Goal: Information Seeking & Learning: Learn about a topic

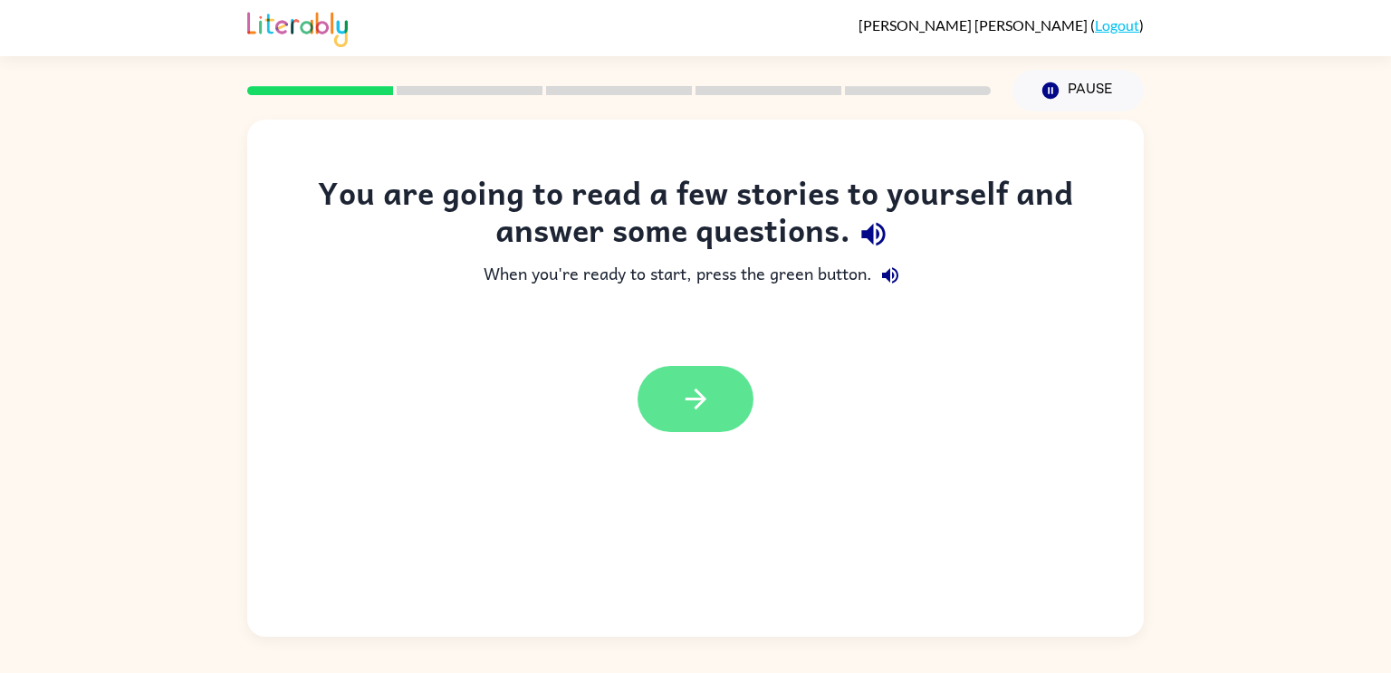
click at [700, 409] on icon "button" at bounding box center [696, 399] width 32 height 32
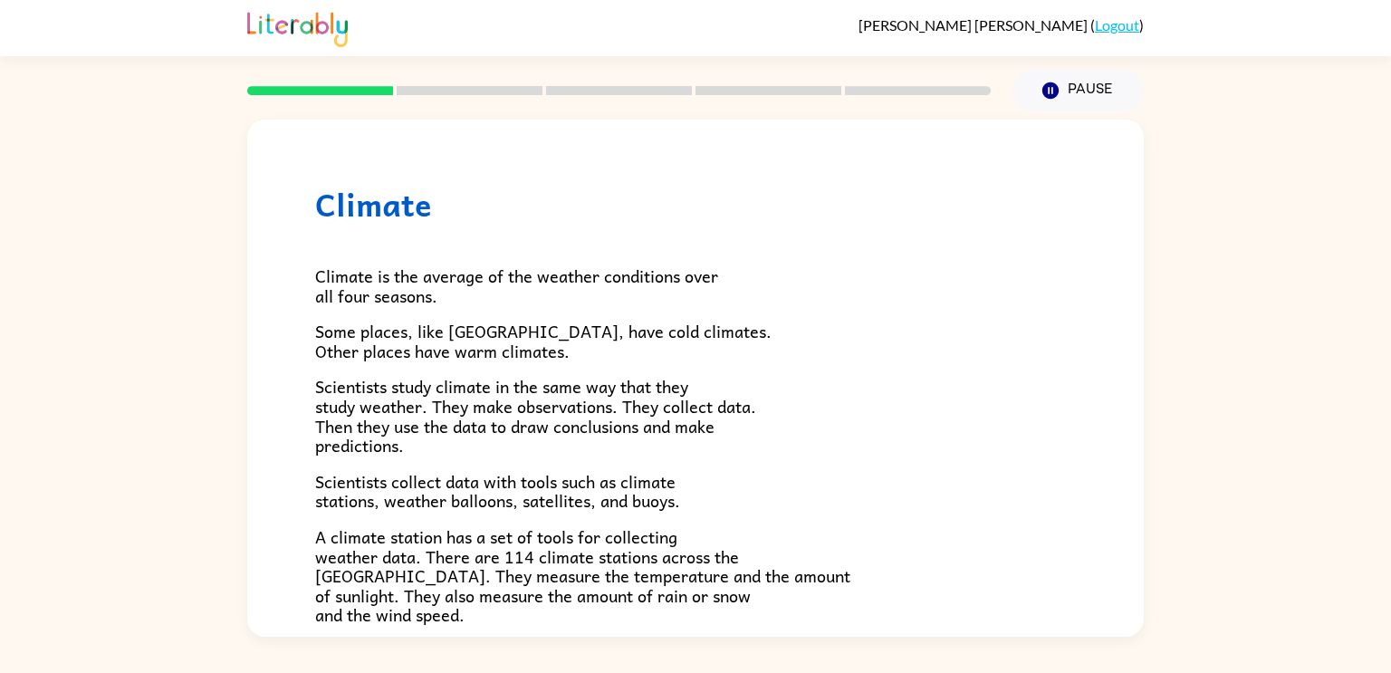
scroll to position [506, 0]
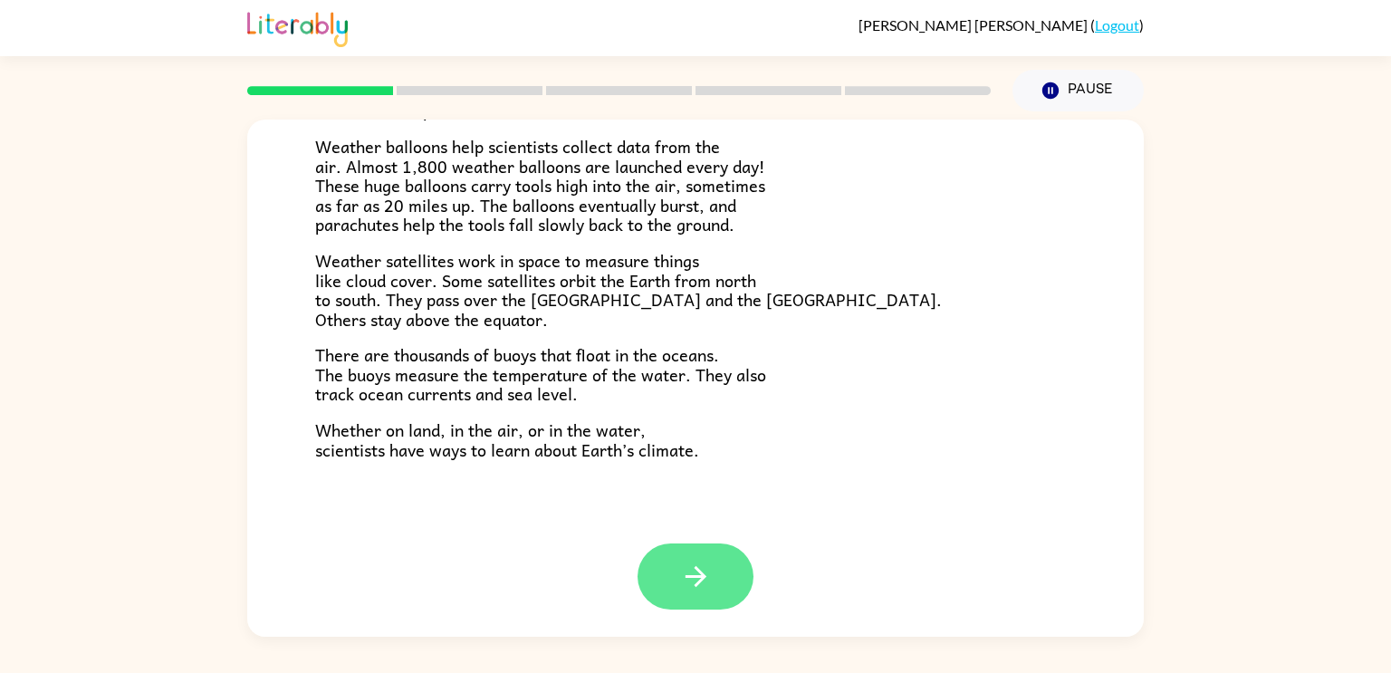
click at [701, 610] on button "button" at bounding box center [696, 576] width 116 height 66
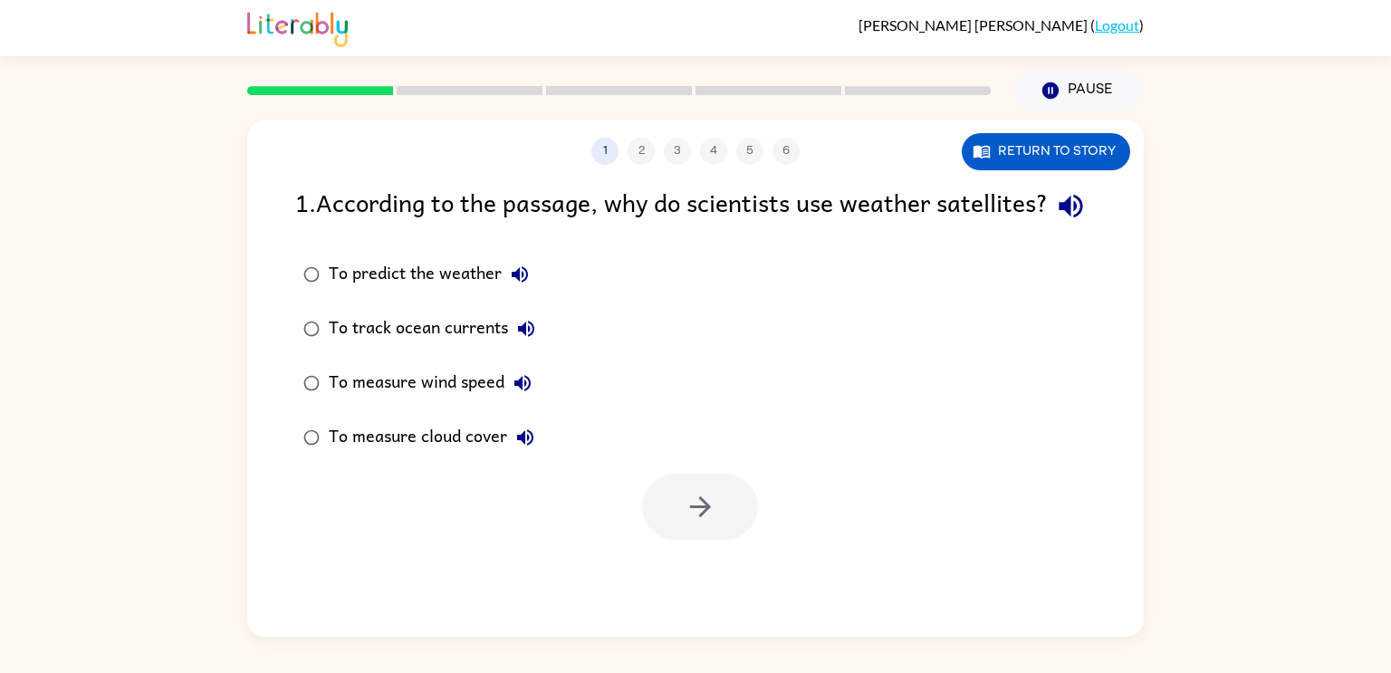
scroll to position [0, 0]
click at [1024, 156] on button "Return to story" at bounding box center [1046, 151] width 168 height 37
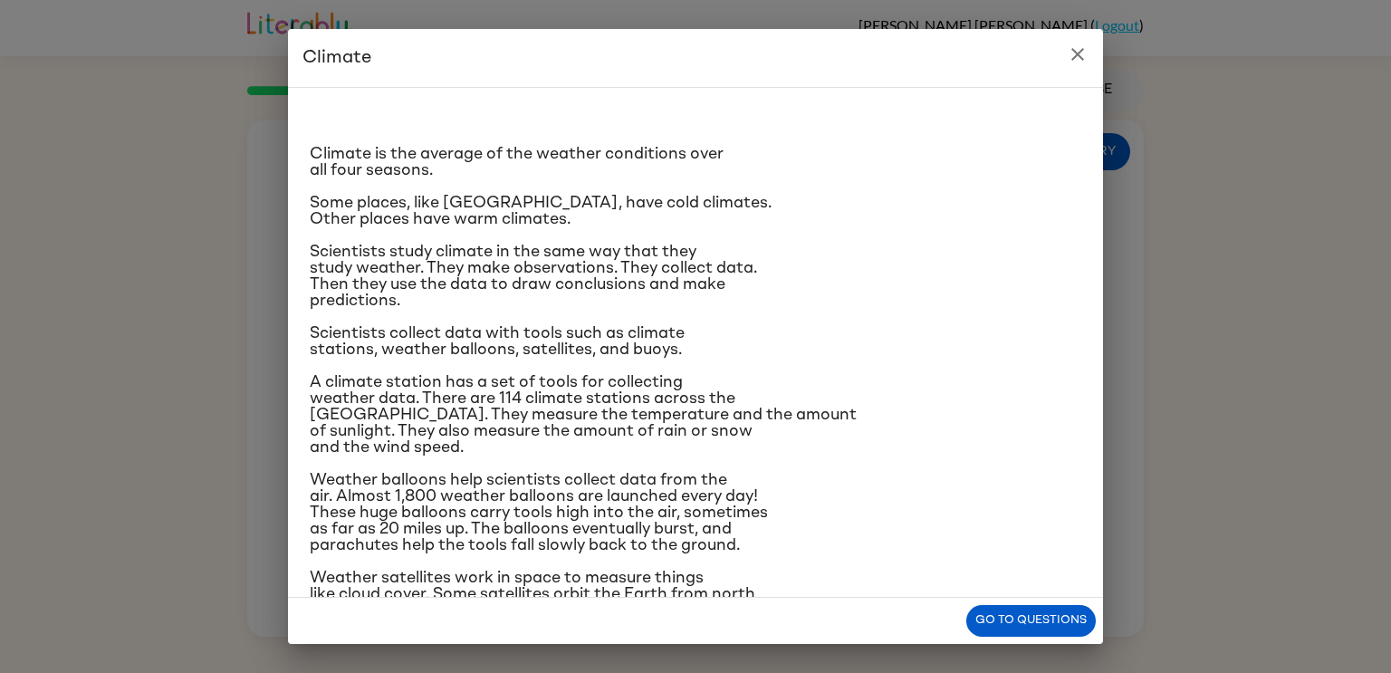
click at [11, 214] on div "Climate Climate is the average of the weather conditions over all four seasons.…" at bounding box center [695, 336] width 1391 height 673
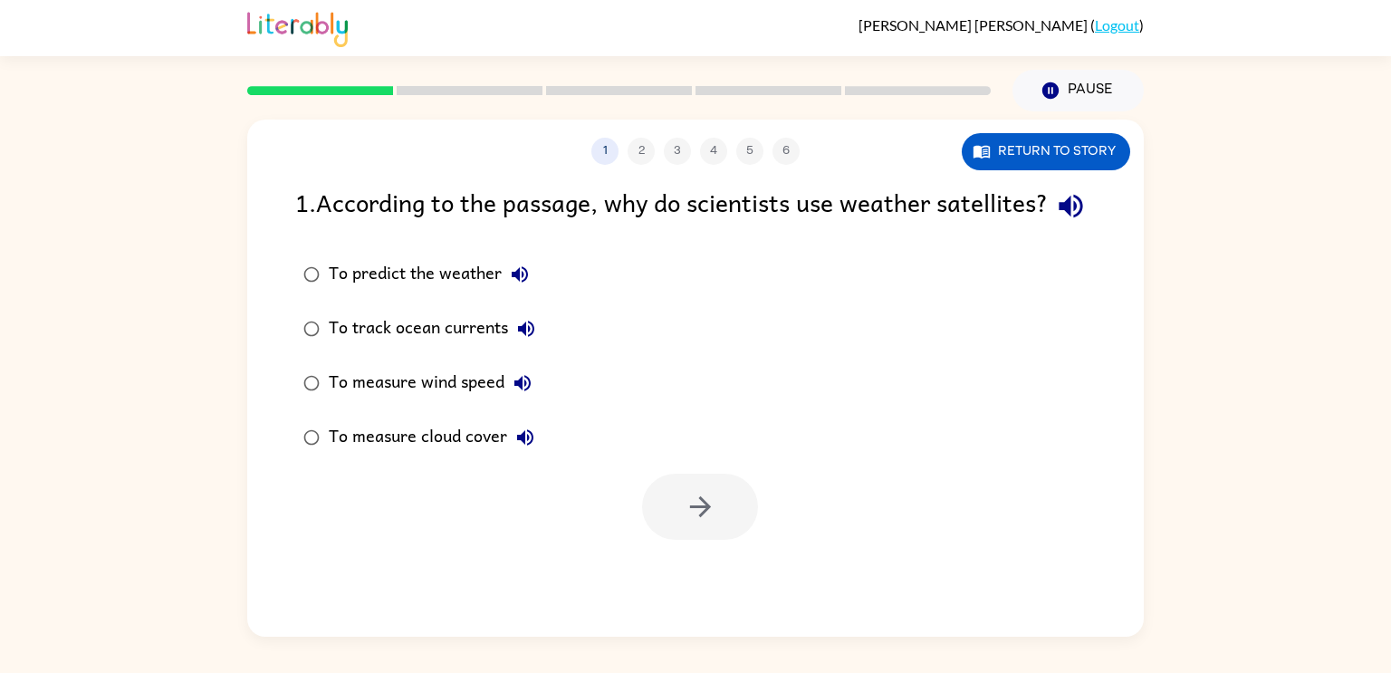
click at [349, 293] on div "To predict the weather" at bounding box center [433, 274] width 209 height 36
click at [689, 523] on icon "button" at bounding box center [701, 507] width 32 height 32
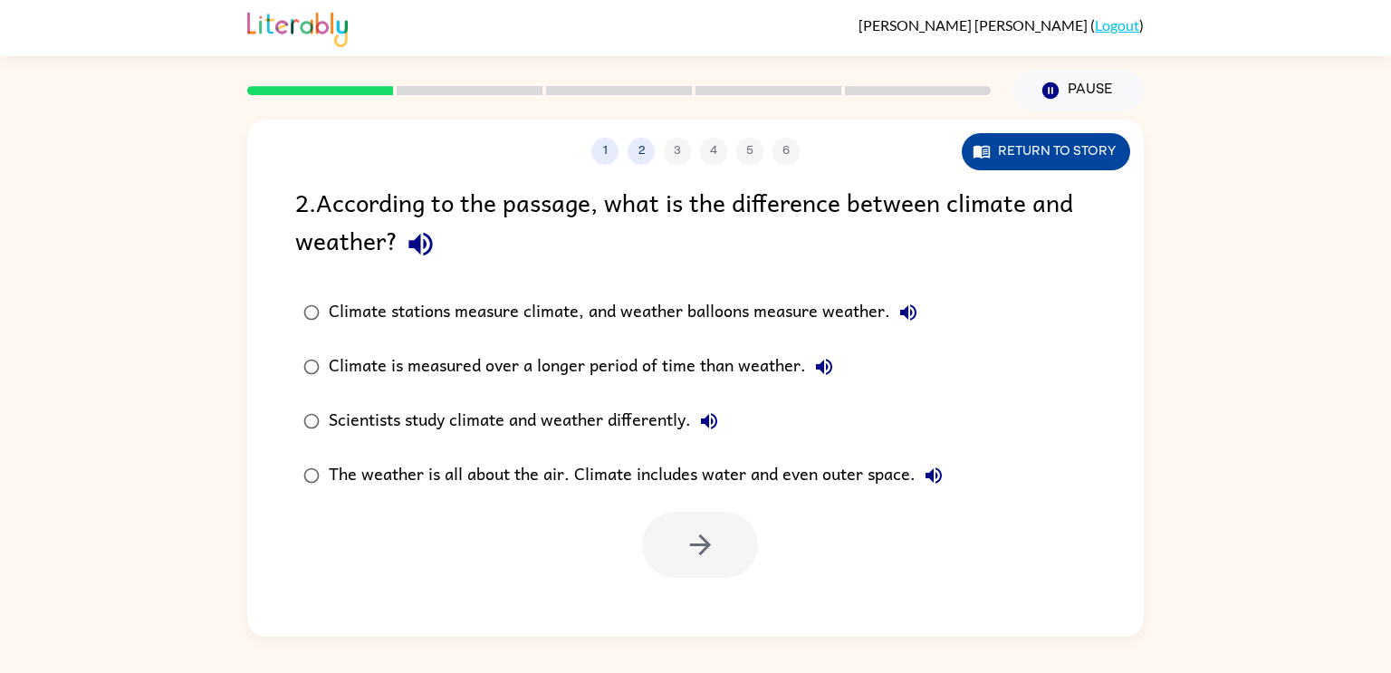
click at [1034, 147] on button "Return to story" at bounding box center [1046, 151] width 168 height 37
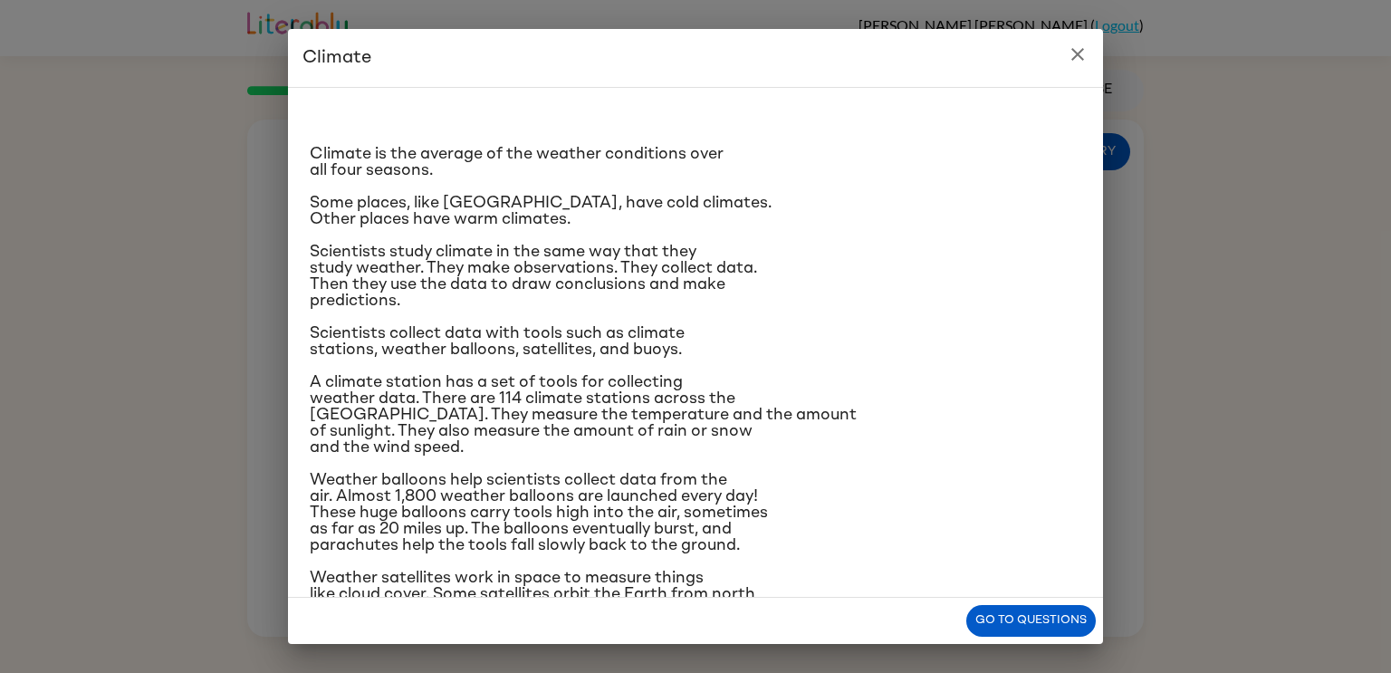
click at [1070, 52] on icon "close" at bounding box center [1078, 54] width 22 height 22
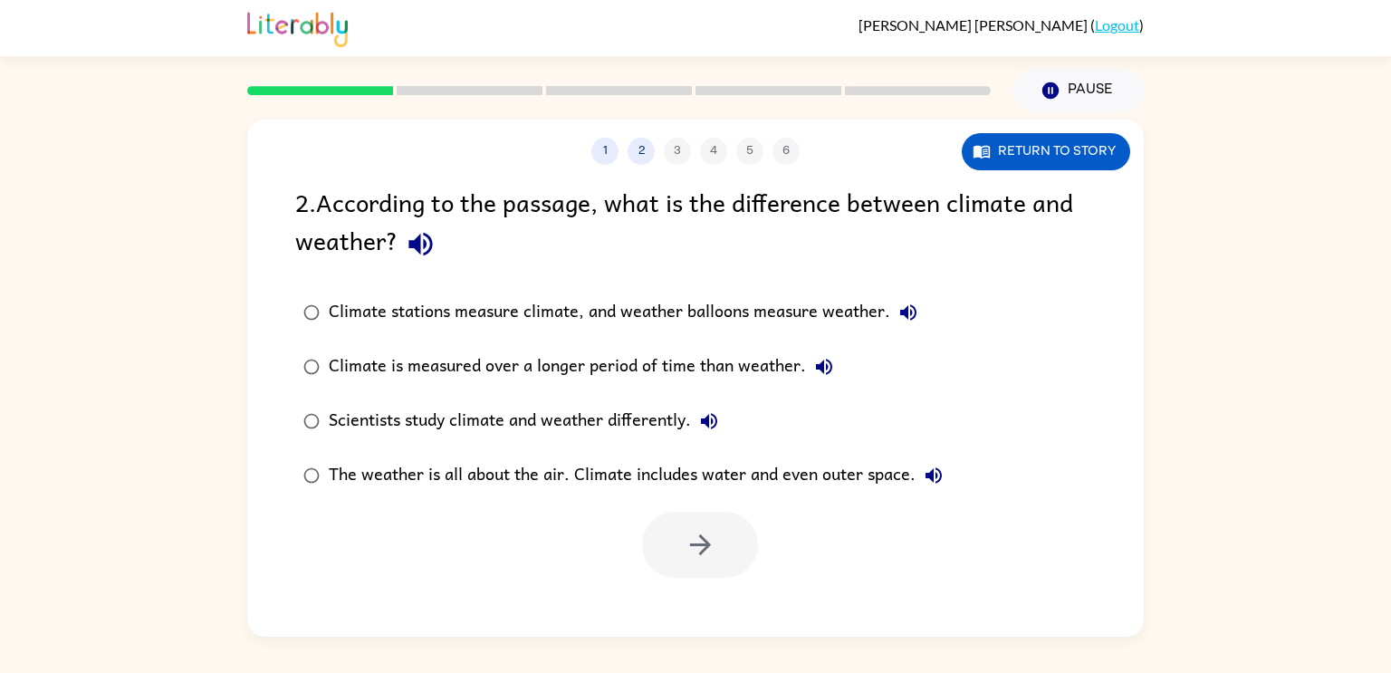
click at [764, 483] on div "The weather is all about the air. Climate includes water and even outer space." at bounding box center [640, 475] width 623 height 36
click at [707, 563] on button "button" at bounding box center [700, 545] width 116 height 66
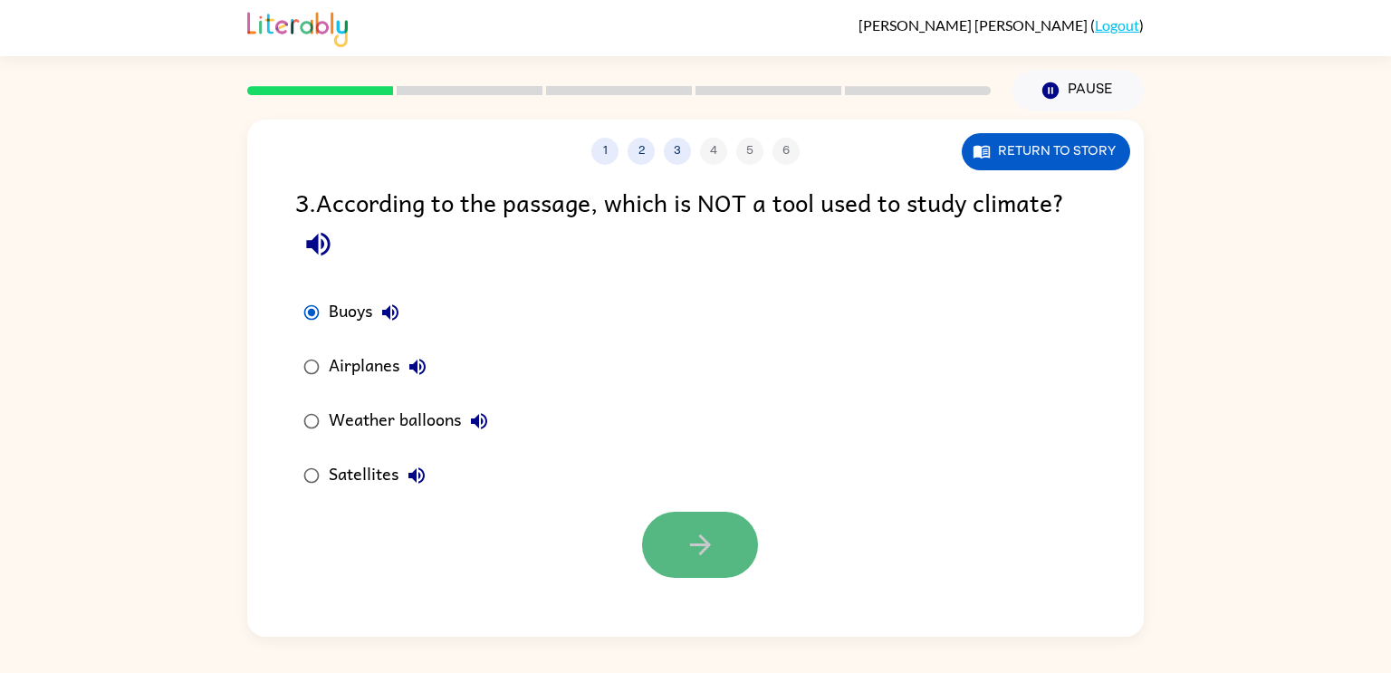
click at [651, 527] on button "button" at bounding box center [700, 545] width 116 height 66
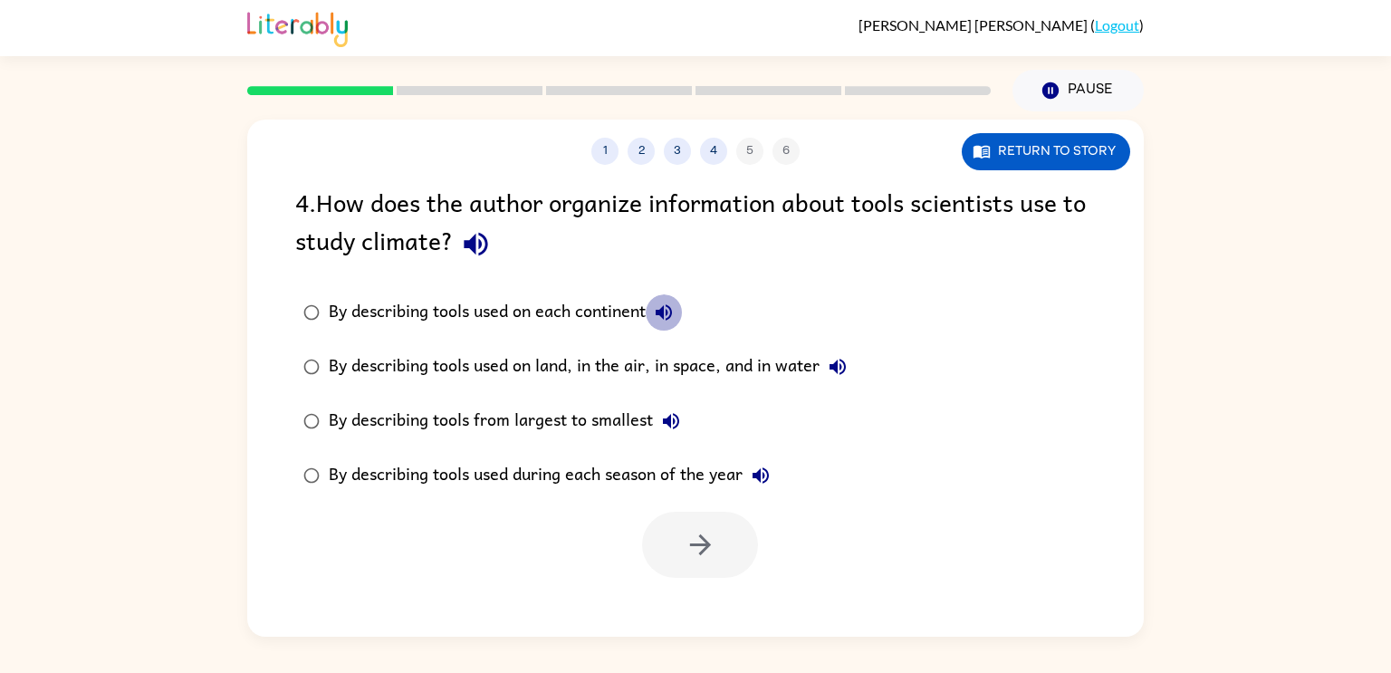
click at [675, 322] on icon "button" at bounding box center [664, 313] width 22 height 22
click at [834, 373] on icon "button" at bounding box center [838, 367] width 22 height 22
click at [659, 421] on button "By describing tools from largest to smallest" at bounding box center [671, 421] width 36 height 36
click at [779, 478] on button "By describing tools used during each season of the year" at bounding box center [761, 475] width 36 height 36
click at [409, 365] on div "By describing tools used on land, in the air, in space, and in water" at bounding box center [592, 367] width 527 height 36
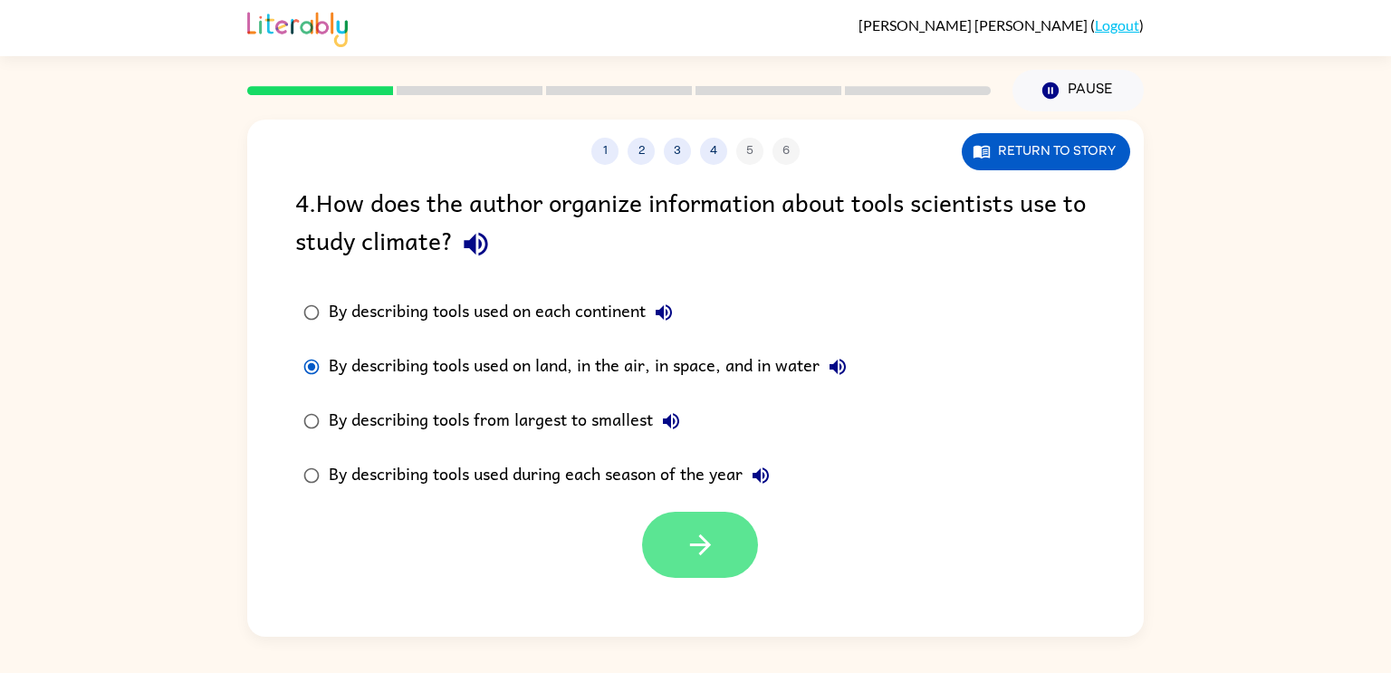
click at [702, 553] on icon "button" at bounding box center [699, 544] width 21 height 21
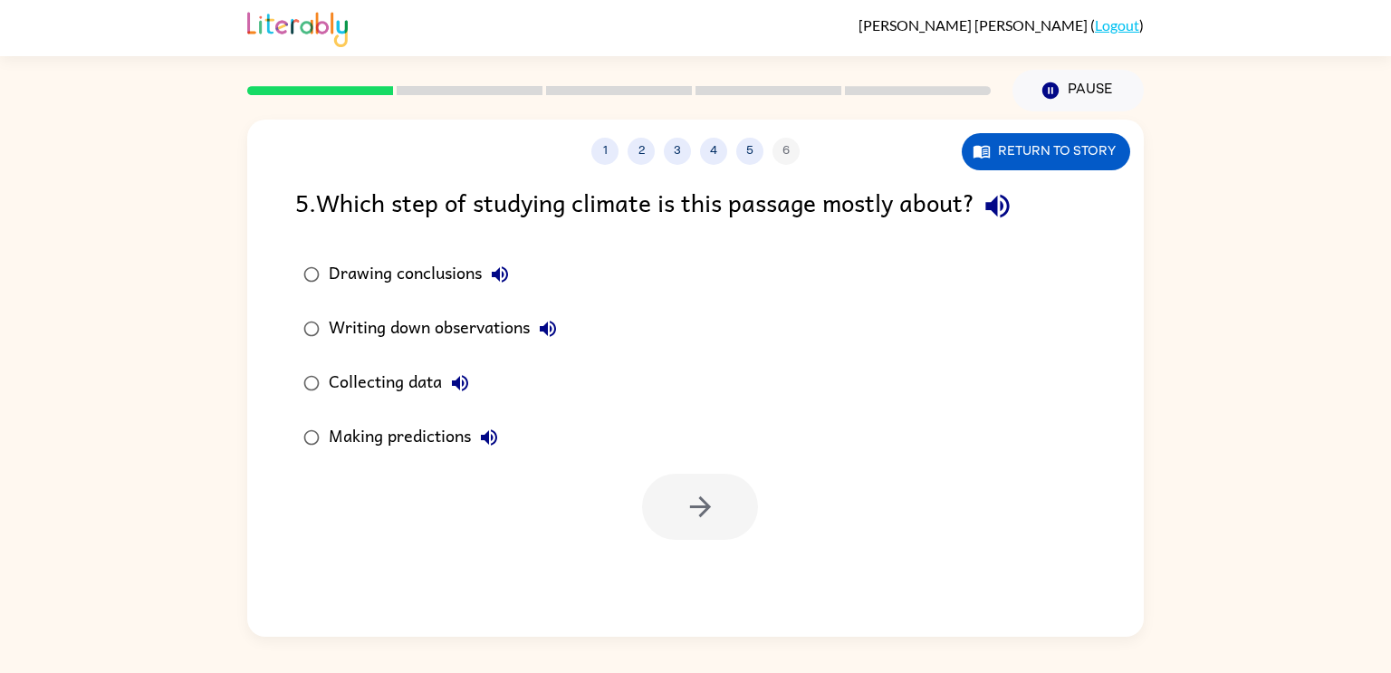
click at [1021, 202] on button "button" at bounding box center [998, 206] width 46 height 46
click at [492, 284] on icon "button" at bounding box center [500, 275] width 22 height 22
click at [550, 325] on icon "button" at bounding box center [548, 329] width 16 height 16
click at [459, 387] on icon "button" at bounding box center [460, 383] width 16 height 16
click at [487, 434] on icon "button" at bounding box center [489, 437] width 16 height 16
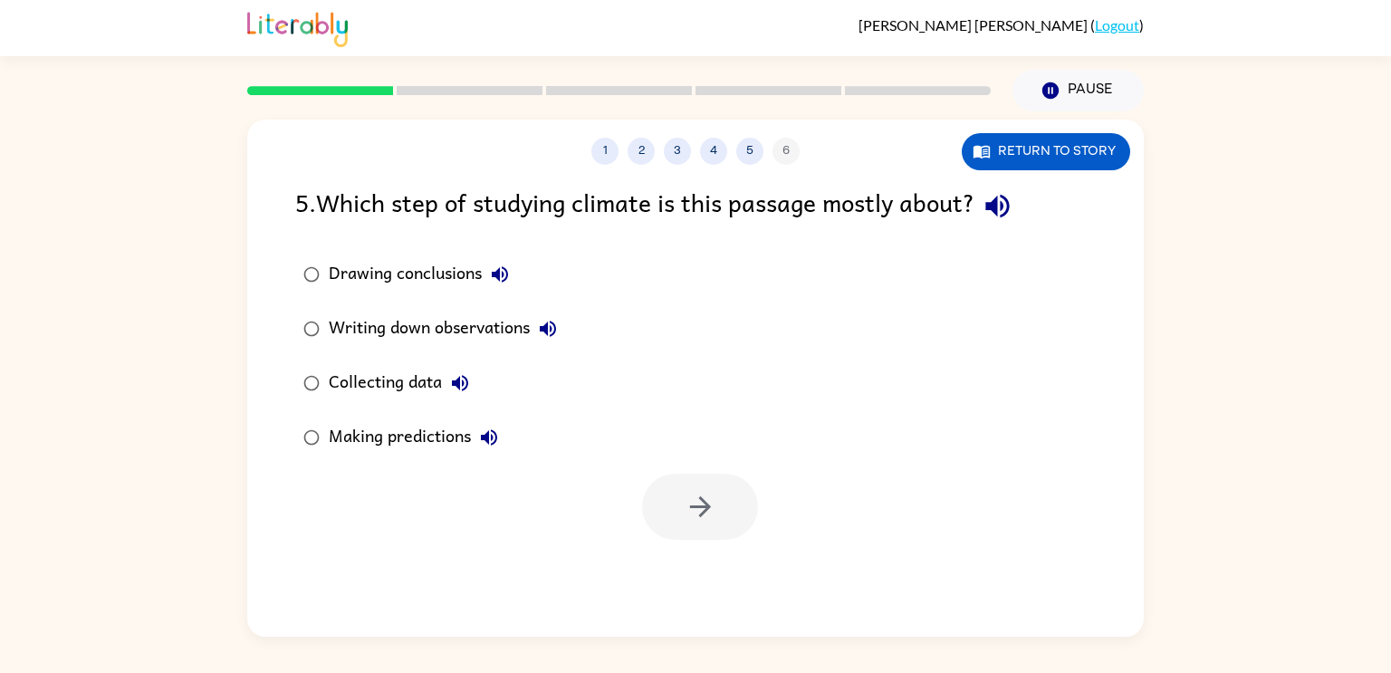
click at [337, 430] on div "Making predictions" at bounding box center [418, 437] width 178 height 36
click at [745, 519] on button "button" at bounding box center [700, 507] width 116 height 66
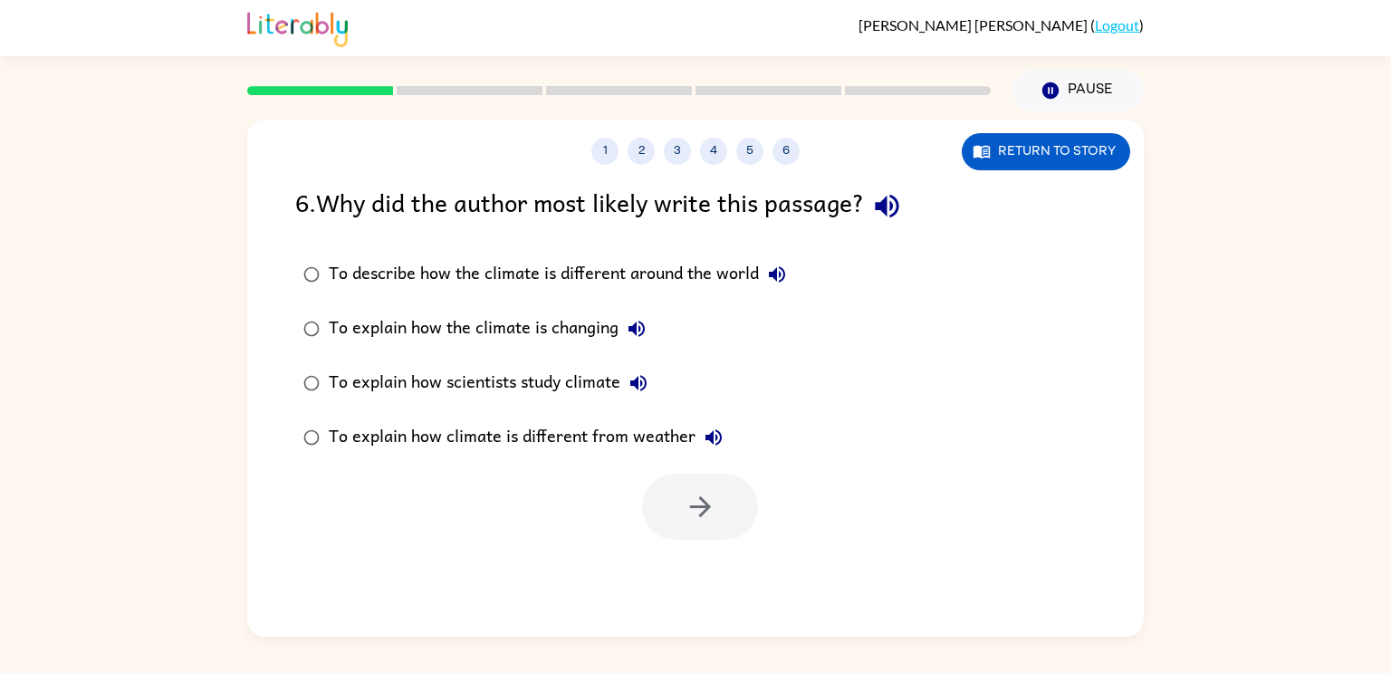
click at [880, 201] on icon "button" at bounding box center [887, 206] width 32 height 32
click at [782, 286] on button "To describe how the climate is different around the world" at bounding box center [777, 274] width 36 height 36
click at [641, 328] on icon "button" at bounding box center [637, 329] width 22 height 22
click at [647, 380] on icon "button" at bounding box center [638, 383] width 16 height 16
click at [425, 380] on div "To explain how scientists study climate" at bounding box center [493, 383] width 328 height 36
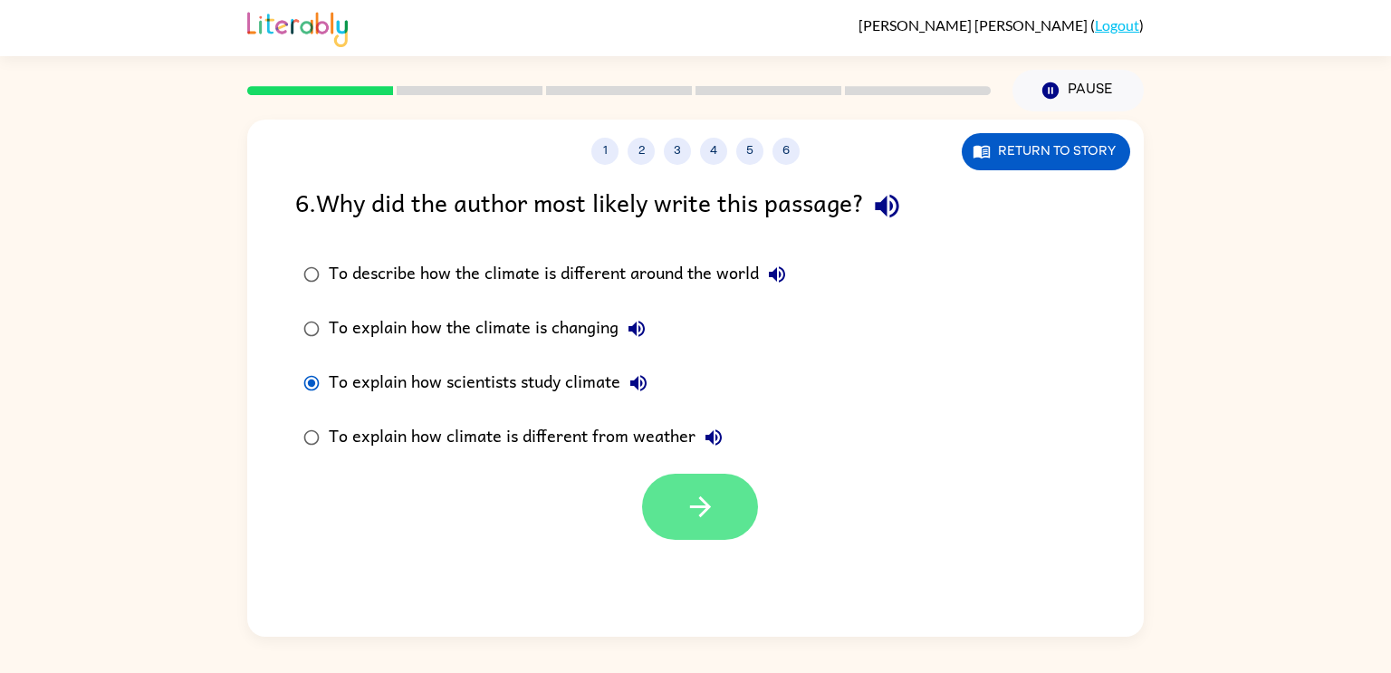
click at [712, 530] on button "button" at bounding box center [700, 507] width 116 height 66
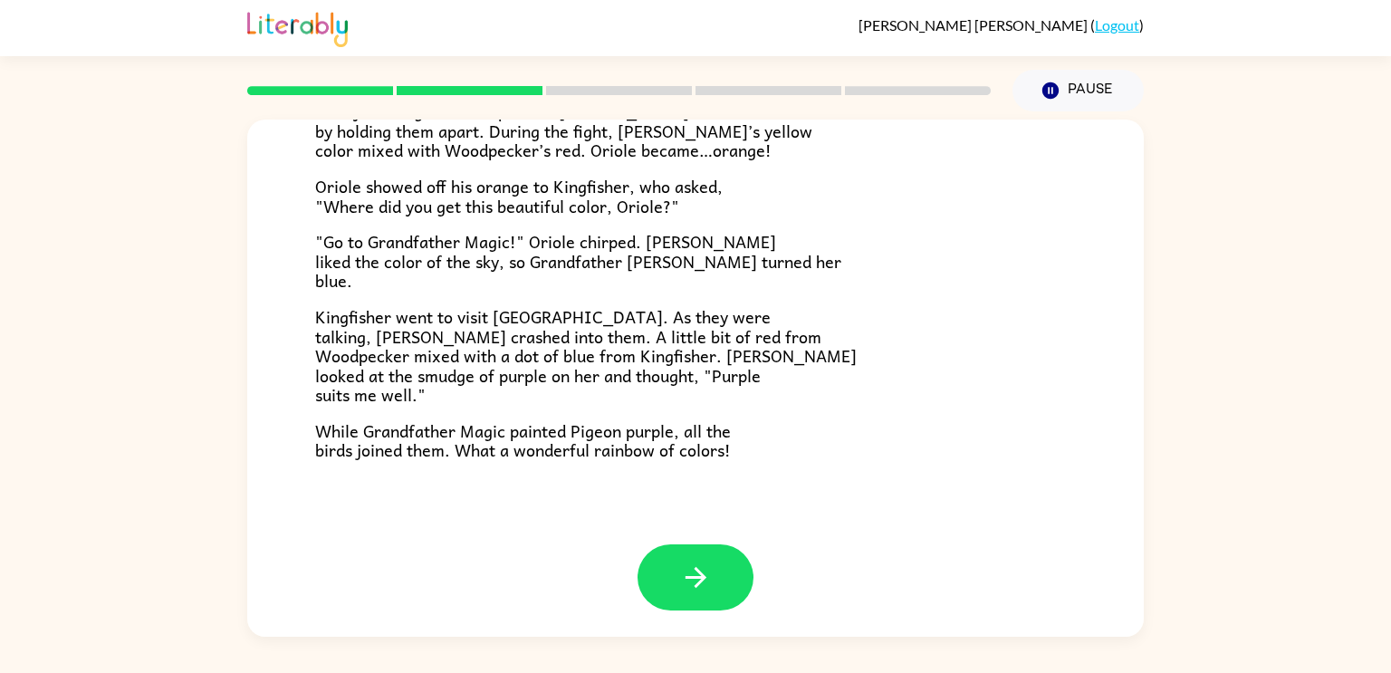
scroll to position [467, 0]
click at [574, 404] on p "Kingfisher went to visit [GEOGRAPHIC_DATA]. As they were talking, [PERSON_NAME]…" at bounding box center [695, 355] width 761 height 98
click at [734, 493] on div "Grandpa Magic Once upon a time, all birds were white. "Make me beautiful, Grand…" at bounding box center [695, 97] width 897 height 891
click at [680, 591] on icon "button" at bounding box center [696, 577] width 32 height 32
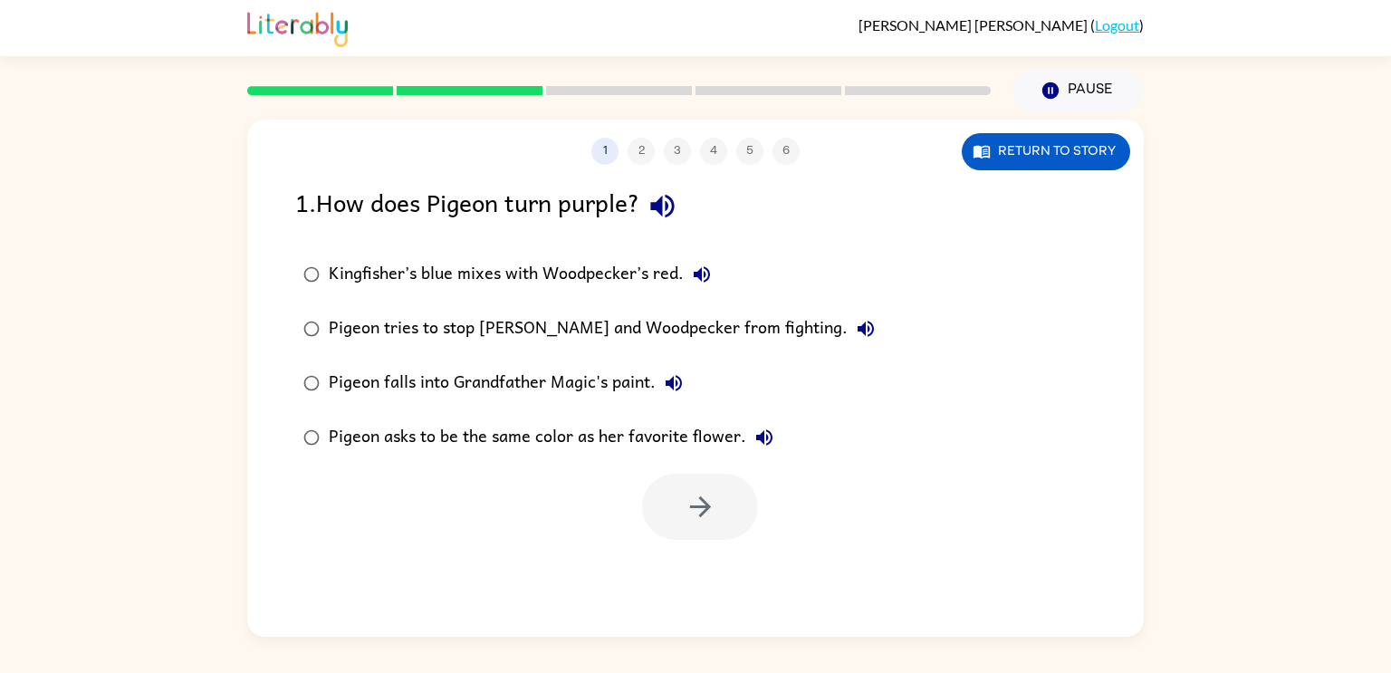
scroll to position [0, 0]
click at [530, 278] on div "Kingfisher’s blue mixes with Woodpecker’s red." at bounding box center [524, 274] width 391 height 36
click at [701, 529] on button "button" at bounding box center [700, 507] width 116 height 66
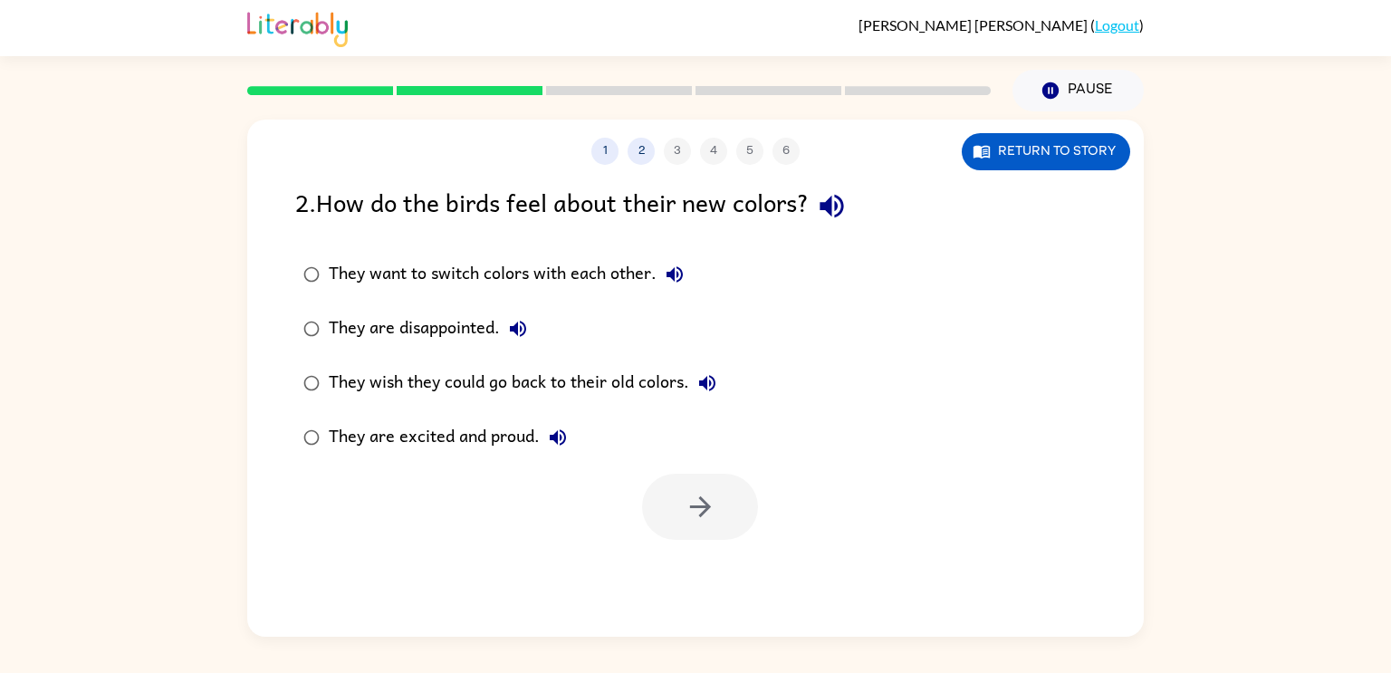
click at [422, 433] on div "They are excited and proud." at bounding box center [452, 437] width 247 height 36
click at [738, 510] on button "button" at bounding box center [700, 507] width 116 height 66
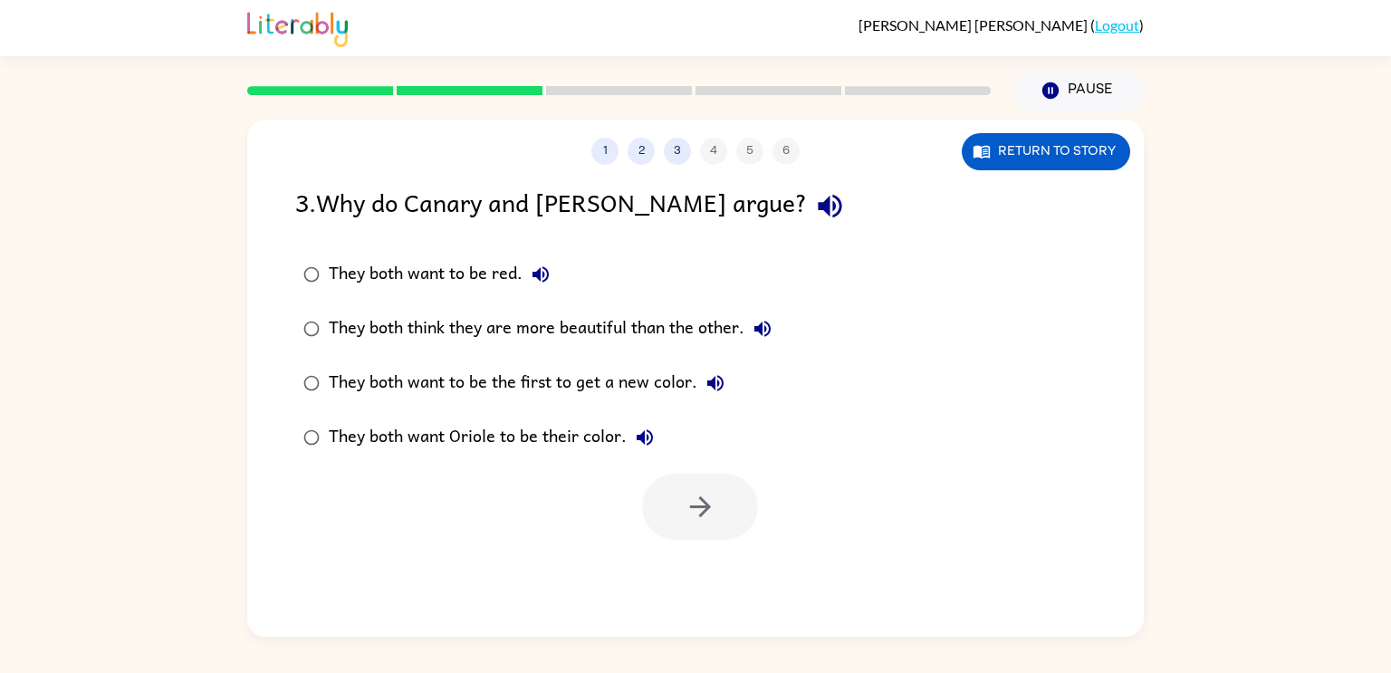
click at [570, 336] on div "They both think they are more beautiful than the other." at bounding box center [555, 329] width 452 height 36
click at [696, 529] on button "button" at bounding box center [700, 507] width 116 height 66
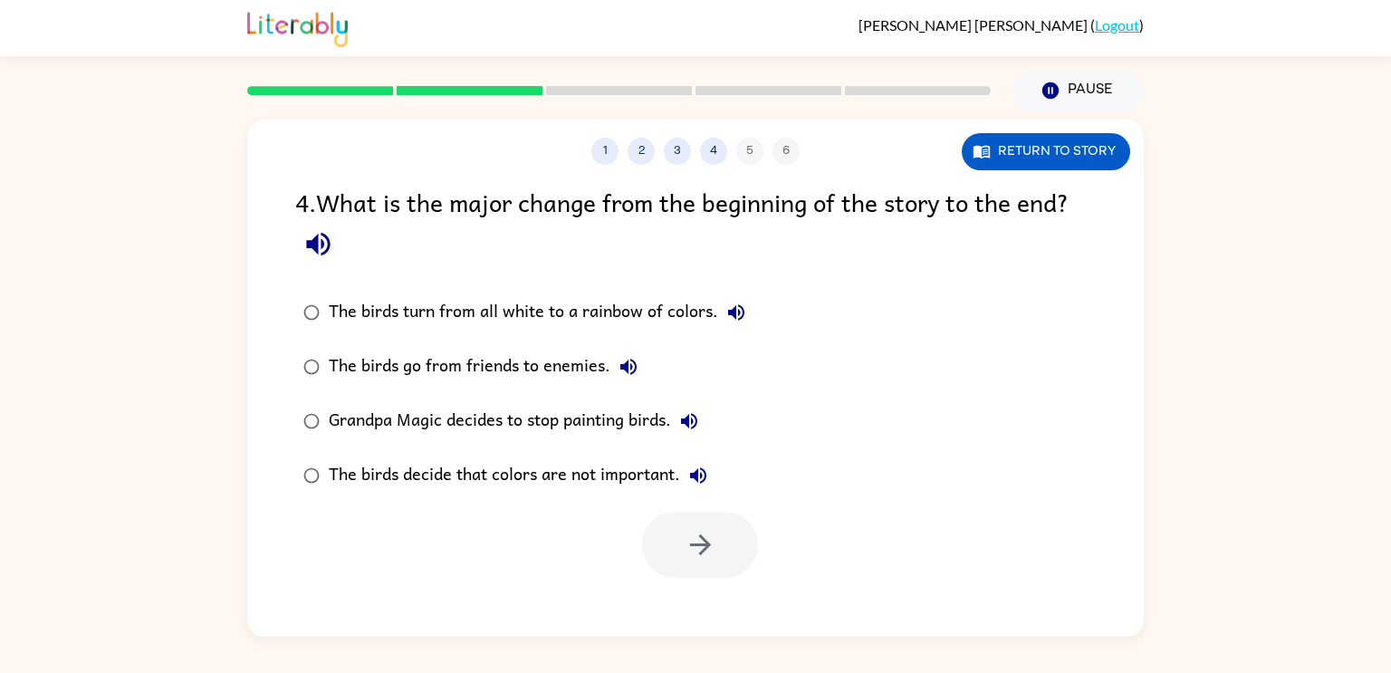
click at [336, 244] on button "button" at bounding box center [318, 244] width 46 height 46
click at [336, 245] on button "button" at bounding box center [318, 244] width 46 height 46
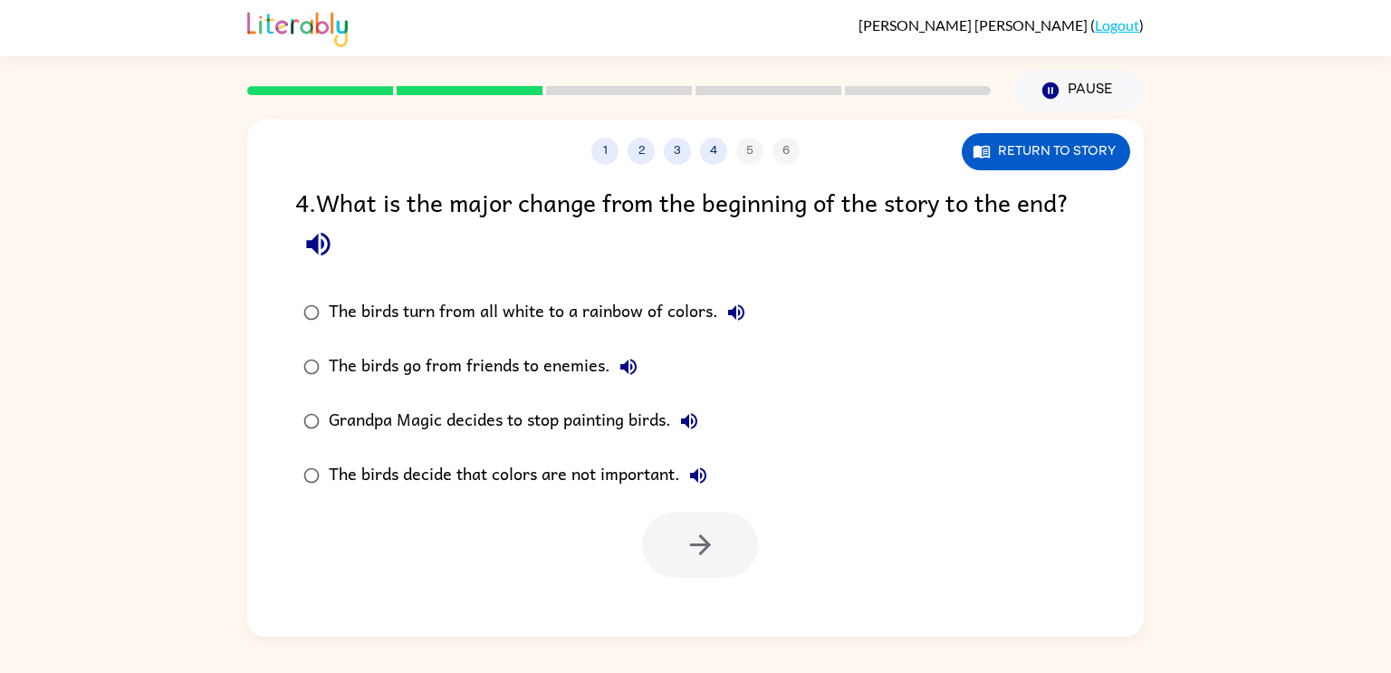
click at [728, 315] on icon "button" at bounding box center [736, 312] width 16 height 16
click at [592, 296] on div "The birds turn from all white to a rainbow of colors." at bounding box center [542, 312] width 426 height 36
click at [669, 555] on button "button" at bounding box center [700, 545] width 116 height 66
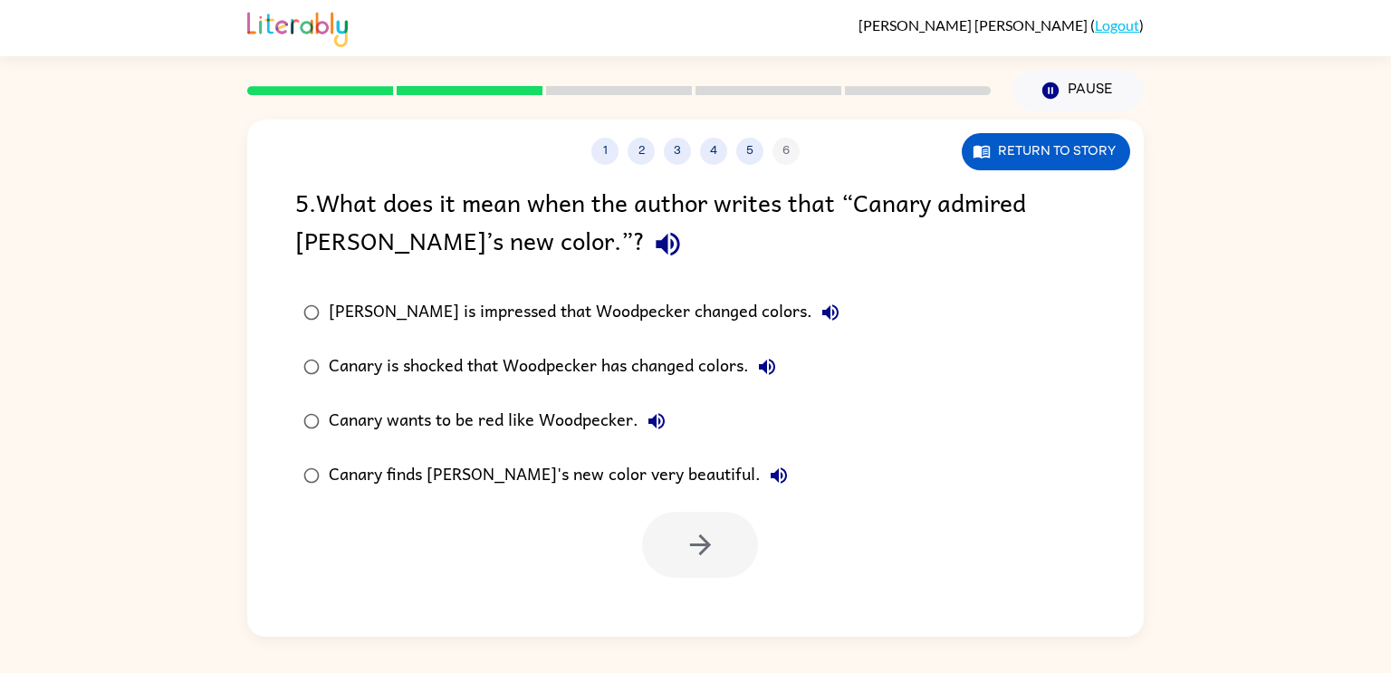
click at [656, 249] on icon "button" at bounding box center [668, 245] width 24 height 24
click at [652, 247] on icon "button" at bounding box center [668, 244] width 32 height 32
click at [822, 312] on icon "button" at bounding box center [830, 312] width 16 height 16
click at [759, 371] on icon "button" at bounding box center [767, 367] width 22 height 22
click at [640, 423] on button "Canary wants to be red like Woodpecker." at bounding box center [657, 421] width 36 height 36
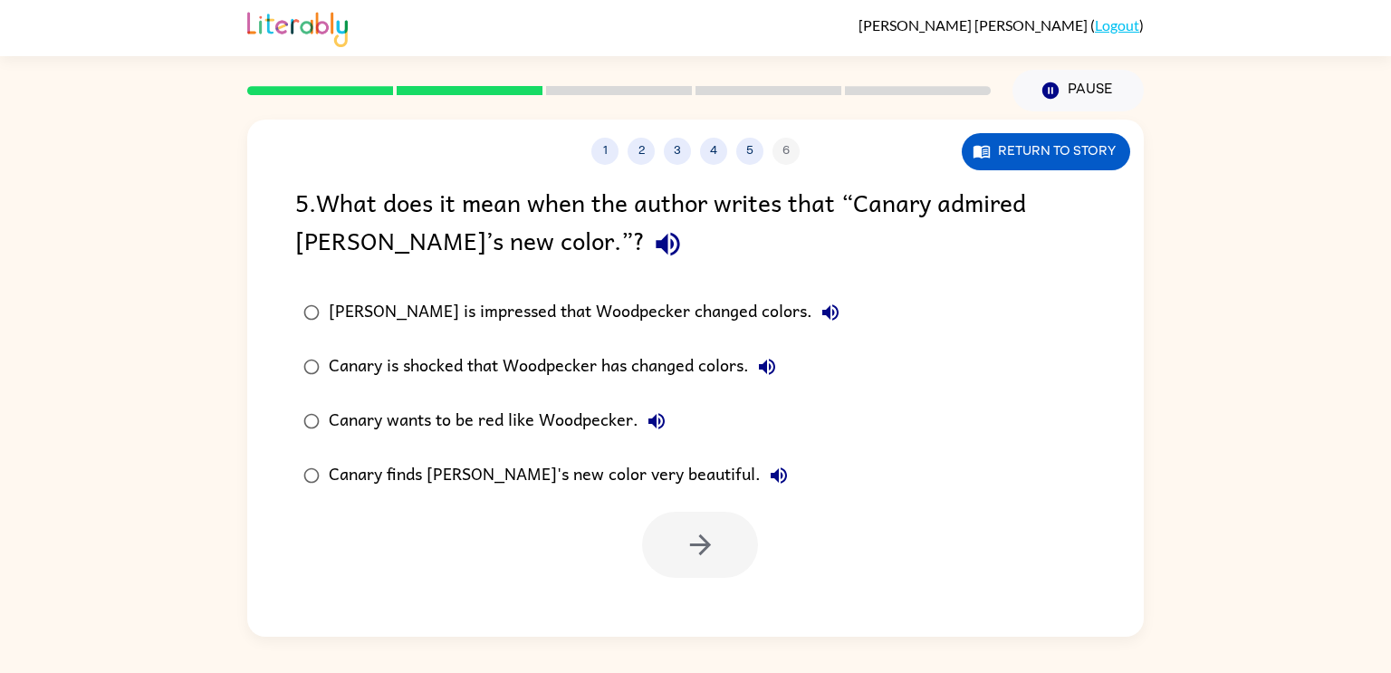
click at [771, 479] on icon "button" at bounding box center [779, 475] width 16 height 16
click at [571, 361] on div "Canary is shocked that Woodpecker has changed colors." at bounding box center [557, 367] width 457 height 36
click at [693, 526] on button "button" at bounding box center [700, 545] width 116 height 66
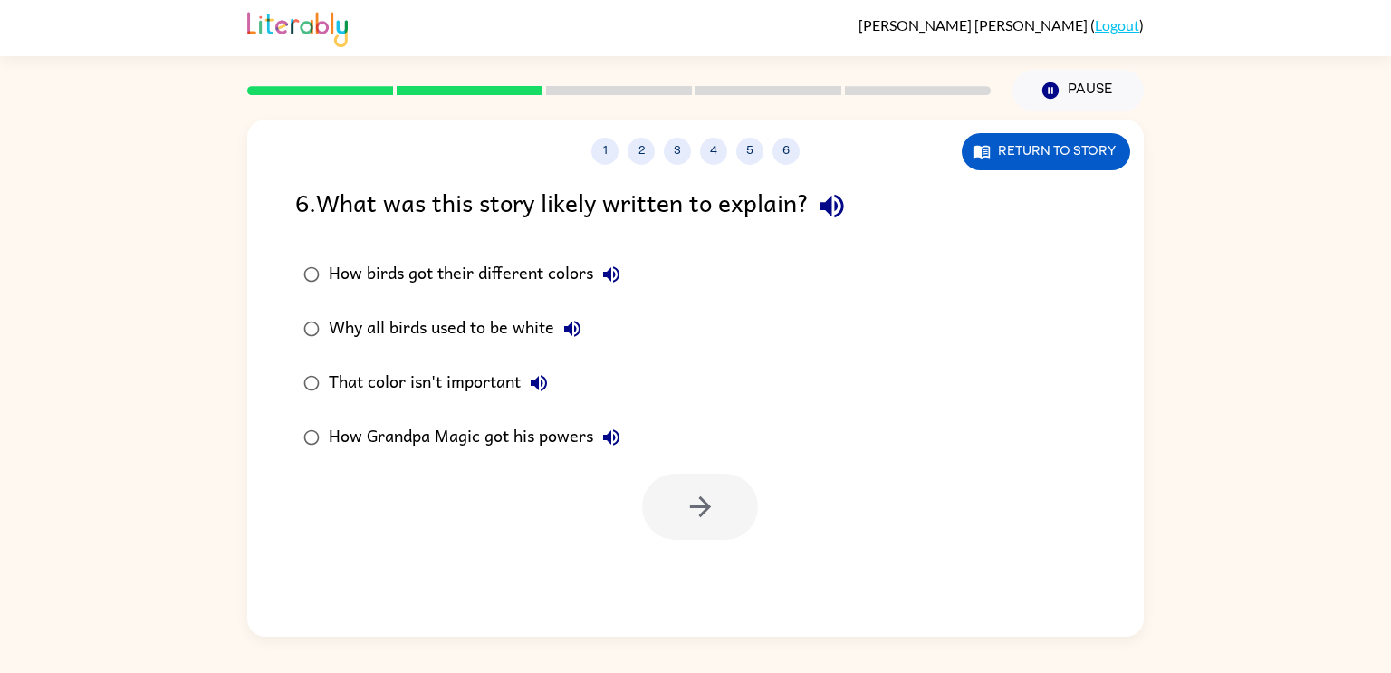
click at [612, 279] on icon "button" at bounding box center [612, 275] width 22 height 22
click at [573, 337] on icon "button" at bounding box center [573, 329] width 22 height 22
click at [553, 380] on button "That color isn't important" at bounding box center [539, 383] width 36 height 36
click at [451, 395] on div "That color isn't important" at bounding box center [443, 383] width 228 height 36
click at [662, 493] on button "button" at bounding box center [700, 507] width 116 height 66
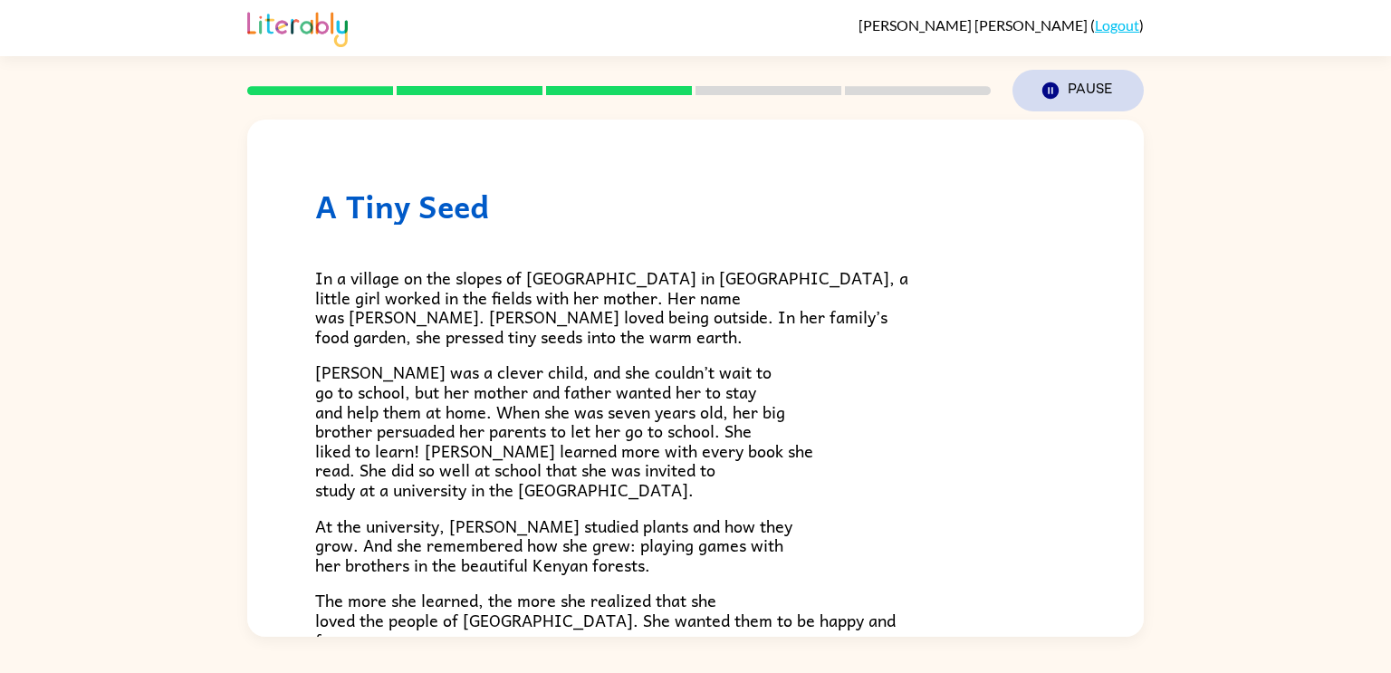
click at [1060, 93] on icon "Pause" at bounding box center [1051, 91] width 20 height 20
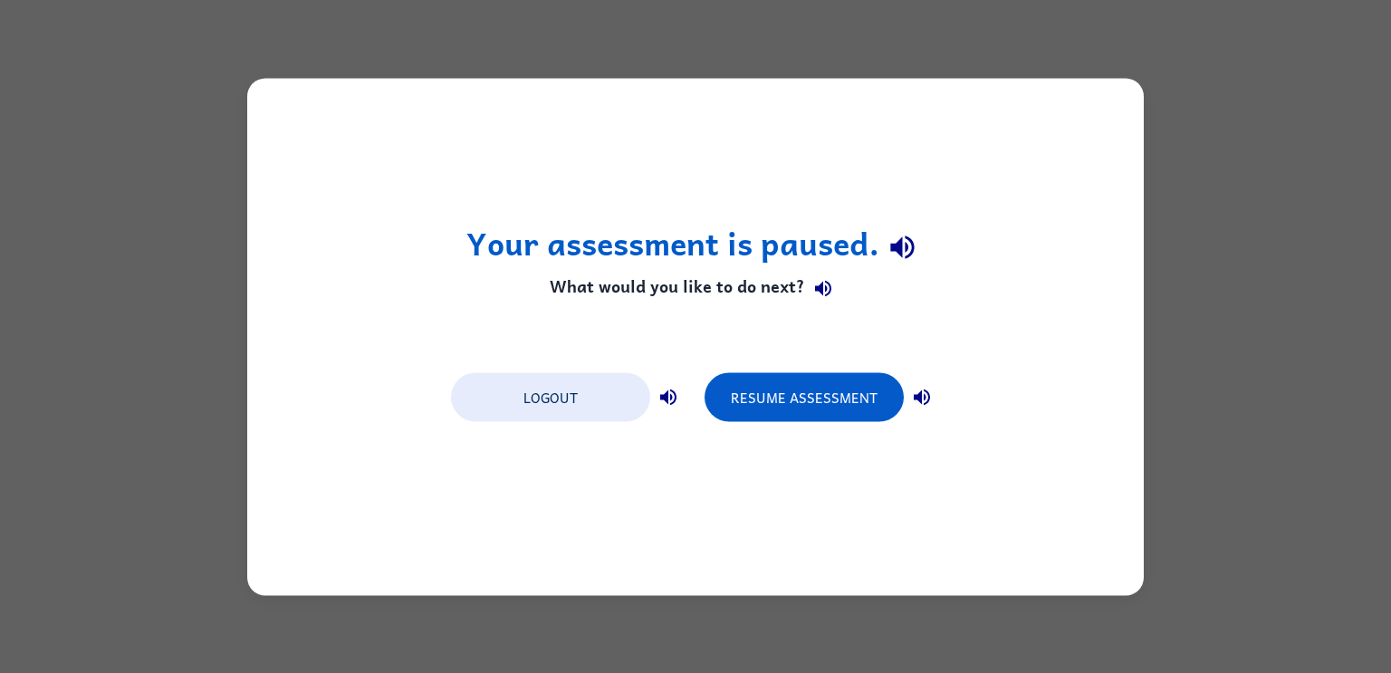
click at [896, 252] on icon "button" at bounding box center [902, 248] width 24 height 24
click at [823, 298] on icon "button" at bounding box center [824, 289] width 22 height 22
click at [663, 399] on icon "button" at bounding box center [669, 397] width 22 height 22
click at [925, 394] on icon "button" at bounding box center [922, 397] width 16 height 16
click at [924, 409] on button "button" at bounding box center [922, 397] width 36 height 36
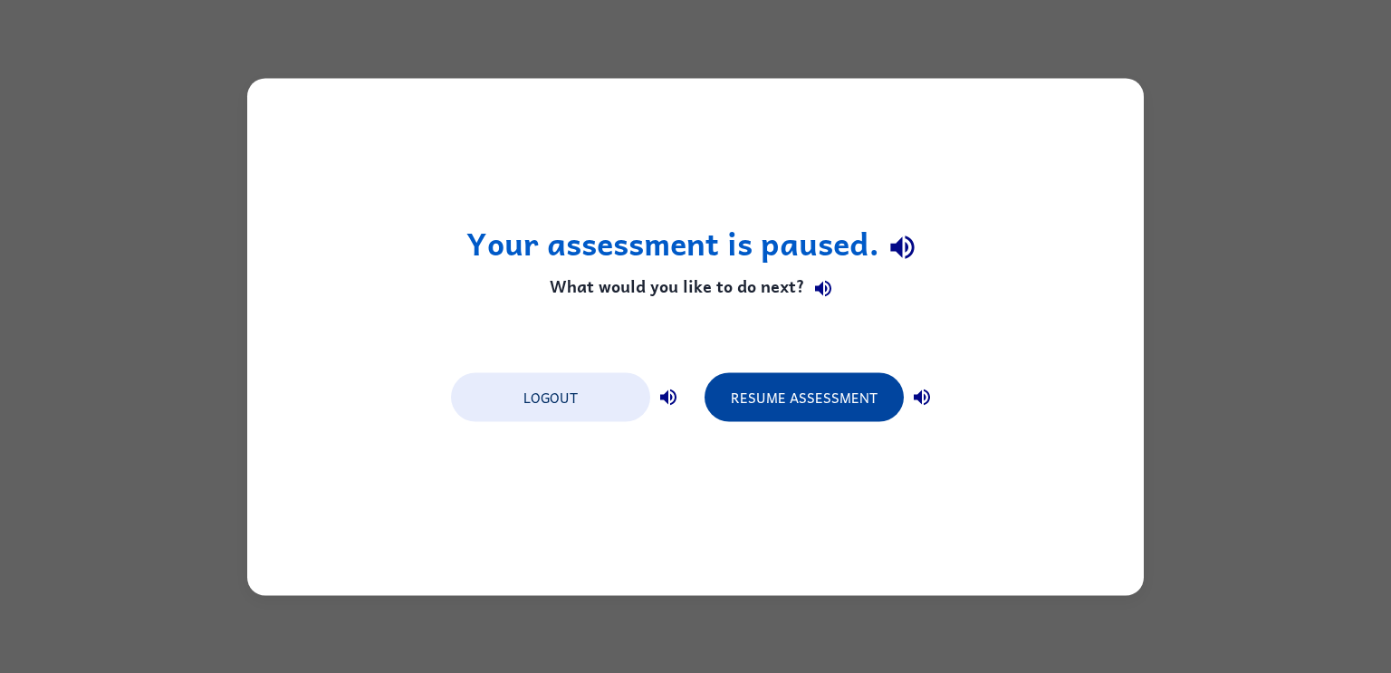
click at [842, 402] on button "Resume Assessment" at bounding box center [804, 396] width 199 height 49
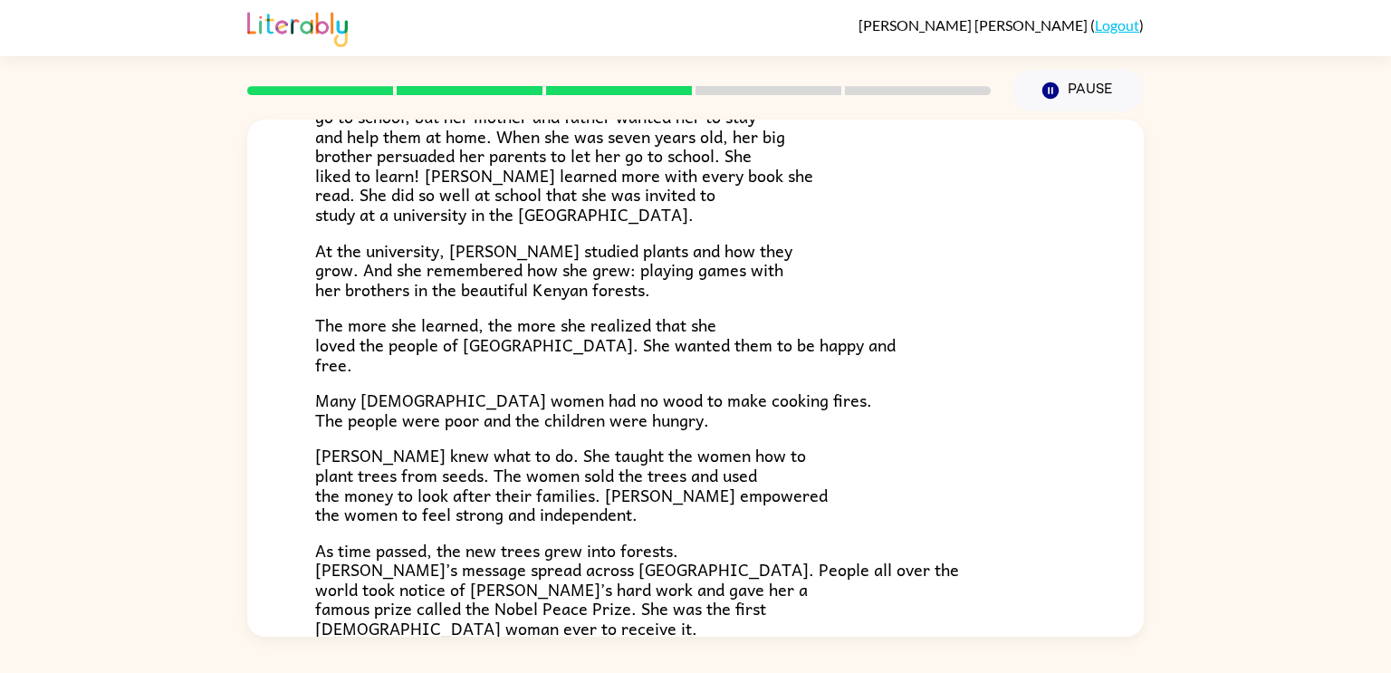
scroll to position [278, 0]
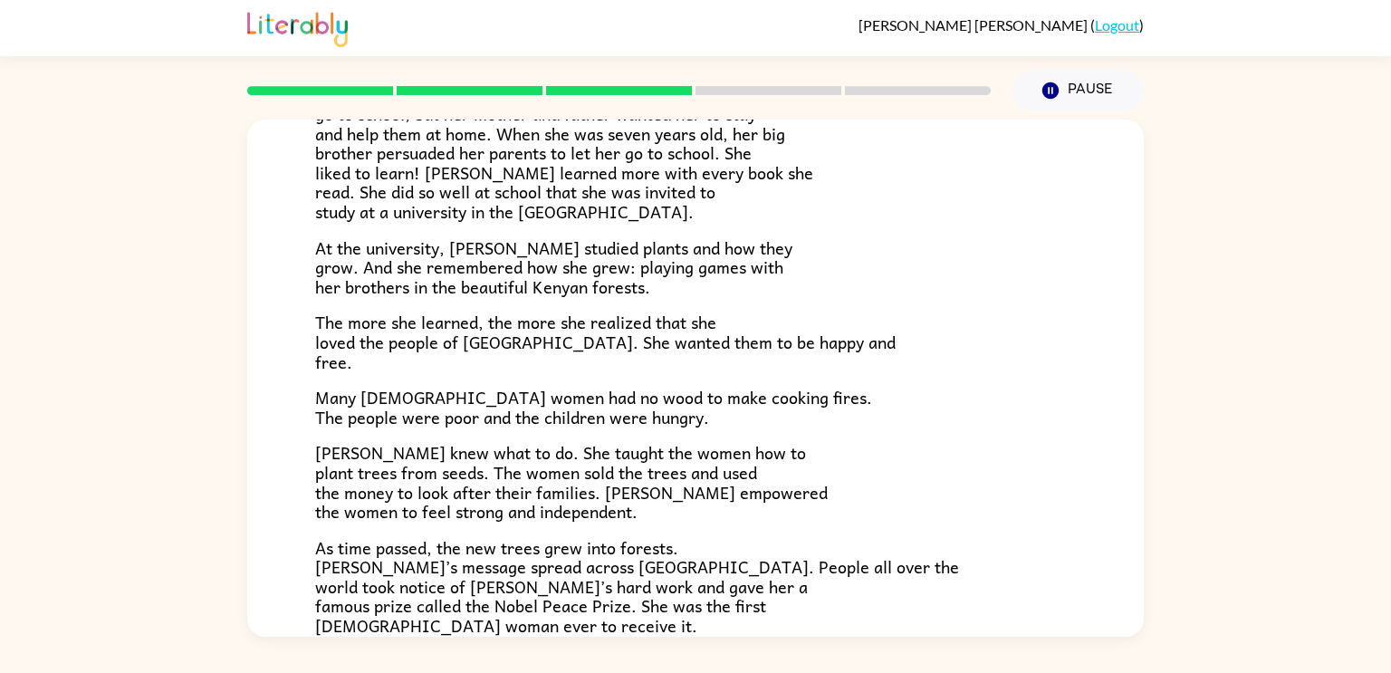
click at [596, 232] on div "In a village on the slopes of [GEOGRAPHIC_DATA] in [GEOGRAPHIC_DATA], a little …" at bounding box center [695, 319] width 761 height 745
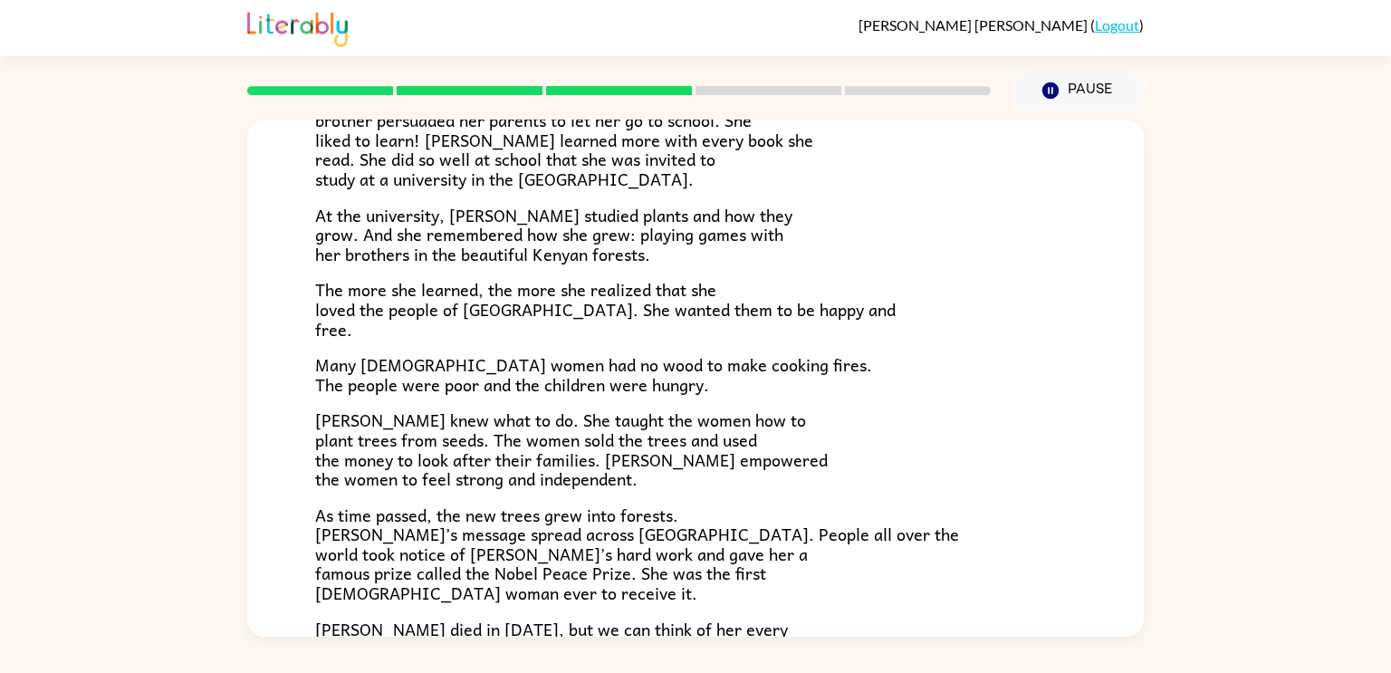
scroll to position [300, 0]
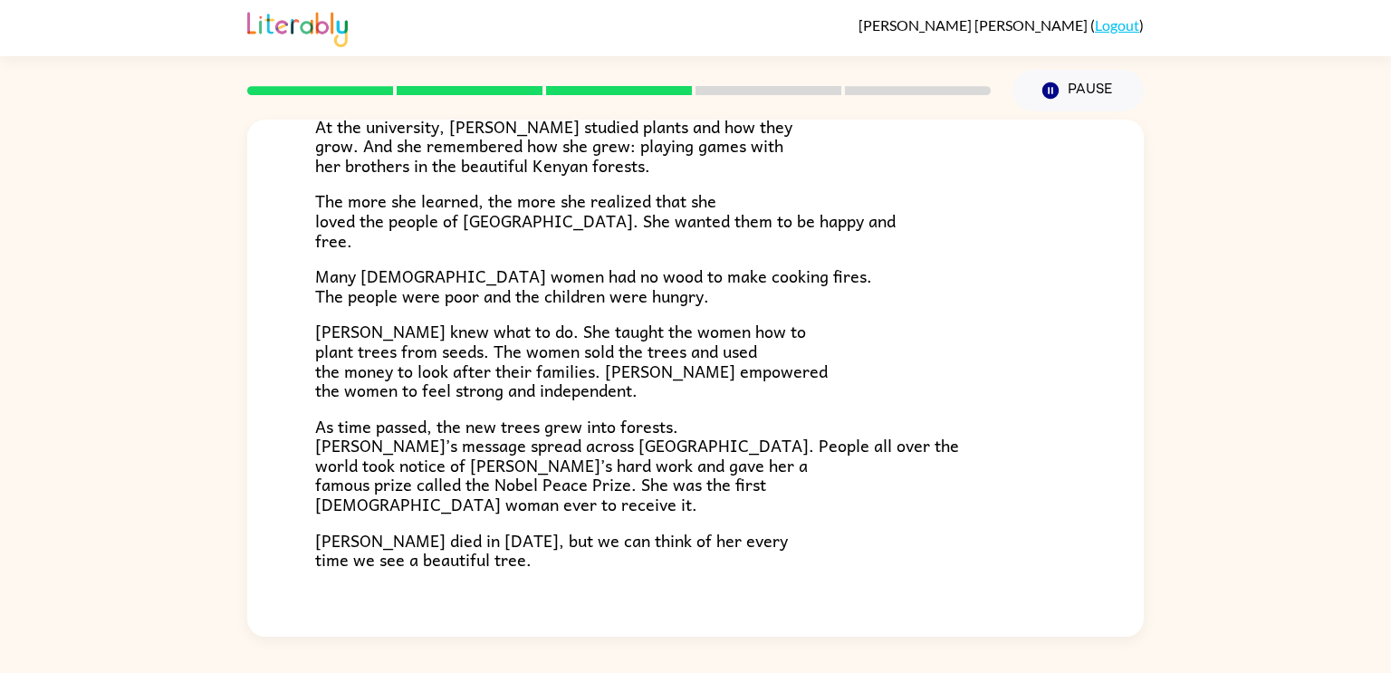
click at [601, 236] on p "The more she learned, the more she realized that she loved the people of [GEOGR…" at bounding box center [695, 220] width 761 height 59
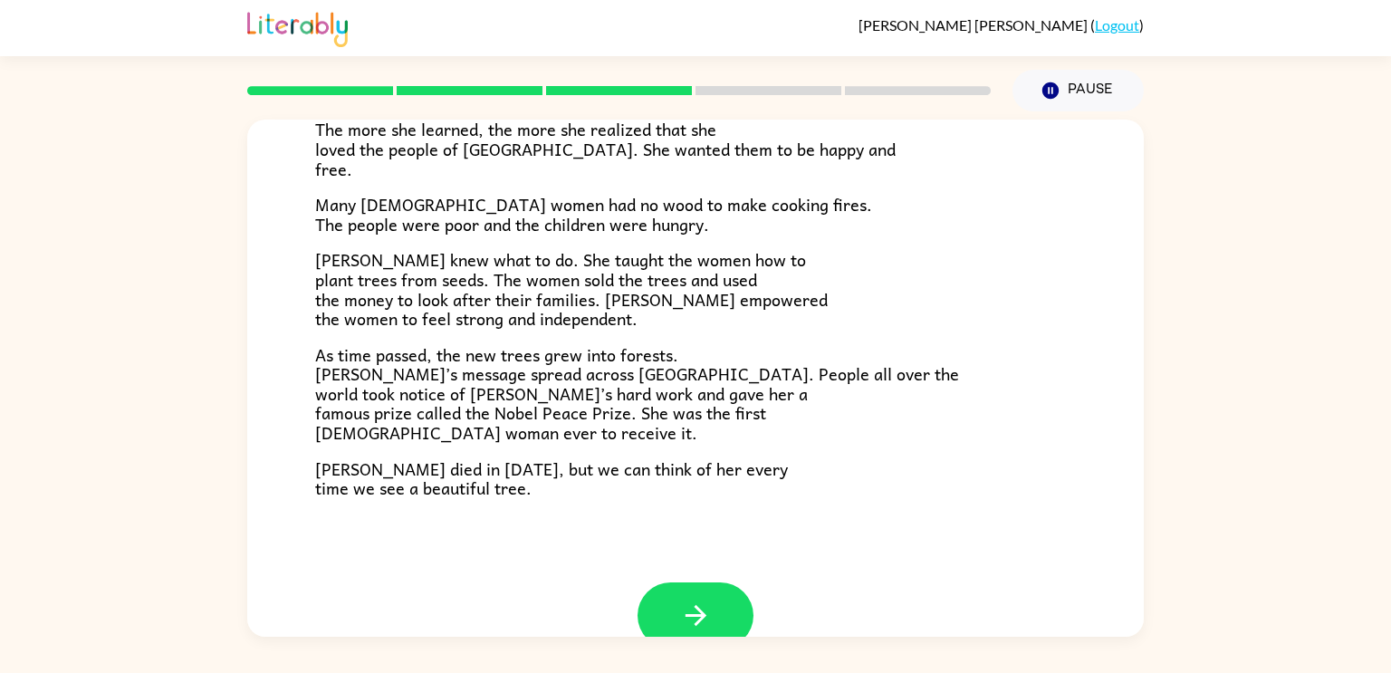
scroll to position [509, 0]
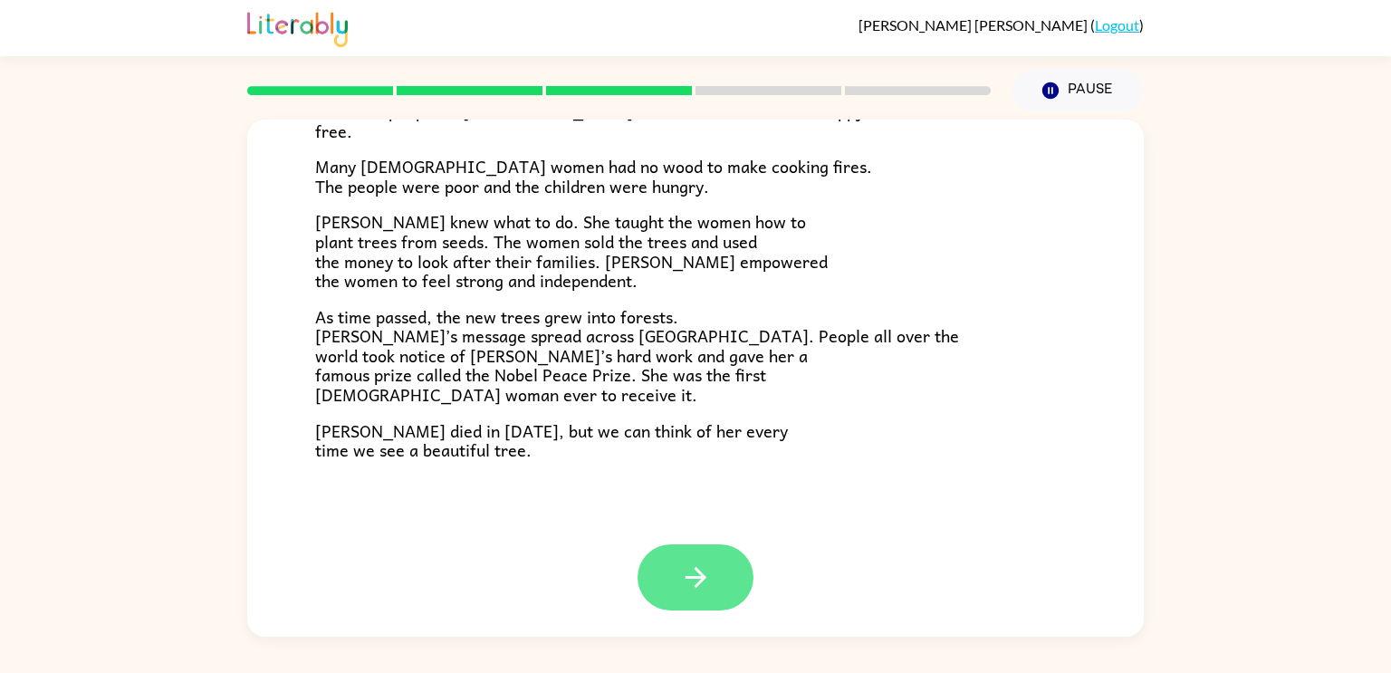
click at [685, 604] on button "button" at bounding box center [696, 577] width 116 height 66
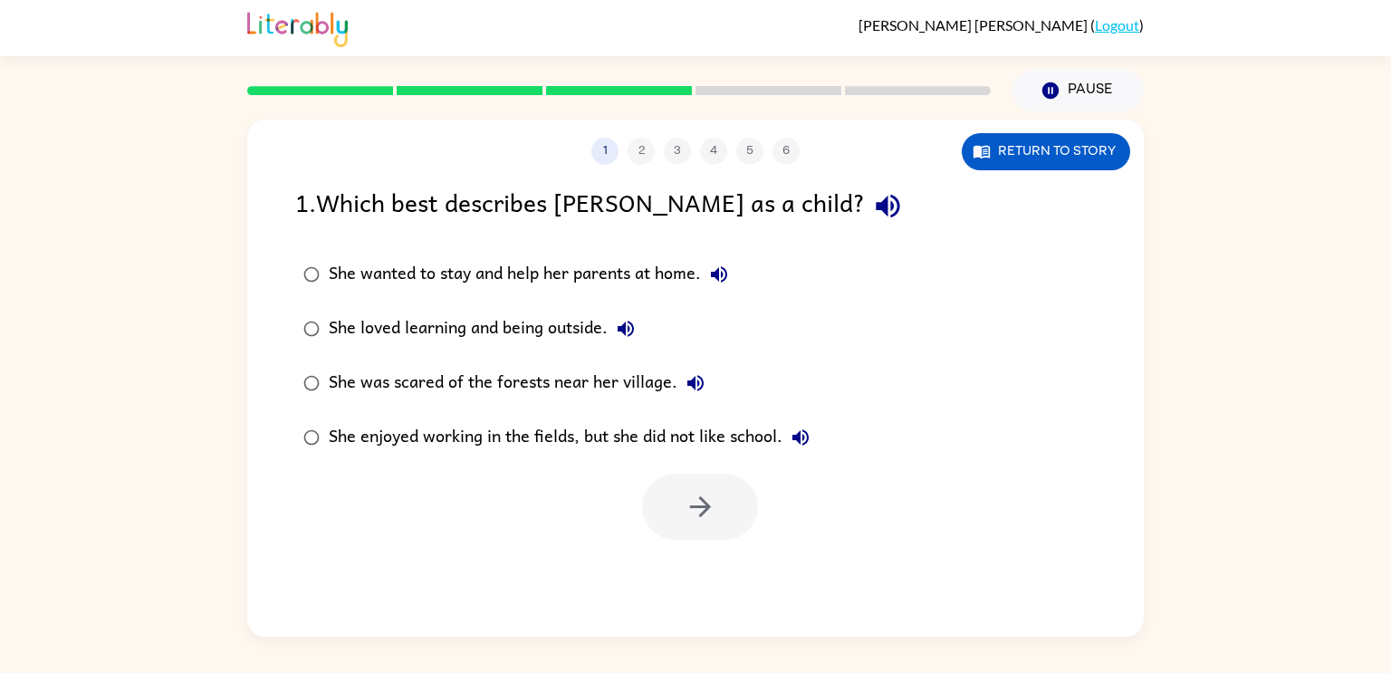
scroll to position [0, 0]
click at [721, 276] on icon "button" at bounding box center [719, 275] width 22 height 22
click at [721, 278] on icon "button" at bounding box center [719, 274] width 16 height 16
click at [630, 319] on icon "button" at bounding box center [626, 329] width 22 height 22
click at [691, 378] on icon "button" at bounding box center [696, 383] width 22 height 22
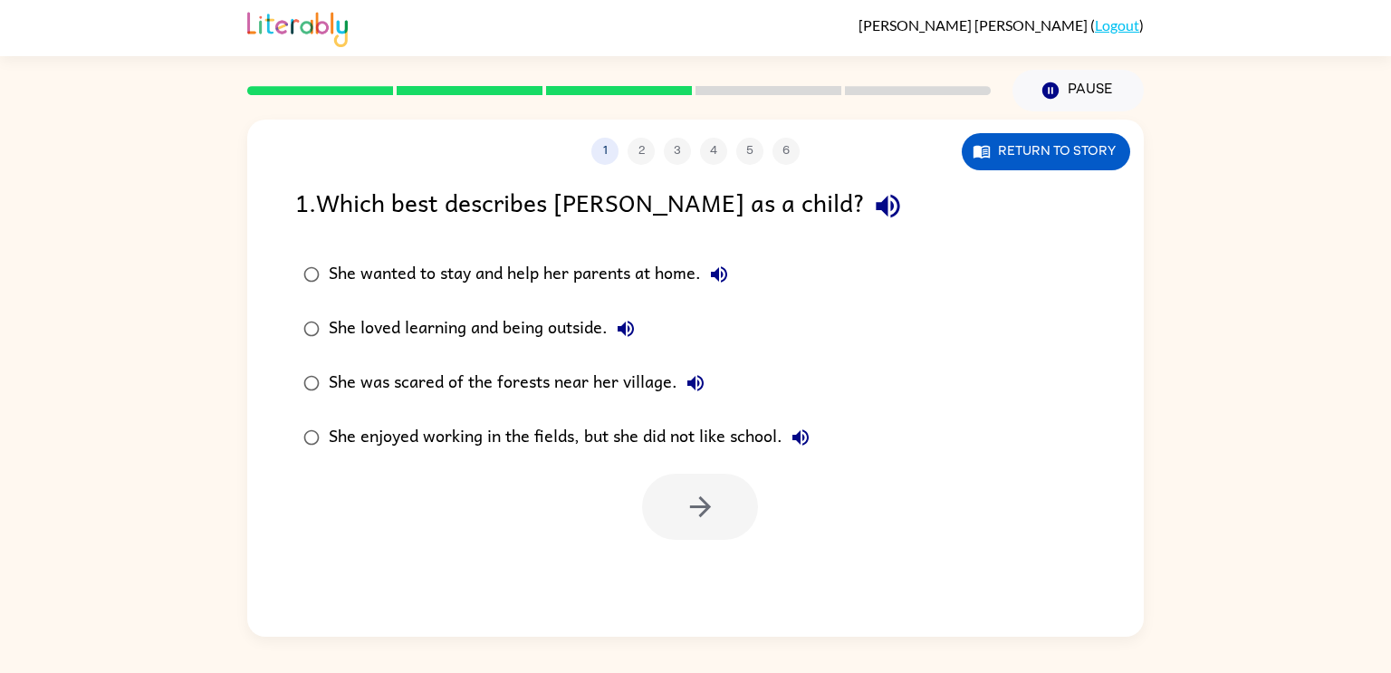
click at [502, 343] on div "She loved learning and being outside." at bounding box center [486, 329] width 315 height 36
click at [667, 523] on button "button" at bounding box center [700, 507] width 116 height 66
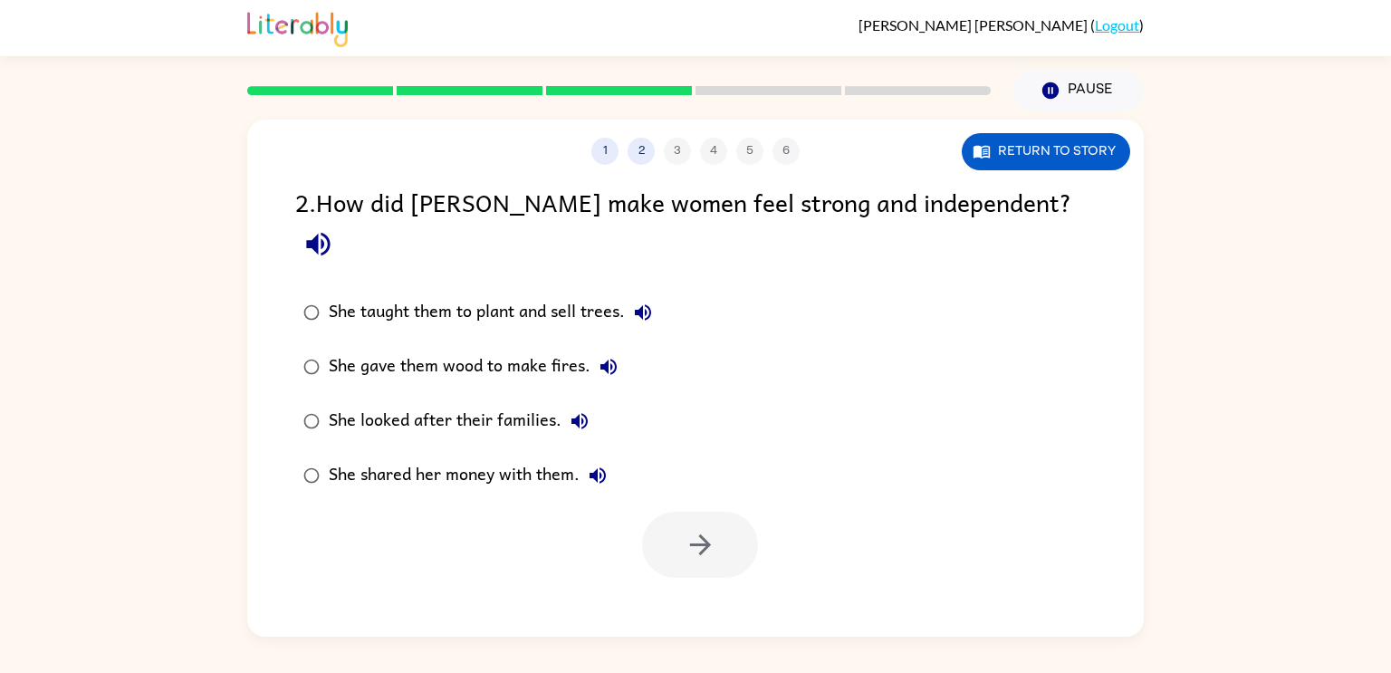
click at [648, 304] on icon "button" at bounding box center [643, 312] width 16 height 16
click at [541, 294] on div "She taught them to plant and sell trees." at bounding box center [495, 312] width 332 height 36
click at [734, 524] on button "button" at bounding box center [700, 545] width 116 height 66
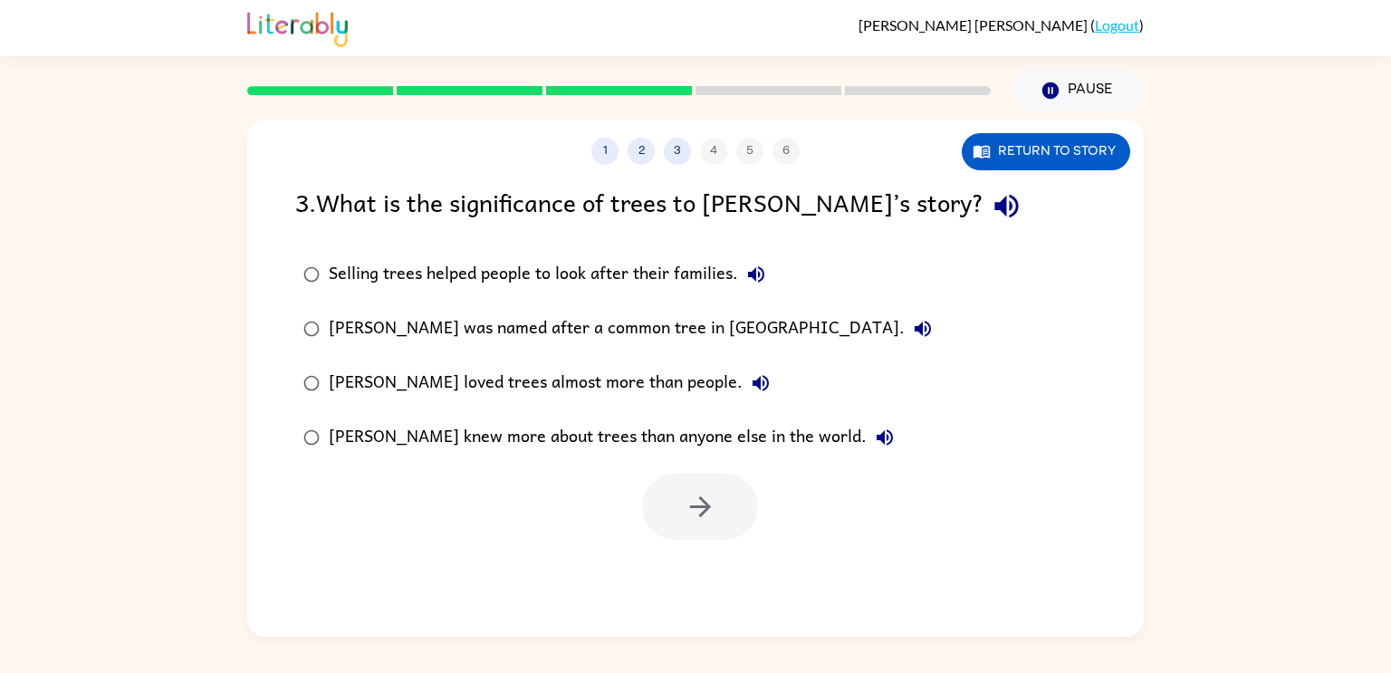
click at [729, 519] on div at bounding box center [700, 507] width 116 height 66
click at [991, 199] on icon "button" at bounding box center [1007, 206] width 32 height 32
click at [774, 266] on label "Selling trees helped people to look after their families." at bounding box center [617, 274] width 665 height 54
click at [675, 522] on button "button" at bounding box center [700, 507] width 116 height 66
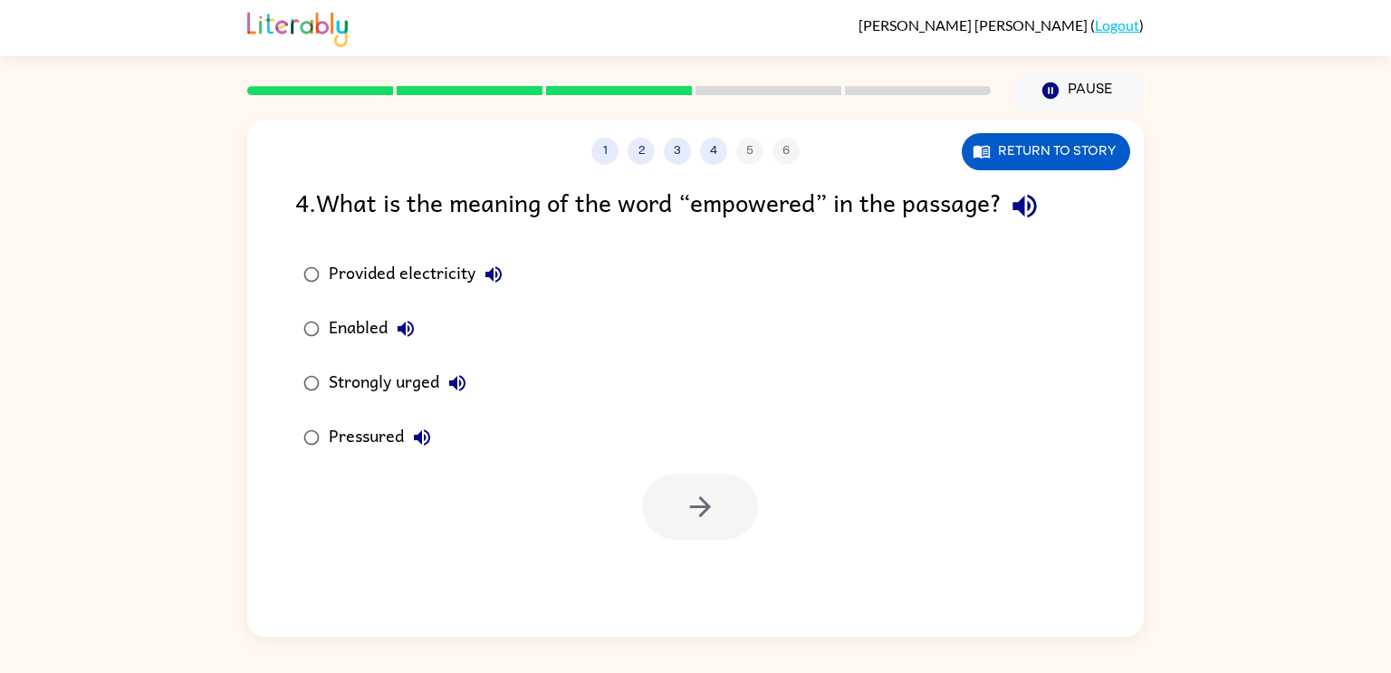
click at [1048, 210] on button "button" at bounding box center [1025, 206] width 46 height 46
click at [361, 336] on div "Enabled" at bounding box center [376, 329] width 95 height 36
click at [737, 520] on button "button" at bounding box center [700, 507] width 116 height 66
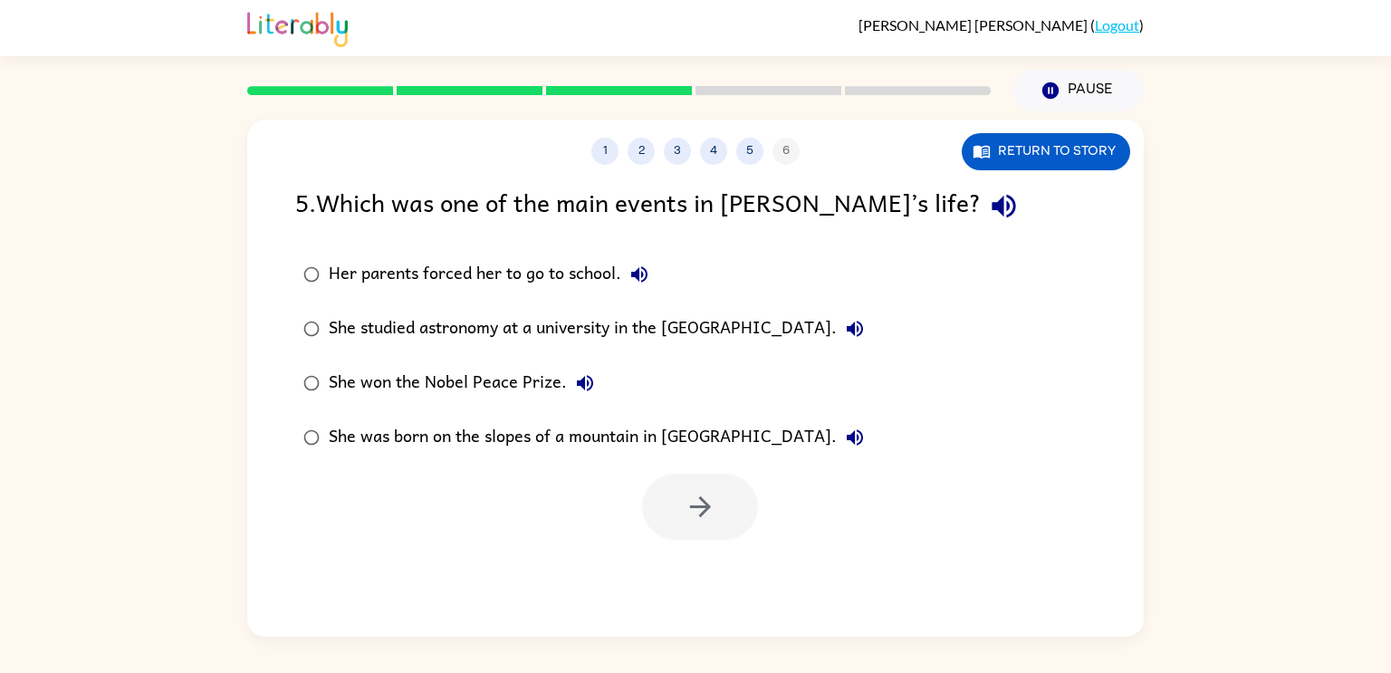
click at [540, 440] on div "She was born on the slopes of a mountain in [GEOGRAPHIC_DATA]." at bounding box center [601, 437] width 544 height 36
click at [595, 282] on div "Her parents forced her to go to school." at bounding box center [493, 274] width 329 height 36
click at [485, 427] on div "She was born on the slopes of a mountain in [GEOGRAPHIC_DATA]." at bounding box center [601, 437] width 544 height 36
click at [454, 381] on div "She won the Nobel Peace Prize." at bounding box center [466, 383] width 274 height 36
click at [667, 326] on div "She studied astronomy at a university in the [GEOGRAPHIC_DATA]." at bounding box center [601, 329] width 544 height 36
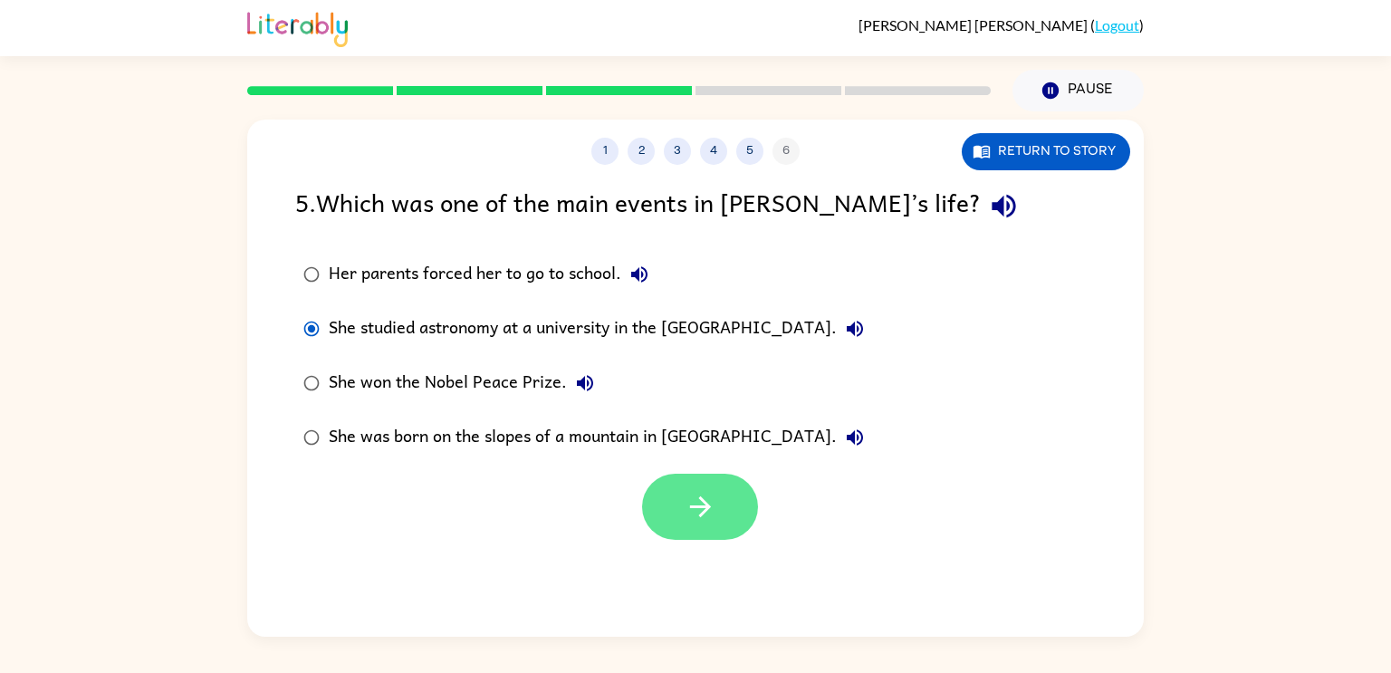
click at [690, 498] on icon "button" at bounding box center [701, 507] width 32 height 32
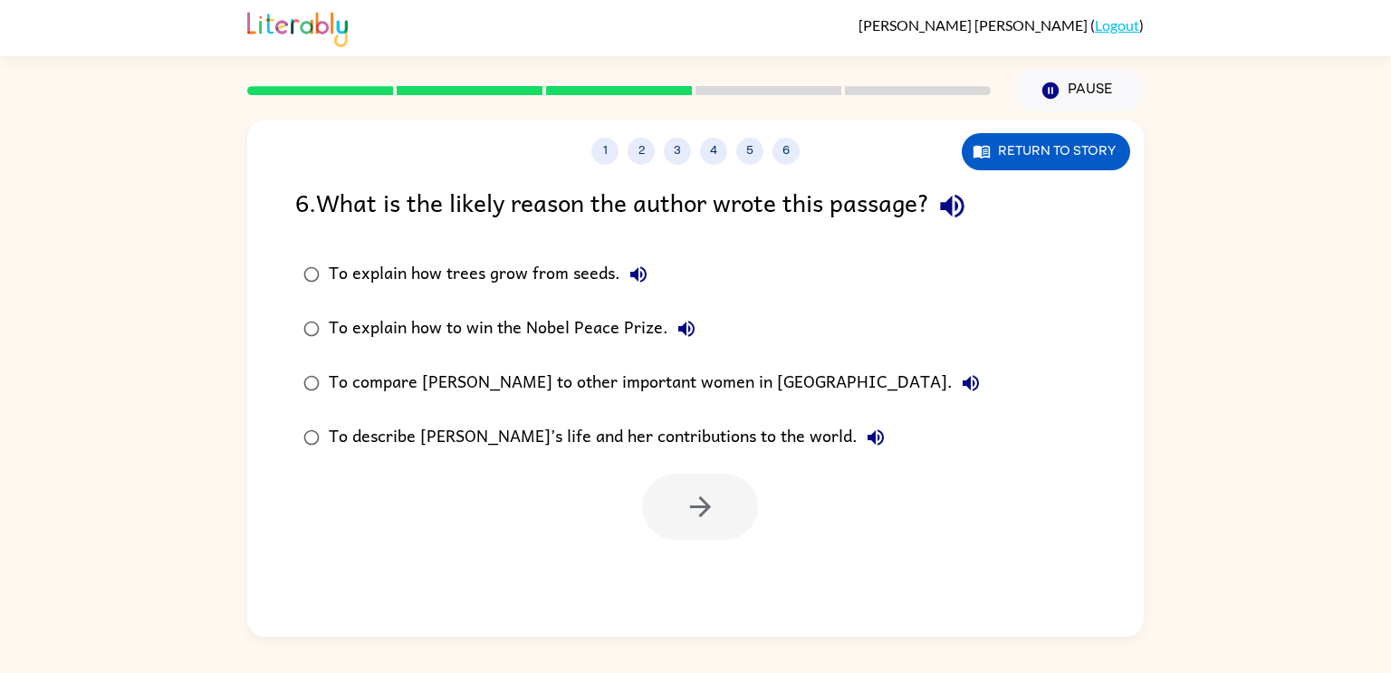
click at [631, 393] on div "To compare [PERSON_NAME] to other important women in [GEOGRAPHIC_DATA]." at bounding box center [659, 383] width 660 height 36
click at [991, 236] on div "6 . What is the likely reason the author wrote this passage? To explain how tre…" at bounding box center [695, 361] width 897 height 357
click at [938, 214] on button "button" at bounding box center [952, 206] width 46 height 46
click at [649, 265] on button "To explain how trees grow from seeds." at bounding box center [638, 274] width 36 height 36
click at [695, 327] on button "To explain how to win the Nobel Peace Prize." at bounding box center [687, 329] width 36 height 36
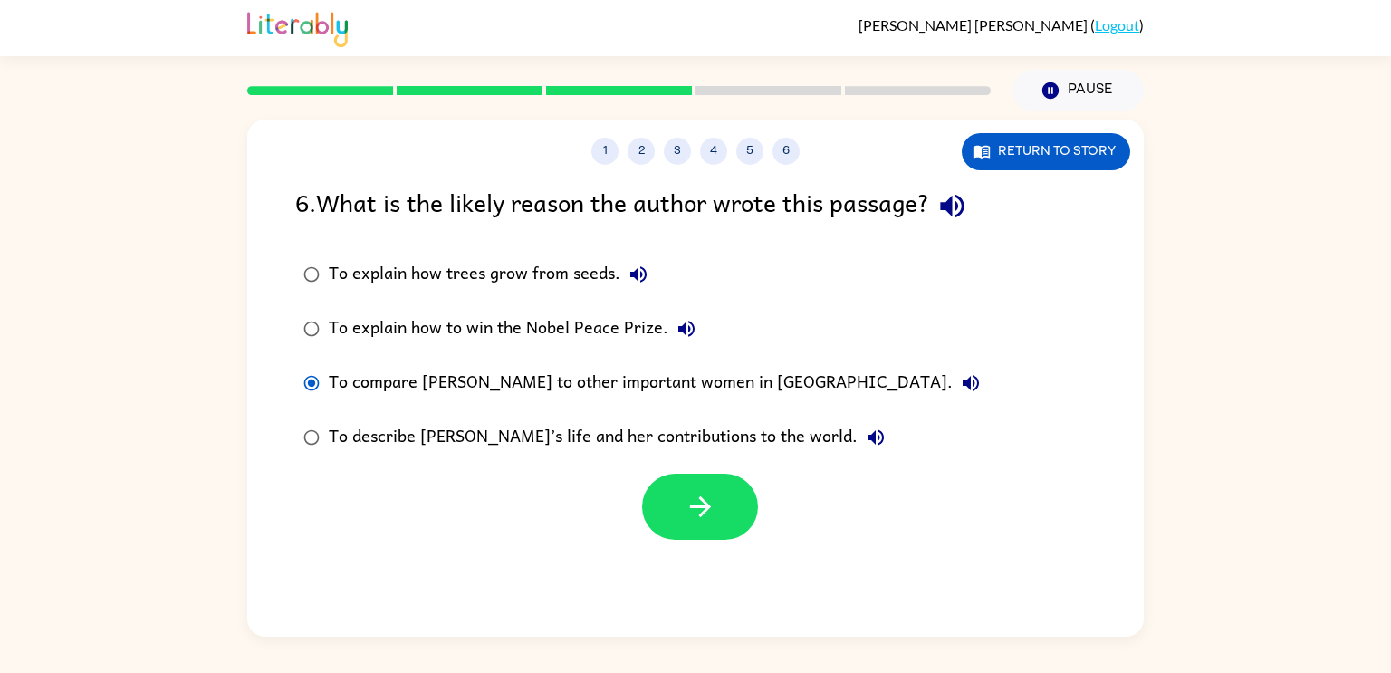
click at [960, 374] on icon "button" at bounding box center [971, 383] width 22 height 22
click at [835, 431] on label "To describe [PERSON_NAME]’s life and her contributions to the world." at bounding box center [641, 437] width 713 height 54
click at [592, 467] on div at bounding box center [695, 502] width 897 height 75
click at [593, 456] on div "To describe [PERSON_NAME]’s life and her contributions to the world." at bounding box center [611, 437] width 565 height 36
click at [692, 530] on button "button" at bounding box center [700, 507] width 116 height 66
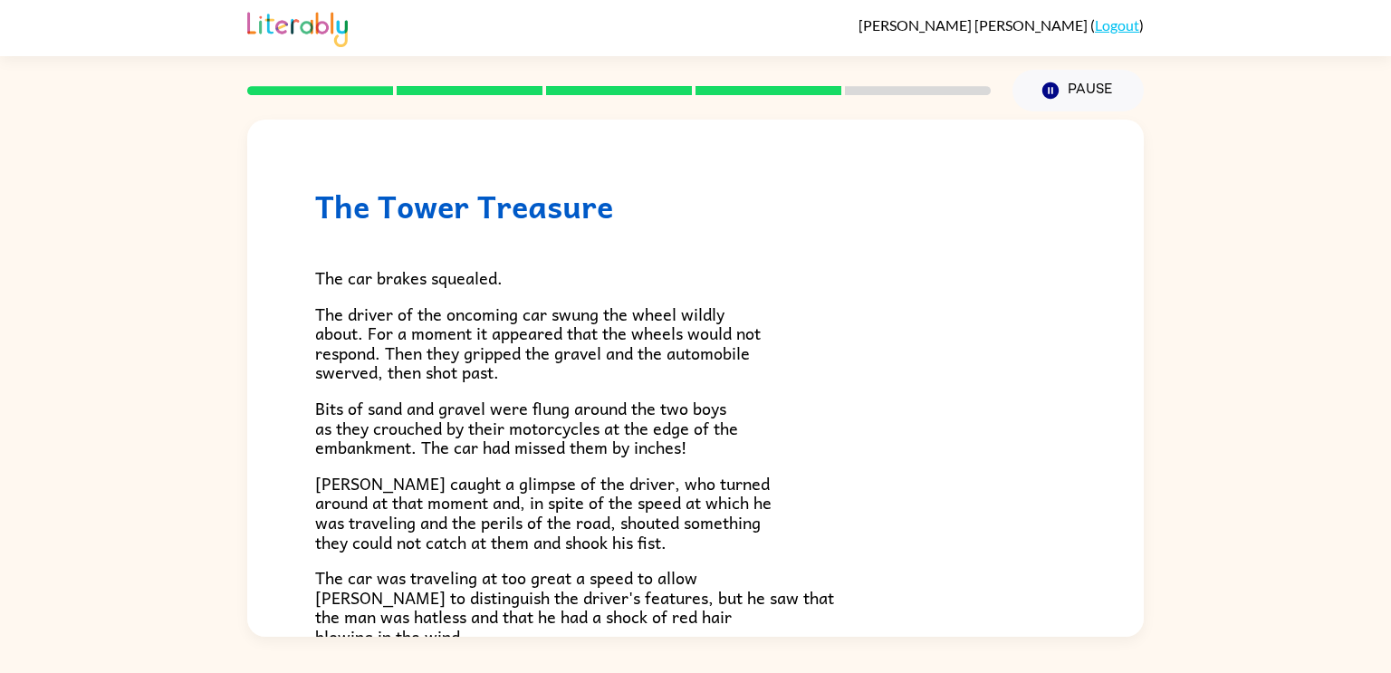
click at [429, 421] on span "Bits of sand and gravel were flung around the two boys as they crouched by thei…" at bounding box center [526, 427] width 423 height 65
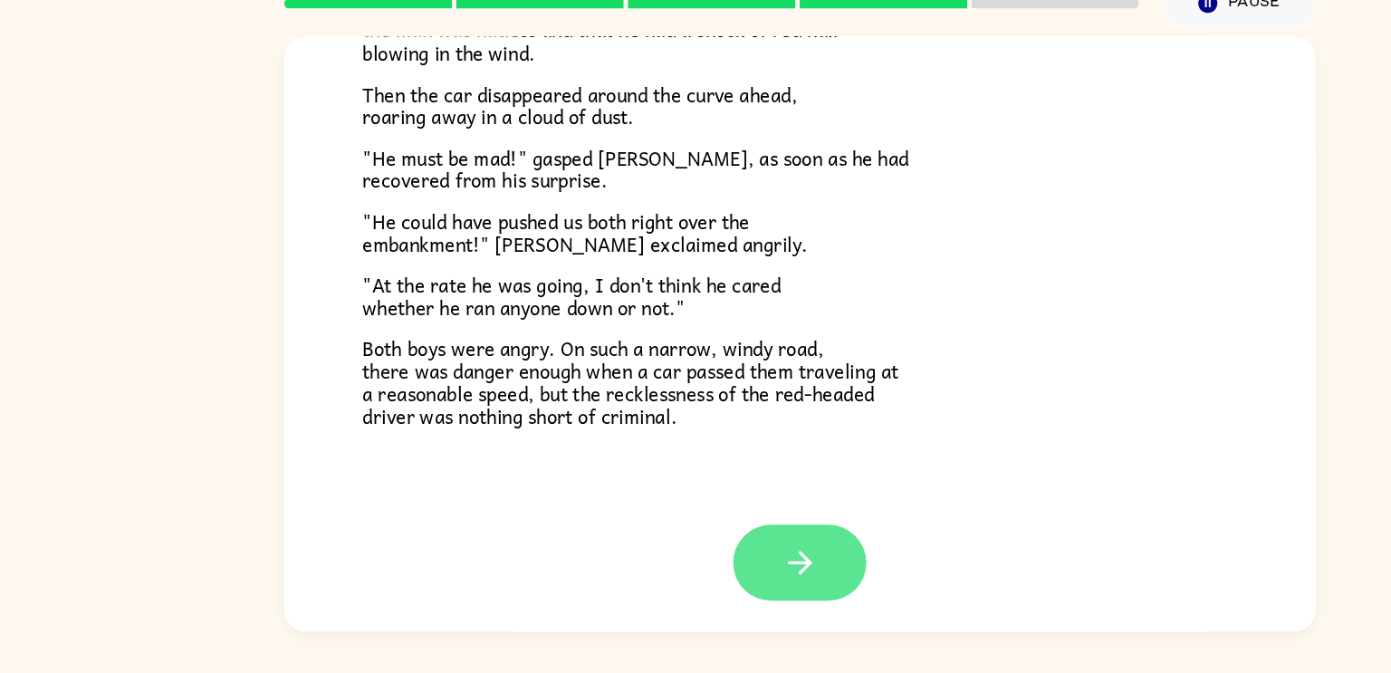
click at [674, 589] on button "button" at bounding box center [696, 577] width 116 height 66
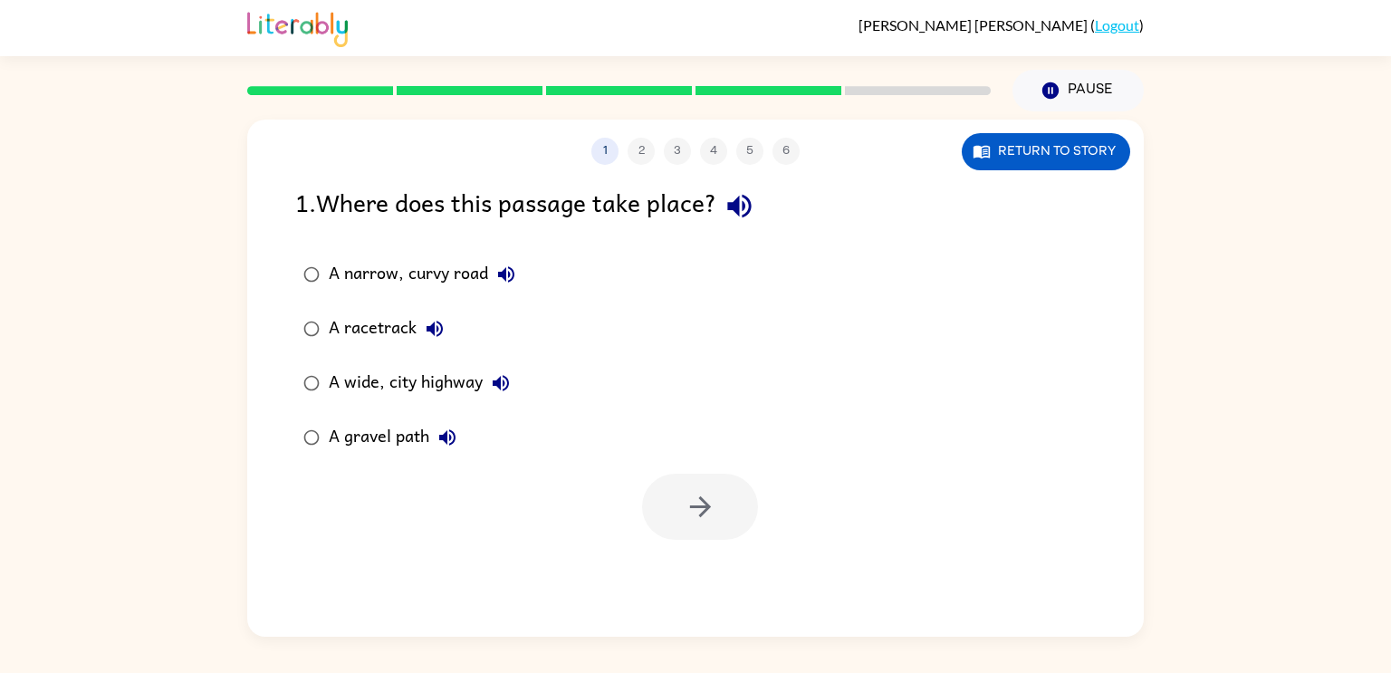
click at [430, 278] on div "A narrow, curvy road" at bounding box center [427, 274] width 196 height 36
click at [705, 536] on button "button" at bounding box center [700, 507] width 116 height 66
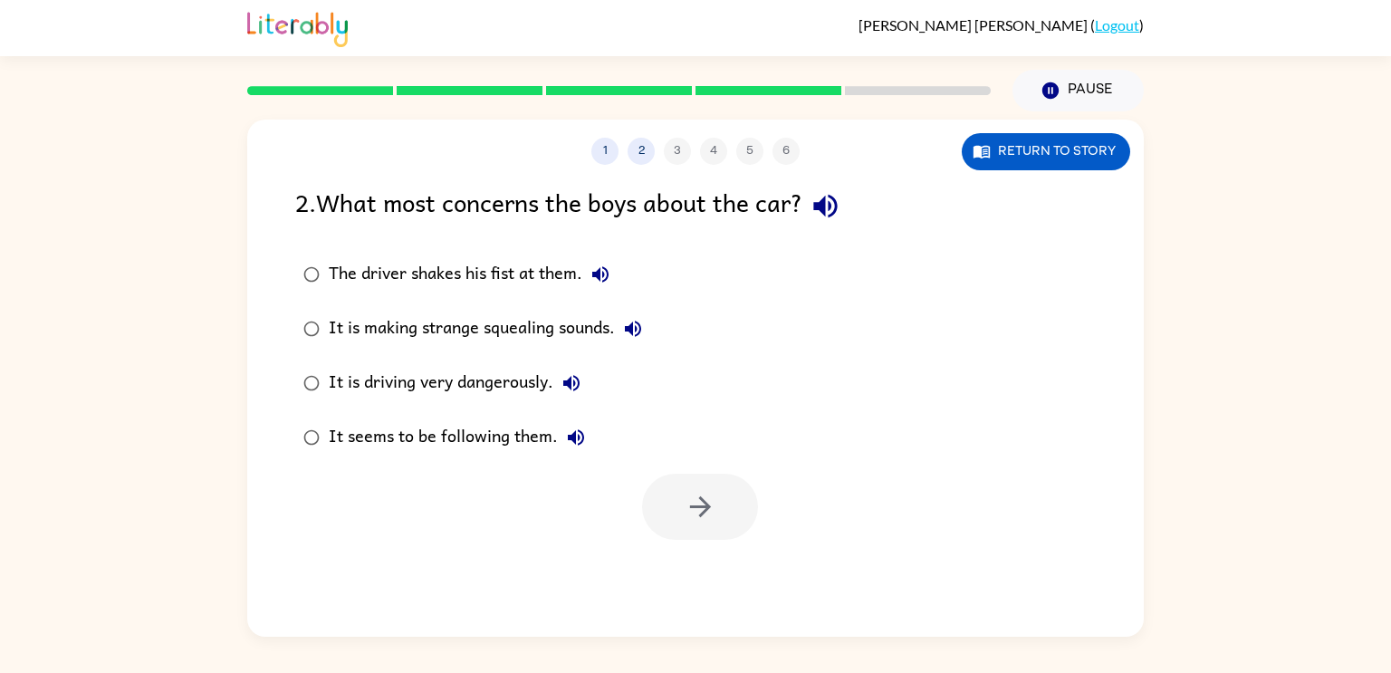
click at [461, 392] on div "It is driving very dangerously." at bounding box center [459, 383] width 261 height 36
click at [671, 509] on button "button" at bounding box center [700, 507] width 116 height 66
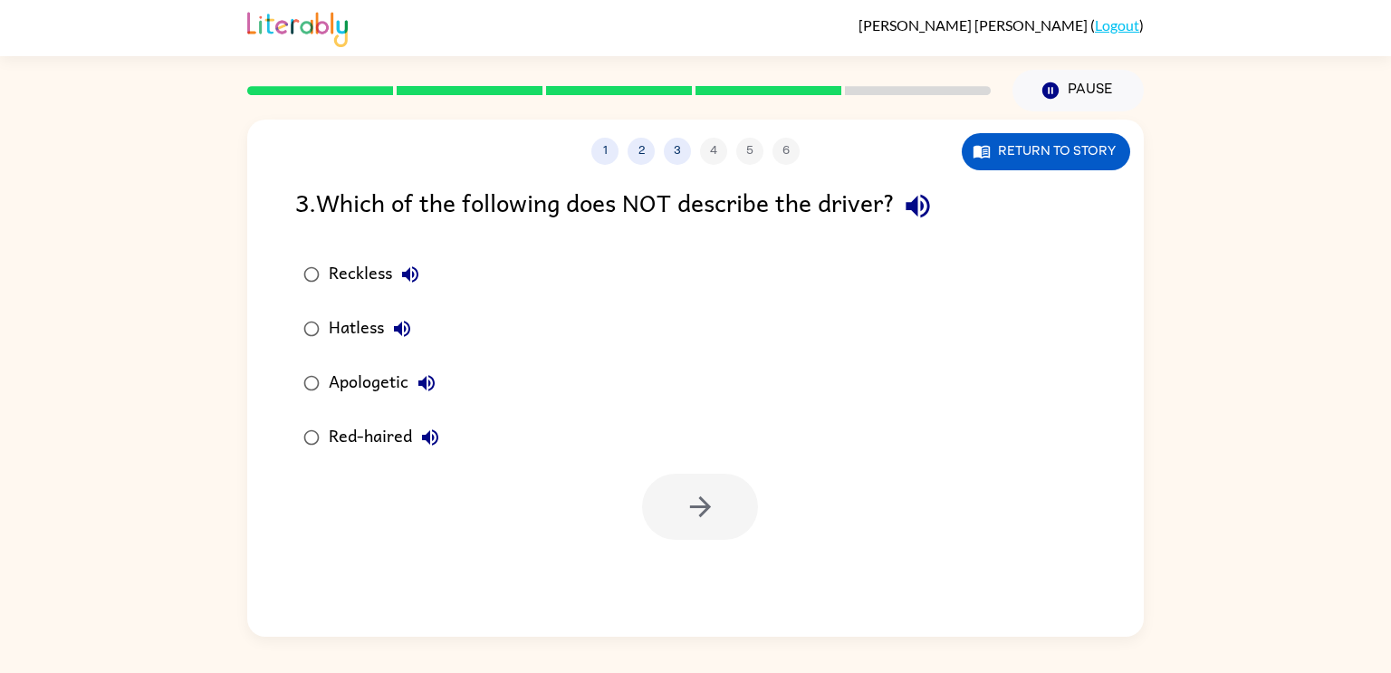
click at [381, 404] on label "Apologetic" at bounding box center [371, 383] width 172 height 54
click at [722, 523] on button "button" at bounding box center [700, 507] width 116 height 66
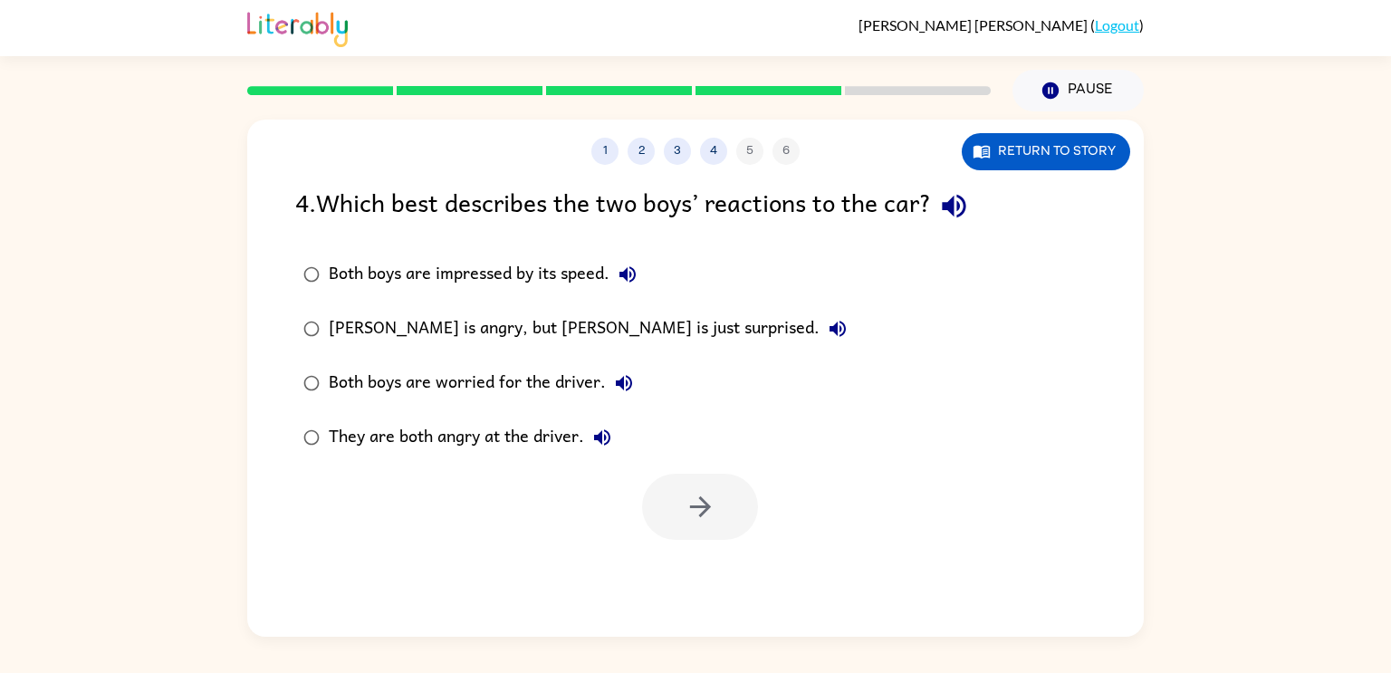
click at [370, 433] on div "They are both angry at the driver." at bounding box center [475, 437] width 292 height 36
click at [702, 506] on icon "button" at bounding box center [699, 506] width 21 height 21
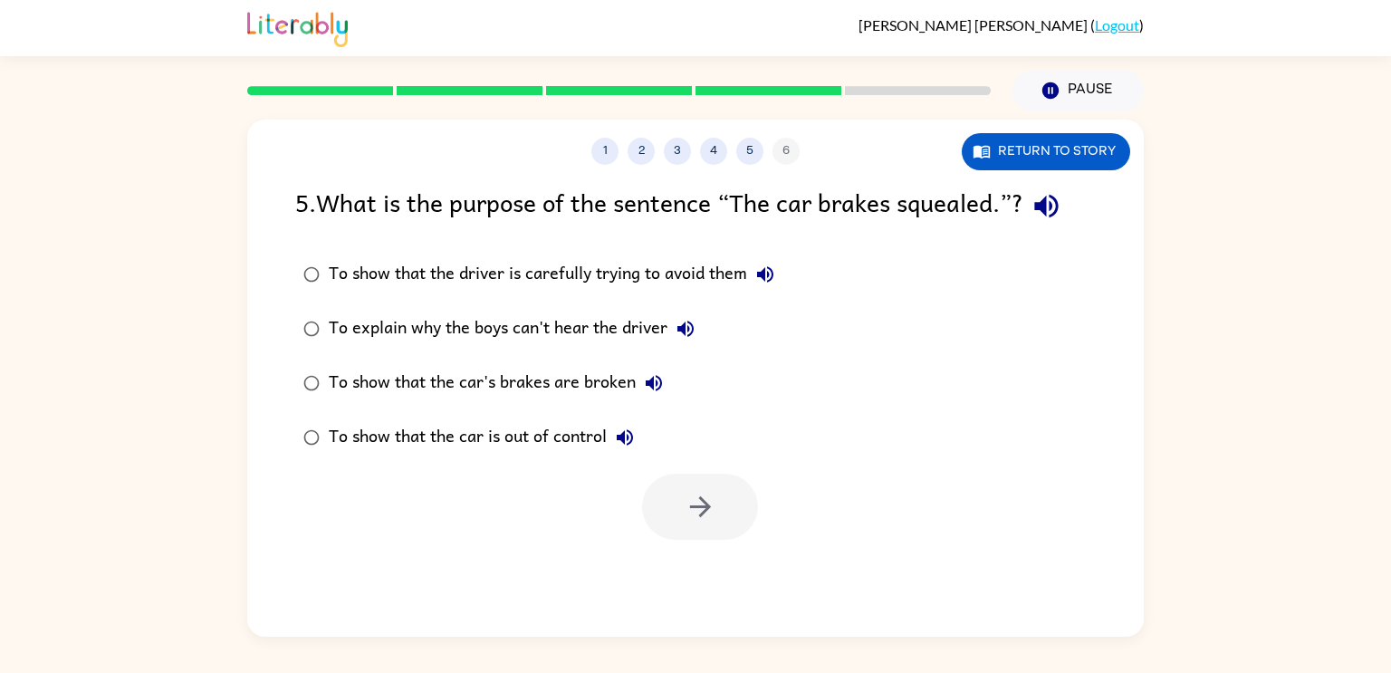
click at [531, 446] on div "To show that the car is out of control" at bounding box center [486, 437] width 314 height 36
click at [717, 488] on button "button" at bounding box center [700, 507] width 116 height 66
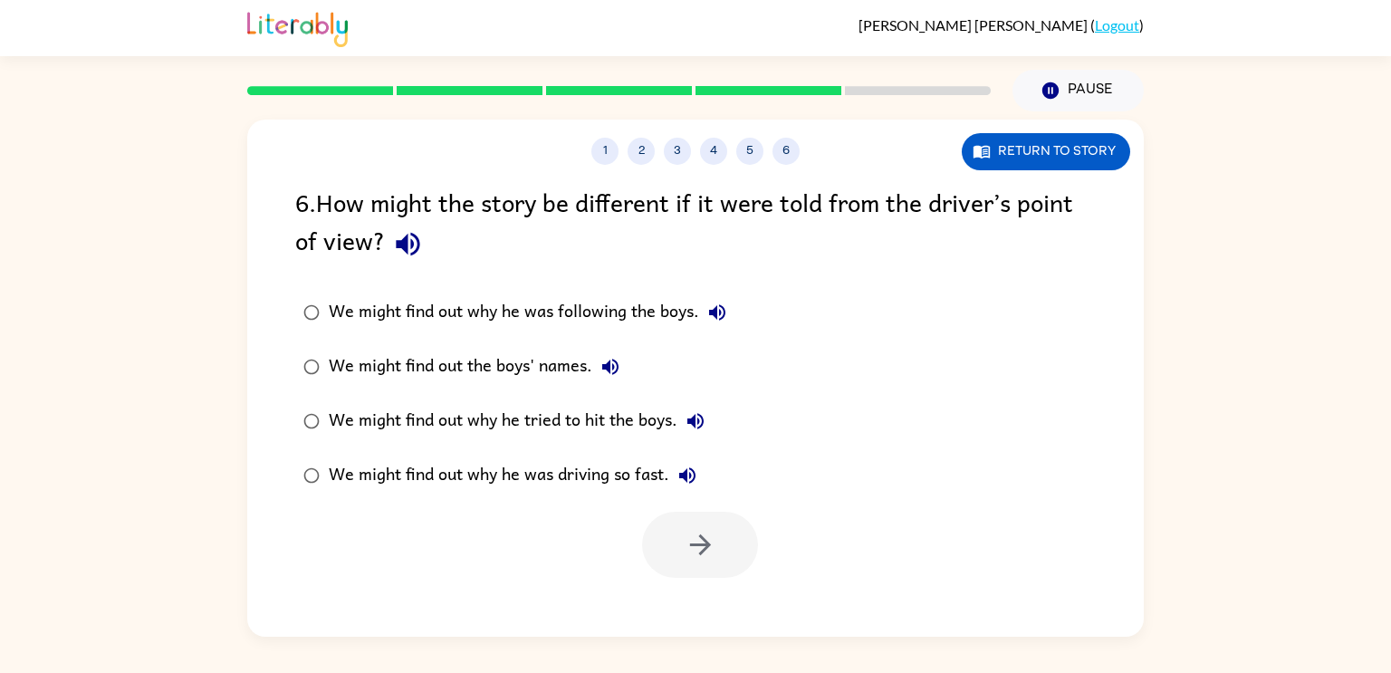
click at [534, 307] on div "We might find out why he was following the boys." at bounding box center [532, 312] width 407 height 36
click at [497, 376] on div "We might find out the boys' names." at bounding box center [479, 367] width 300 height 36
click at [521, 490] on div "We might find out why he was driving so fast." at bounding box center [517, 475] width 377 height 36
click at [667, 553] on button "button" at bounding box center [700, 545] width 116 height 66
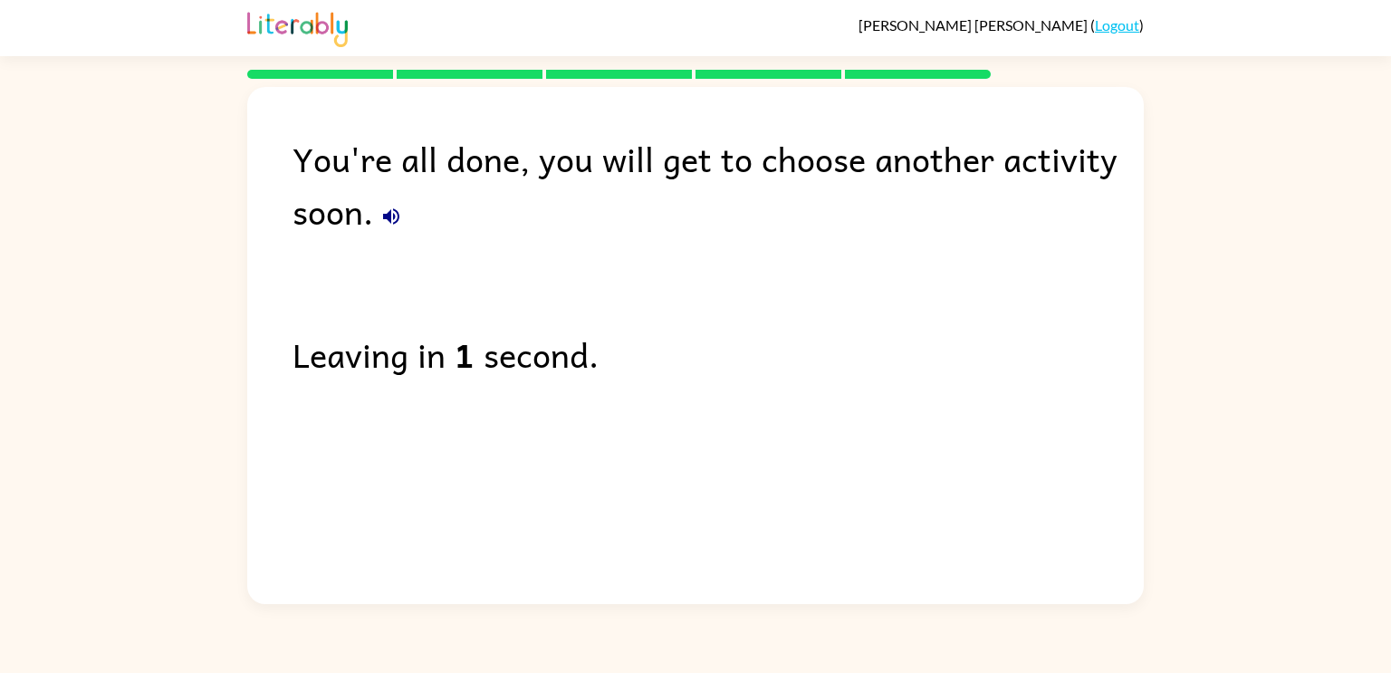
click at [372, 226] on div "You're all done, you will get to choose another activity soon." at bounding box center [718, 184] width 851 height 105
click at [391, 218] on icon "button" at bounding box center [391, 217] width 22 height 22
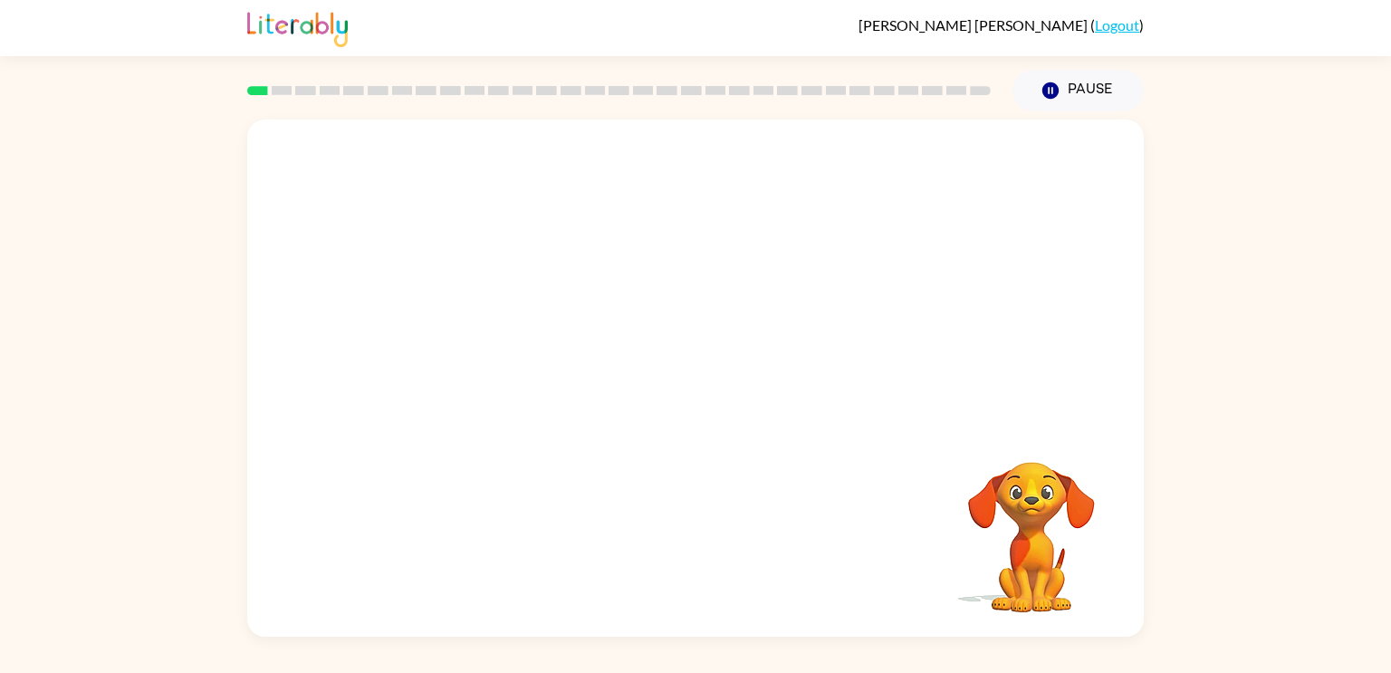
click at [493, 244] on video "Your browser must support playing .mp4 files to use Literably. Please try using…" at bounding box center [695, 272] width 897 height 304
click at [697, 389] on icon "button" at bounding box center [696, 387] width 32 height 32
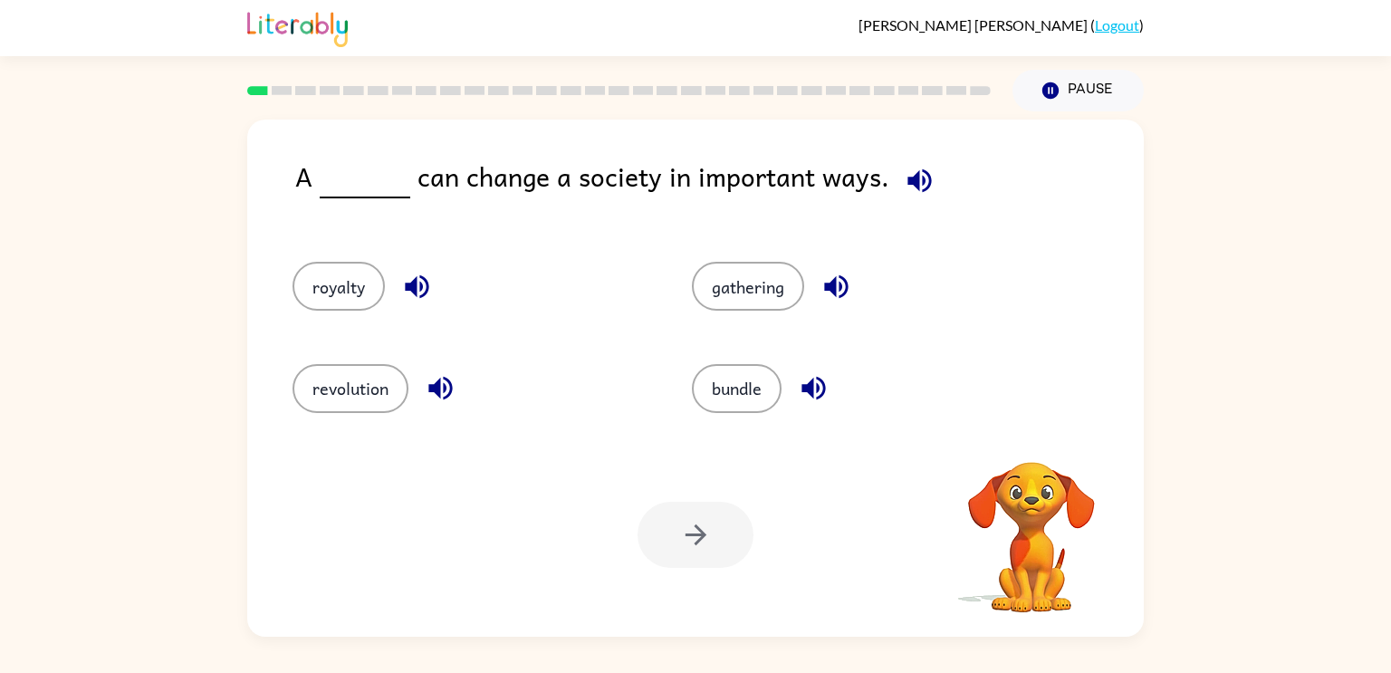
click at [907, 171] on icon "button" at bounding box center [920, 181] width 32 height 32
click at [906, 170] on icon "button" at bounding box center [920, 181] width 32 height 32
click at [356, 370] on button "revolution" at bounding box center [351, 388] width 116 height 49
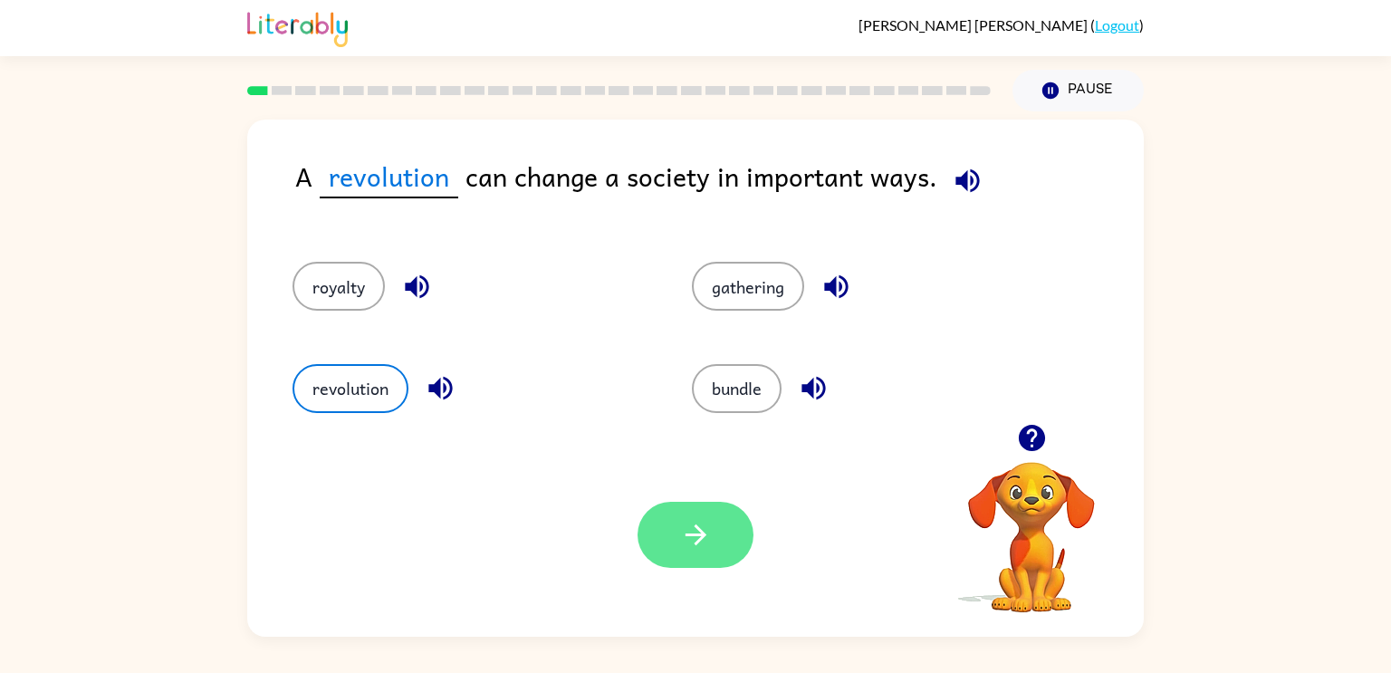
click at [733, 534] on button "button" at bounding box center [696, 535] width 116 height 66
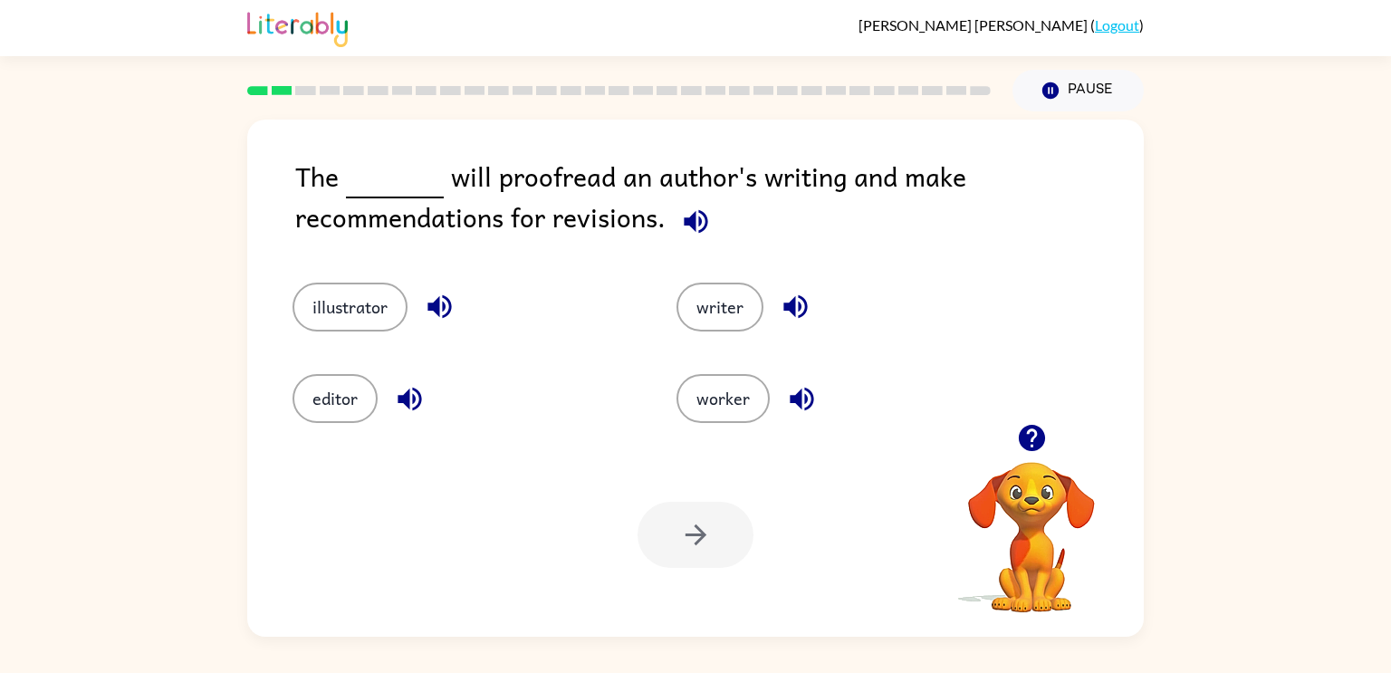
click at [680, 218] on icon "button" at bounding box center [696, 222] width 32 height 32
click at [348, 404] on button "editor" at bounding box center [335, 398] width 85 height 49
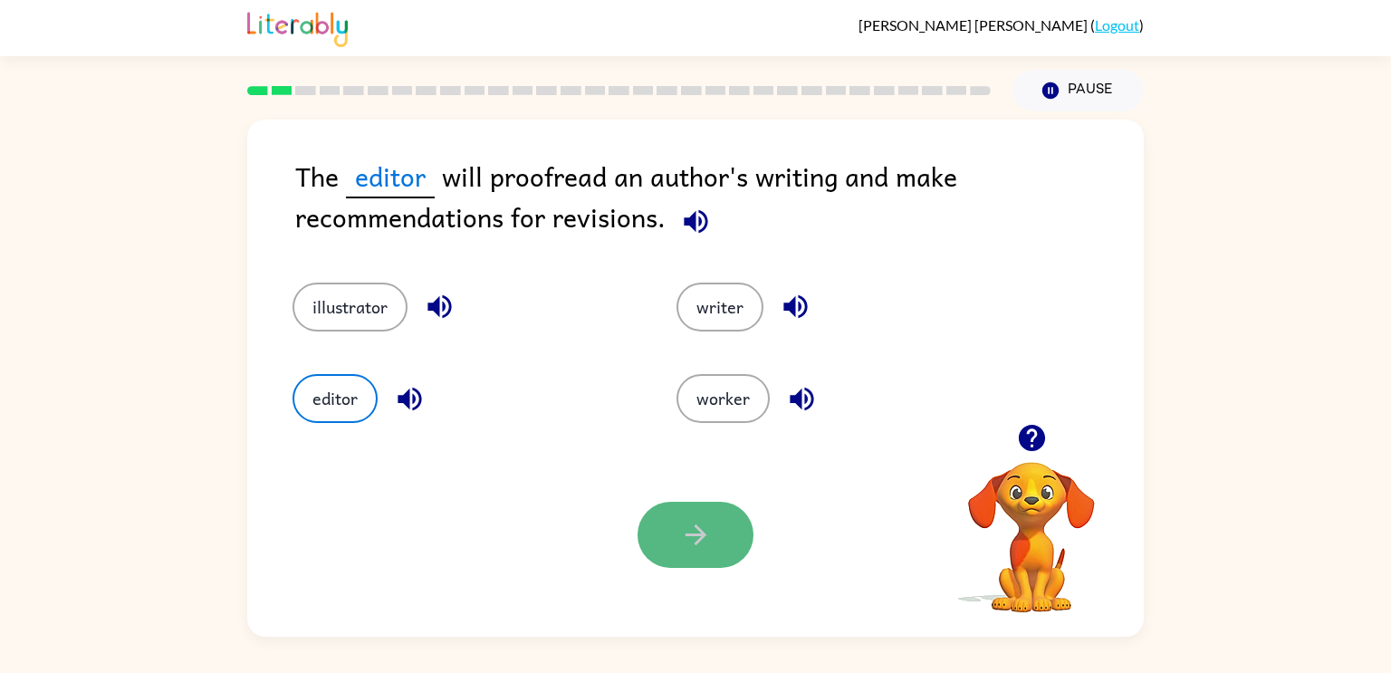
click at [673, 550] on button "button" at bounding box center [696, 535] width 116 height 66
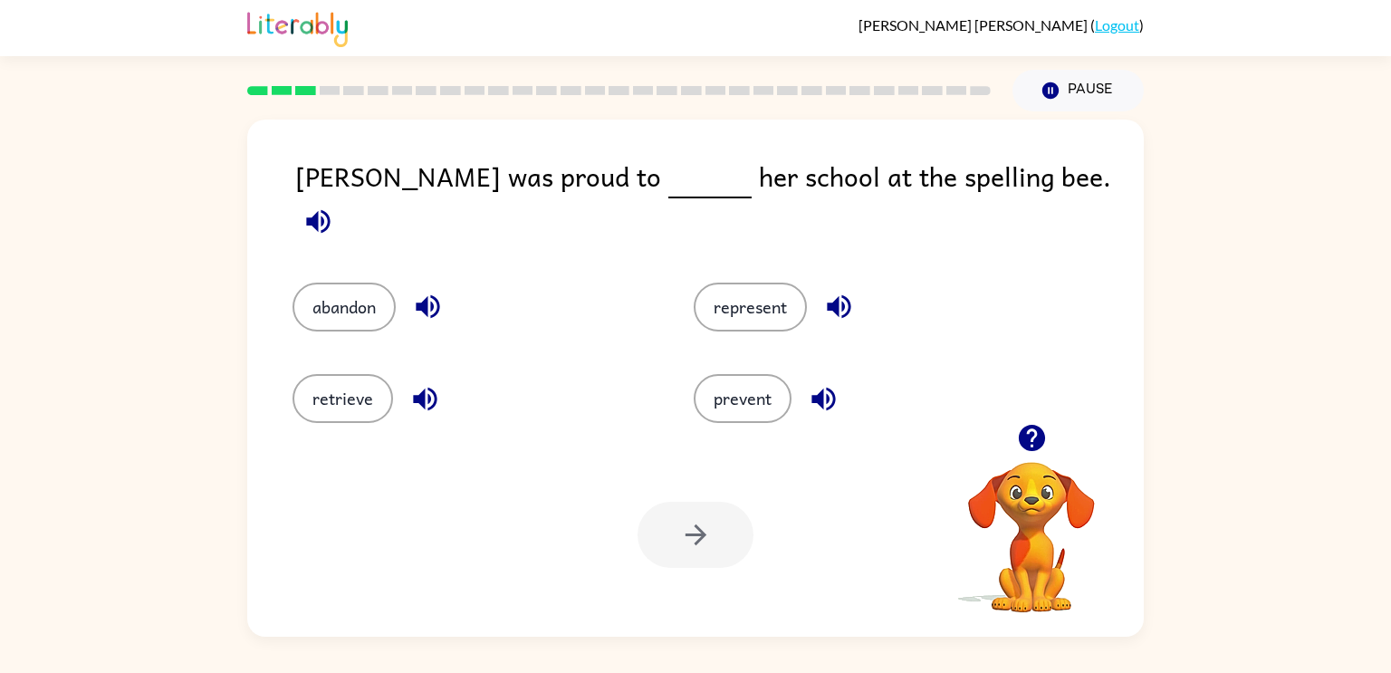
click at [1034, 436] on icon "button" at bounding box center [1031, 438] width 26 height 26
click at [1033, 438] on icon "button" at bounding box center [1032, 438] width 32 height 32
click at [1030, 438] on video "Your browser must support playing .mp4 files to use Literably. Please try using…" at bounding box center [1031, 524] width 181 height 181
click at [1030, 438] on icon "button" at bounding box center [1031, 438] width 26 height 26
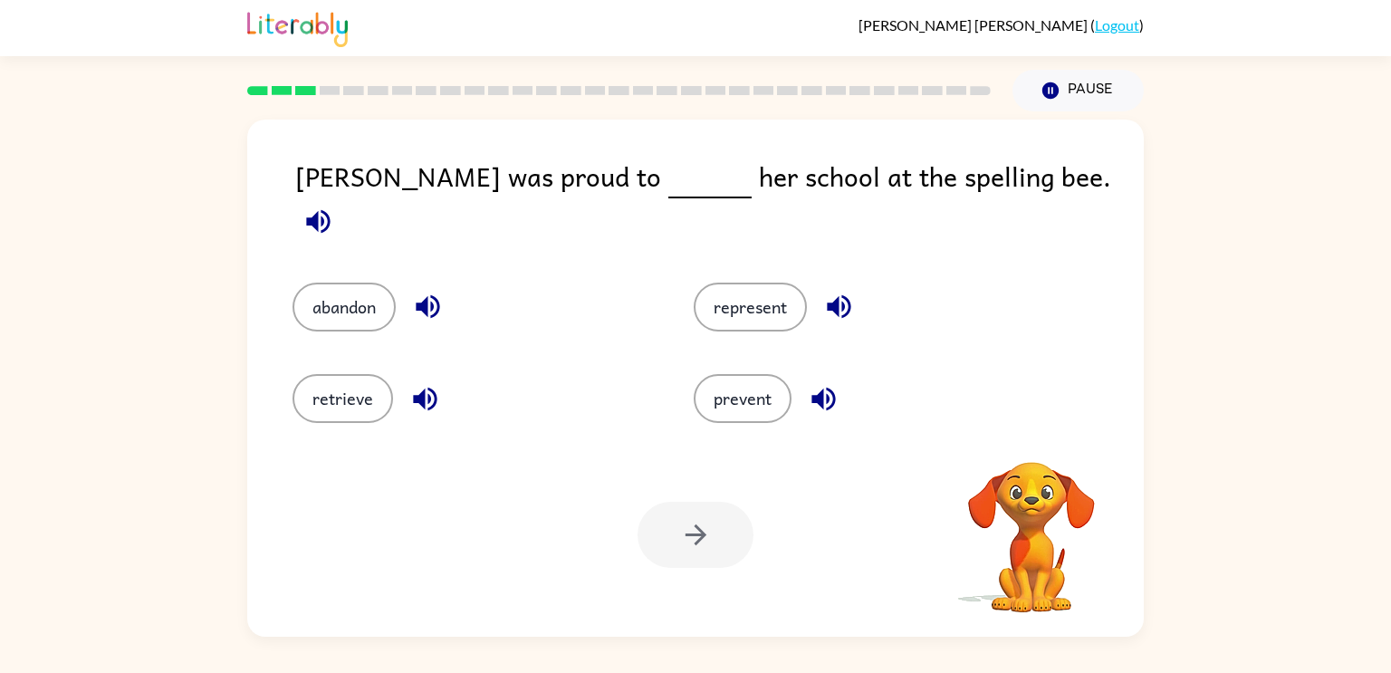
click at [1030, 438] on video "Your browser must support playing .mp4 files to use Literably. Please try using…" at bounding box center [1031, 524] width 181 height 181
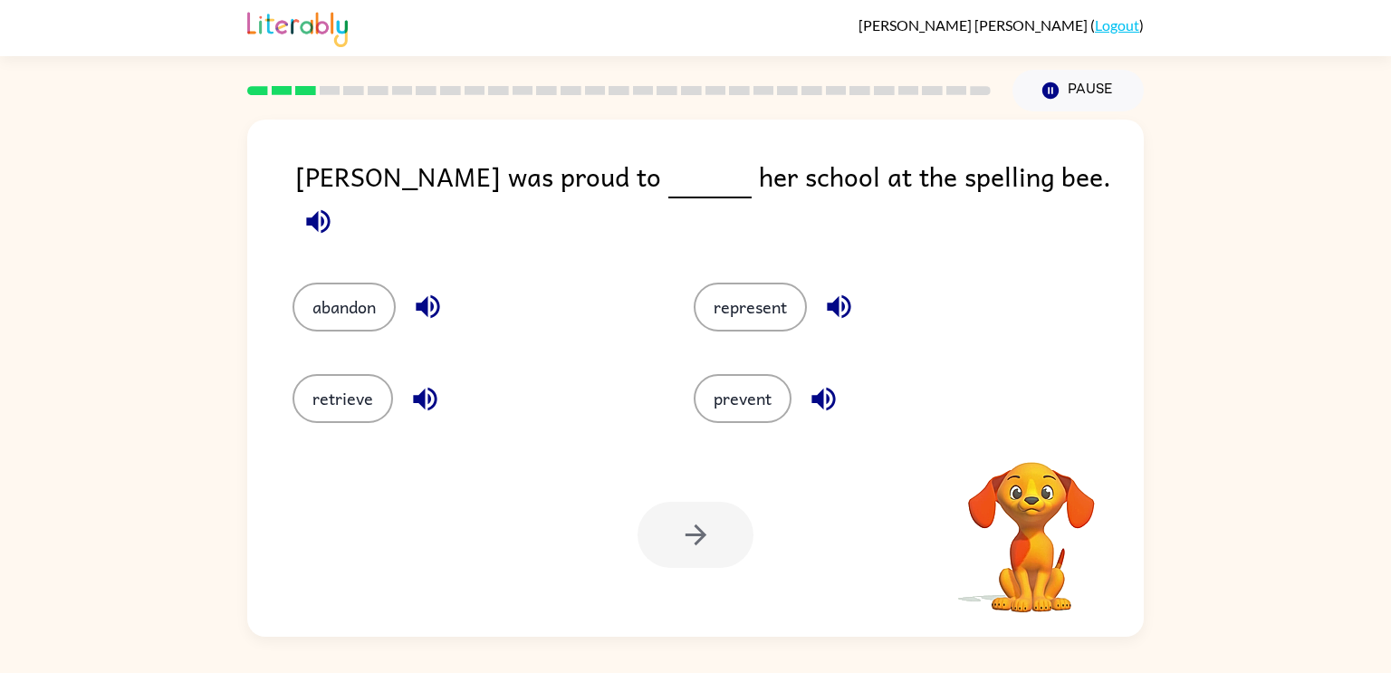
click at [1030, 438] on video "Your browser must support playing .mp4 files to use Literably. Please try using…" at bounding box center [1031, 524] width 181 height 181
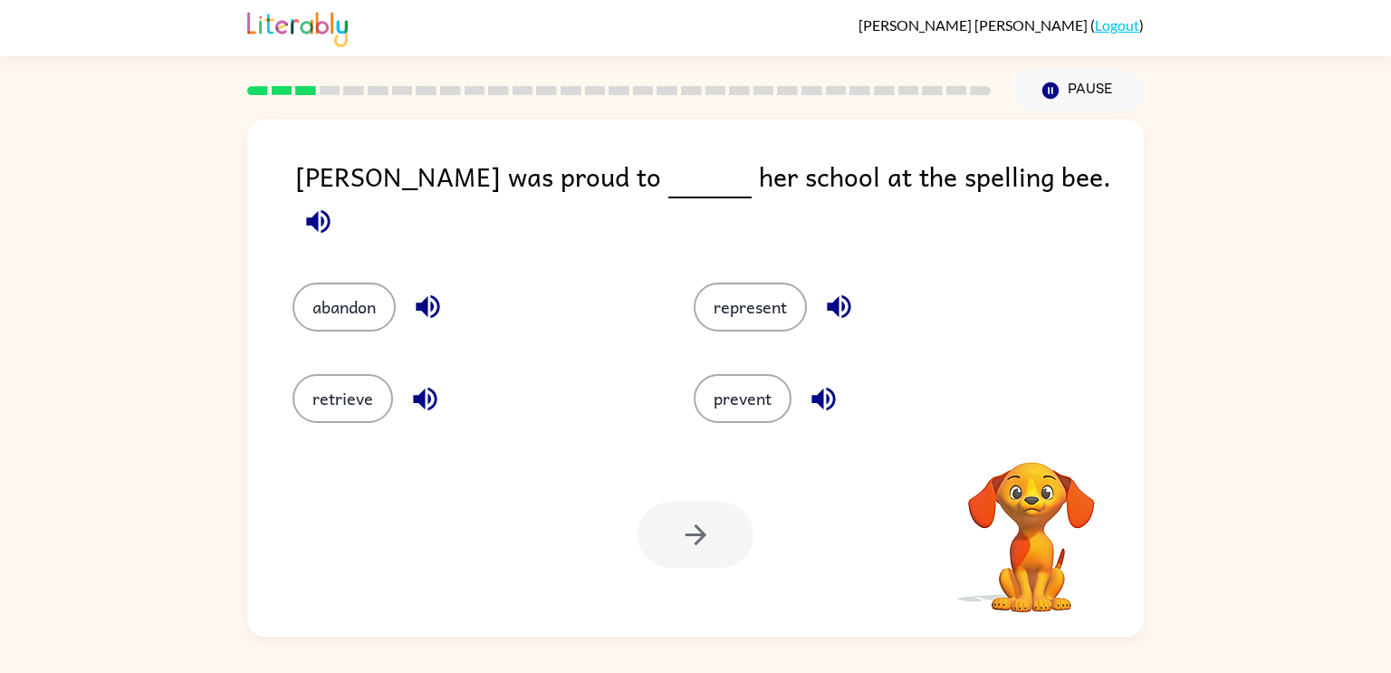
click at [1030, 438] on video "Your browser must support playing .mp4 files to use Literably. Please try using…" at bounding box center [1031, 524] width 181 height 181
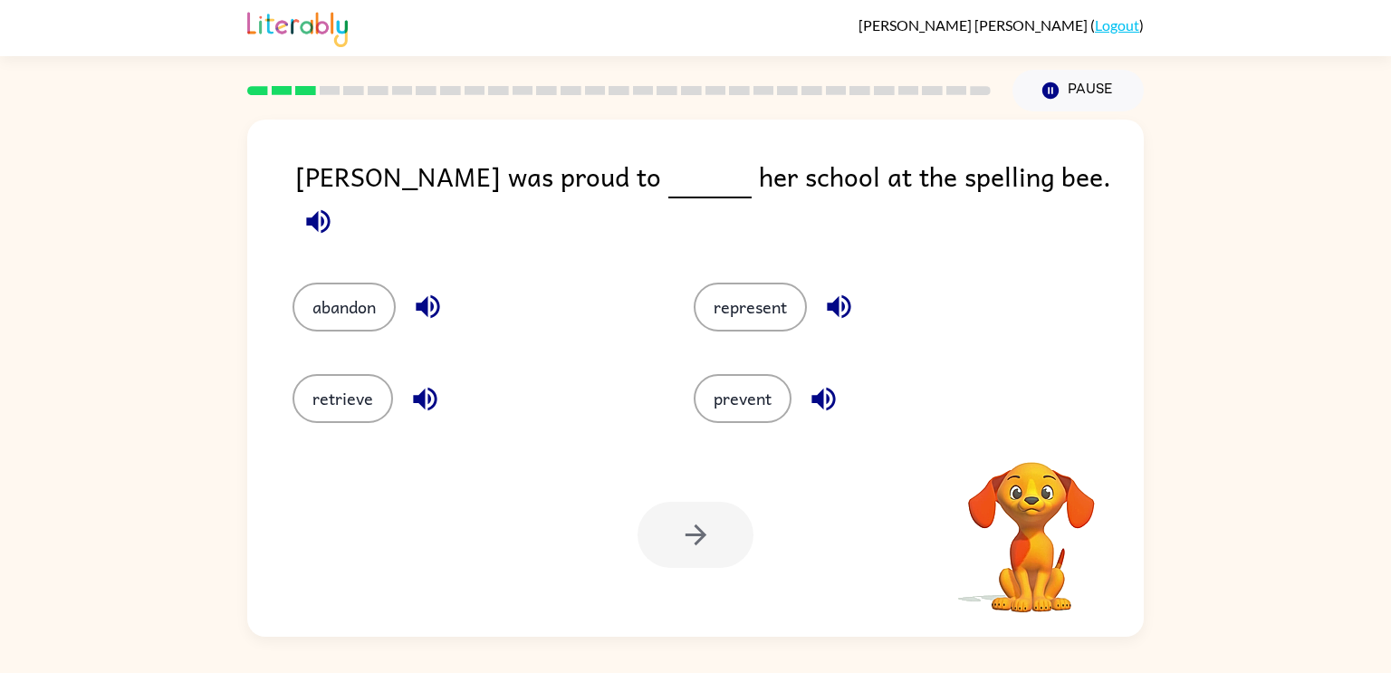
click at [1030, 438] on video "Your browser must support playing .mp4 files to use Literably. Please try using…" at bounding box center [1031, 524] width 181 height 181
click at [1030, 438] on icon "button" at bounding box center [1031, 438] width 26 height 26
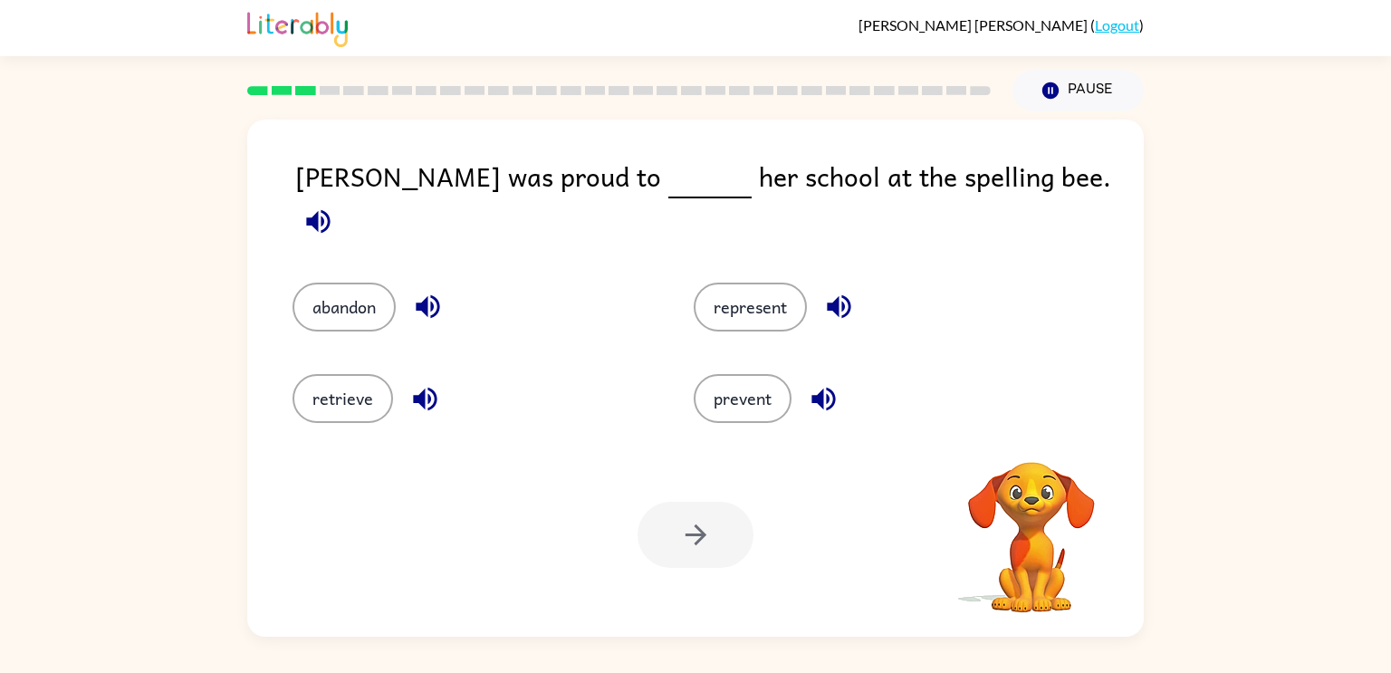
click at [1030, 438] on video "Your browser must support playing .mp4 files to use Literably. Please try using…" at bounding box center [1031, 524] width 181 height 181
click at [1030, 438] on icon "button" at bounding box center [1031, 438] width 26 height 26
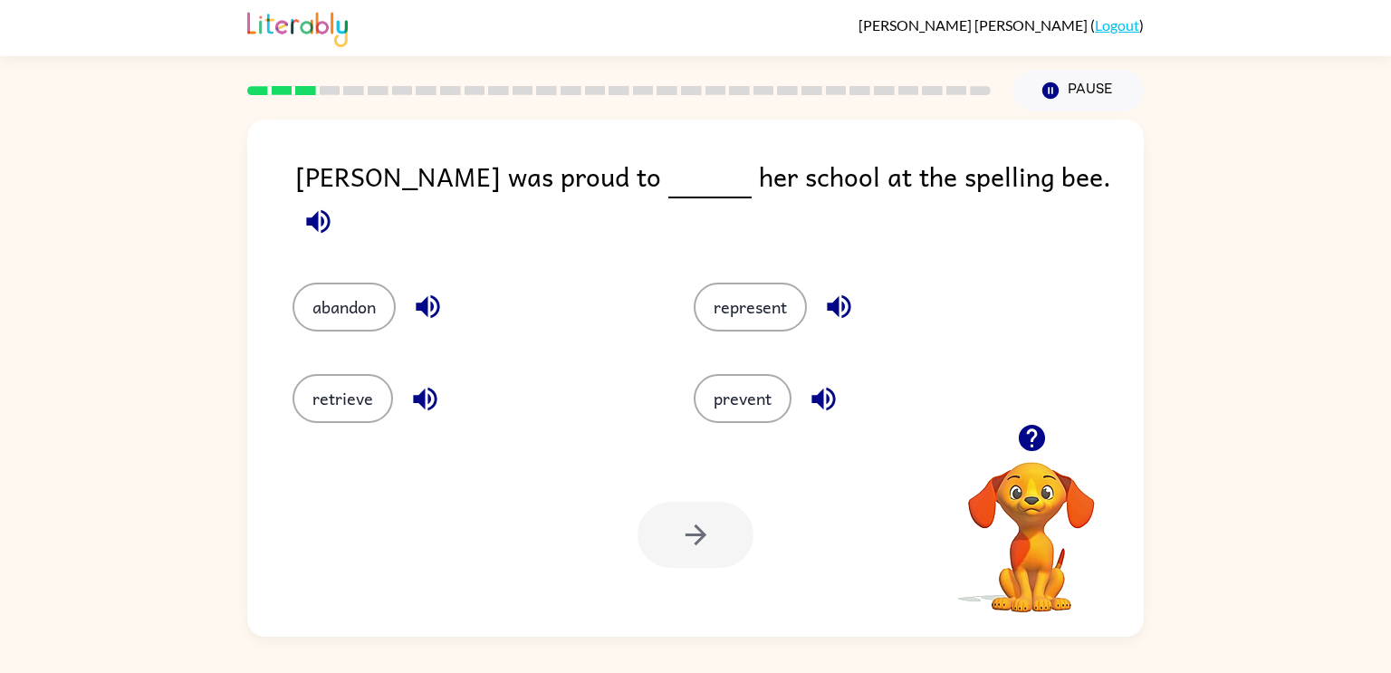
click at [1030, 438] on video "Your browser must support playing .mp4 files to use Literably. Please try using…" at bounding box center [1031, 524] width 181 height 181
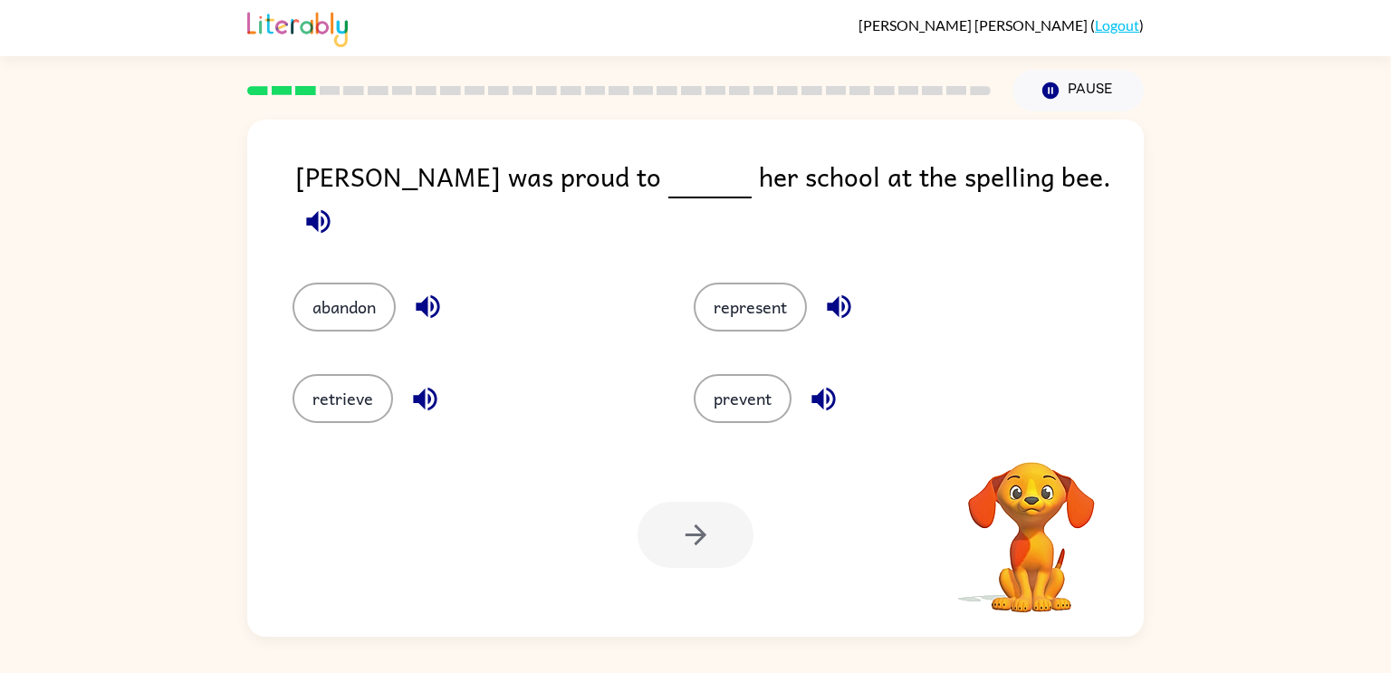
click at [1030, 438] on video "Your browser must support playing .mp4 files to use Literably. Please try using…" at bounding box center [1031, 524] width 181 height 181
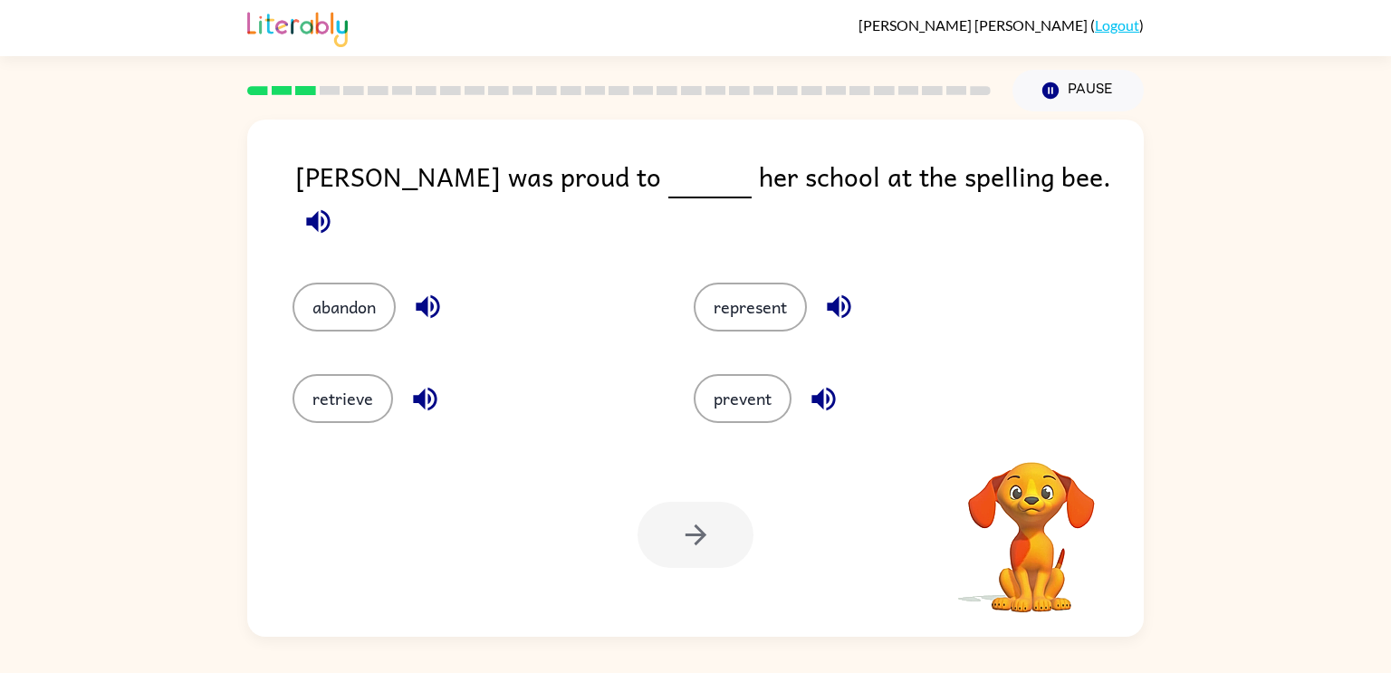
click at [1030, 438] on video "Your browser must support playing .mp4 files to use Literably. Please try using…" at bounding box center [1031, 524] width 181 height 181
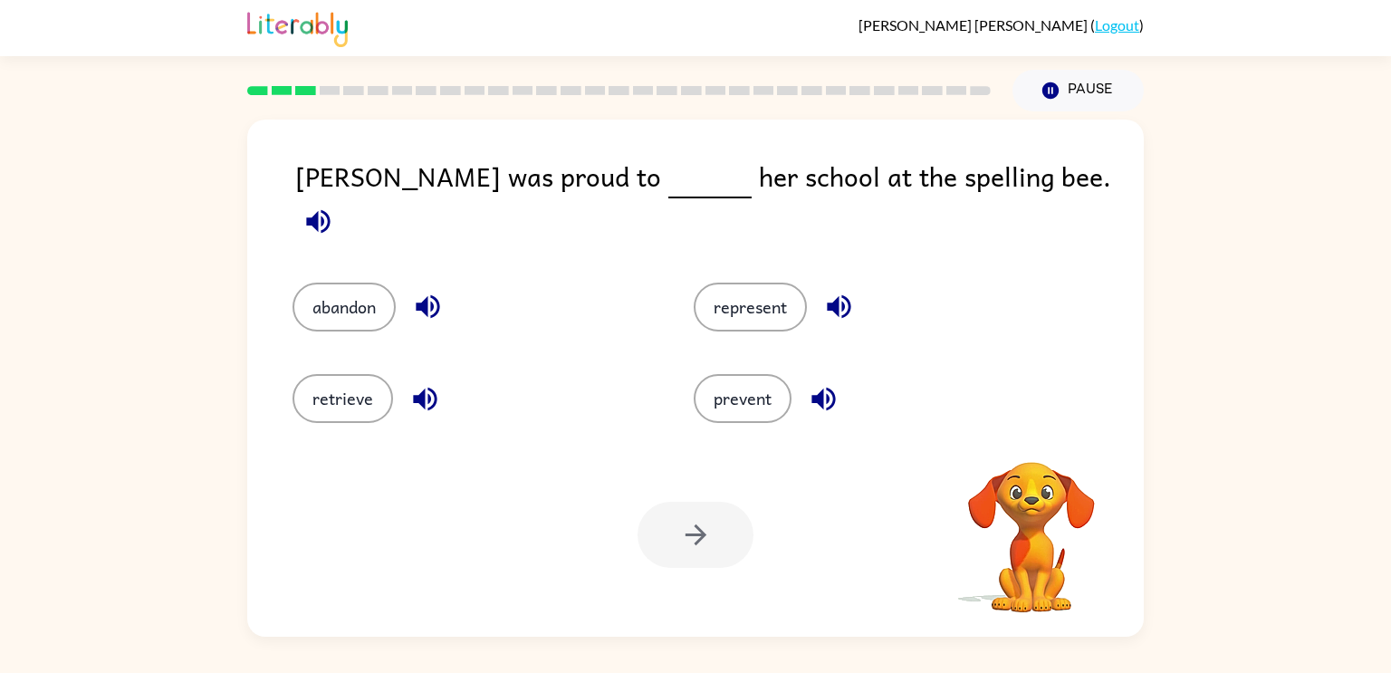
click at [1030, 438] on video "Your browser must support playing .mp4 files to use Literably. Please try using…" at bounding box center [1031, 524] width 181 height 181
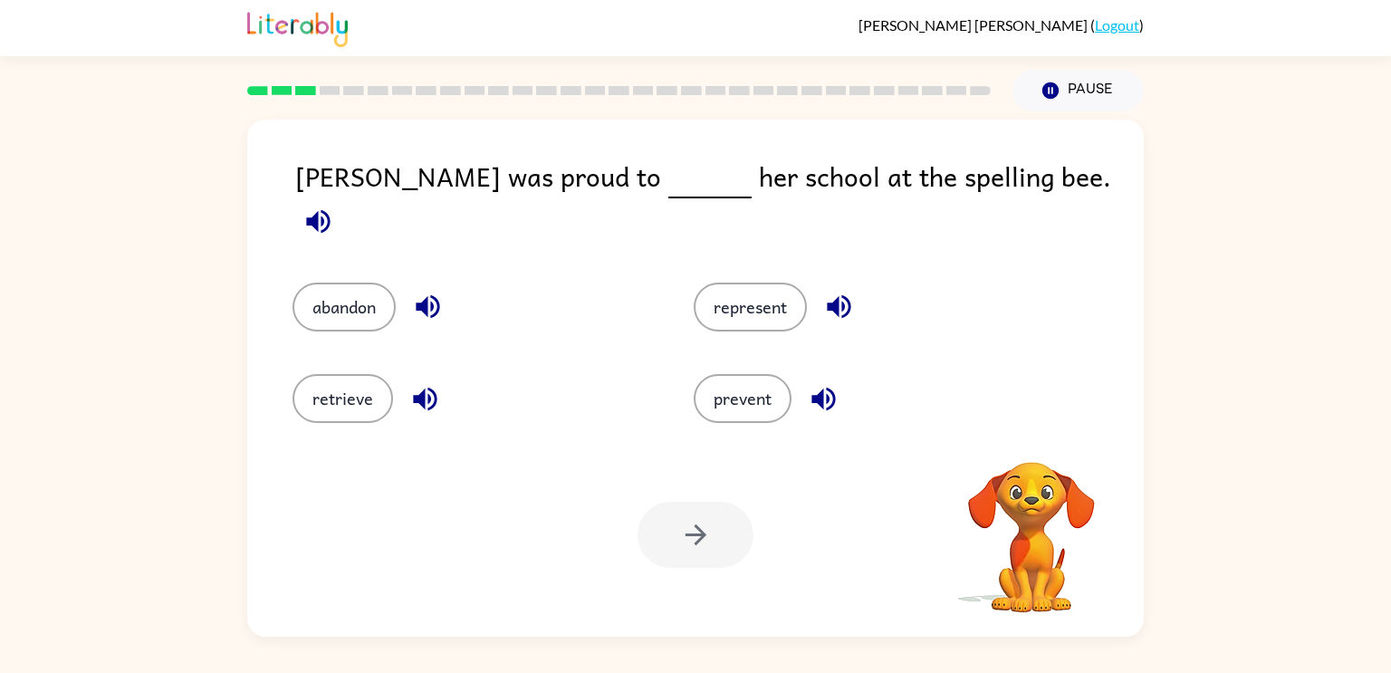
click at [1030, 438] on video "Your browser must support playing .mp4 files to use Literably. Please try using…" at bounding box center [1031, 524] width 181 height 181
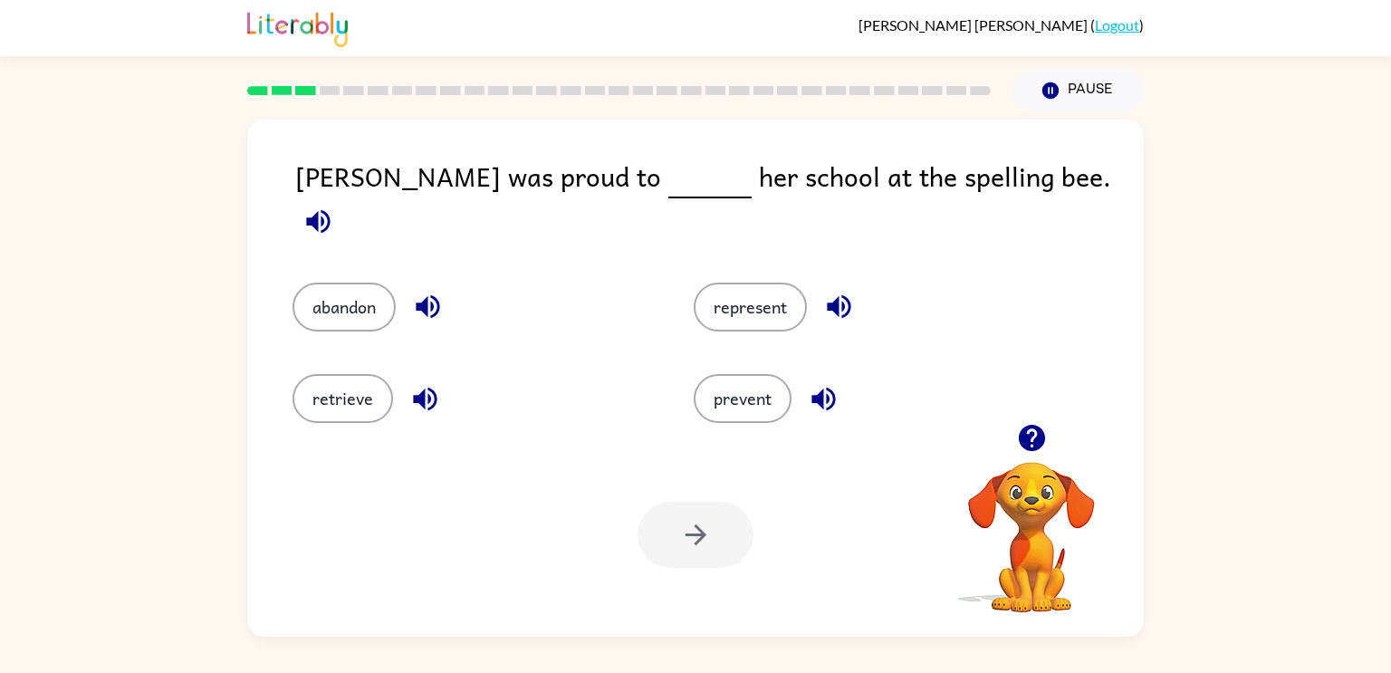
click at [1030, 438] on icon "button" at bounding box center [1031, 438] width 26 height 26
click at [1030, 438] on video "Your browser must support playing .mp4 files to use Literably. Please try using…" at bounding box center [1031, 524] width 181 height 181
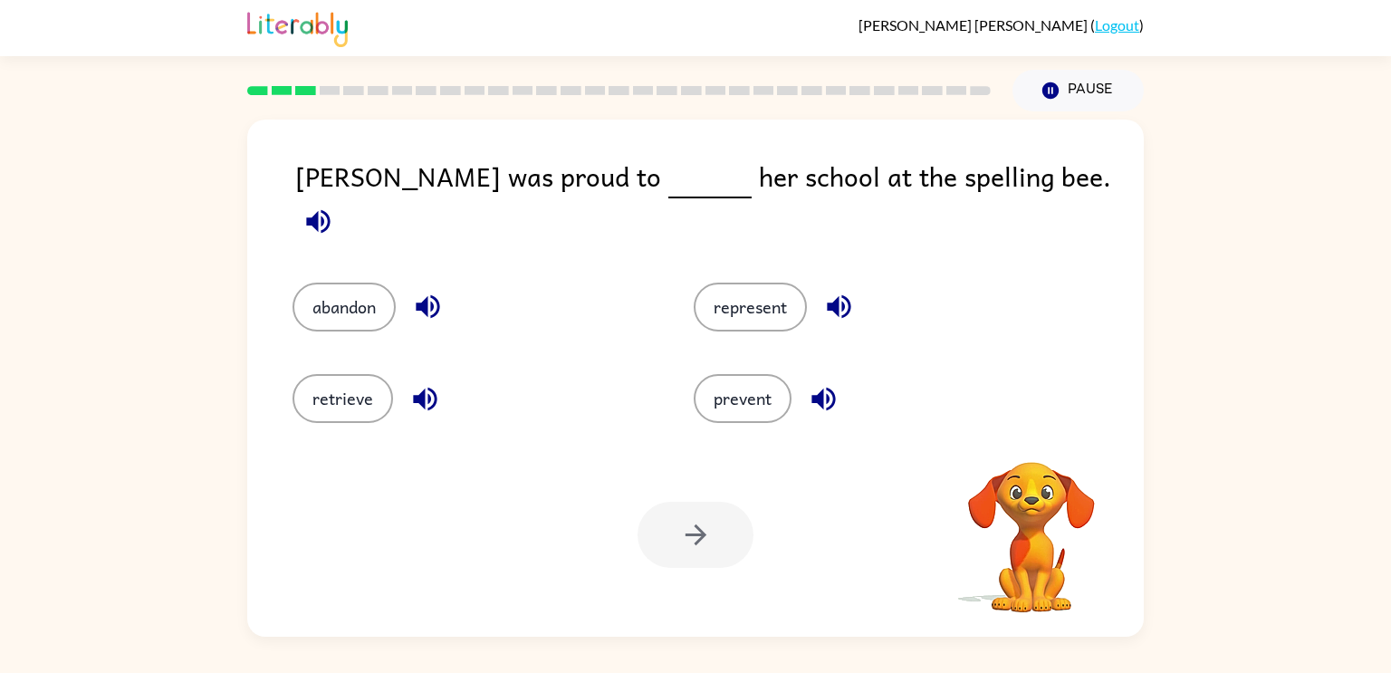
click at [1030, 438] on video "Your browser must support playing .mp4 files to use Literably. Please try using…" at bounding box center [1031, 524] width 181 height 181
click at [1030, 438] on icon "button" at bounding box center [1031, 438] width 26 height 26
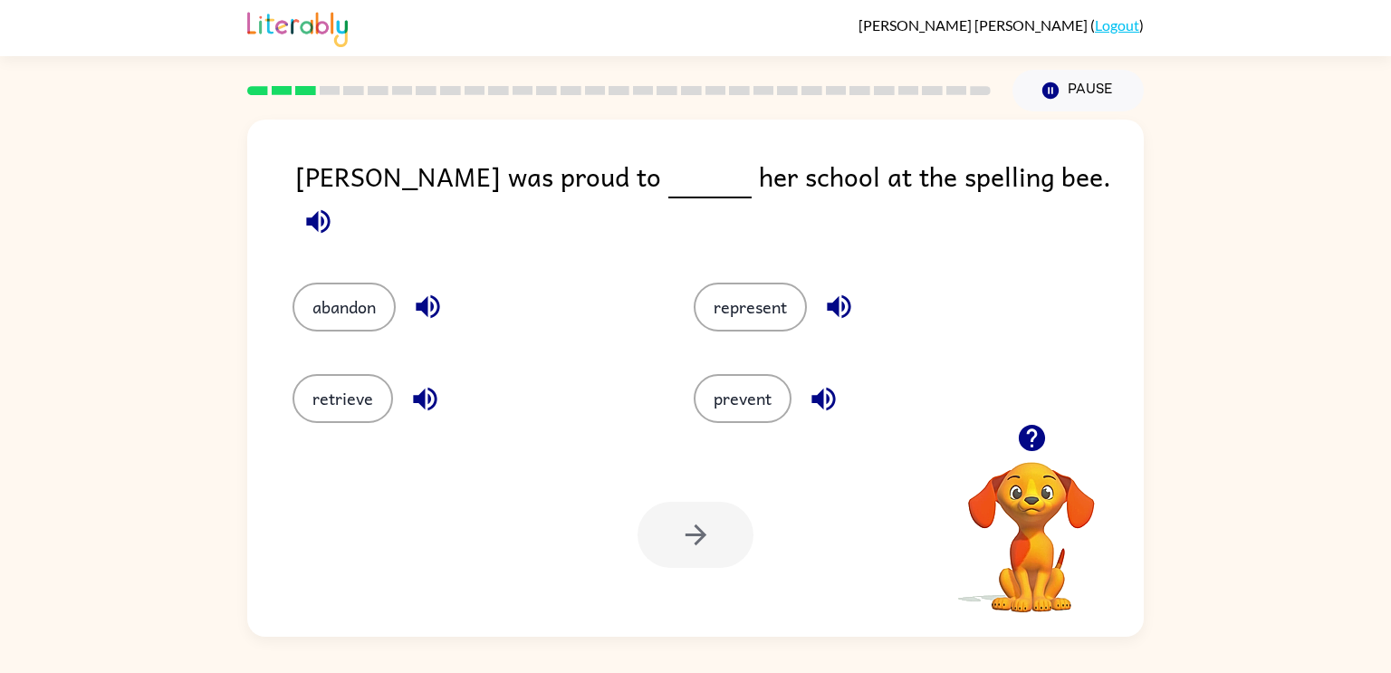
click at [1030, 438] on video "Your browser must support playing .mp4 files to use Literably. Please try using…" at bounding box center [1031, 524] width 181 height 181
click at [1031, 429] on icon "button" at bounding box center [1032, 438] width 32 height 32
click at [341, 198] on button "button" at bounding box center [318, 221] width 46 height 46
click at [789, 303] on button "represent" at bounding box center [750, 307] width 113 height 49
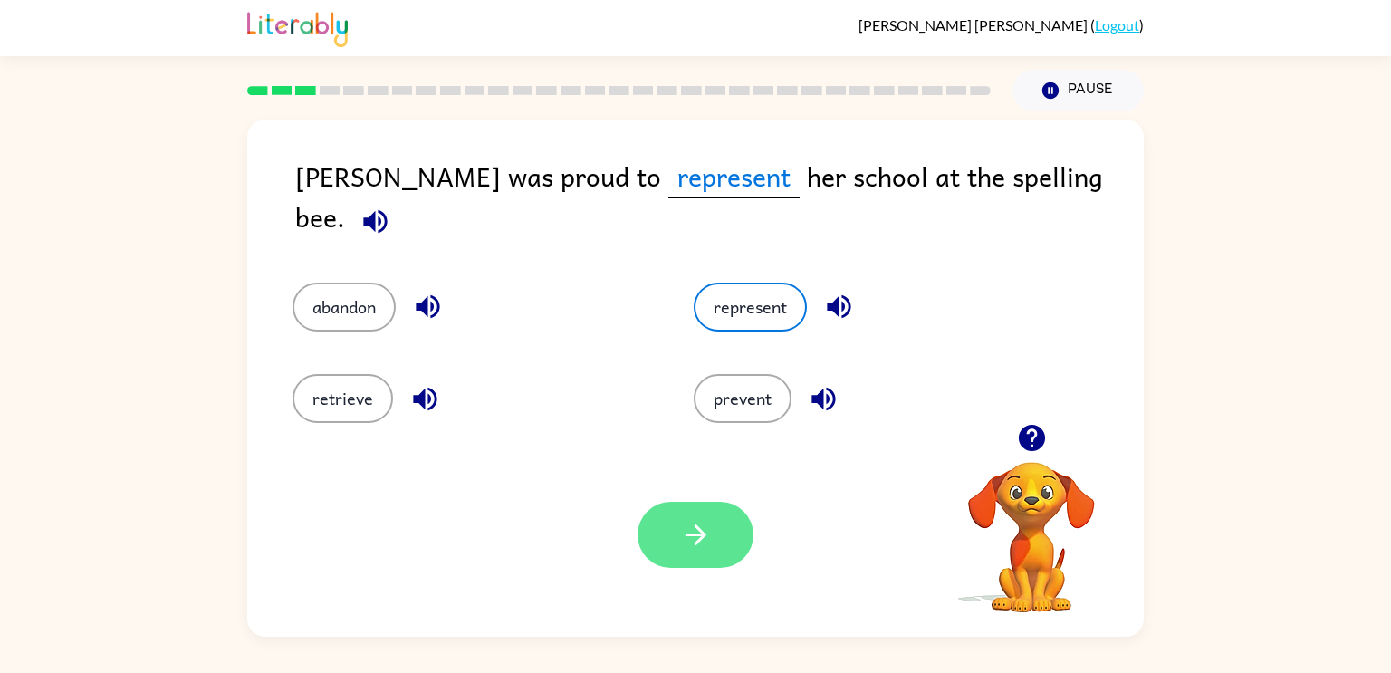
click at [684, 503] on button "button" at bounding box center [696, 535] width 116 height 66
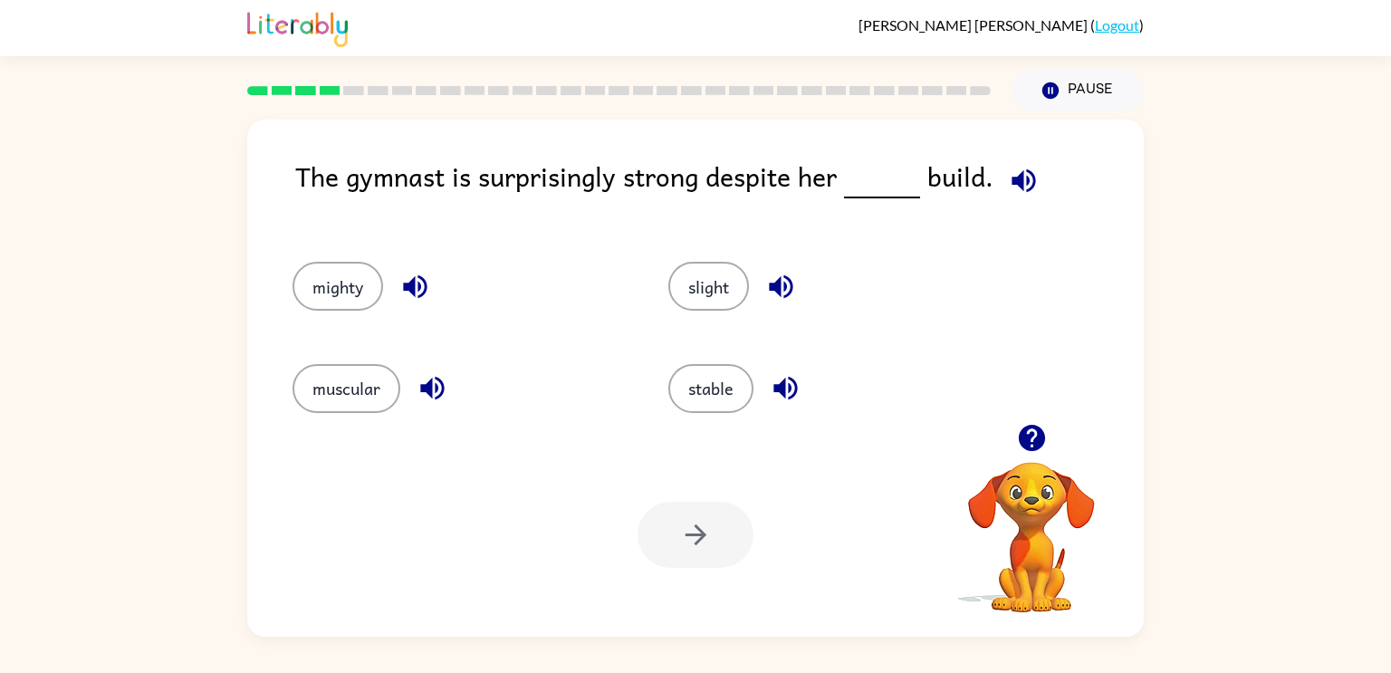
click at [1029, 434] on icon "button" at bounding box center [1031, 438] width 26 height 26
click at [1031, 160] on span at bounding box center [1020, 176] width 53 height 41
click at [1016, 194] on icon "button" at bounding box center [1024, 181] width 32 height 32
click at [729, 283] on button "slight" at bounding box center [709, 286] width 81 height 49
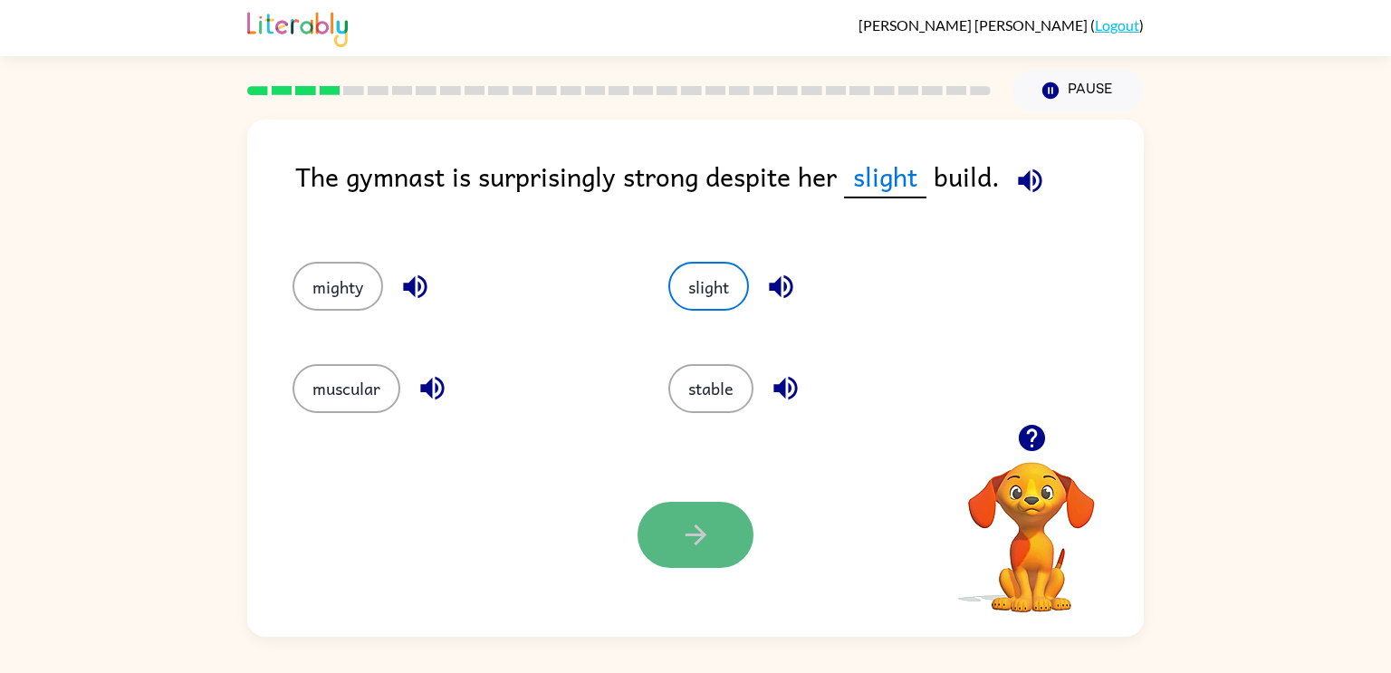
click at [690, 540] on icon "button" at bounding box center [696, 535] width 32 height 32
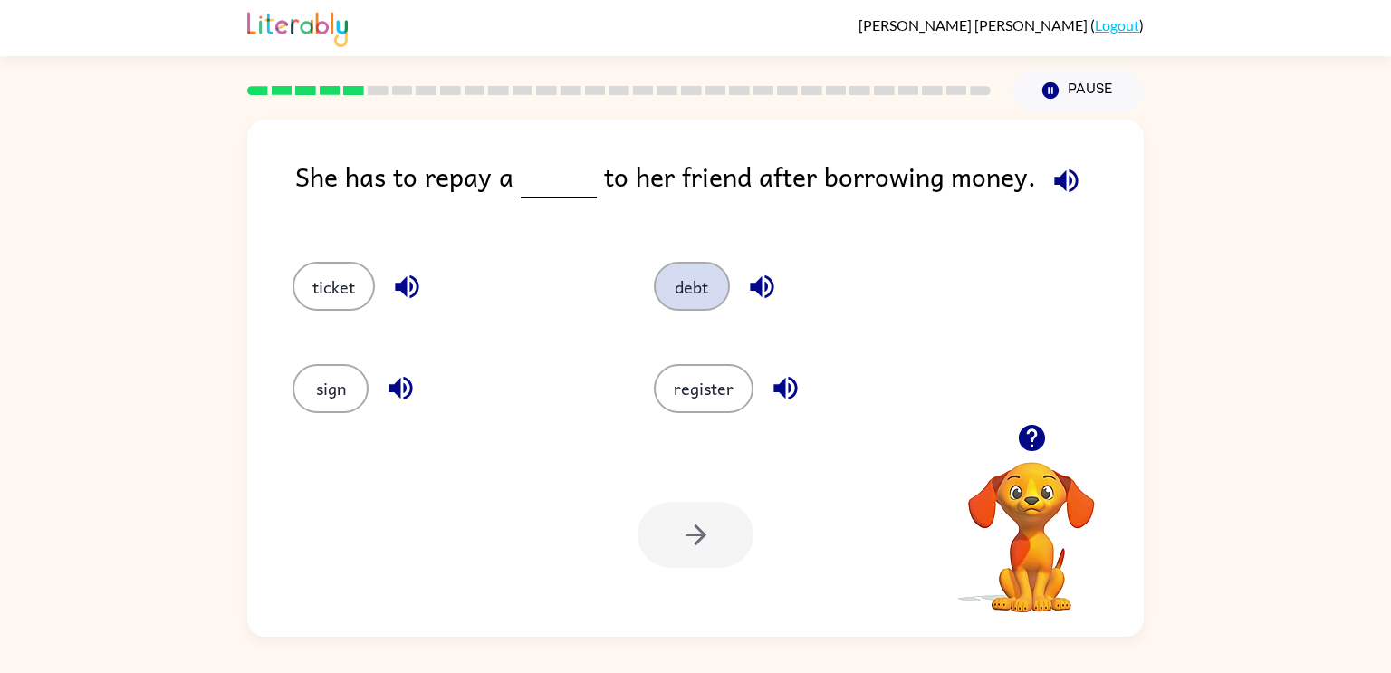
click at [689, 281] on button "debt" at bounding box center [692, 286] width 76 height 49
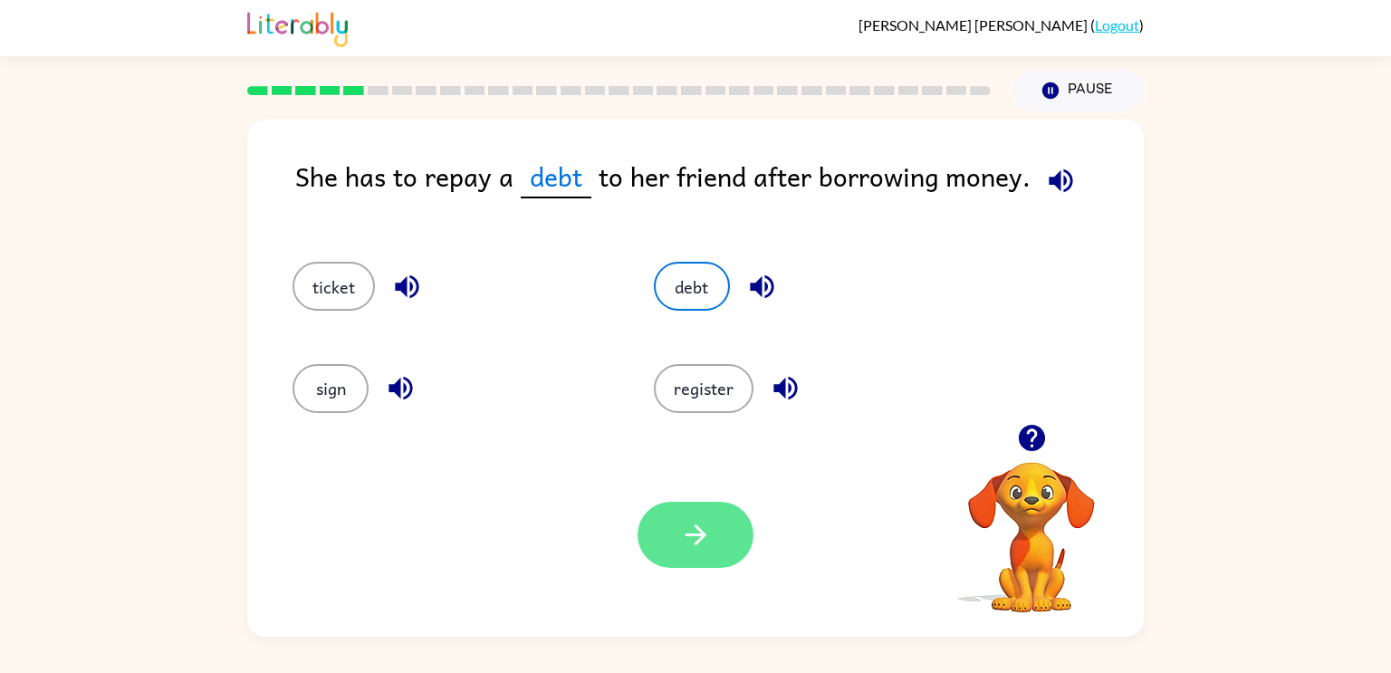
click at [681, 534] on icon "button" at bounding box center [696, 535] width 32 height 32
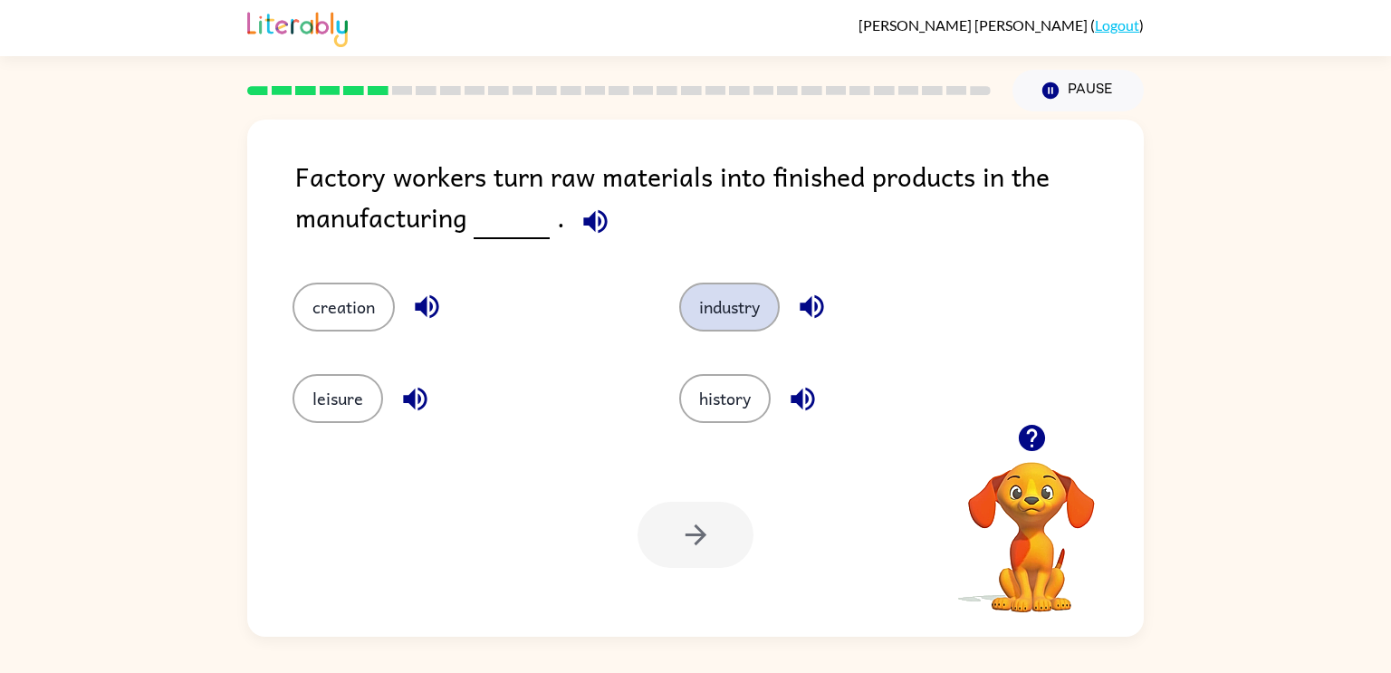
click at [707, 329] on button "industry" at bounding box center [729, 307] width 101 height 49
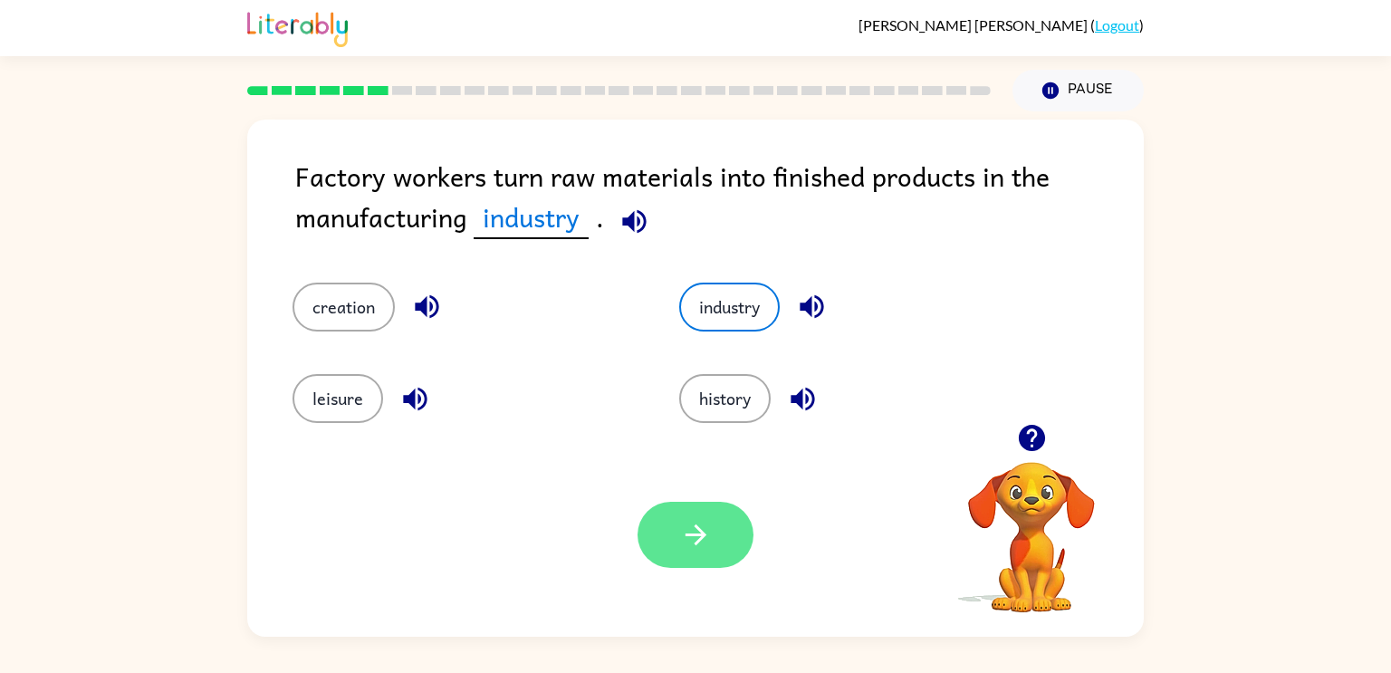
click at [673, 553] on button "button" at bounding box center [696, 535] width 116 height 66
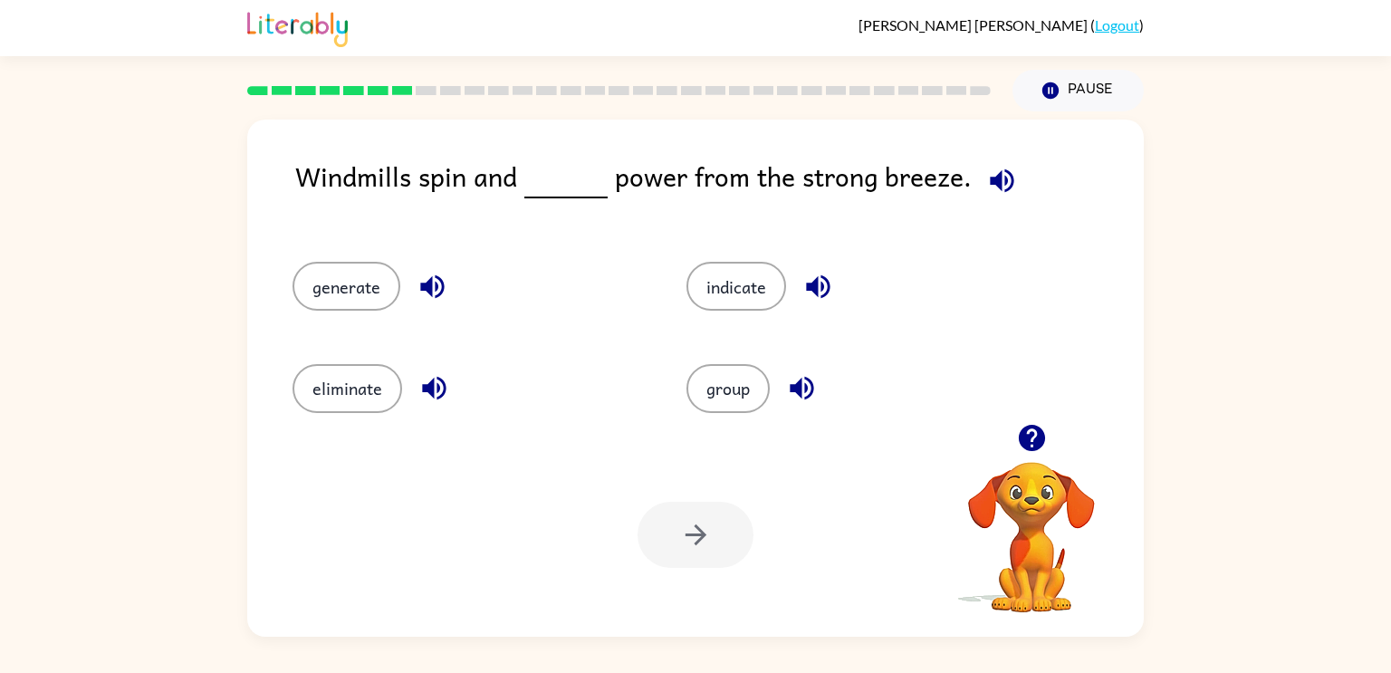
click at [1048, 436] on button "button" at bounding box center [1032, 438] width 46 height 46
click at [1039, 432] on icon "button" at bounding box center [1031, 438] width 26 height 26
click at [1035, 437] on icon "button" at bounding box center [1032, 438] width 32 height 32
click at [1033, 437] on icon "button" at bounding box center [1032, 438] width 32 height 32
click at [1033, 435] on icon "button" at bounding box center [1031, 438] width 26 height 26
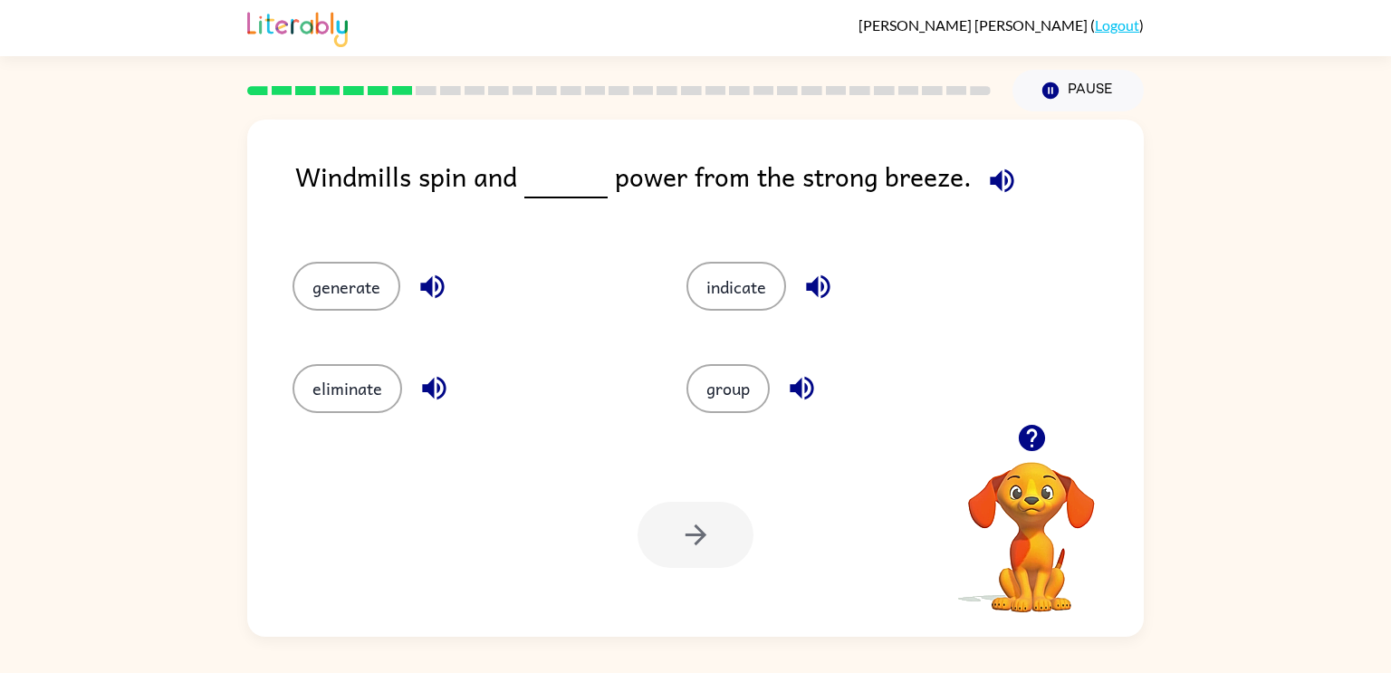
click at [272, 271] on div "generate" at bounding box center [455, 277] width 394 height 101
click at [307, 298] on button "generate" at bounding box center [347, 286] width 108 height 49
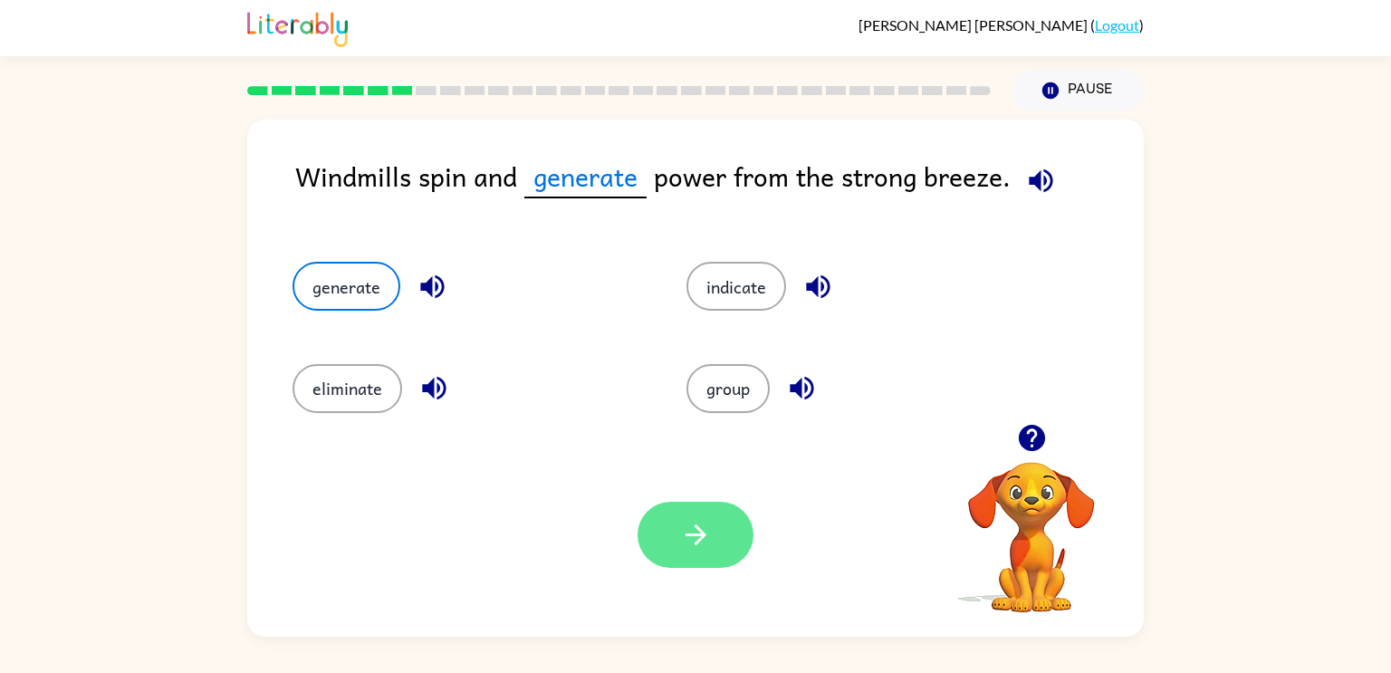
click at [711, 519] on icon "button" at bounding box center [696, 535] width 32 height 32
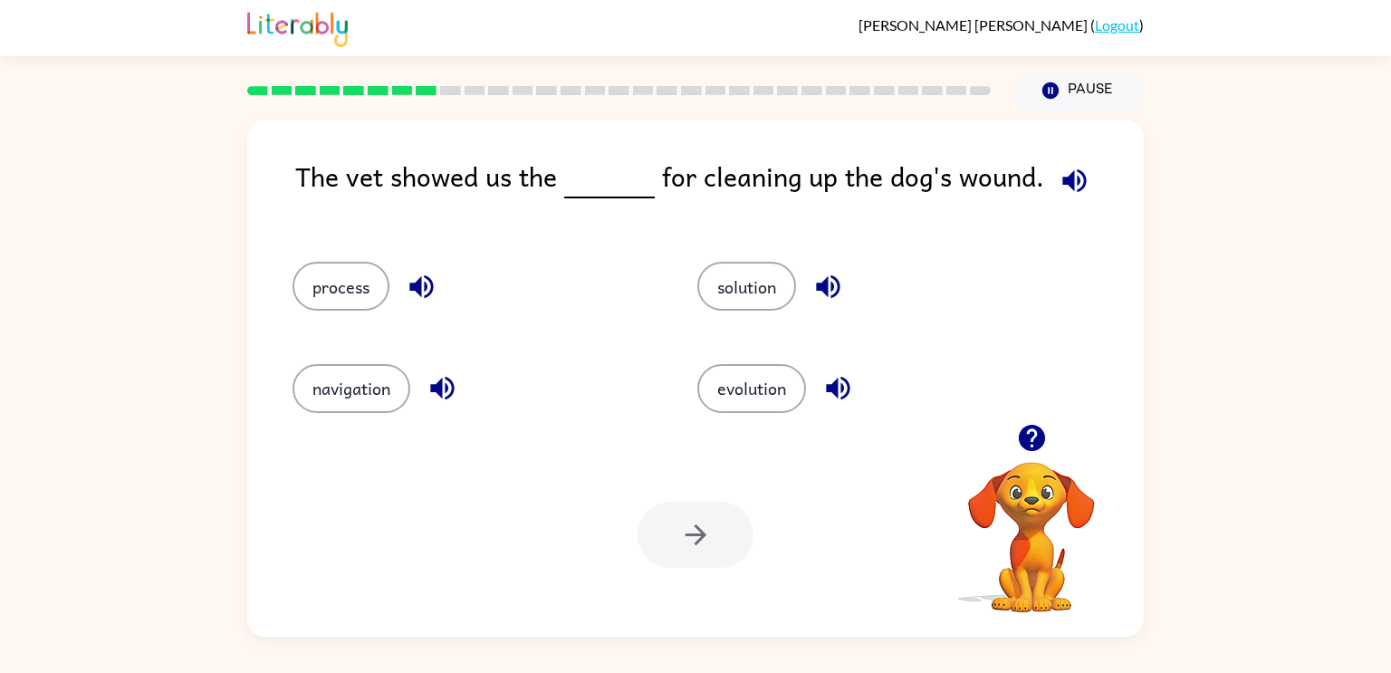
click at [1044, 439] on icon "button" at bounding box center [1032, 438] width 32 height 32
click at [1084, 183] on button "button" at bounding box center [1075, 181] width 46 height 46
click at [1072, 188] on icon "button" at bounding box center [1075, 181] width 32 height 32
click at [378, 277] on button "process" at bounding box center [341, 286] width 97 height 49
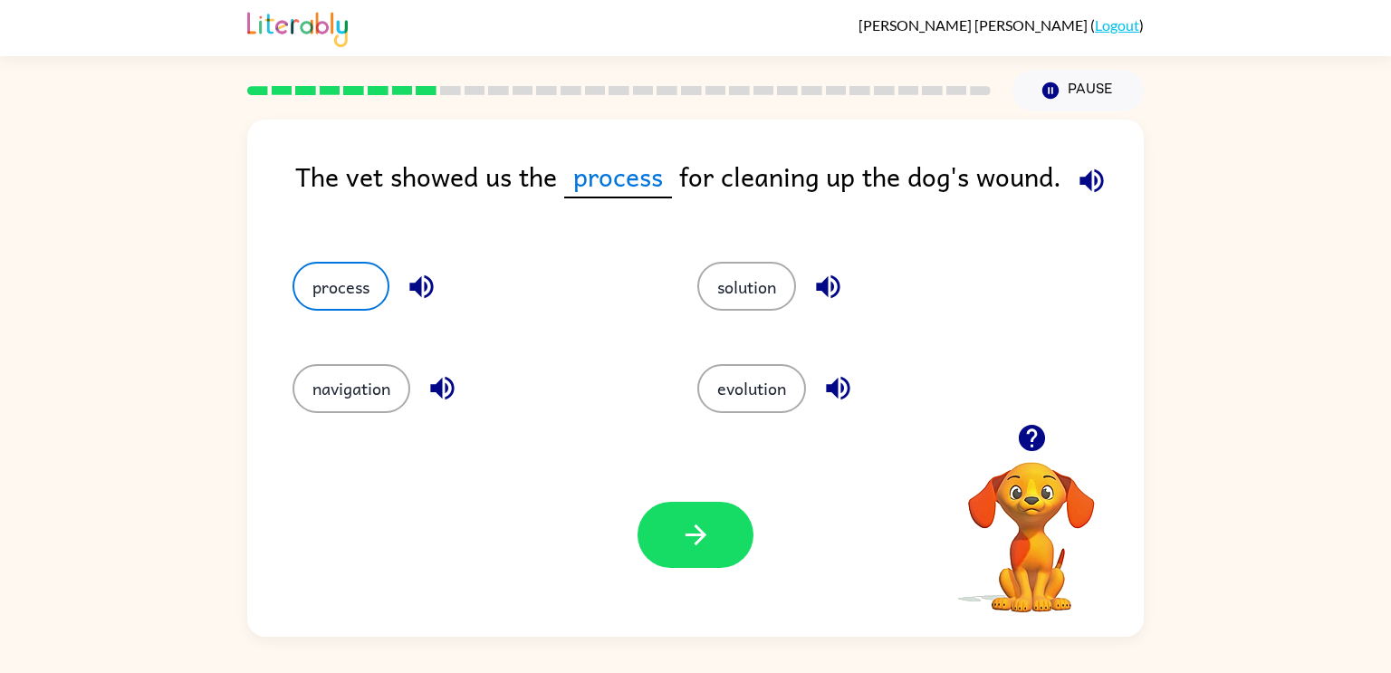
click at [697, 575] on div "Your browser must support playing .mp4 files to use Literably. Please try using…" at bounding box center [695, 535] width 897 height 204
click at [696, 558] on button "button" at bounding box center [696, 535] width 116 height 66
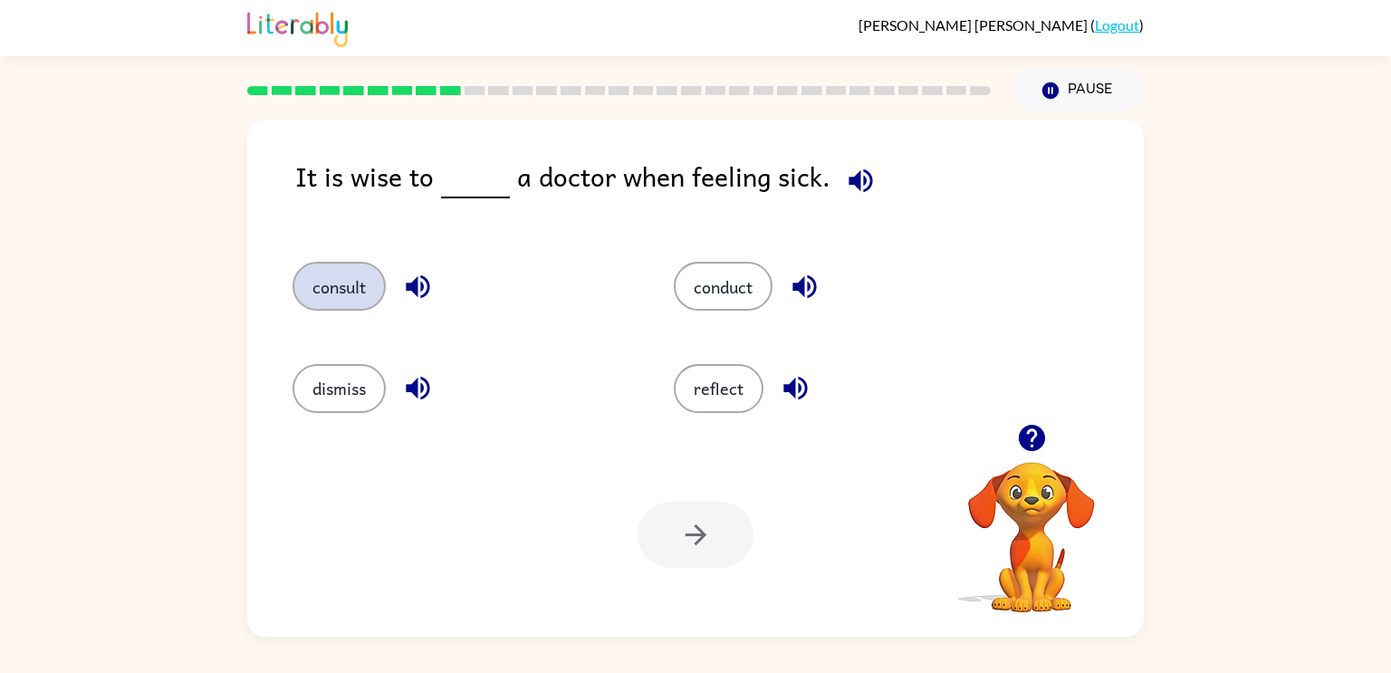
click at [353, 303] on button "consult" at bounding box center [339, 286] width 93 height 49
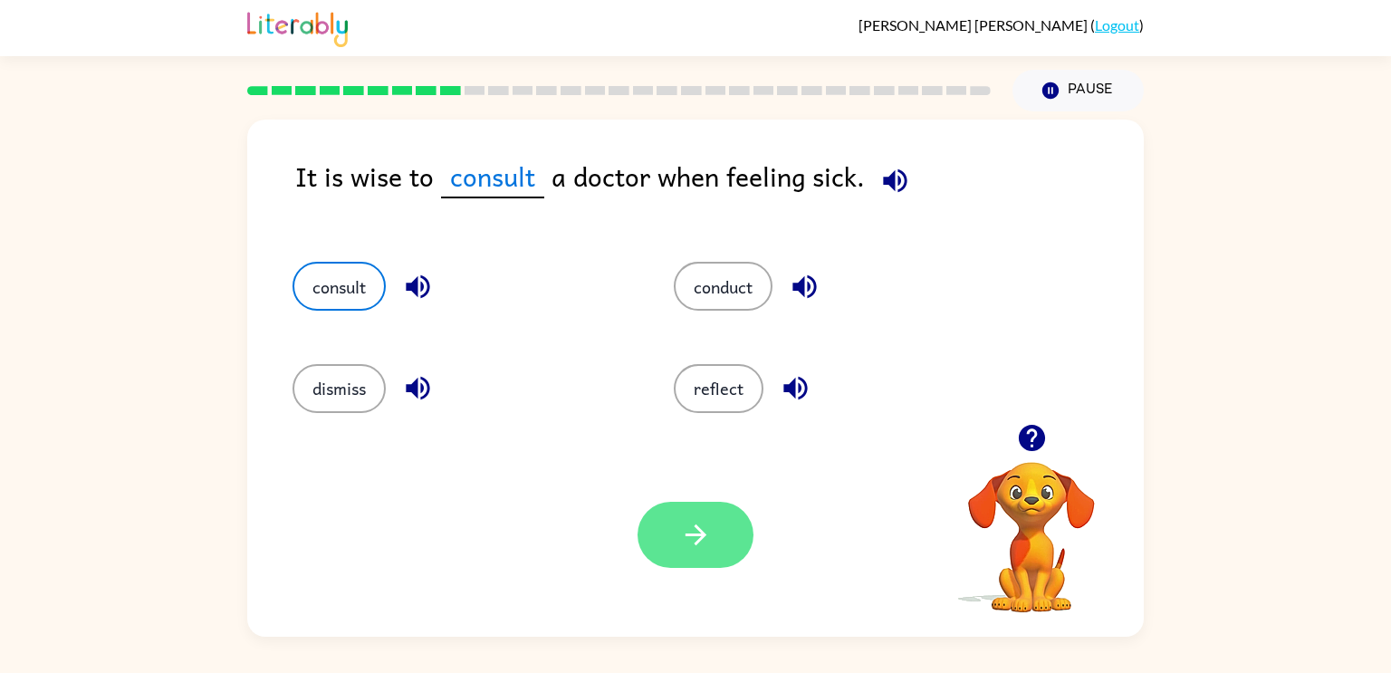
click at [712, 534] on button "button" at bounding box center [696, 535] width 116 height 66
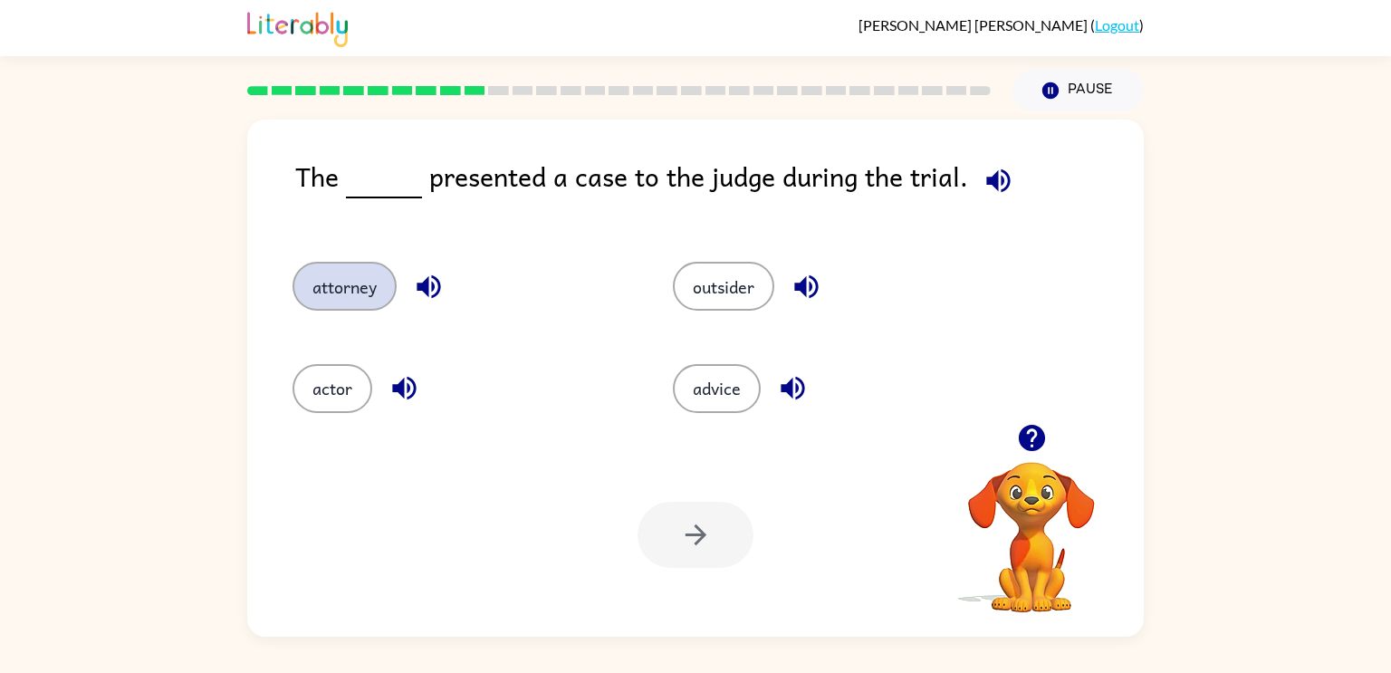
click at [374, 299] on button "attorney" at bounding box center [345, 286] width 104 height 49
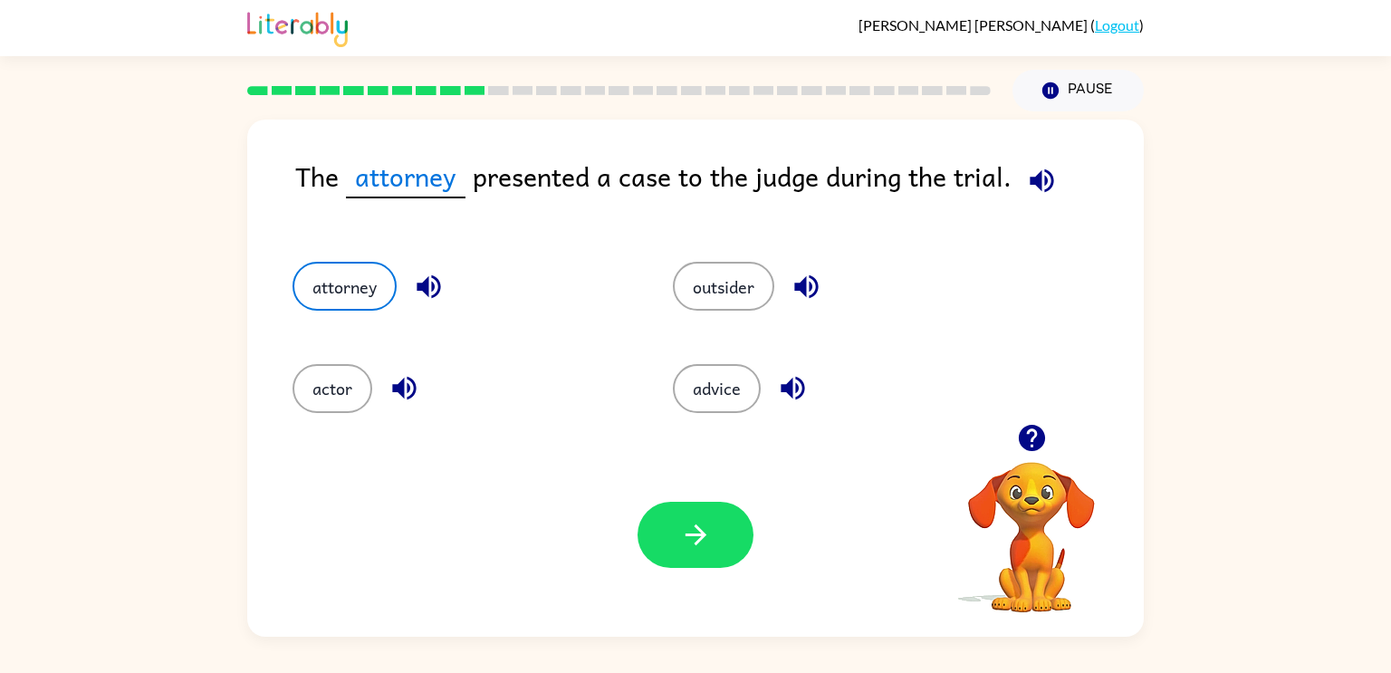
click at [620, 537] on div "Your browser must support playing .mp4 files to use Literably. Please try using…" at bounding box center [695, 535] width 897 height 204
click at [657, 534] on button "button" at bounding box center [696, 535] width 116 height 66
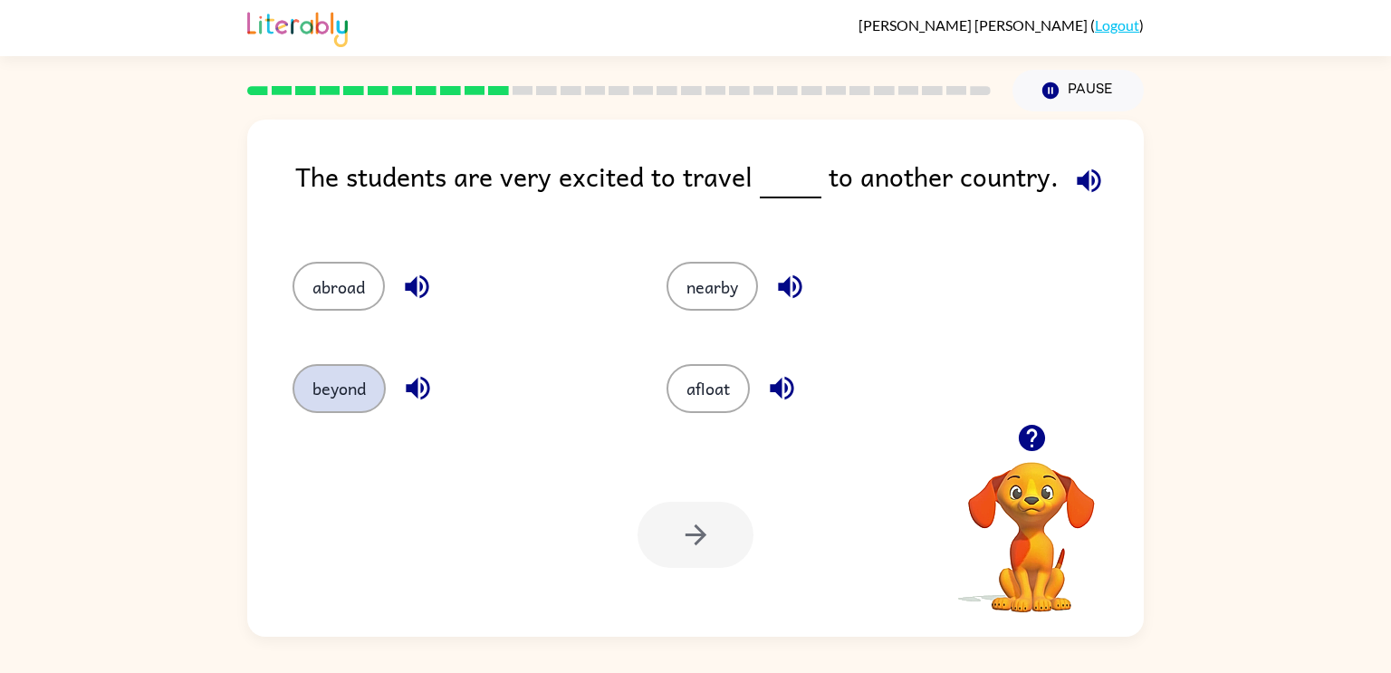
click at [375, 384] on button "beyond" at bounding box center [339, 388] width 93 height 49
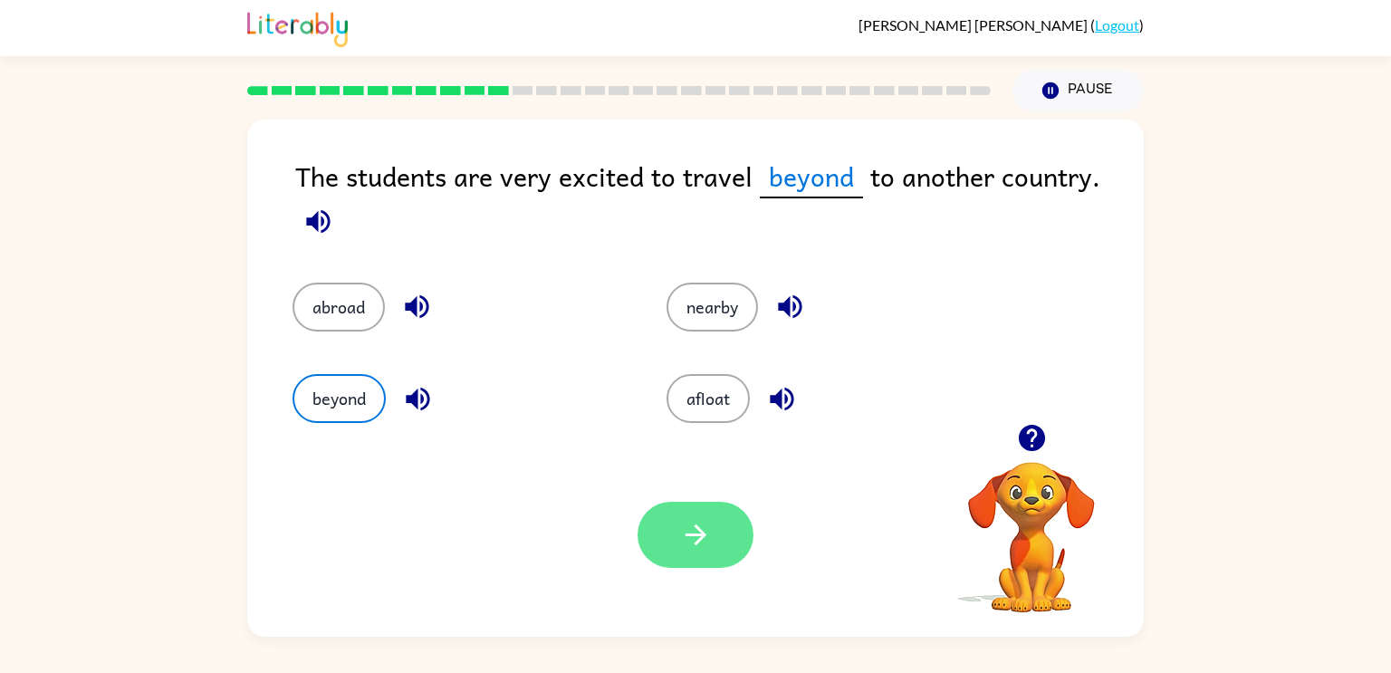
click at [740, 520] on button "button" at bounding box center [696, 535] width 116 height 66
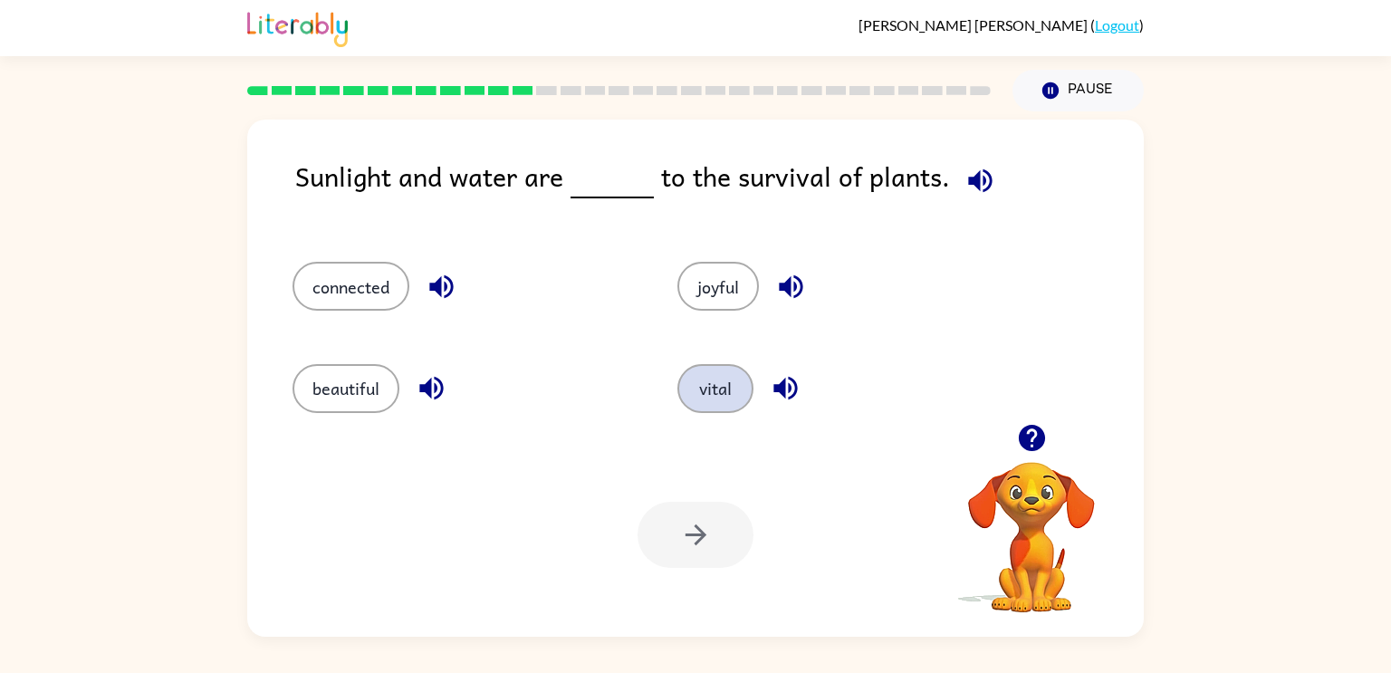
click at [714, 366] on button "vital" at bounding box center [716, 388] width 76 height 49
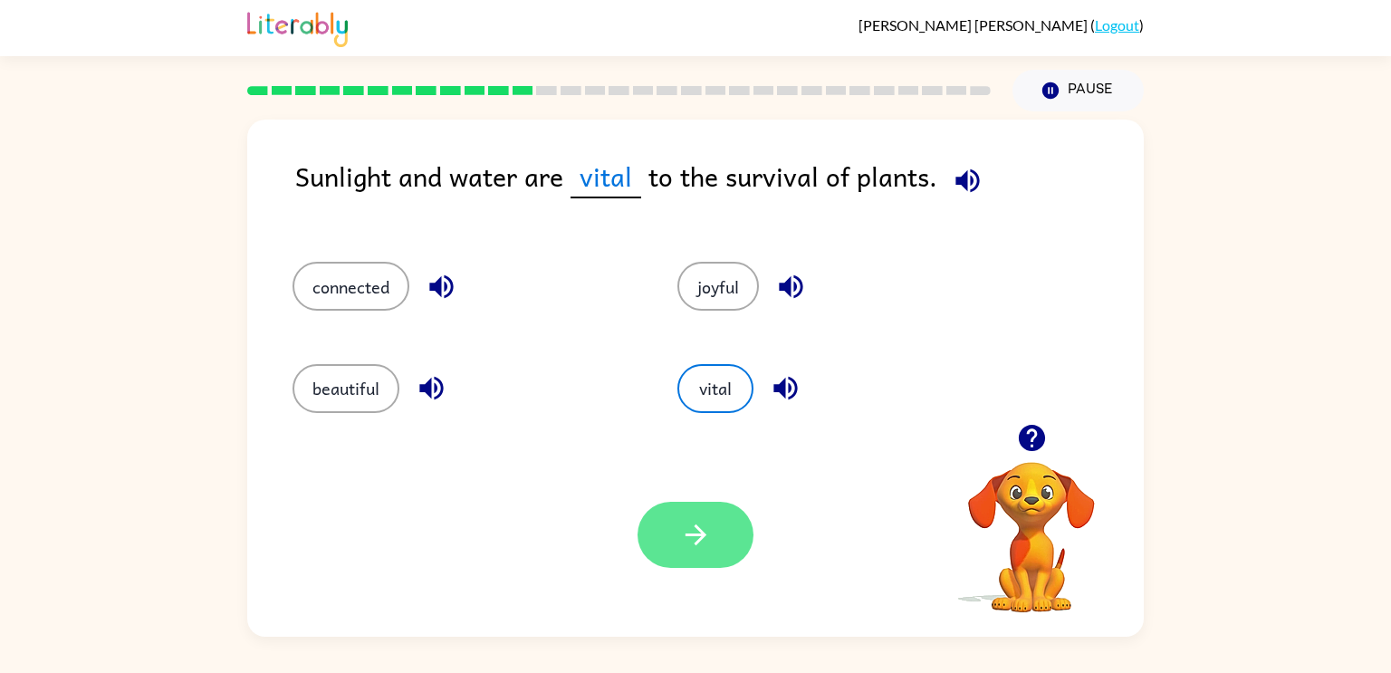
click at [697, 505] on button "button" at bounding box center [696, 535] width 116 height 66
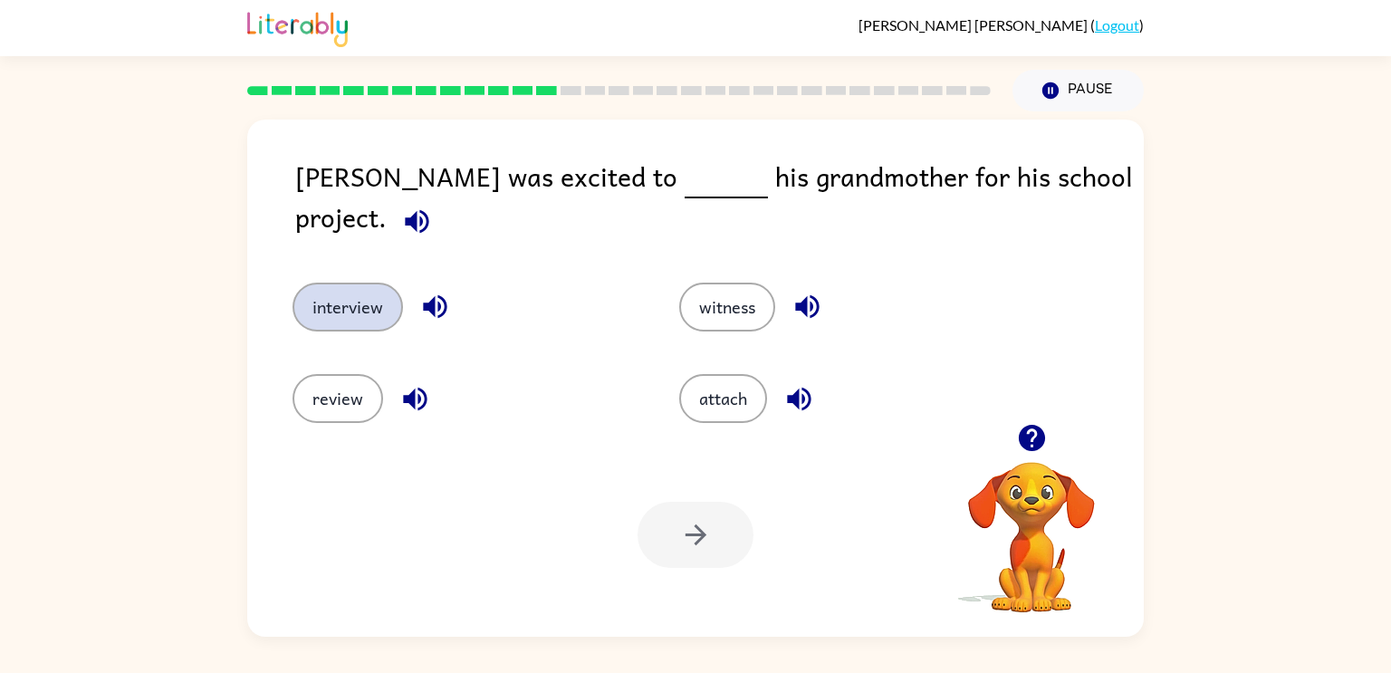
click at [357, 283] on button "interview" at bounding box center [348, 307] width 111 height 49
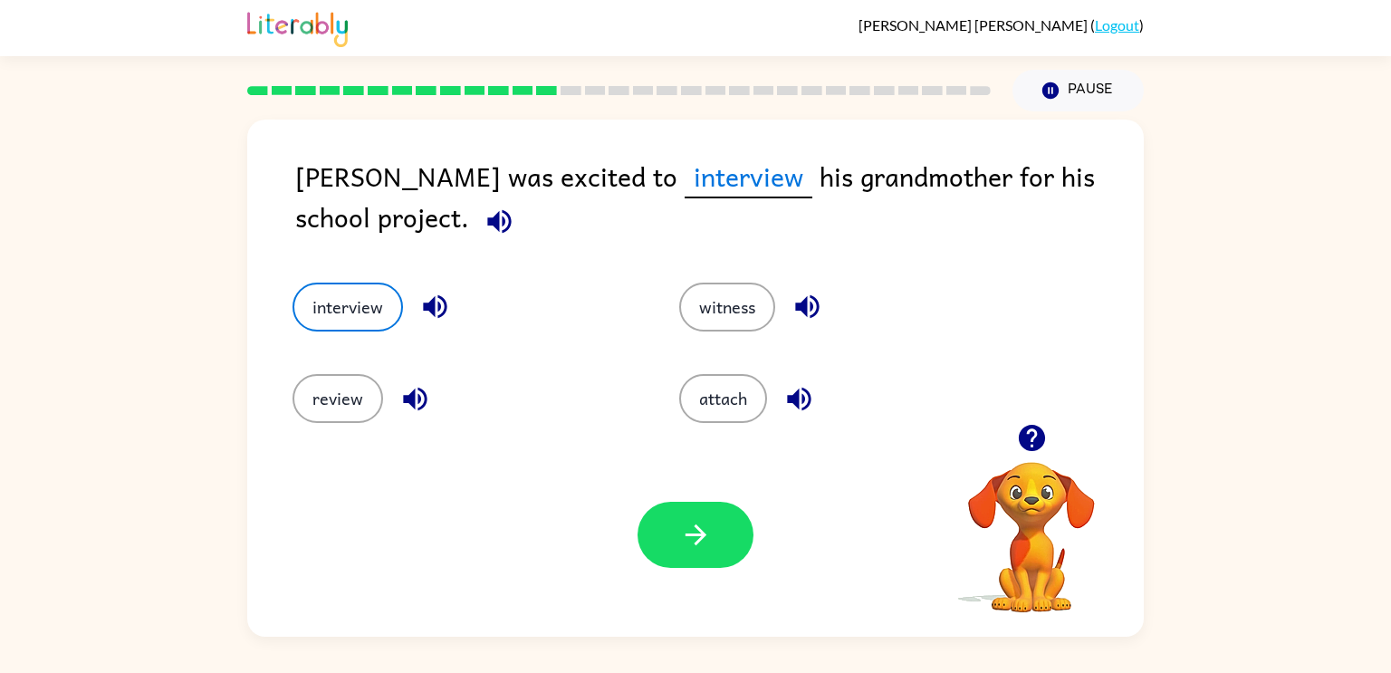
click at [687, 497] on div "Your browser must support playing .mp4 files to use Literably. Please try using…" at bounding box center [695, 535] width 897 height 204
click at [690, 507] on button "button" at bounding box center [696, 535] width 116 height 66
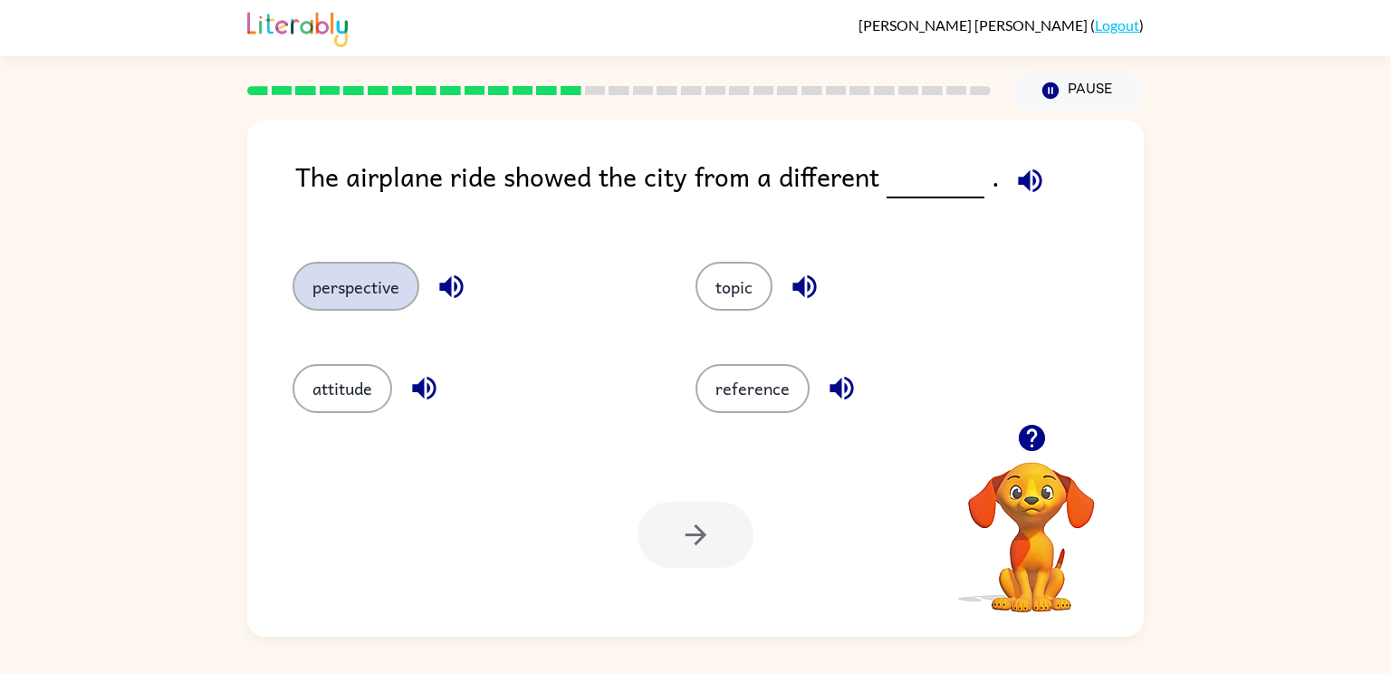
click at [303, 282] on button "perspective" at bounding box center [356, 286] width 127 height 49
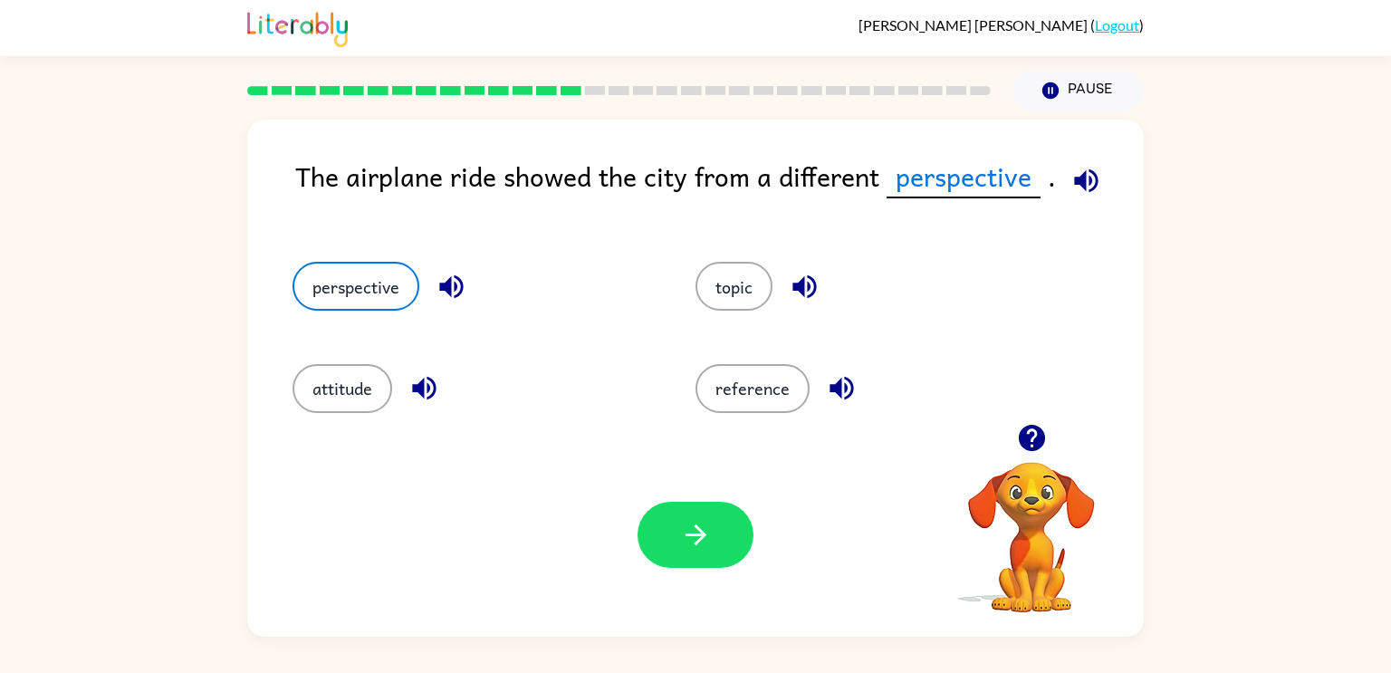
click at [739, 572] on div "Your browser must support playing .mp4 files to use Literably. Please try using…" at bounding box center [695, 535] width 897 height 204
click at [707, 524] on icon "button" at bounding box center [696, 535] width 32 height 32
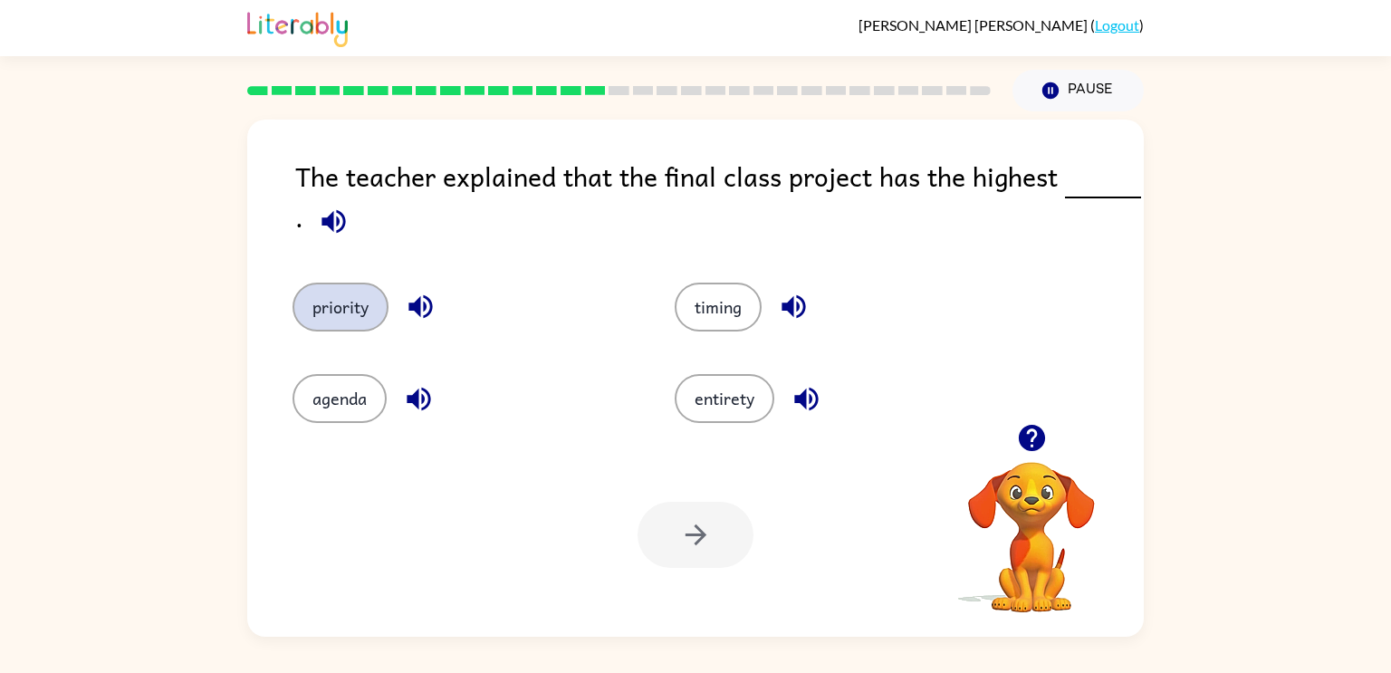
click at [345, 315] on button "priority" at bounding box center [341, 307] width 96 height 49
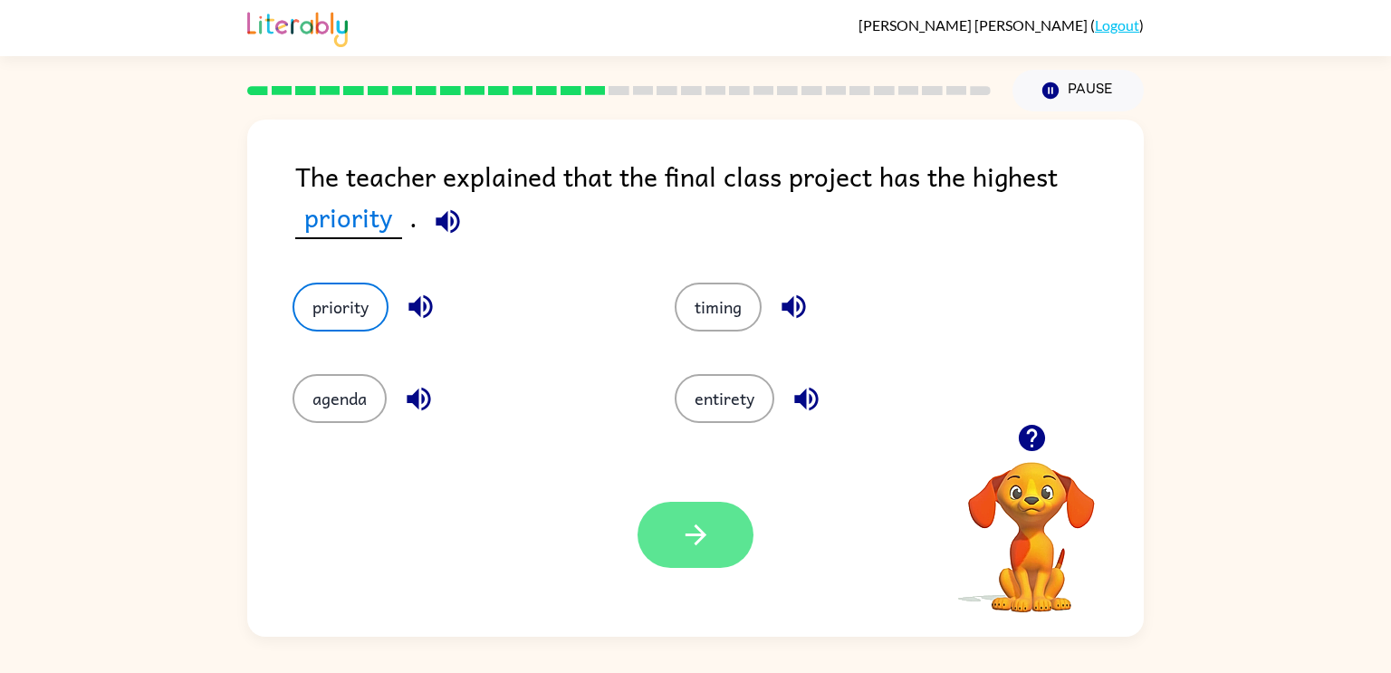
click at [691, 536] on icon "button" at bounding box center [695, 534] width 21 height 21
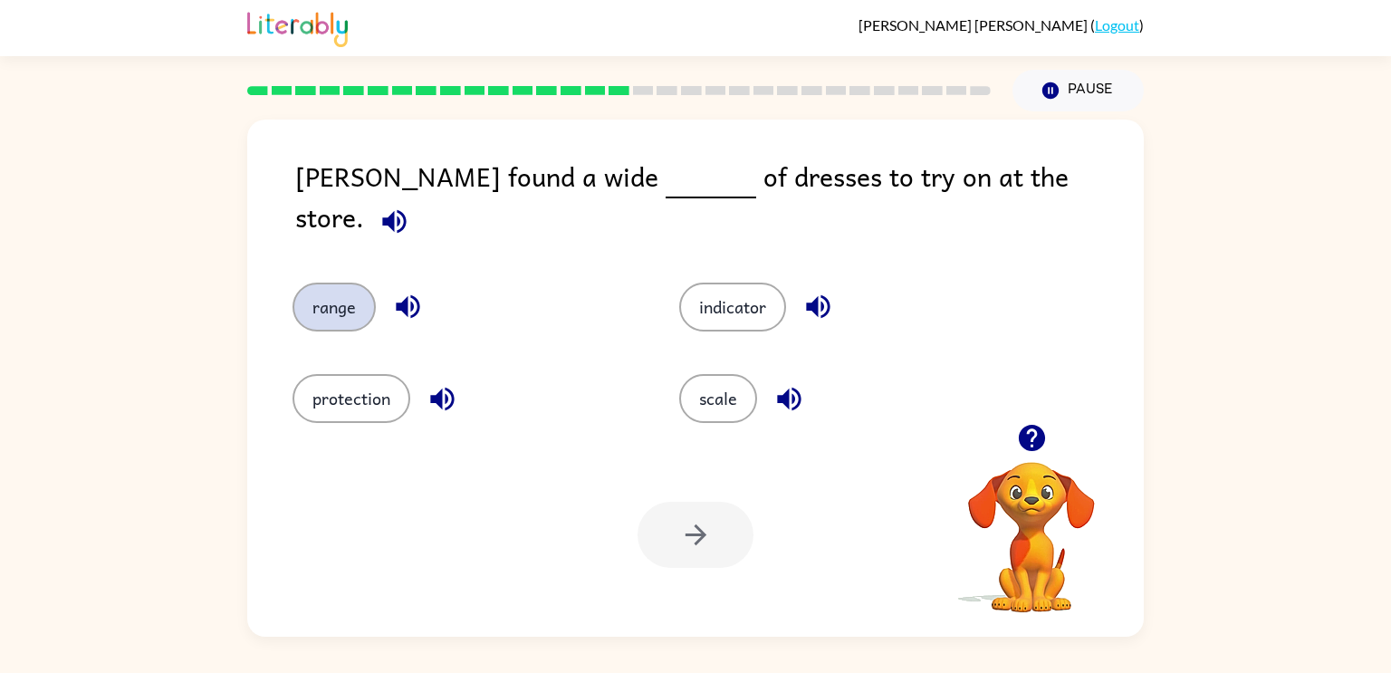
click at [316, 287] on button "range" at bounding box center [334, 307] width 83 height 49
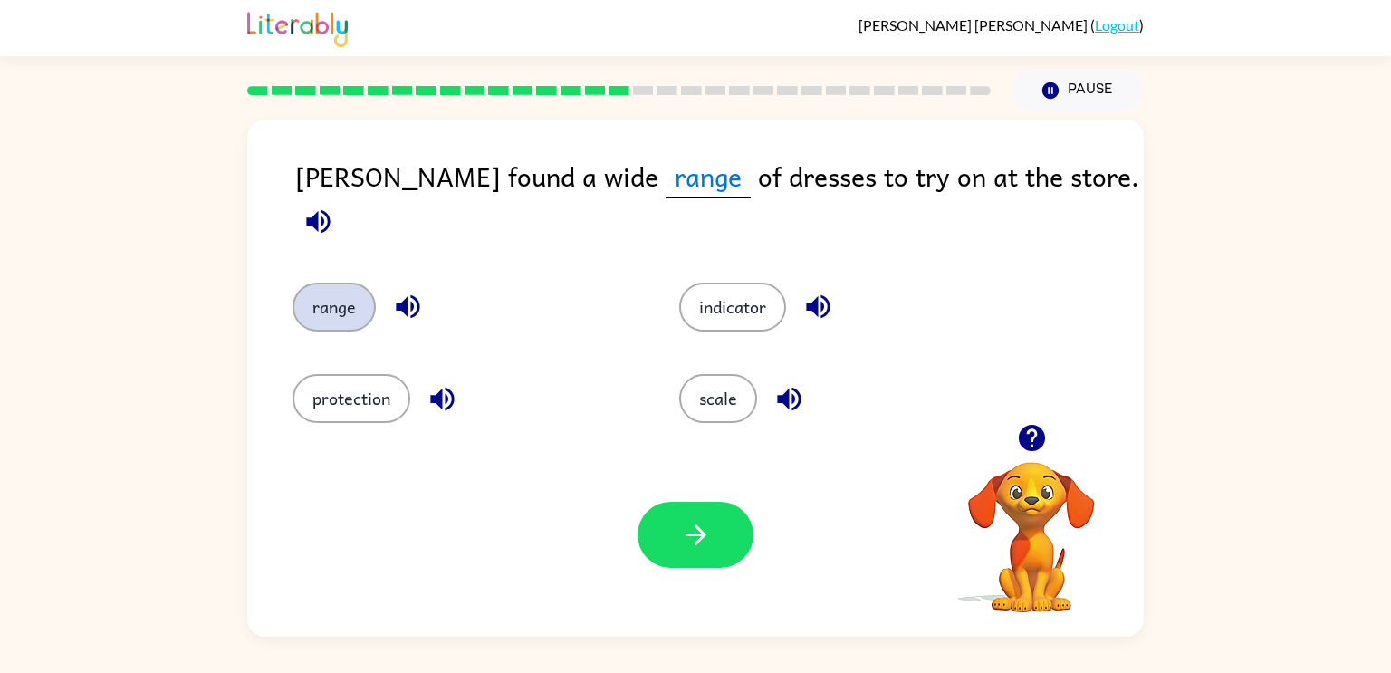
click at [317, 285] on button "range" at bounding box center [334, 307] width 83 height 49
click at [322, 294] on button "range" at bounding box center [334, 307] width 83 height 49
click at [336, 405] on button "protection" at bounding box center [352, 398] width 118 height 49
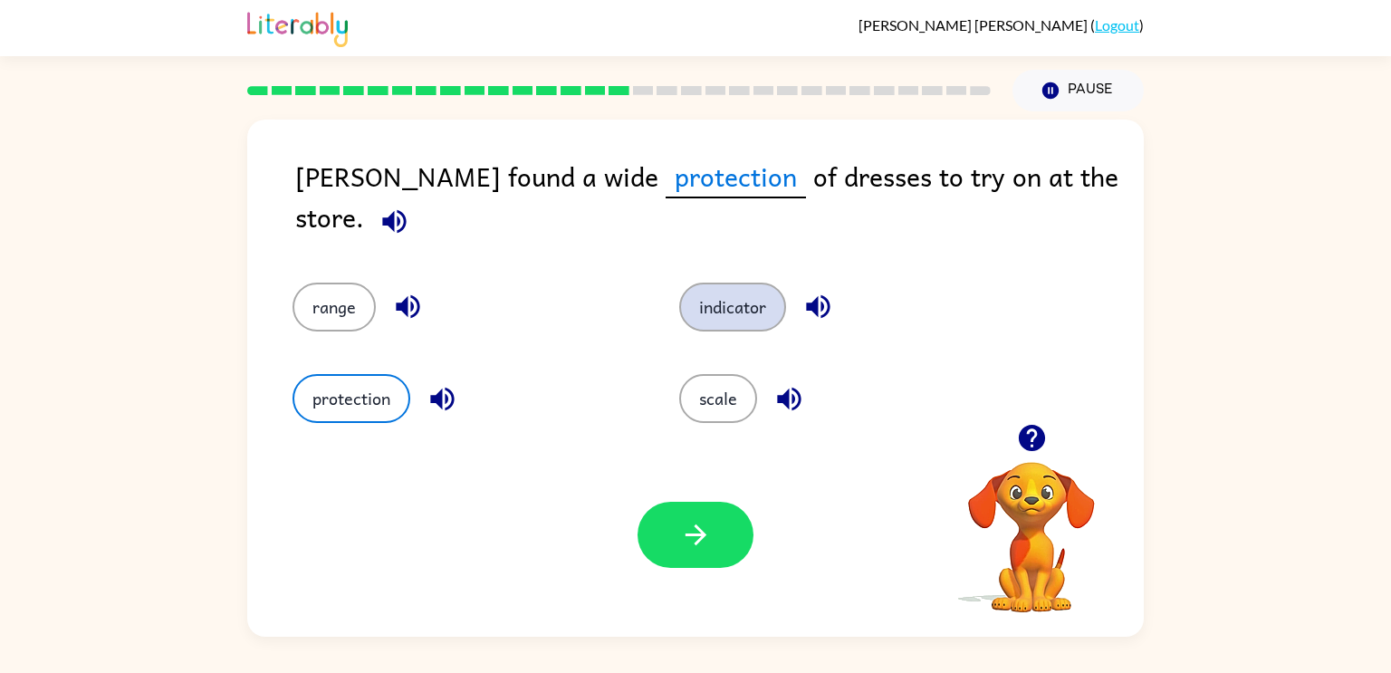
click at [714, 283] on button "indicator" at bounding box center [732, 307] width 107 height 49
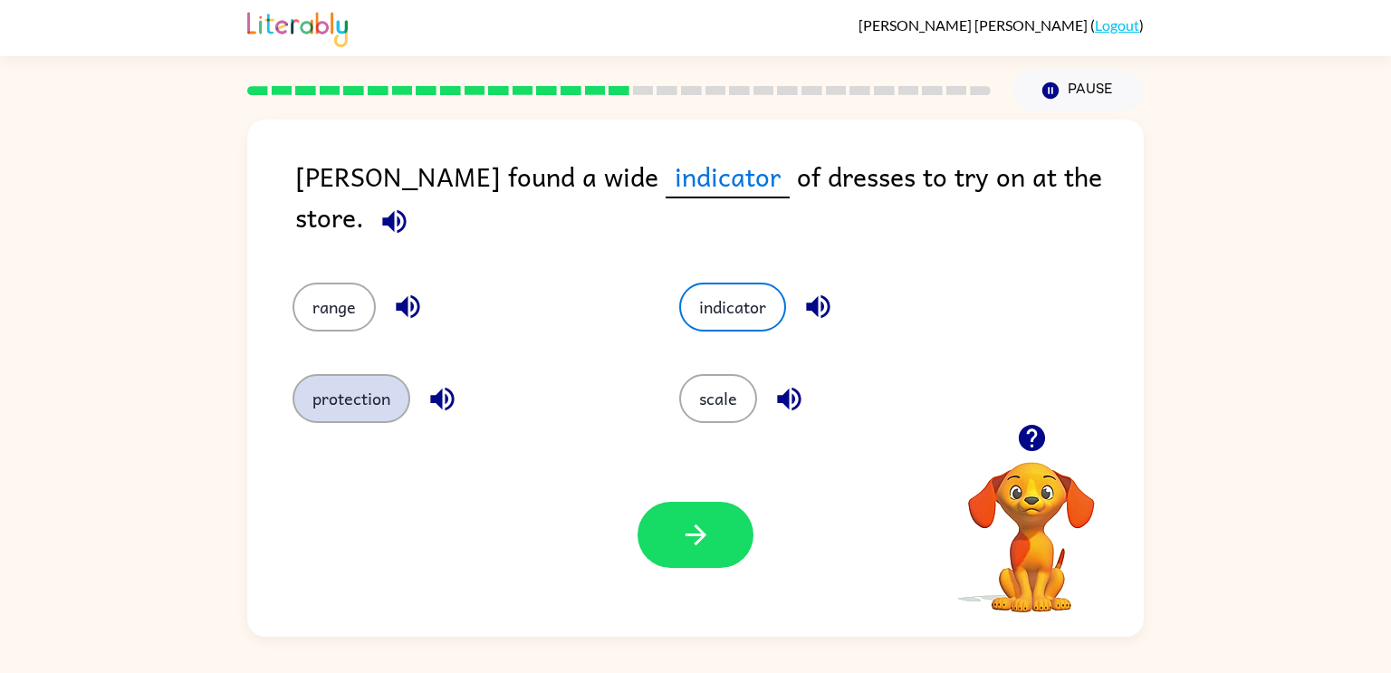
click at [350, 379] on button "protection" at bounding box center [352, 398] width 118 height 49
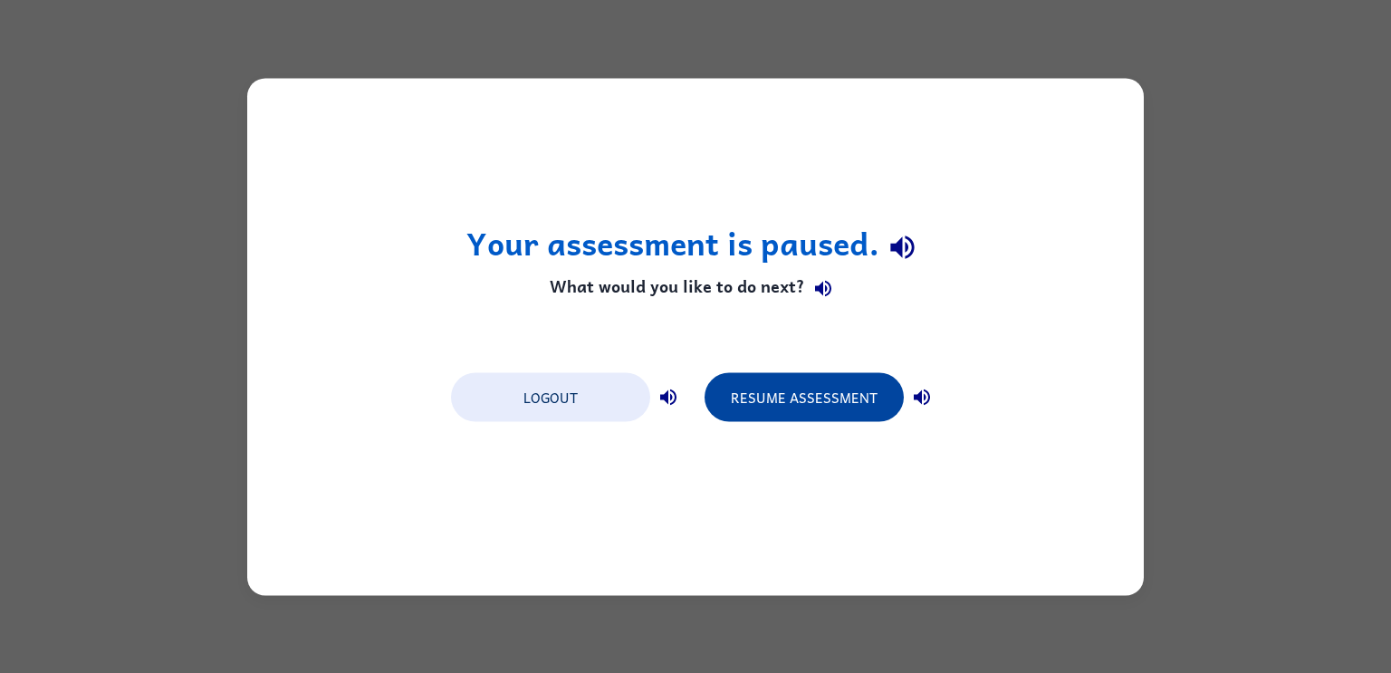
click at [843, 383] on button "Resume Assessment" at bounding box center [804, 396] width 199 height 49
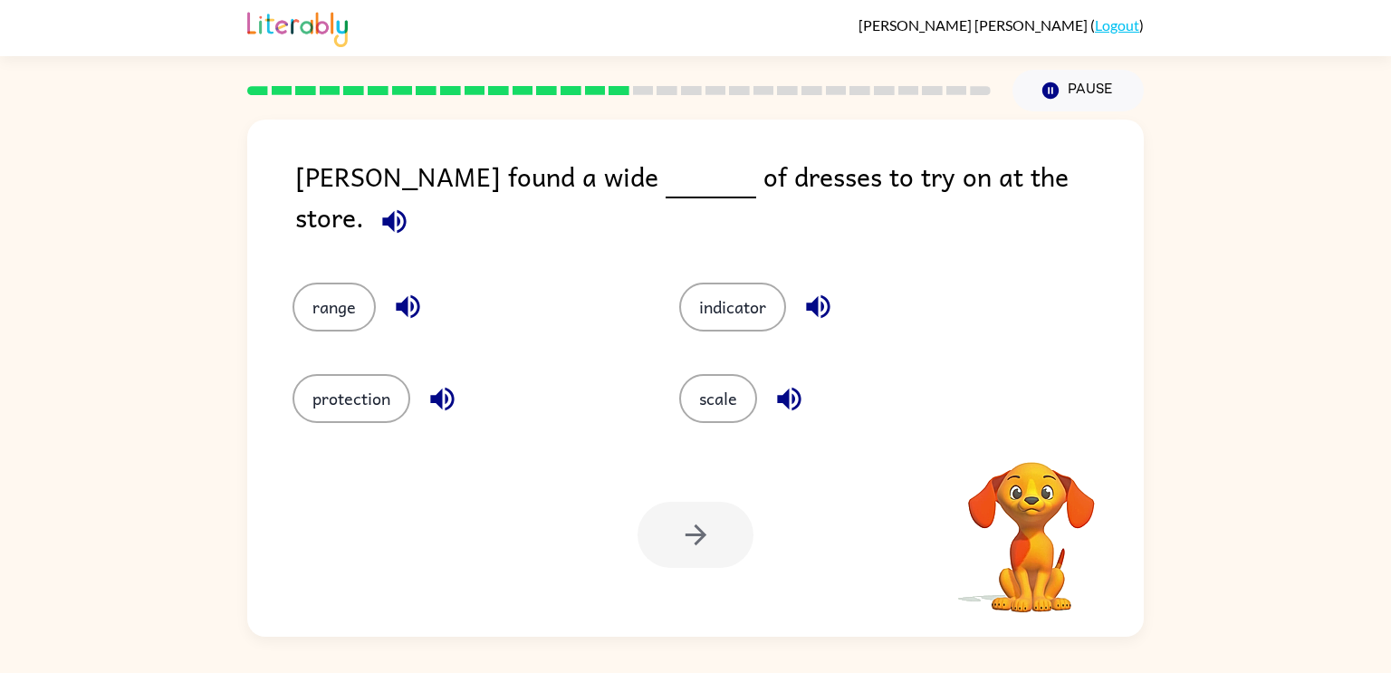
click at [594, 283] on div "range" at bounding box center [465, 307] width 345 height 49
click at [686, 392] on button "scale" at bounding box center [718, 398] width 78 height 49
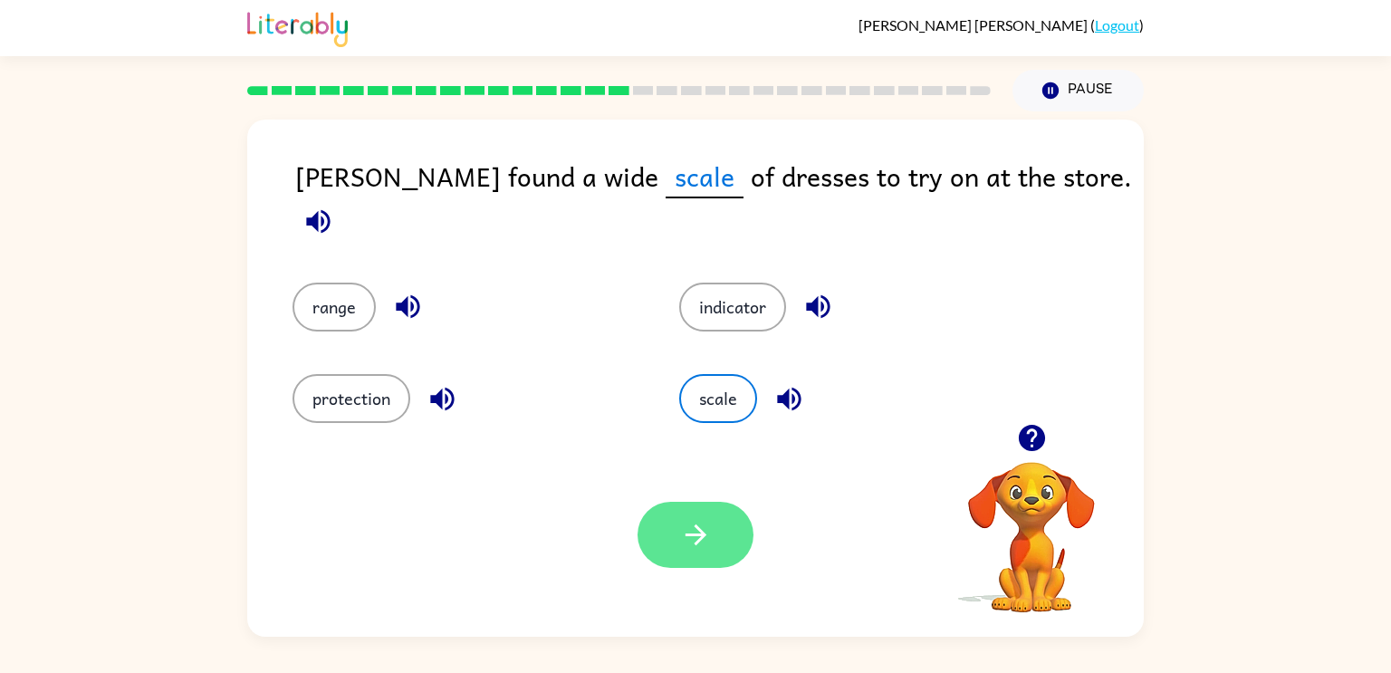
click at [691, 544] on icon "button" at bounding box center [696, 535] width 32 height 32
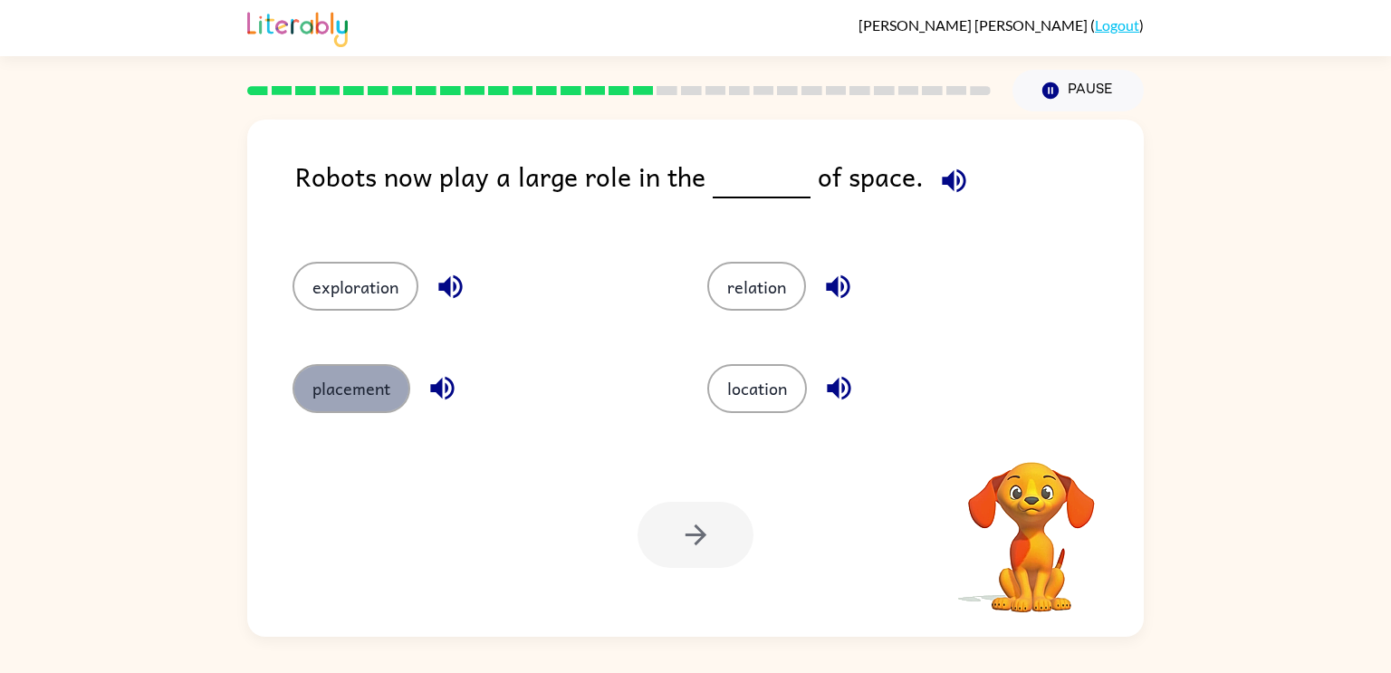
click at [323, 372] on button "placement" at bounding box center [352, 388] width 118 height 49
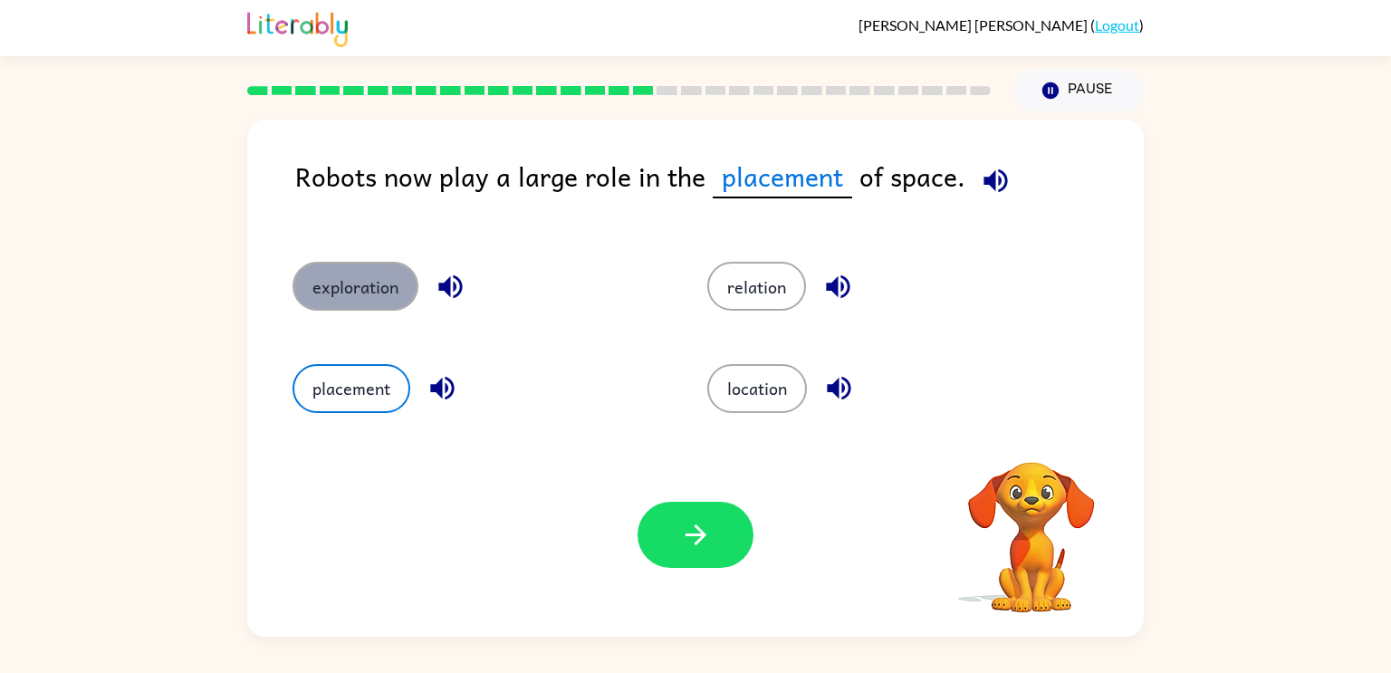
click at [360, 286] on button "exploration" at bounding box center [356, 286] width 126 height 49
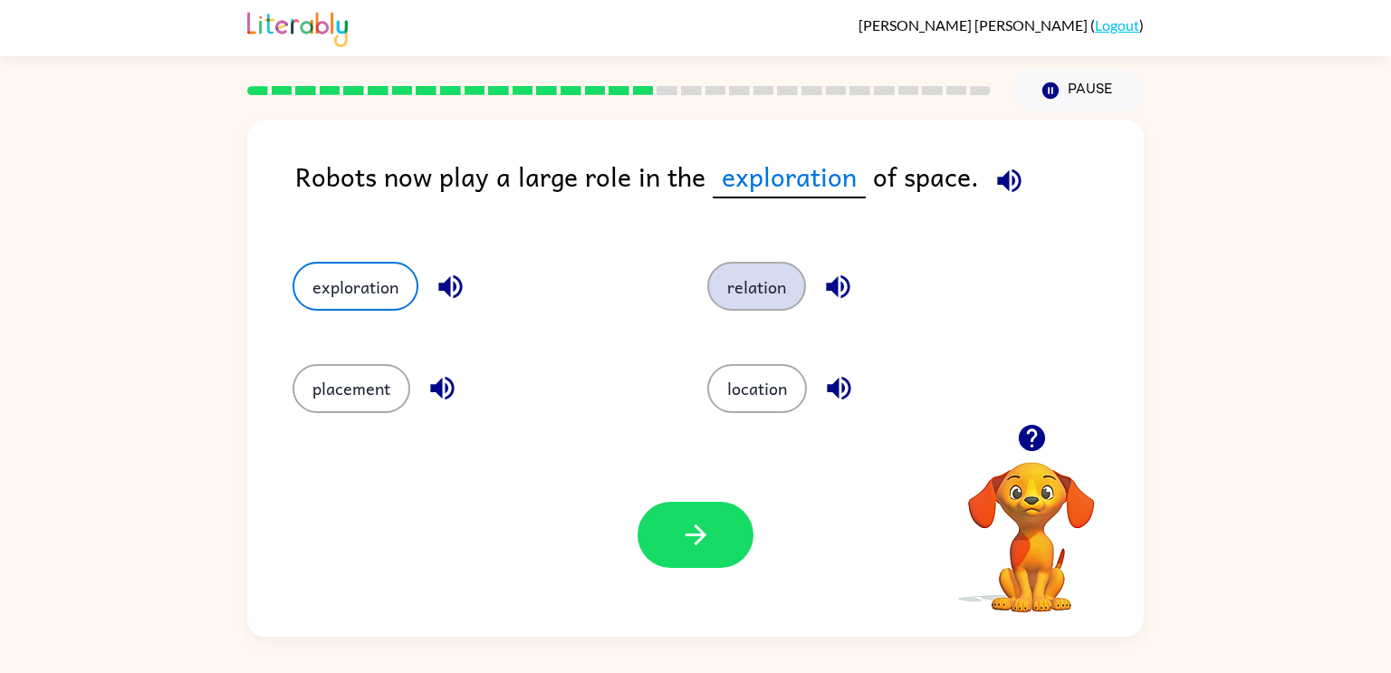
click at [787, 286] on button "relation" at bounding box center [756, 286] width 99 height 49
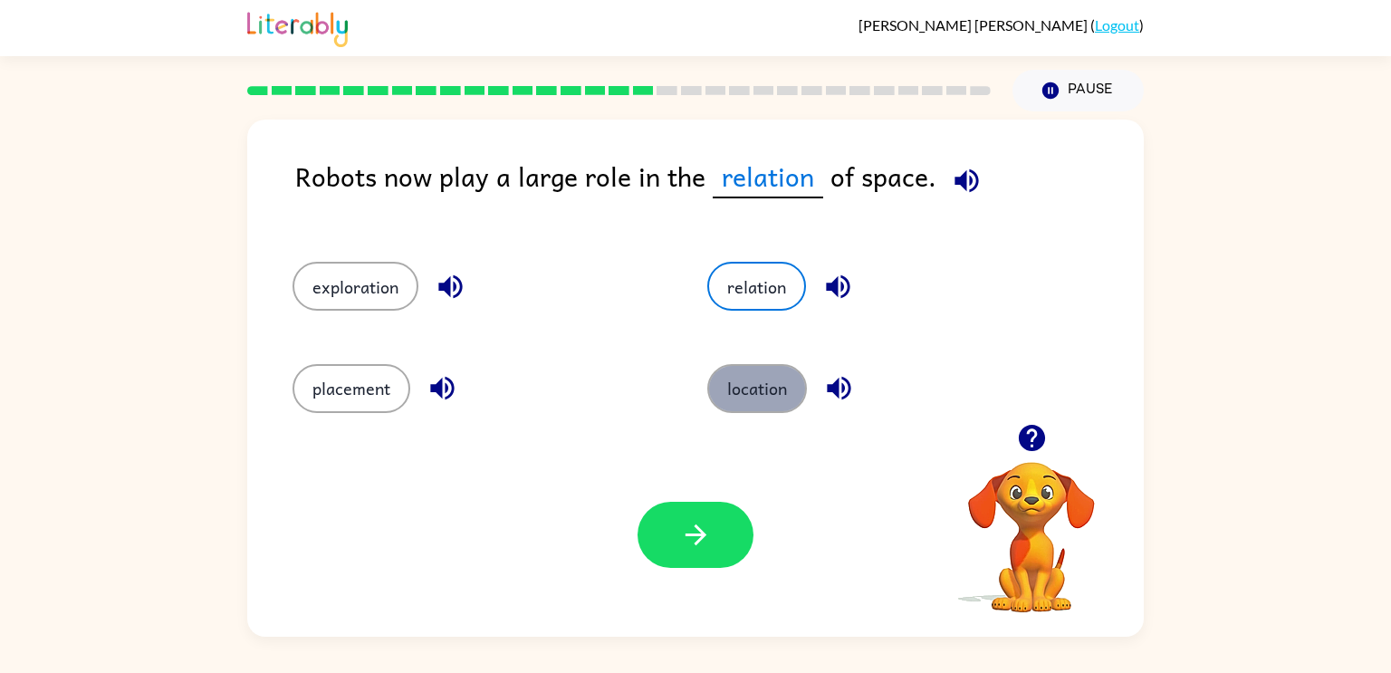
click at [757, 385] on button "location" at bounding box center [757, 388] width 100 height 49
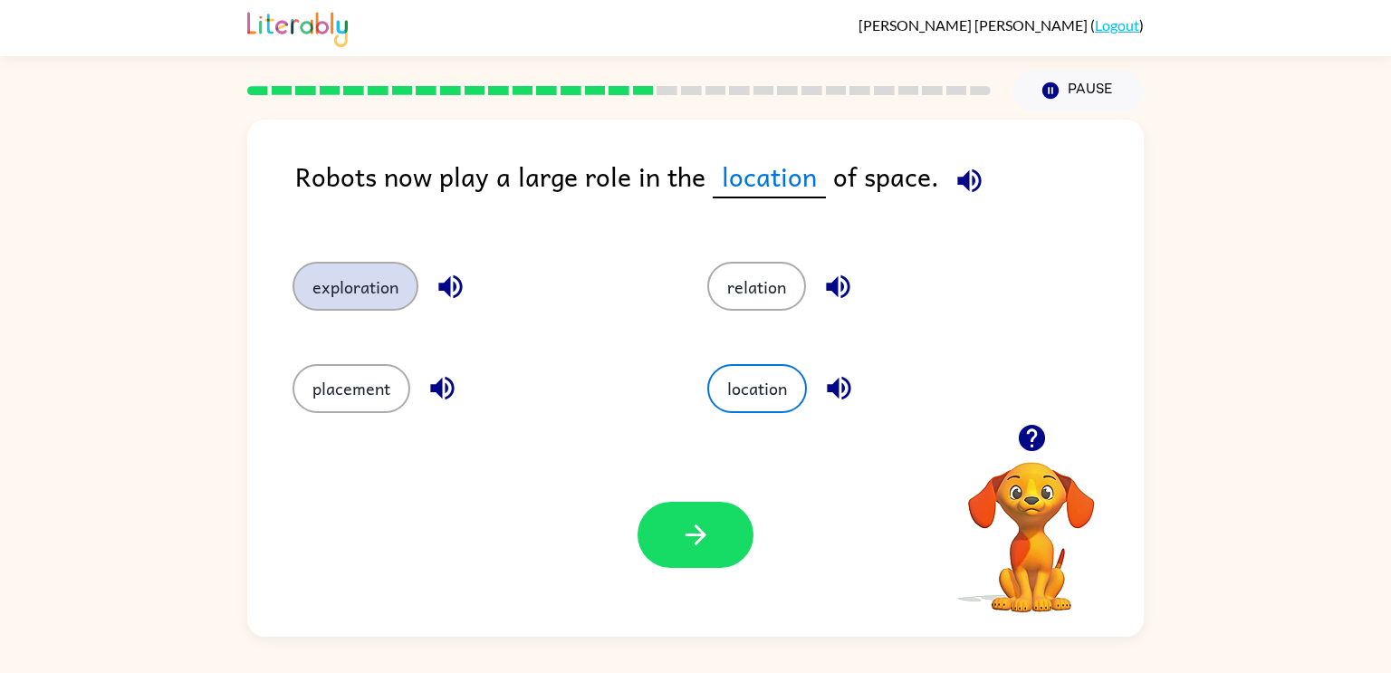
click at [322, 294] on button "exploration" at bounding box center [356, 286] width 126 height 49
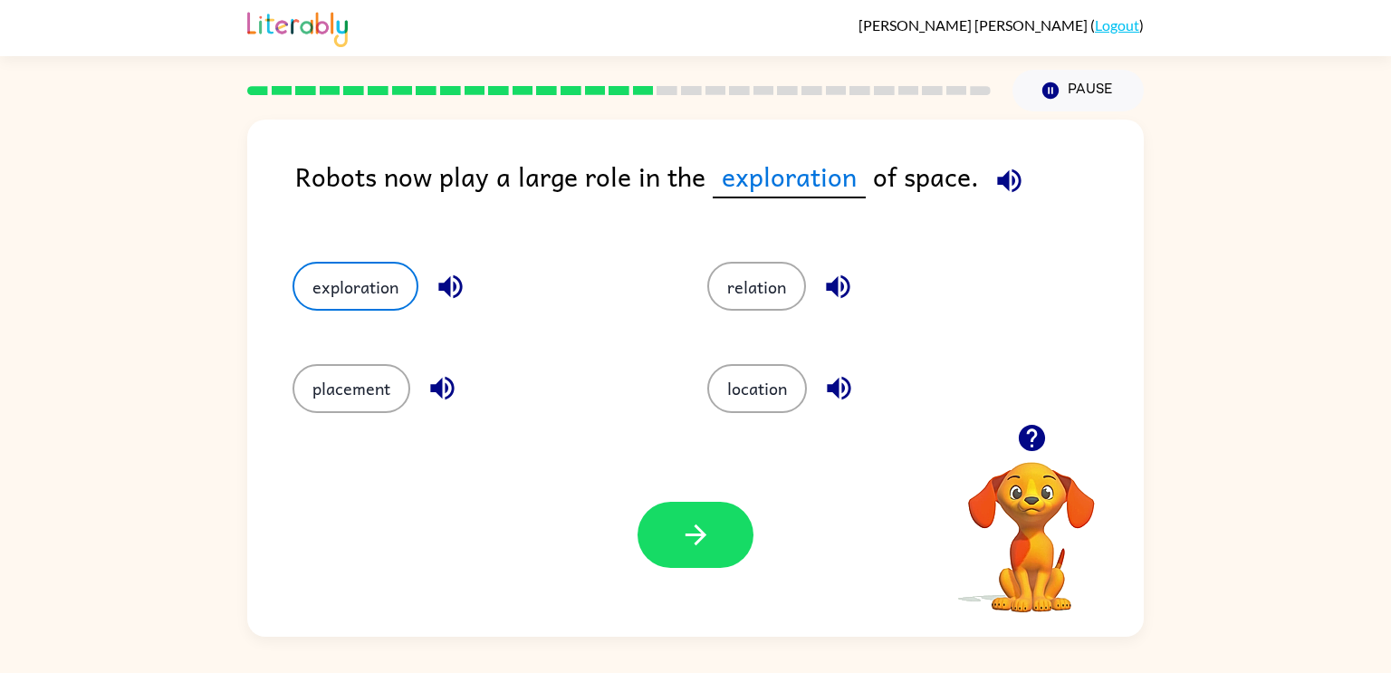
click at [696, 497] on div "Your browser must support playing .mp4 files to use Literably. Please try using…" at bounding box center [695, 535] width 897 height 204
click at [677, 520] on button "button" at bounding box center [696, 535] width 116 height 66
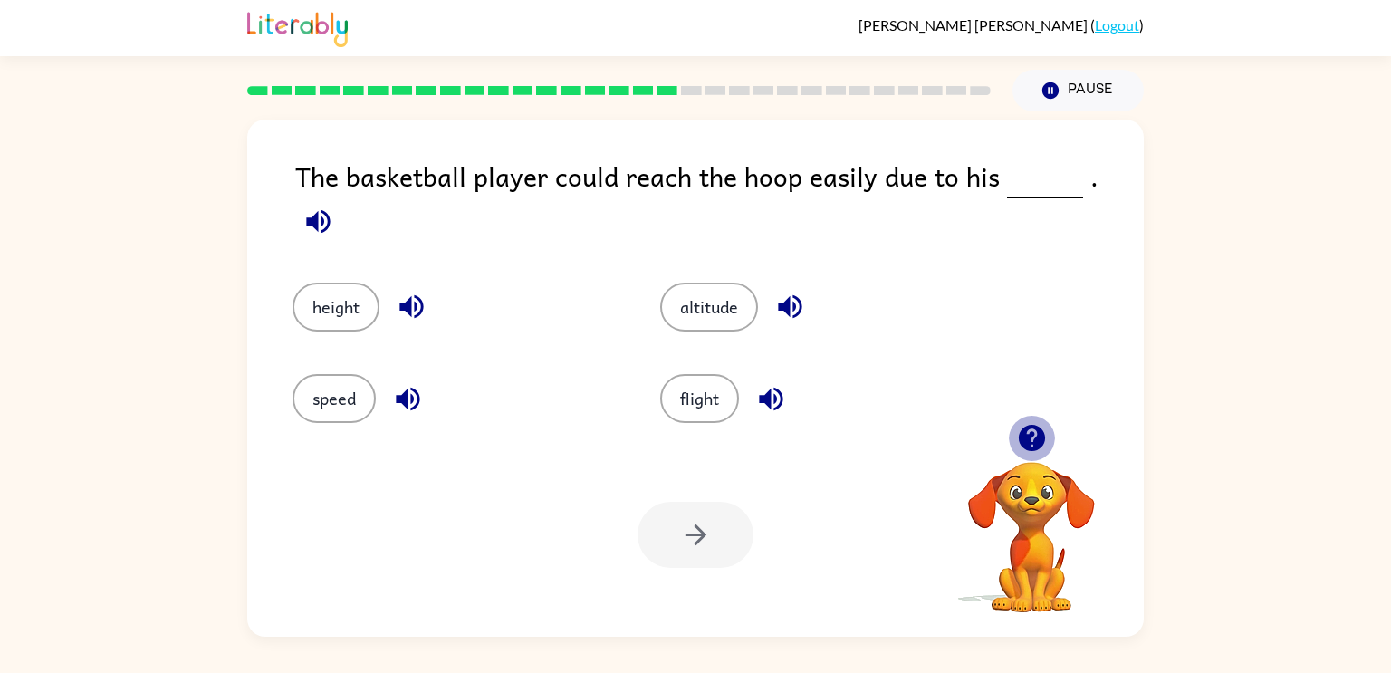
click at [1030, 437] on icon "button" at bounding box center [1031, 438] width 26 height 26
click at [1023, 428] on icon "button" at bounding box center [1032, 438] width 32 height 32
click at [1026, 449] on video "Your browser must support playing .mp4 files to use Literably. Please try using…" at bounding box center [1031, 524] width 181 height 181
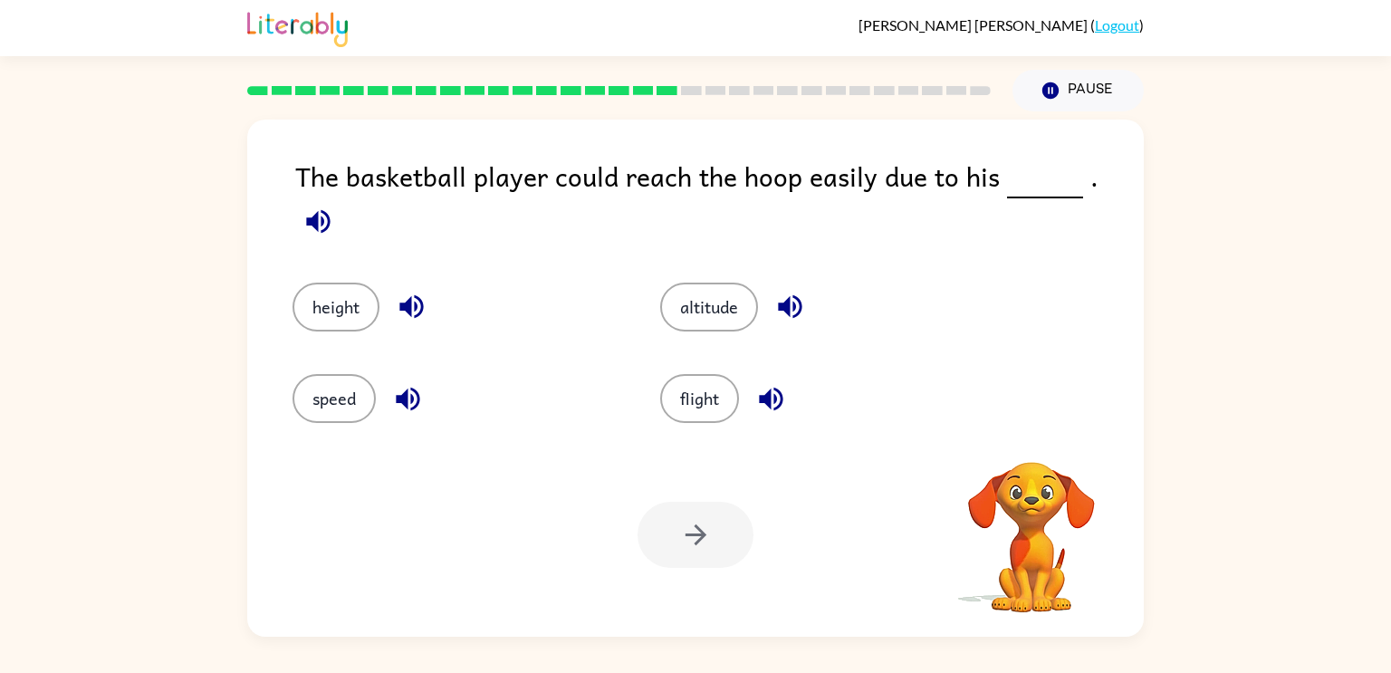
click at [1026, 449] on video "Your browser must support playing .mp4 files to use Literably. Please try using…" at bounding box center [1031, 524] width 181 height 181
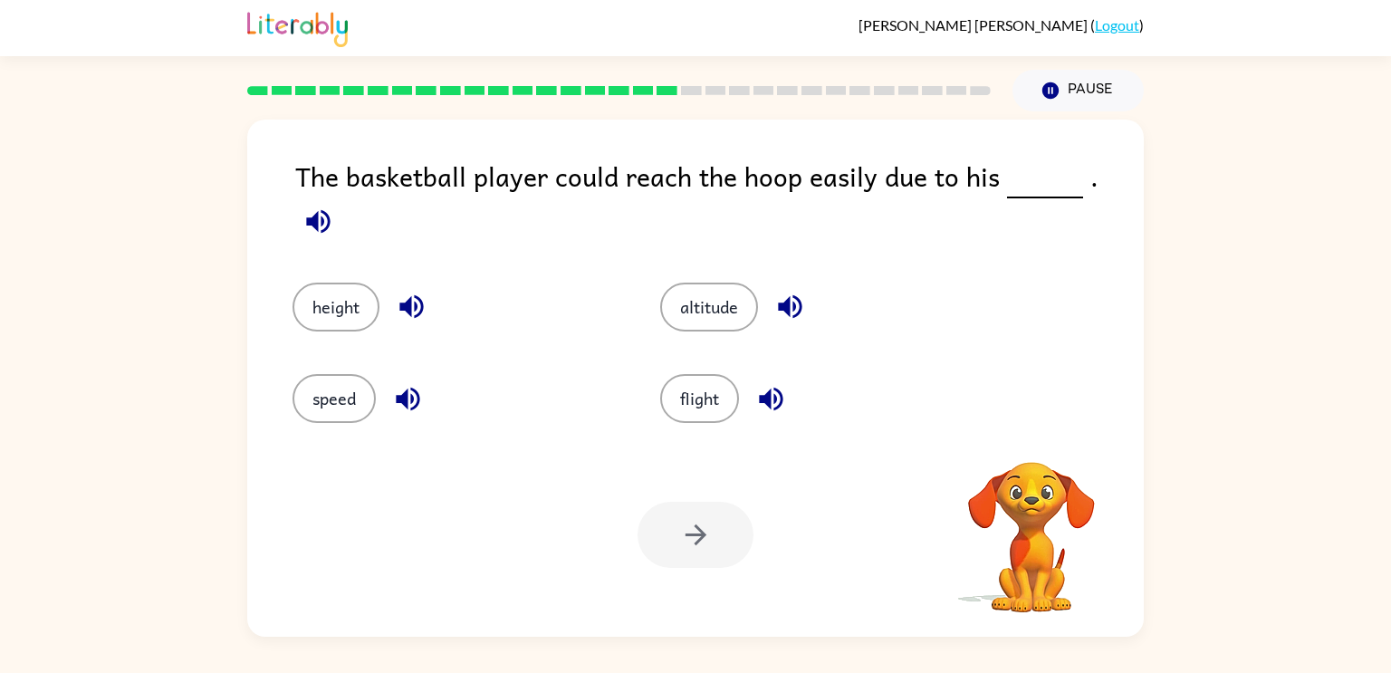
click at [1026, 449] on video "Your browser must support playing .mp4 files to use Literably. Please try using…" at bounding box center [1031, 524] width 181 height 181
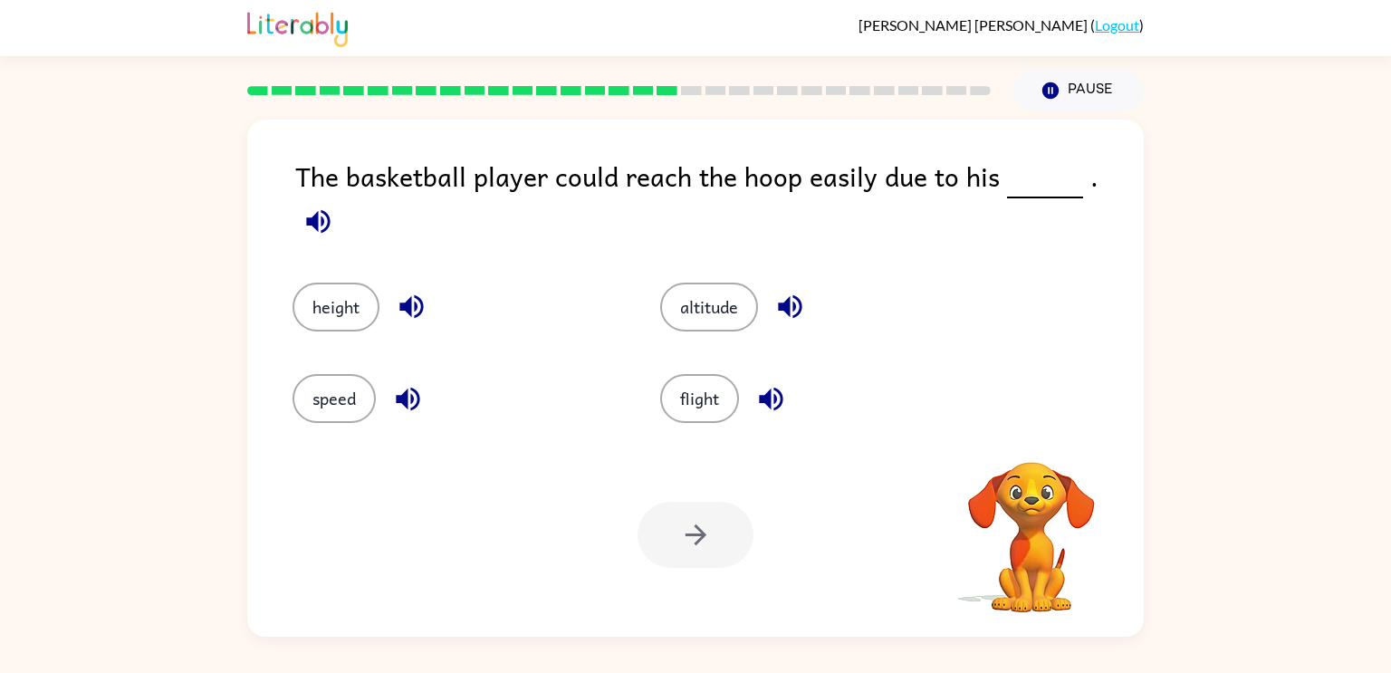
click at [1026, 449] on video "Your browser must support playing .mp4 files to use Literably. Please try using…" at bounding box center [1031, 524] width 181 height 181
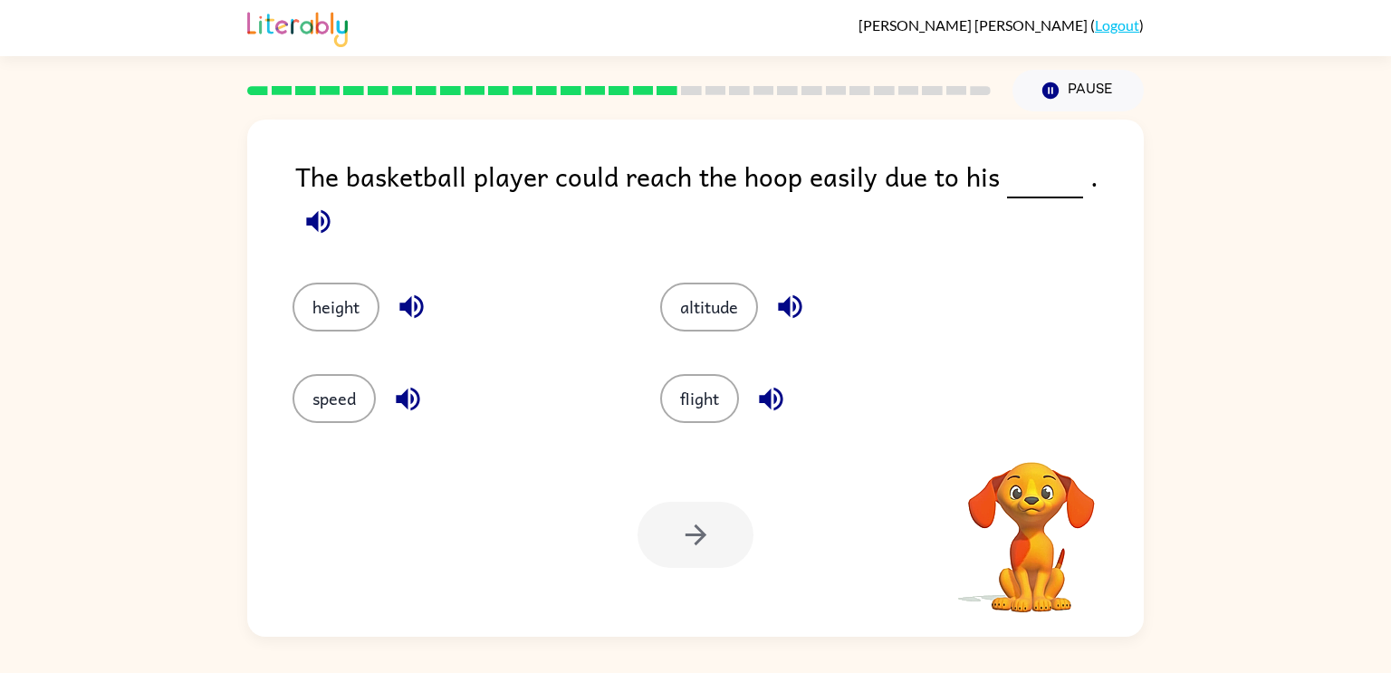
click at [1026, 449] on video "Your browser must support playing .mp4 files to use Literably. Please try using…" at bounding box center [1031, 524] width 181 height 181
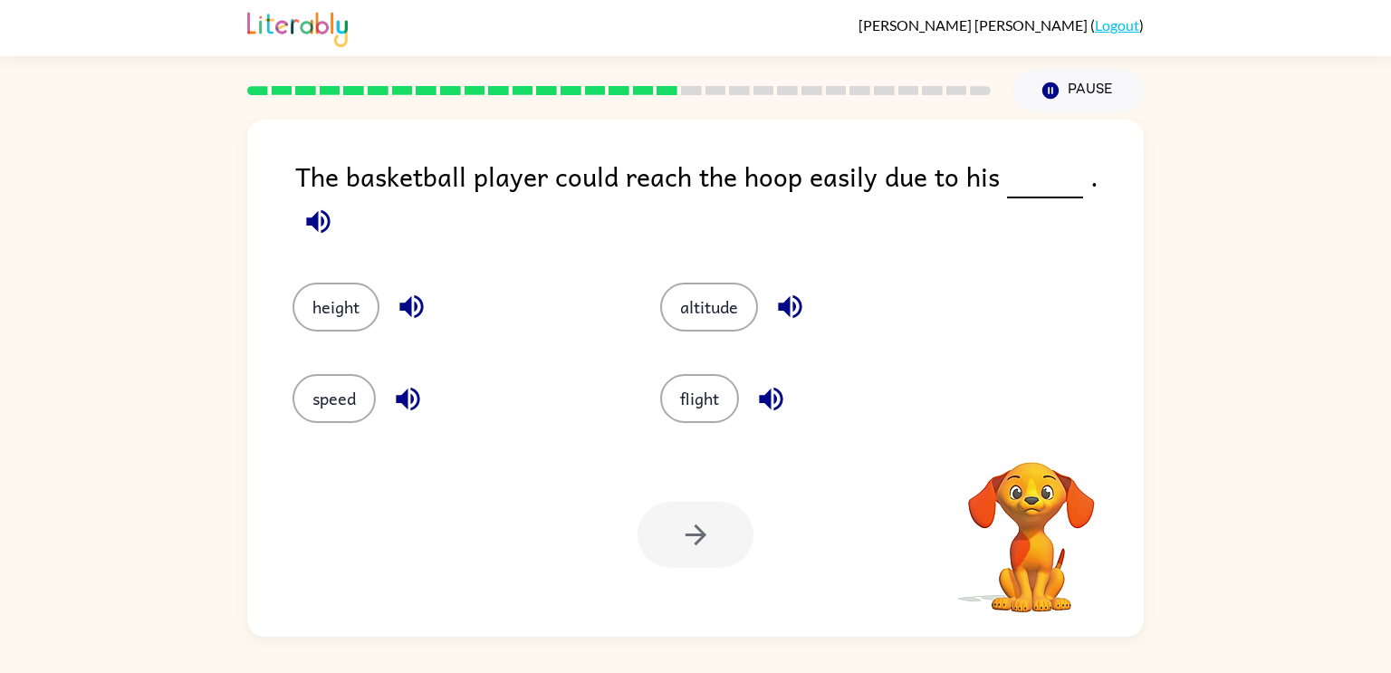
click at [1026, 449] on video "Your browser must support playing .mp4 files to use Literably. Please try using…" at bounding box center [1031, 524] width 181 height 181
click at [1026, 449] on icon "button" at bounding box center [1031, 438] width 26 height 26
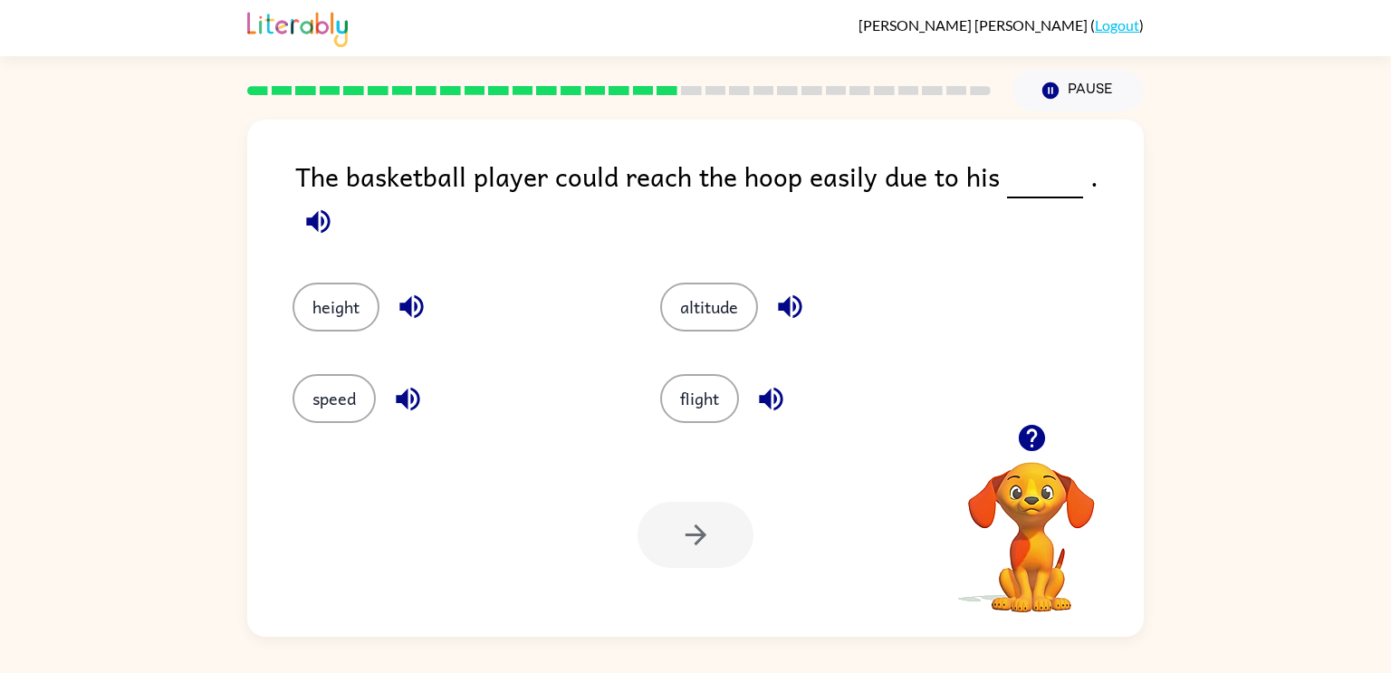
click at [660, 283] on div "altitude" at bounding box center [823, 307] width 326 height 49
click at [683, 287] on button "altitude" at bounding box center [709, 307] width 98 height 49
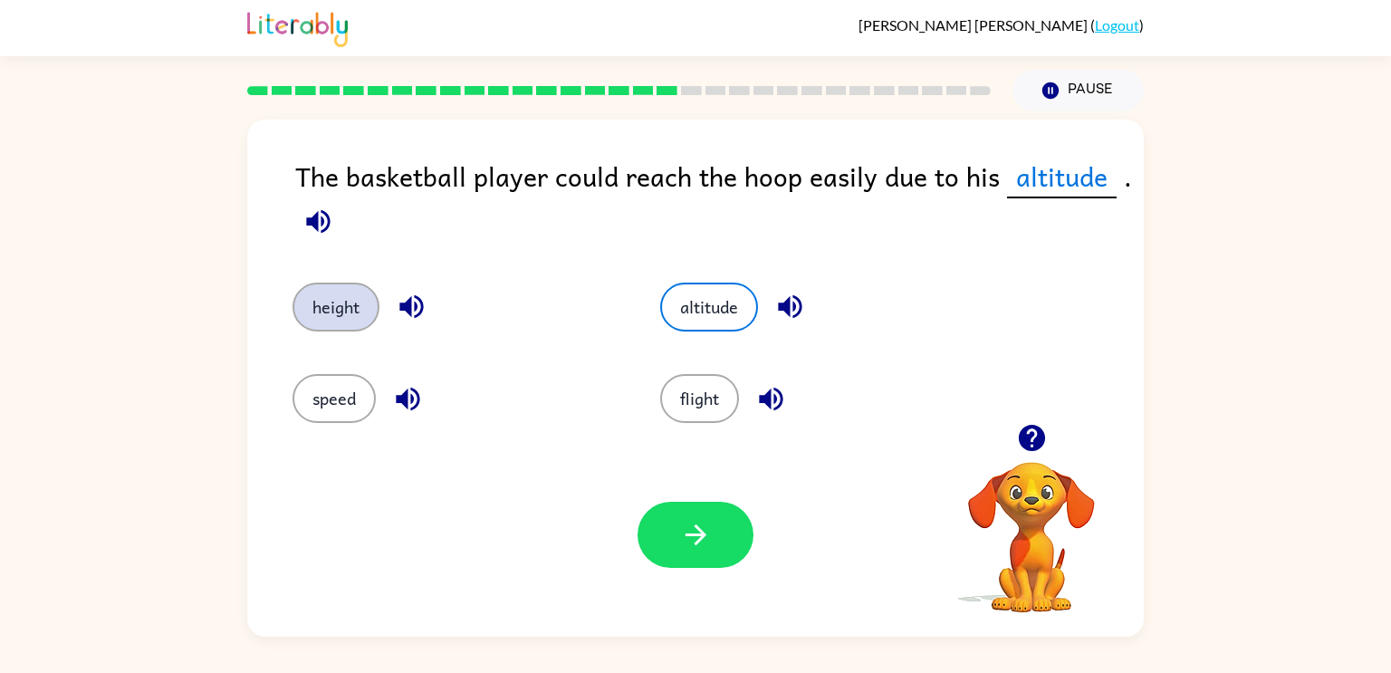
click at [317, 300] on button "height" at bounding box center [336, 307] width 87 height 49
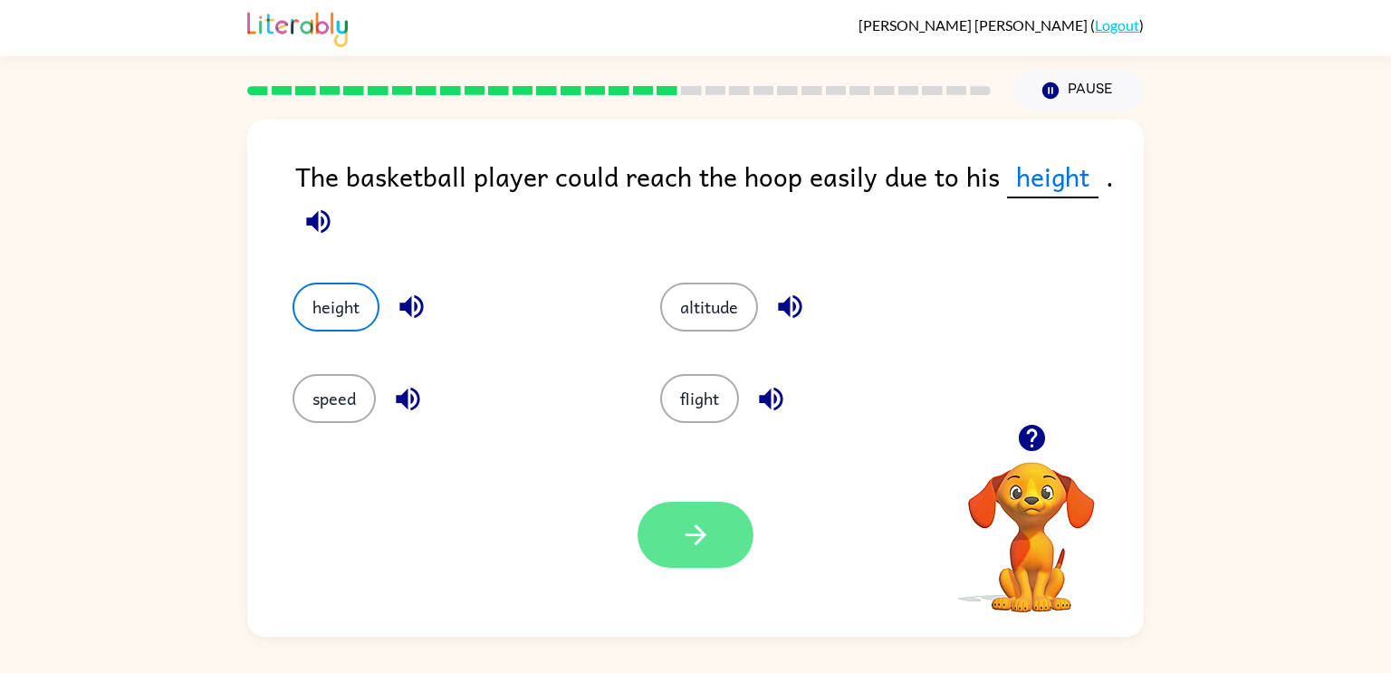
click at [680, 532] on icon "button" at bounding box center [696, 535] width 32 height 32
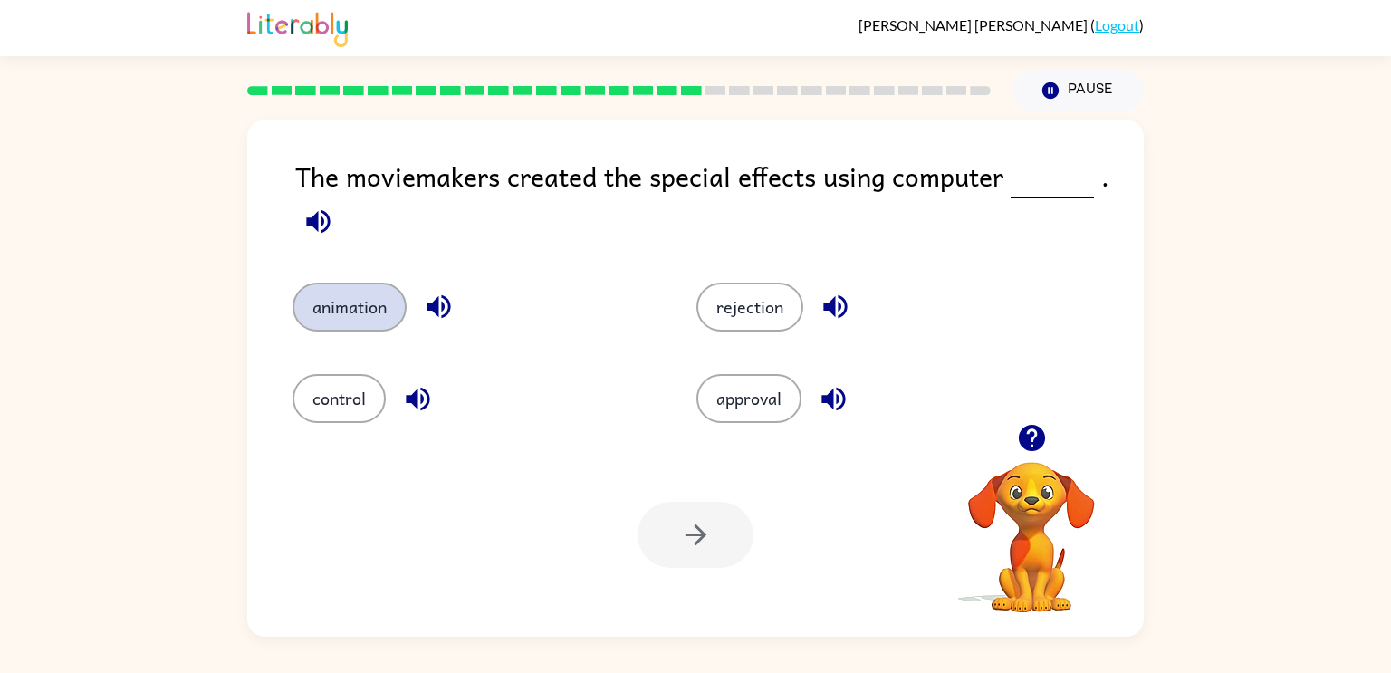
click at [396, 297] on button "animation" at bounding box center [350, 307] width 114 height 49
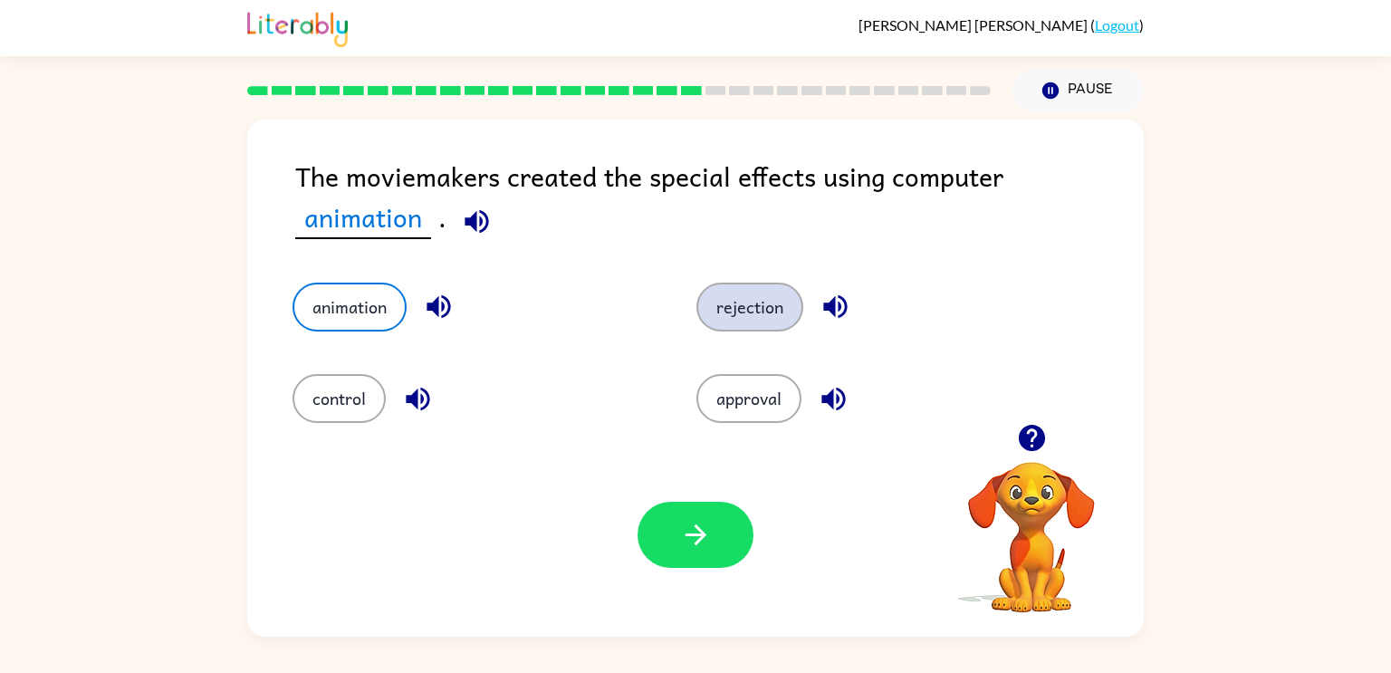
click at [756, 314] on button "rejection" at bounding box center [750, 307] width 107 height 49
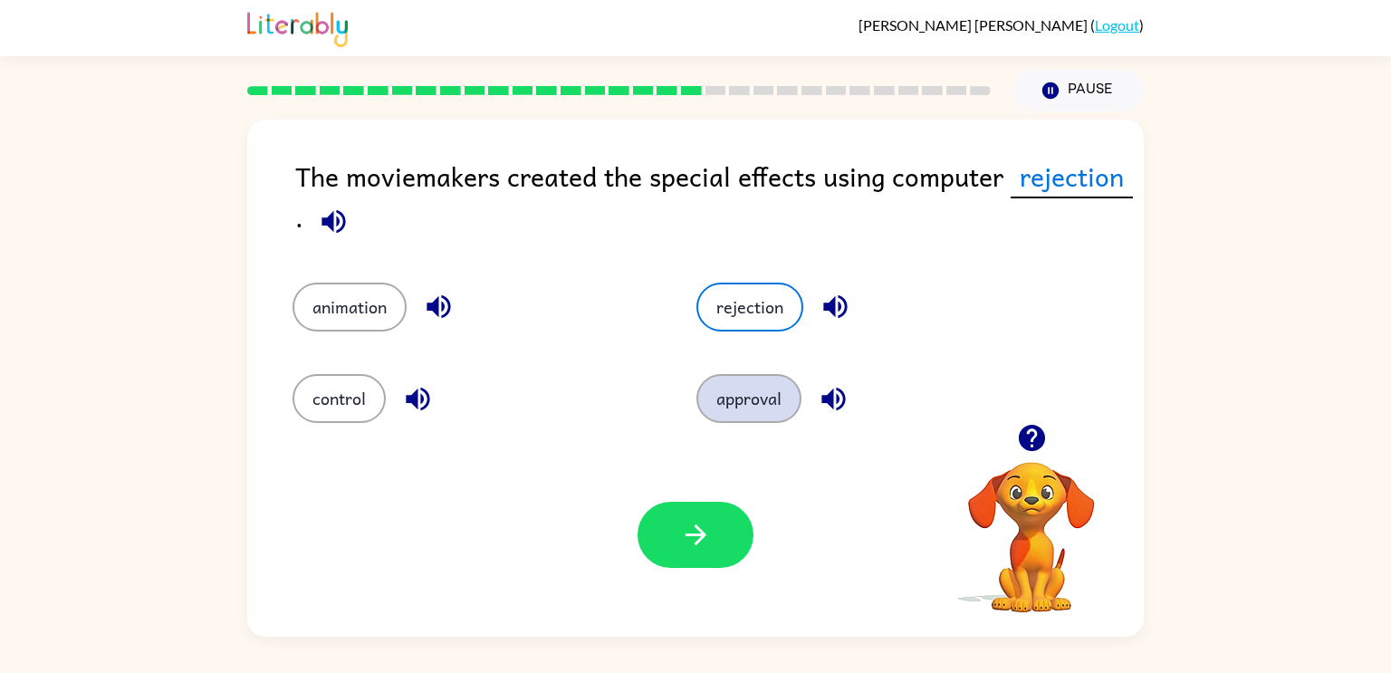
click at [761, 389] on button "approval" at bounding box center [749, 398] width 105 height 49
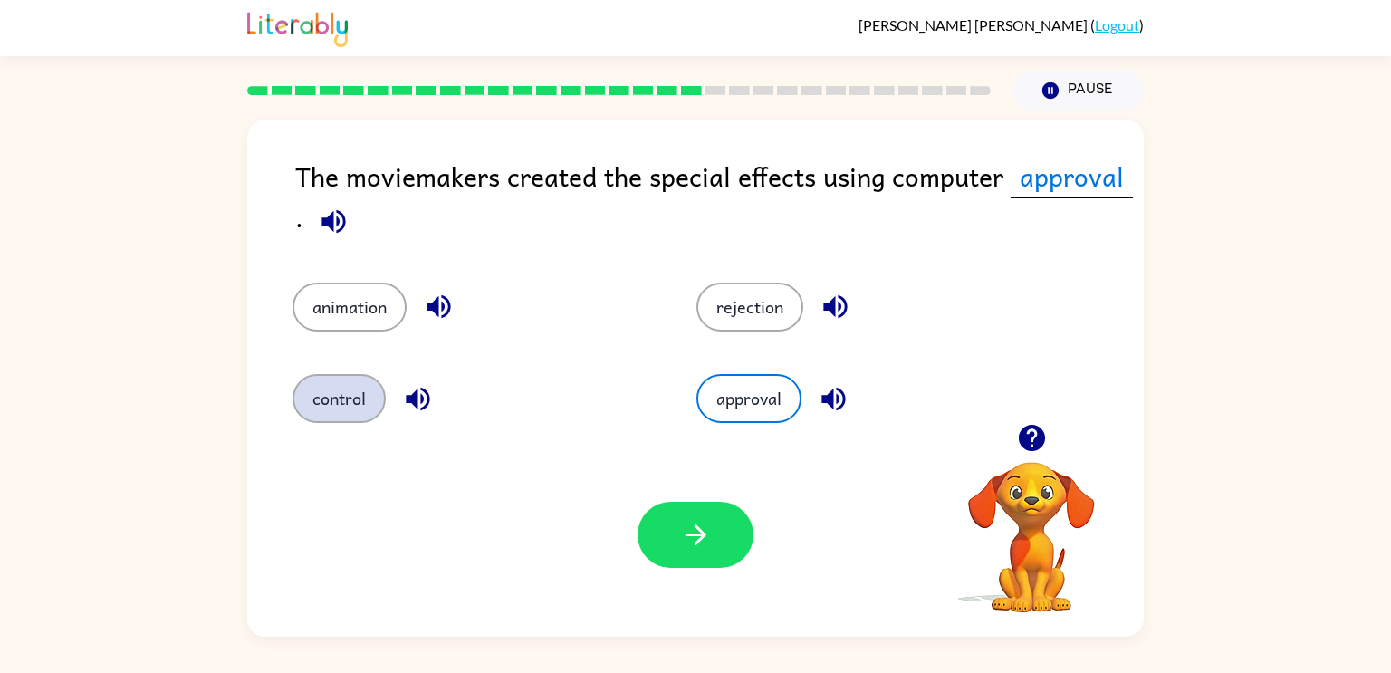
click at [372, 402] on button "control" at bounding box center [339, 398] width 93 height 49
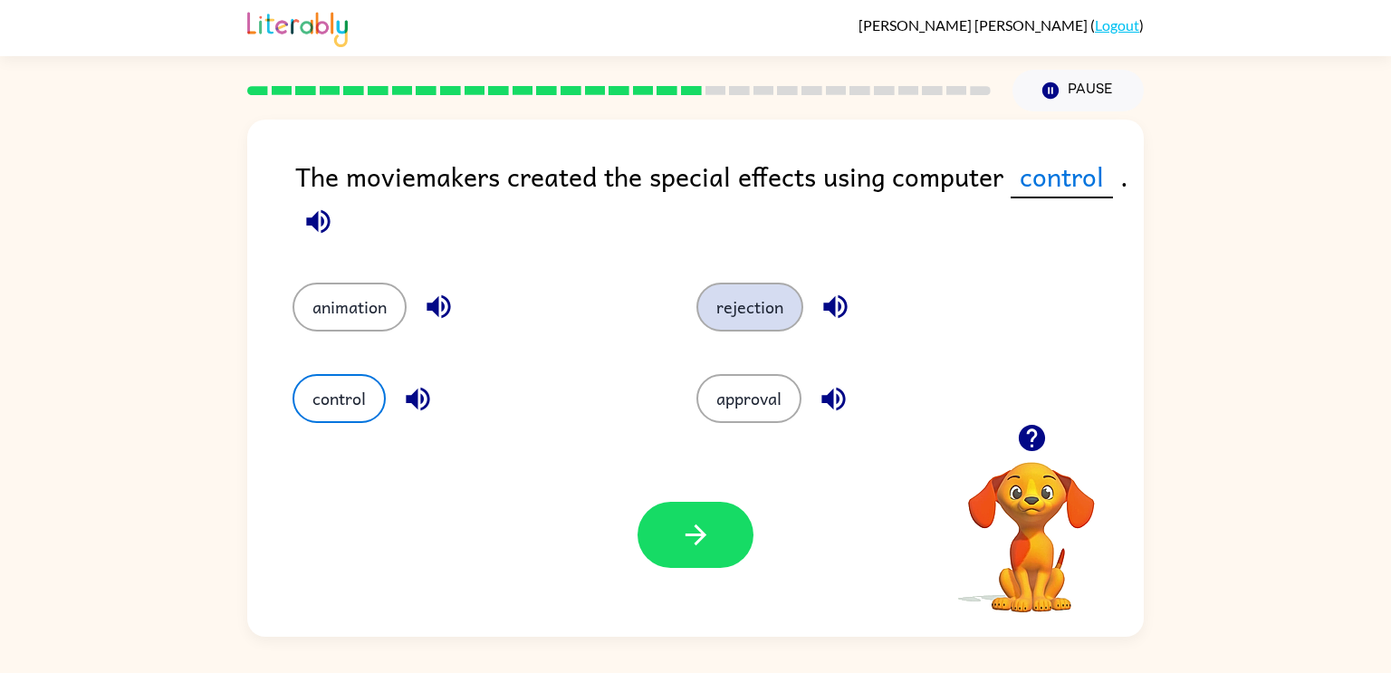
click at [726, 311] on button "rejection" at bounding box center [750, 307] width 107 height 49
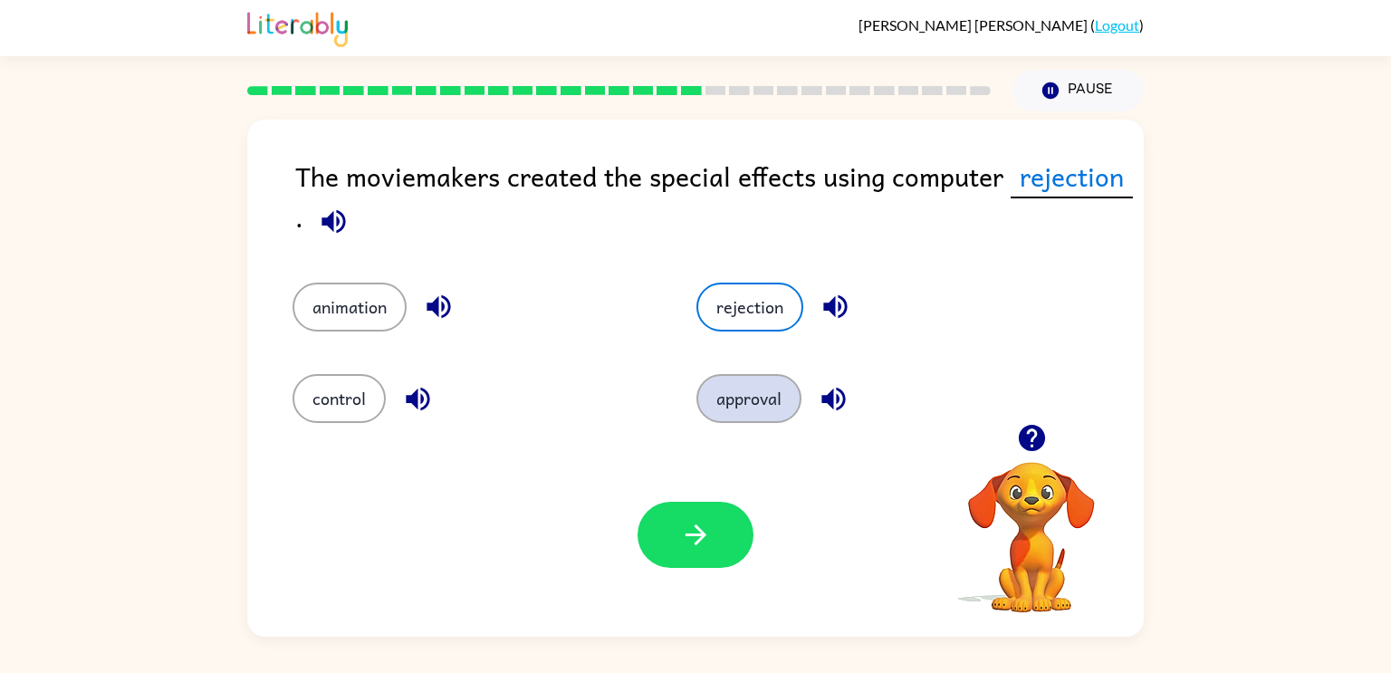
click at [715, 409] on button "approval" at bounding box center [749, 398] width 105 height 49
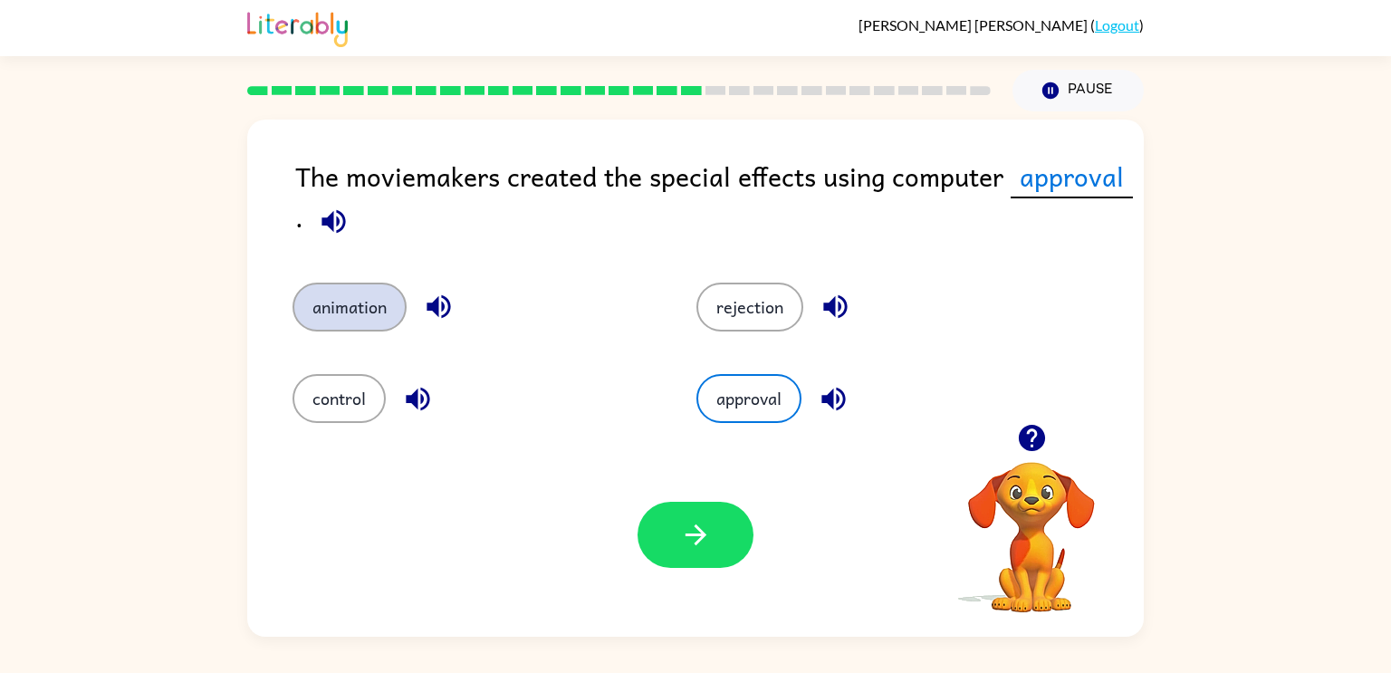
click at [341, 291] on button "animation" at bounding box center [350, 307] width 114 height 49
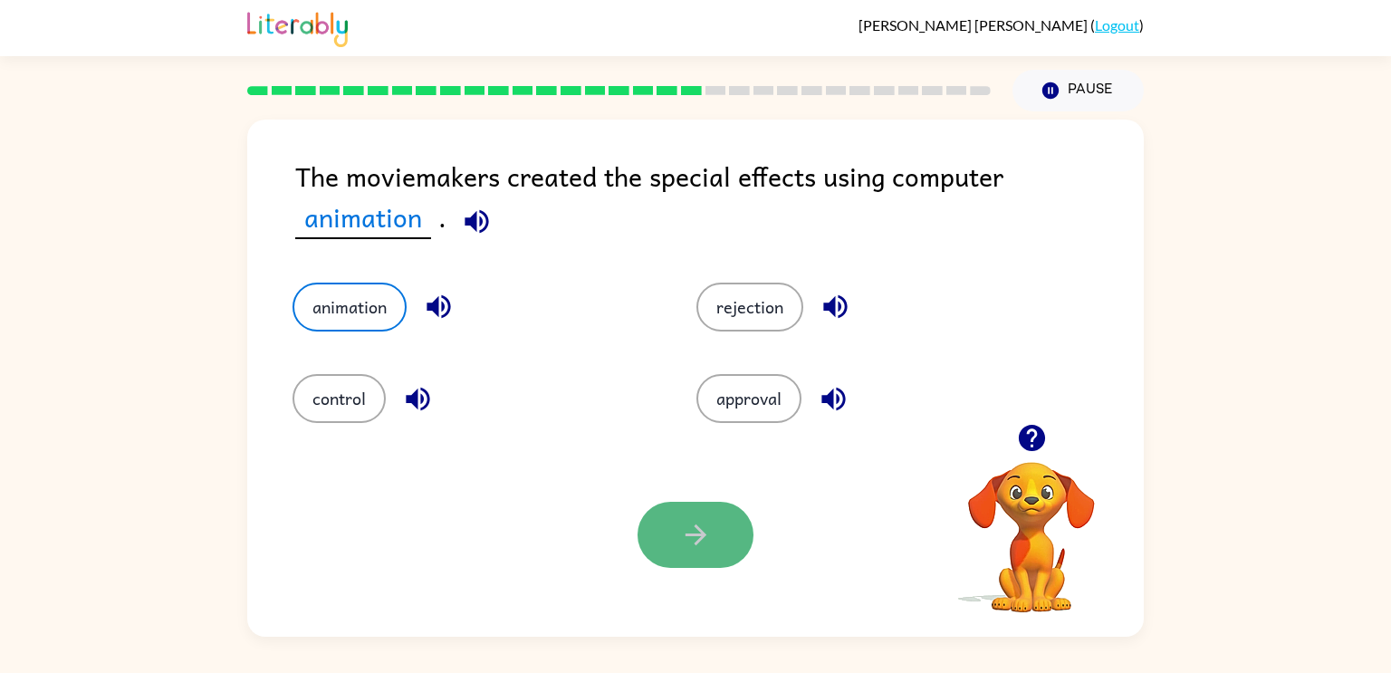
click at [680, 522] on icon "button" at bounding box center [696, 535] width 32 height 32
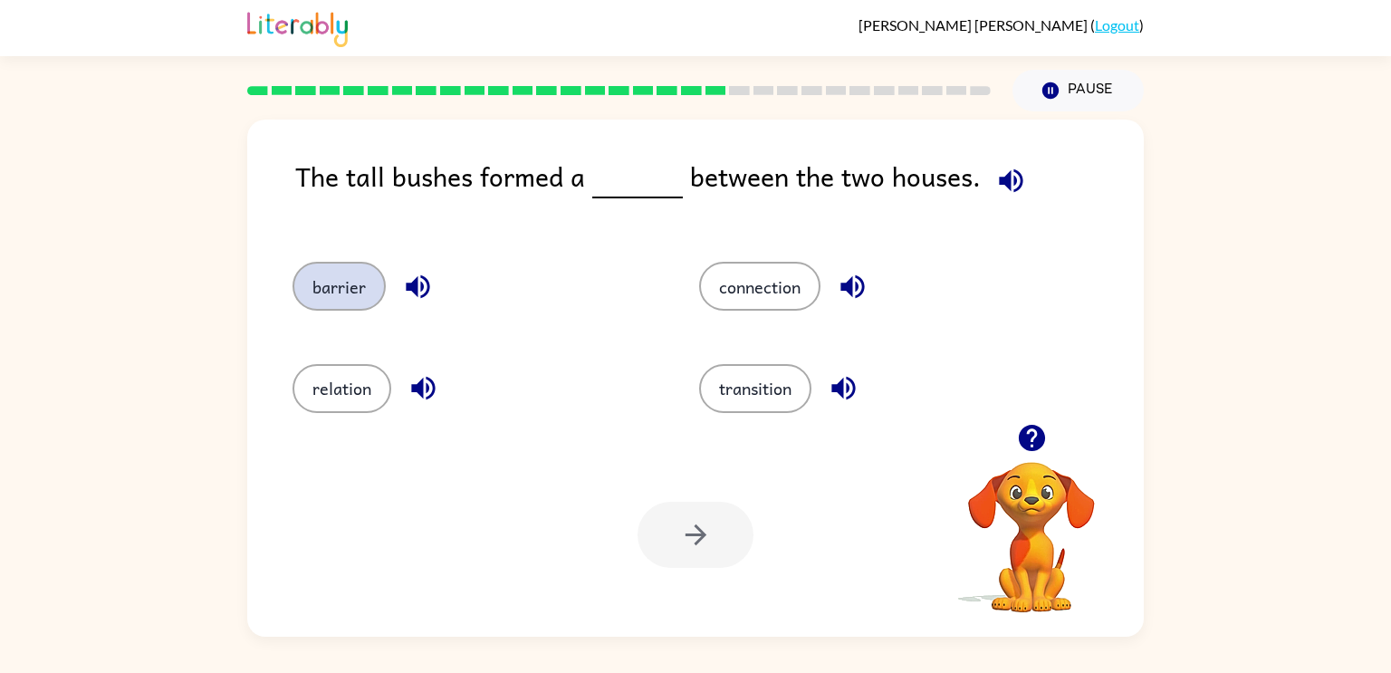
click at [314, 282] on button "barrier" at bounding box center [339, 286] width 93 height 49
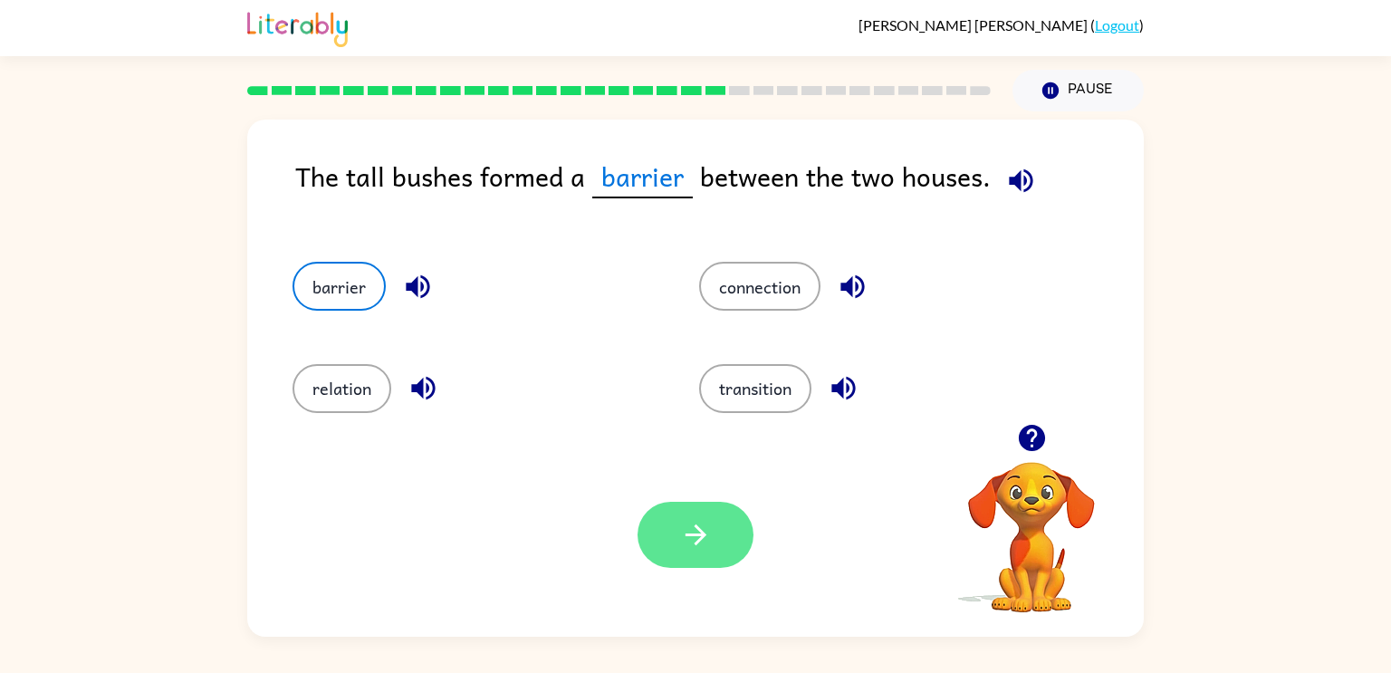
click at [699, 547] on icon "button" at bounding box center [696, 535] width 32 height 32
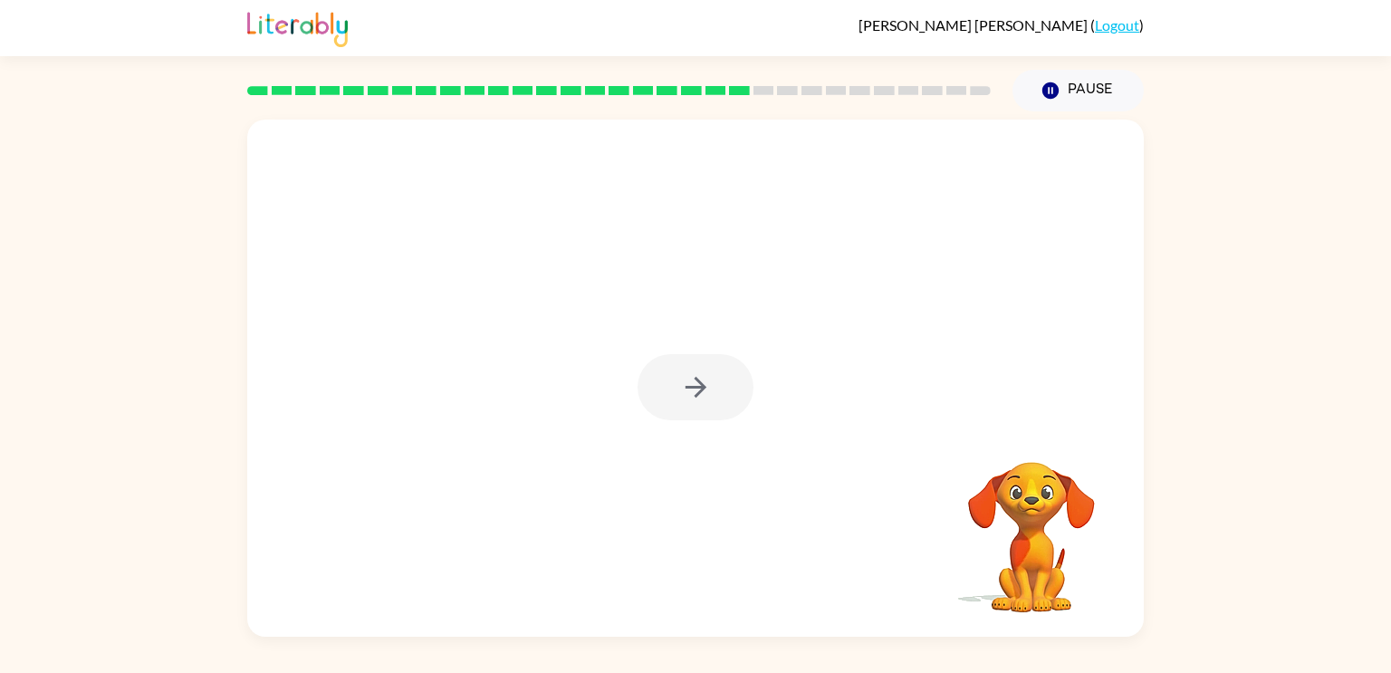
click at [690, 324] on div at bounding box center [695, 378] width 897 height 517
click at [692, 361] on div at bounding box center [696, 387] width 116 height 66
click at [696, 366] on div at bounding box center [696, 387] width 116 height 66
click at [697, 369] on div at bounding box center [696, 387] width 116 height 66
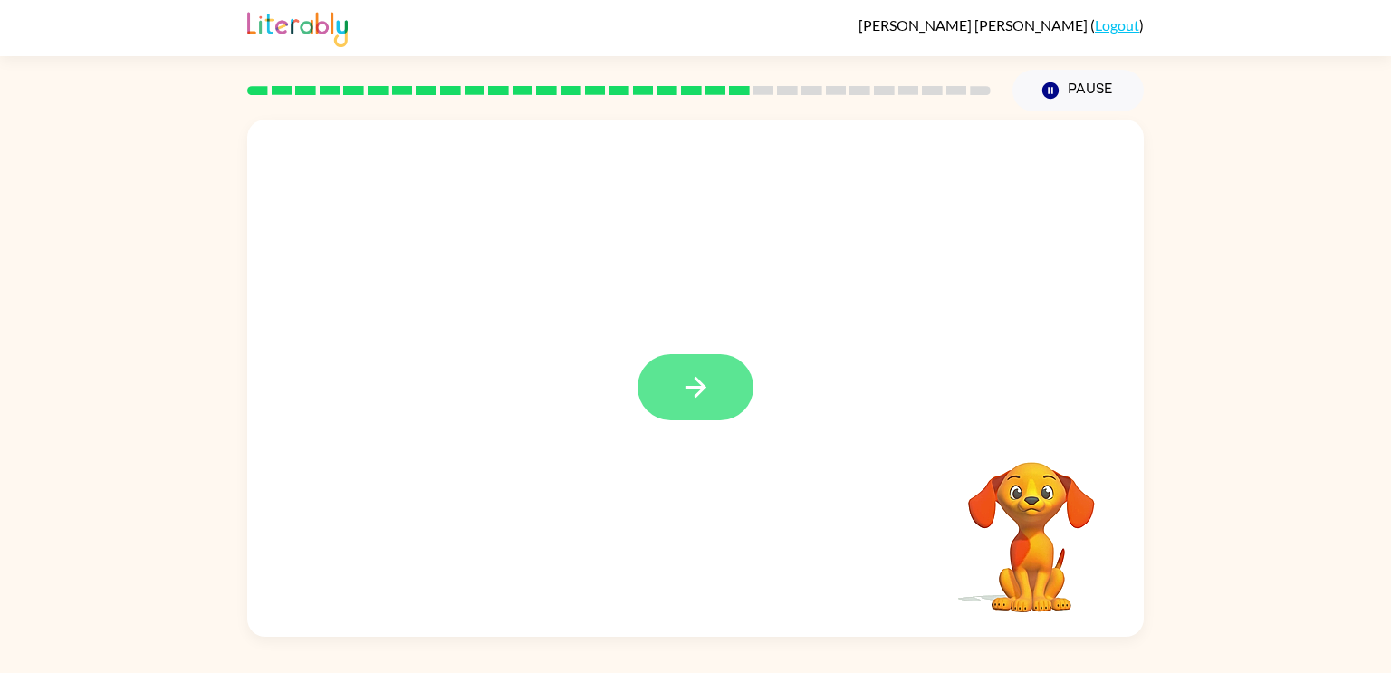
click at [708, 390] on icon "button" at bounding box center [696, 387] width 32 height 32
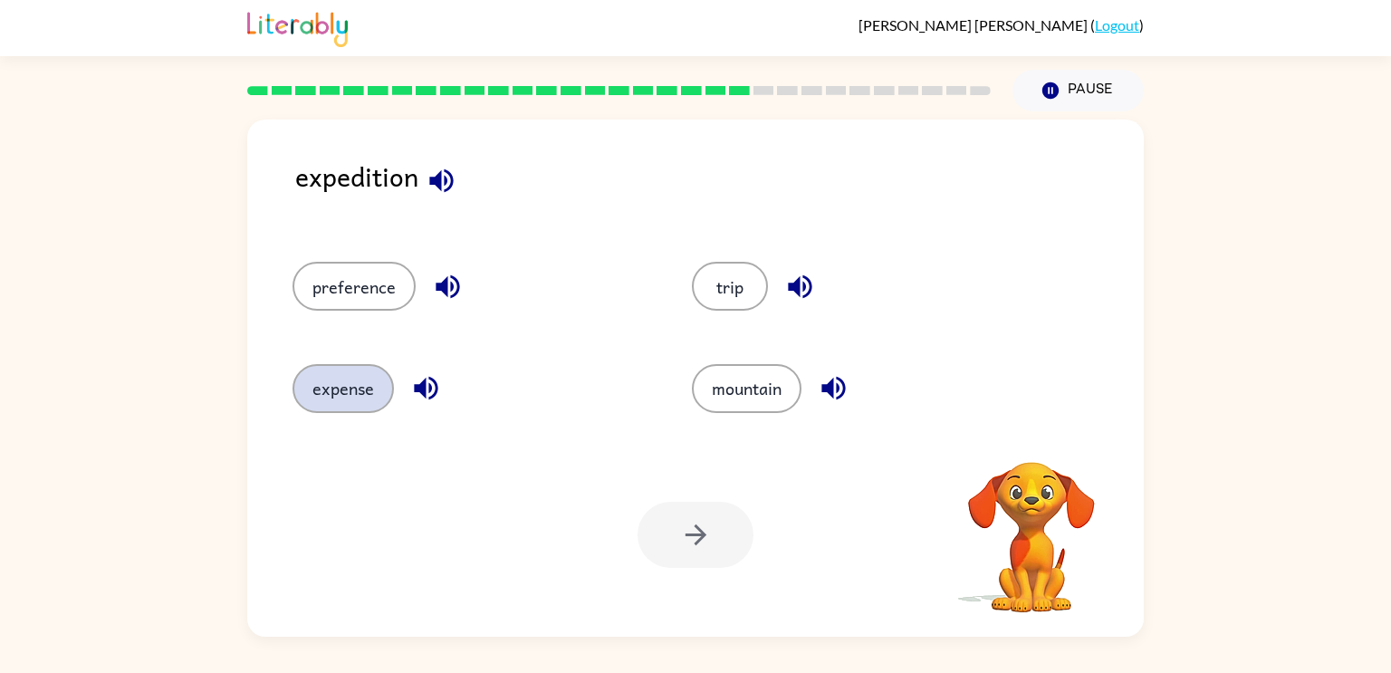
click at [360, 390] on button "expense" at bounding box center [343, 388] width 101 height 49
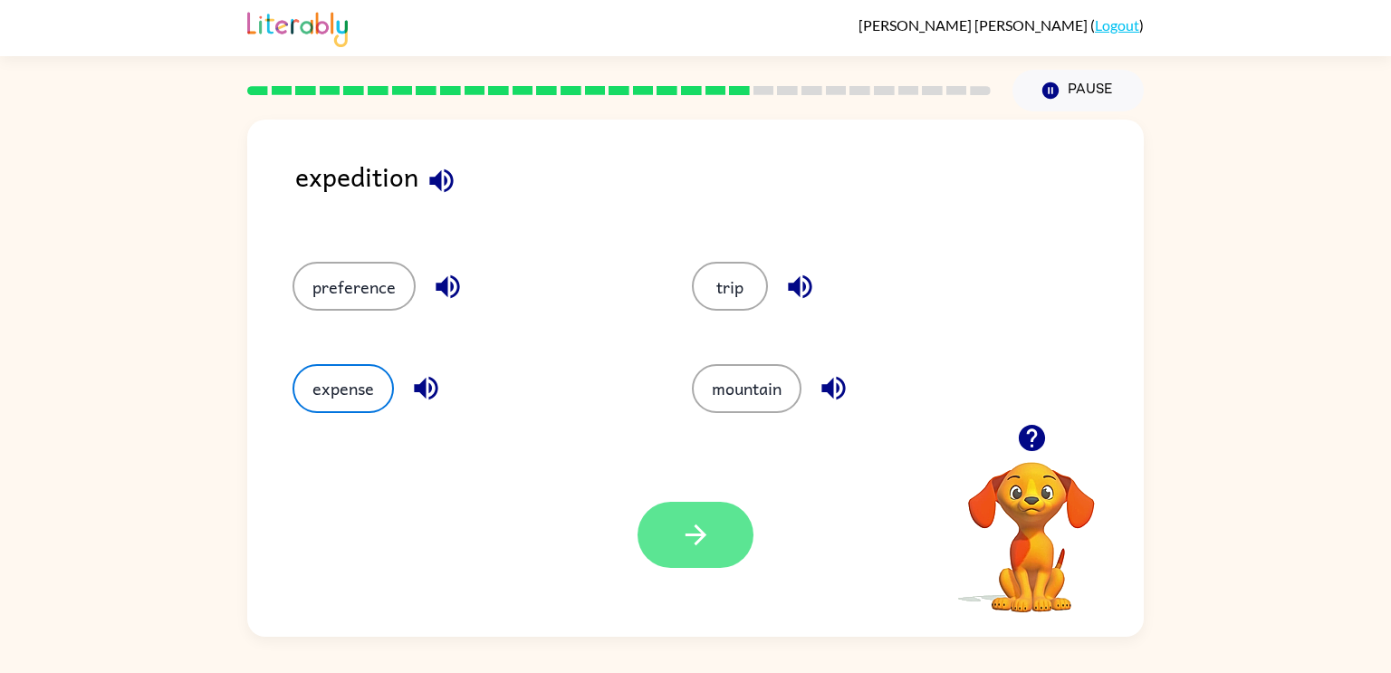
click at [717, 538] on button "button" at bounding box center [696, 535] width 116 height 66
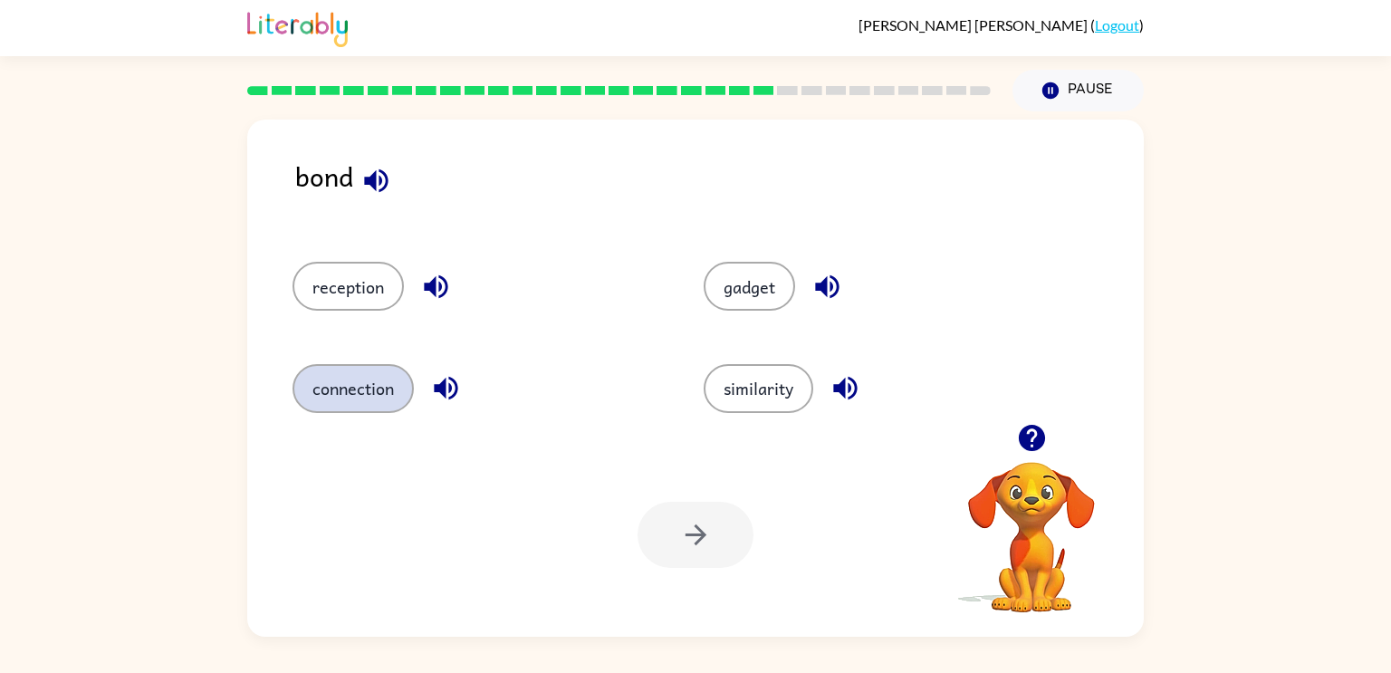
click at [334, 387] on button "connection" at bounding box center [353, 388] width 121 height 49
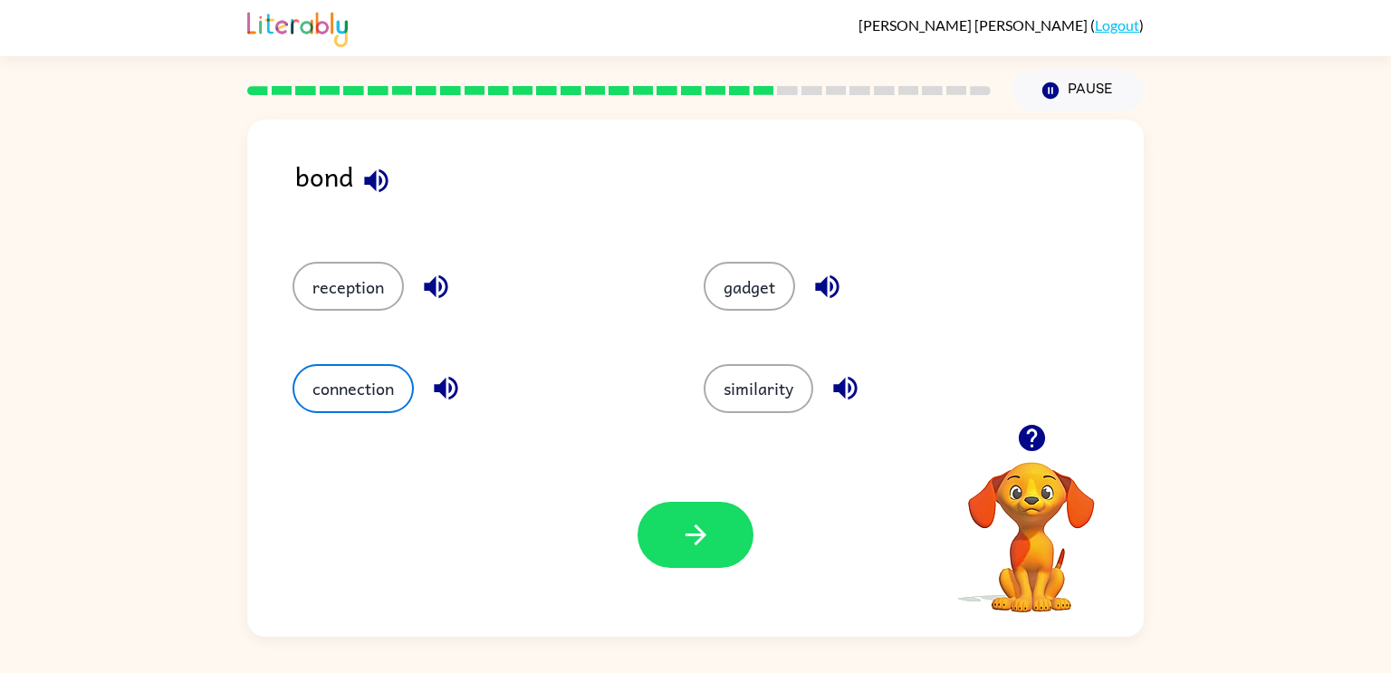
click at [750, 555] on div at bounding box center [696, 535] width 116 height 66
click at [735, 547] on button "button" at bounding box center [696, 535] width 116 height 66
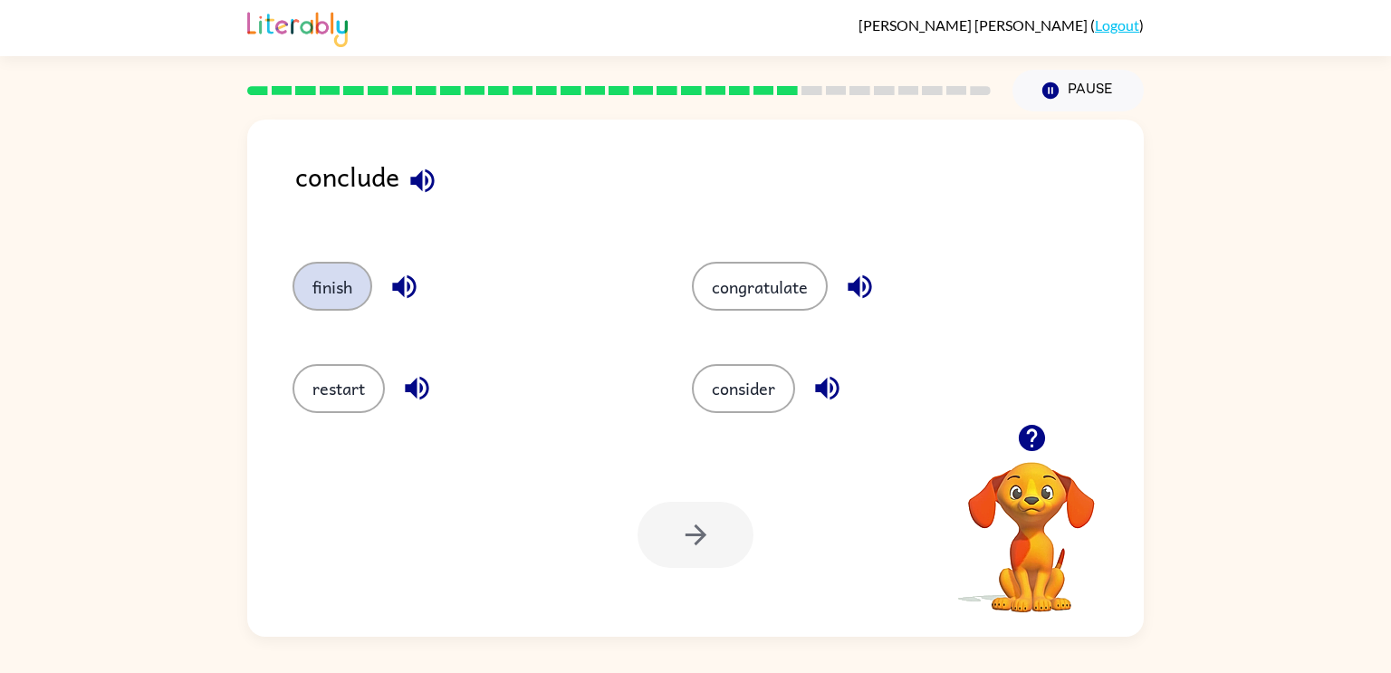
click at [339, 284] on button "finish" at bounding box center [333, 286] width 80 height 49
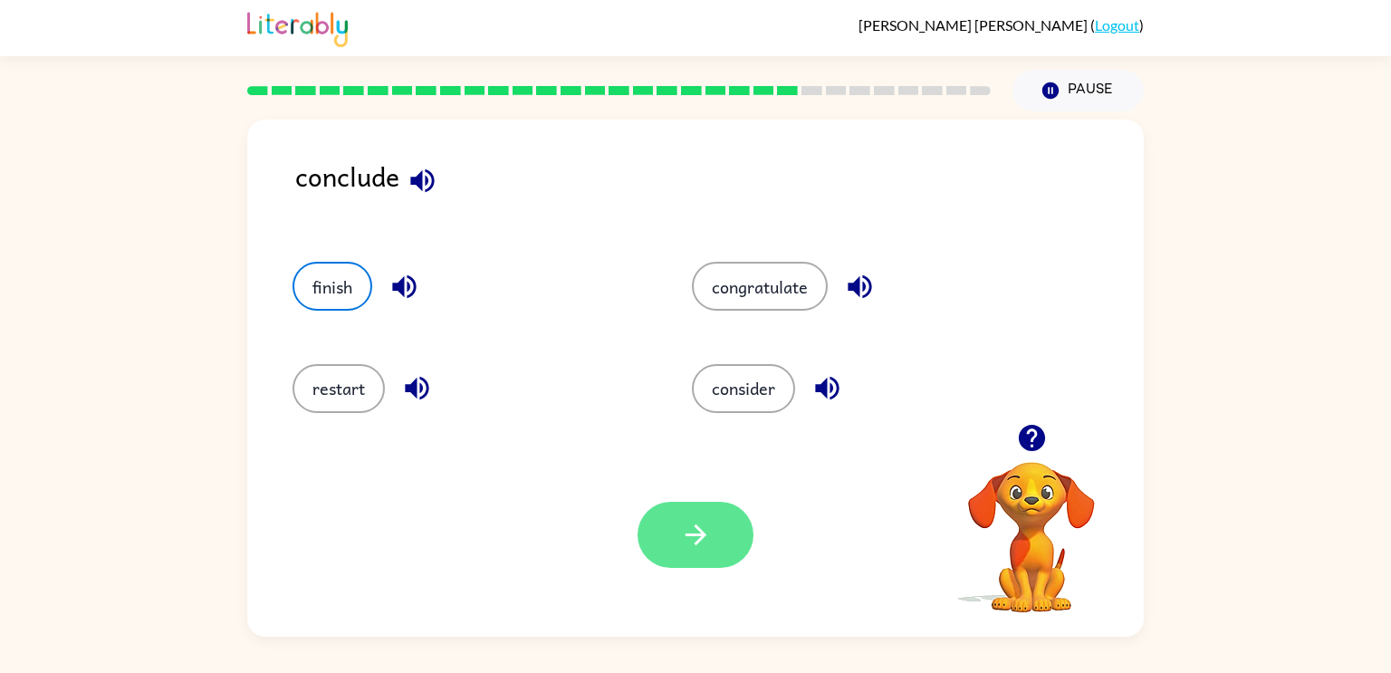
click at [643, 534] on button "button" at bounding box center [696, 535] width 116 height 66
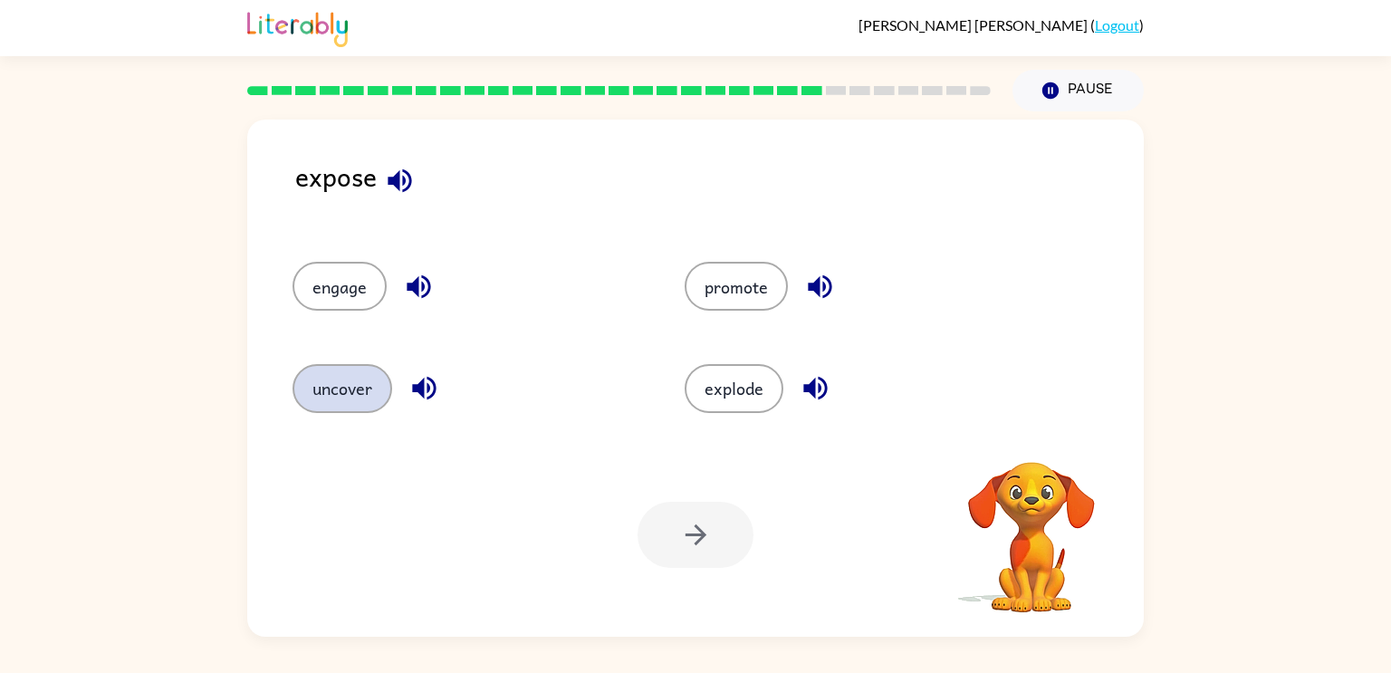
click at [331, 390] on button "uncover" at bounding box center [343, 388] width 100 height 49
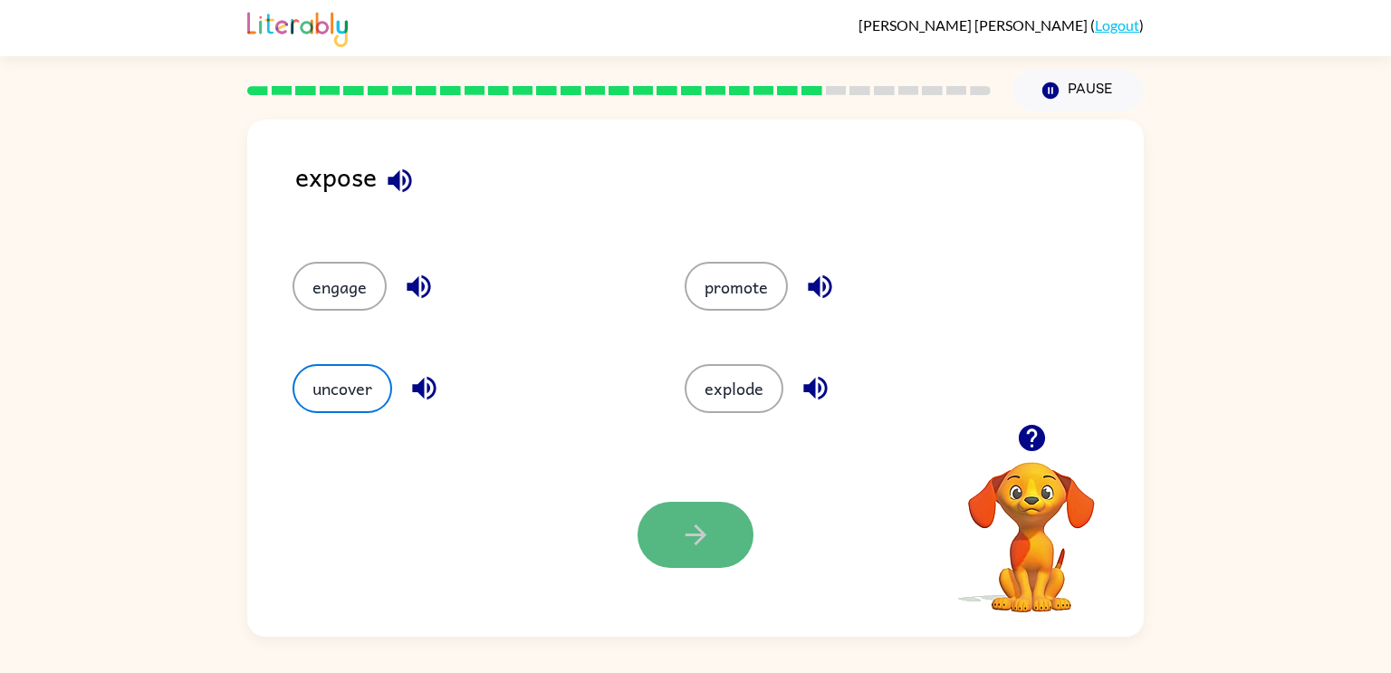
click at [705, 540] on icon "button" at bounding box center [696, 535] width 32 height 32
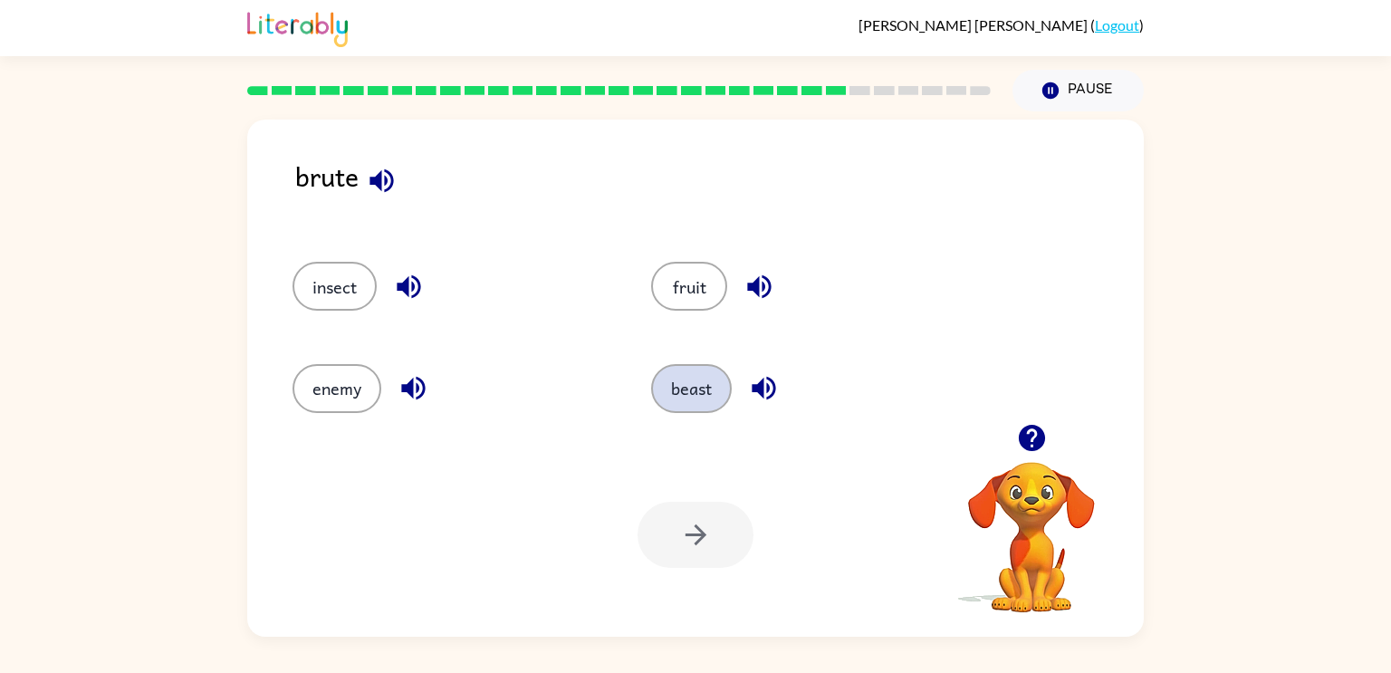
click at [675, 406] on button "beast" at bounding box center [691, 388] width 81 height 49
click at [671, 532] on button "button" at bounding box center [696, 535] width 116 height 66
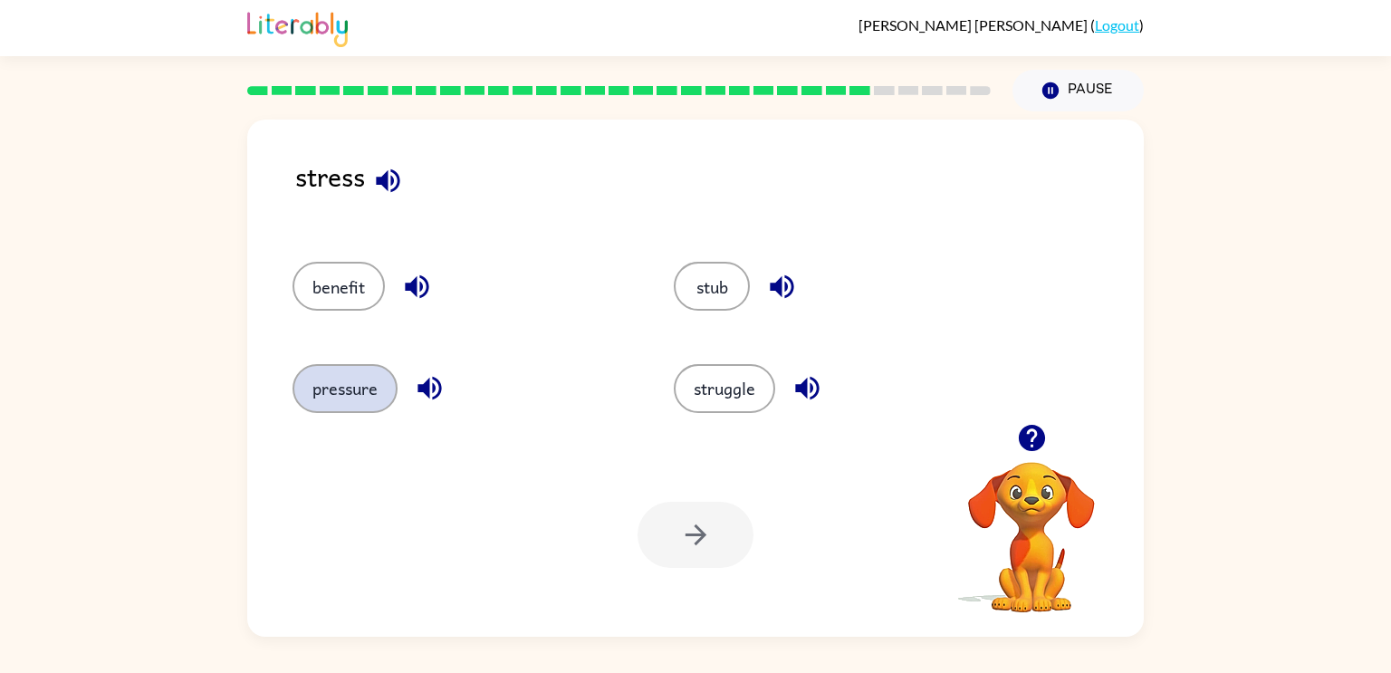
click at [328, 399] on button "pressure" at bounding box center [345, 388] width 105 height 49
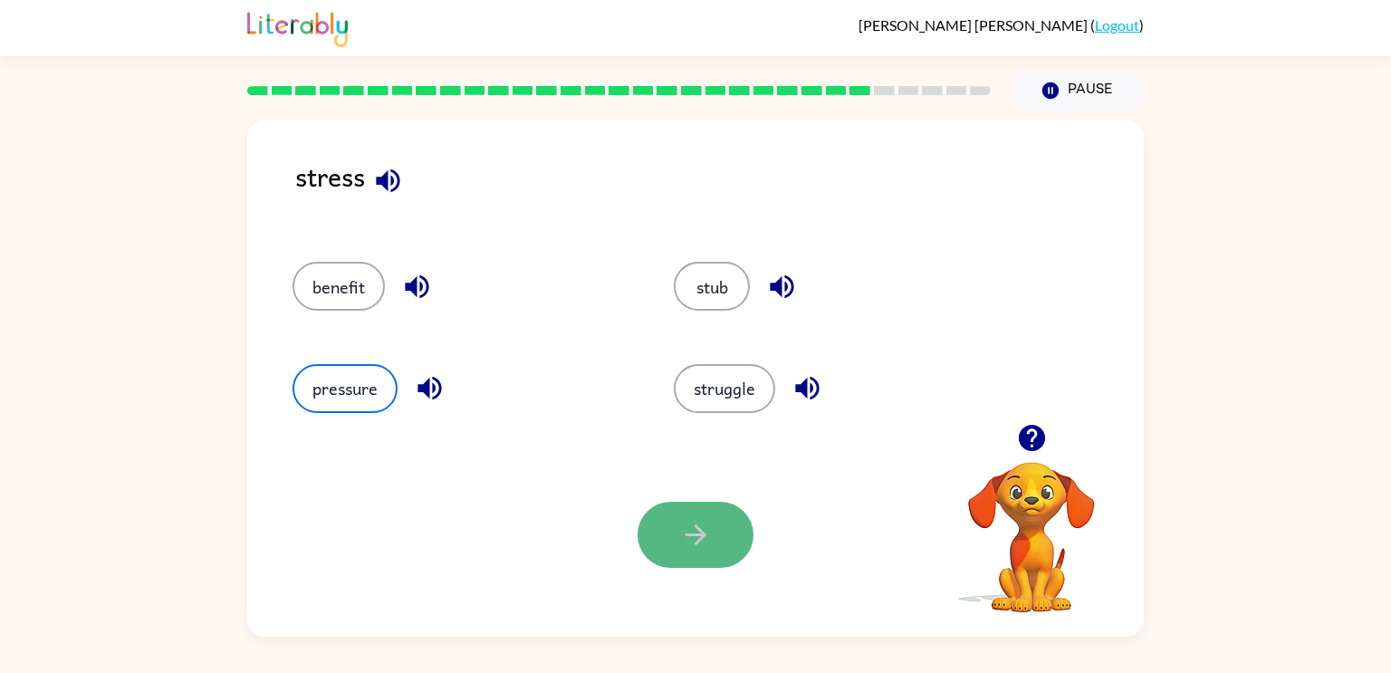
click at [716, 526] on button "button" at bounding box center [696, 535] width 116 height 66
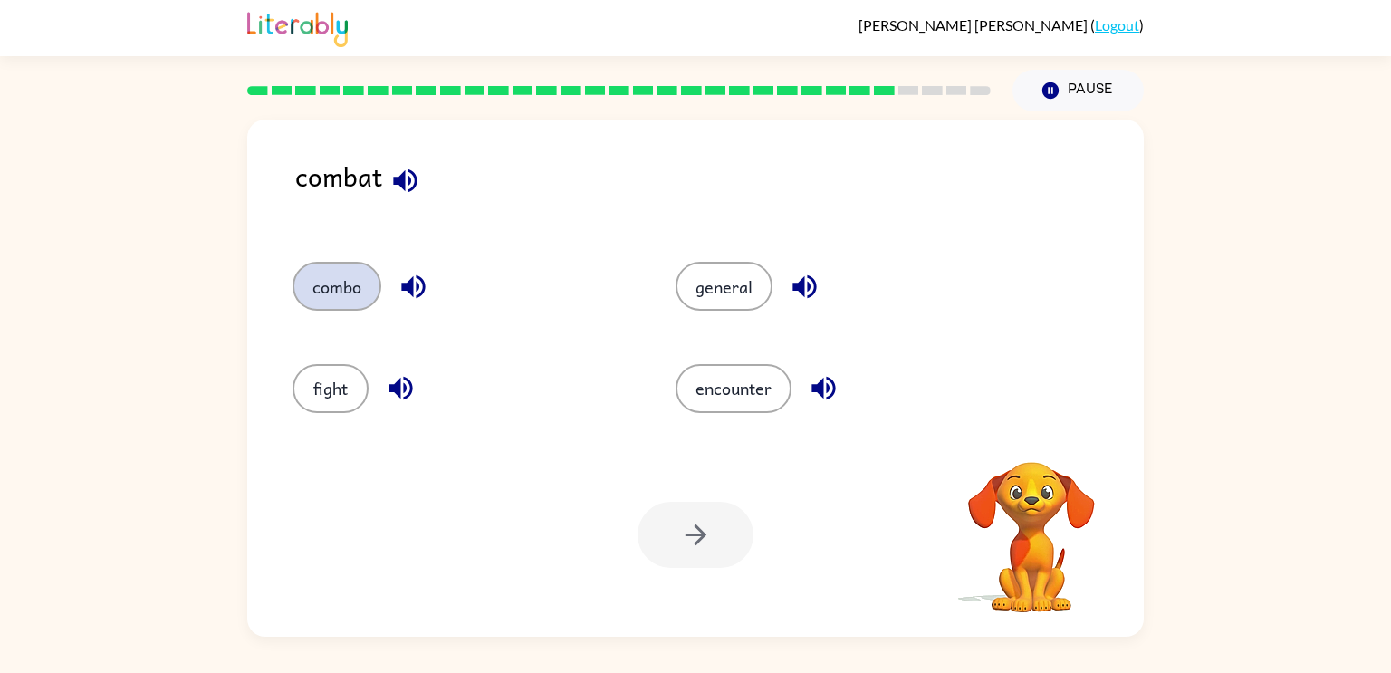
click at [339, 277] on button "combo" at bounding box center [337, 286] width 89 height 49
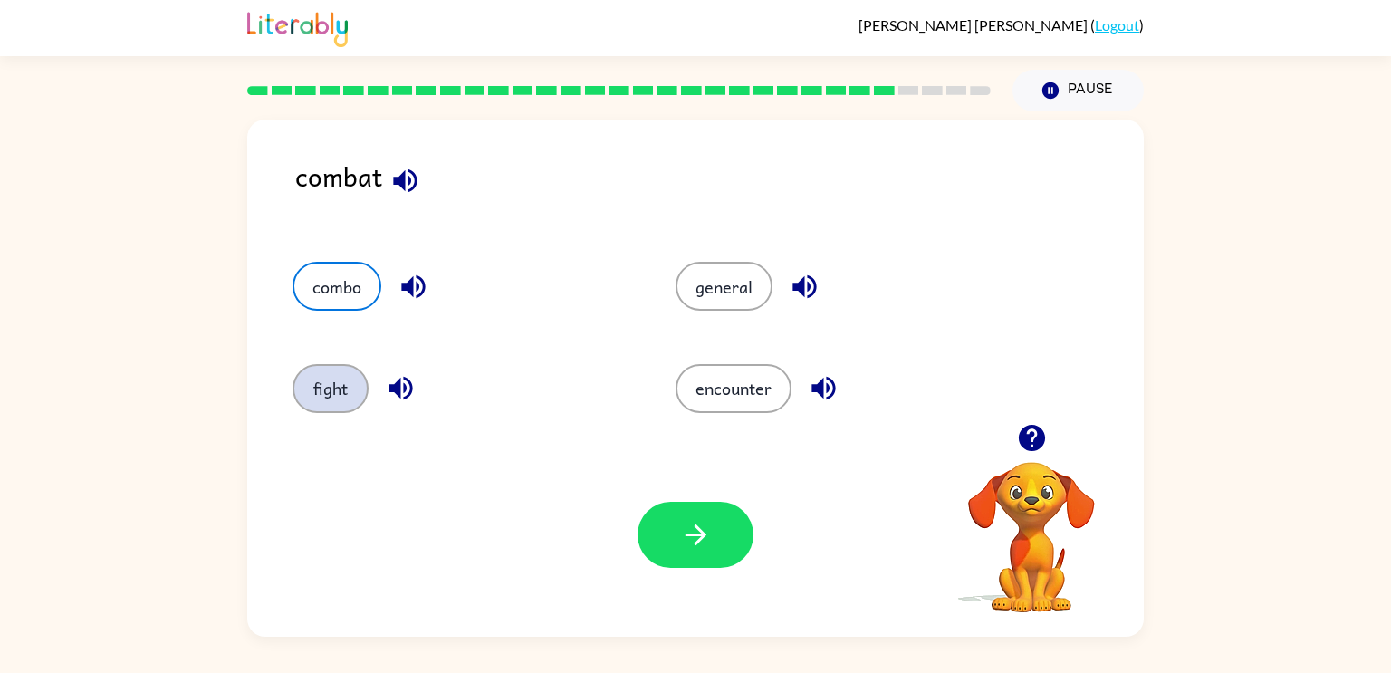
click at [350, 400] on button "fight" at bounding box center [331, 388] width 76 height 49
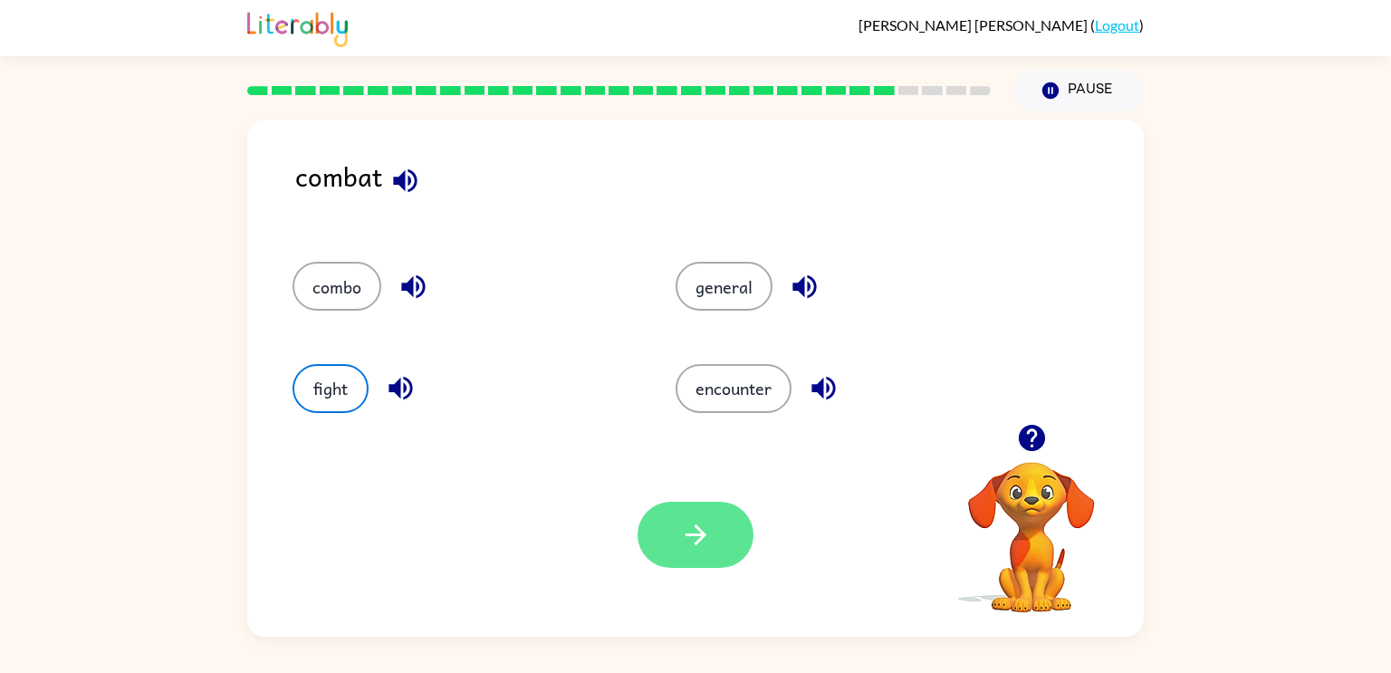
click at [696, 515] on button "button" at bounding box center [696, 535] width 116 height 66
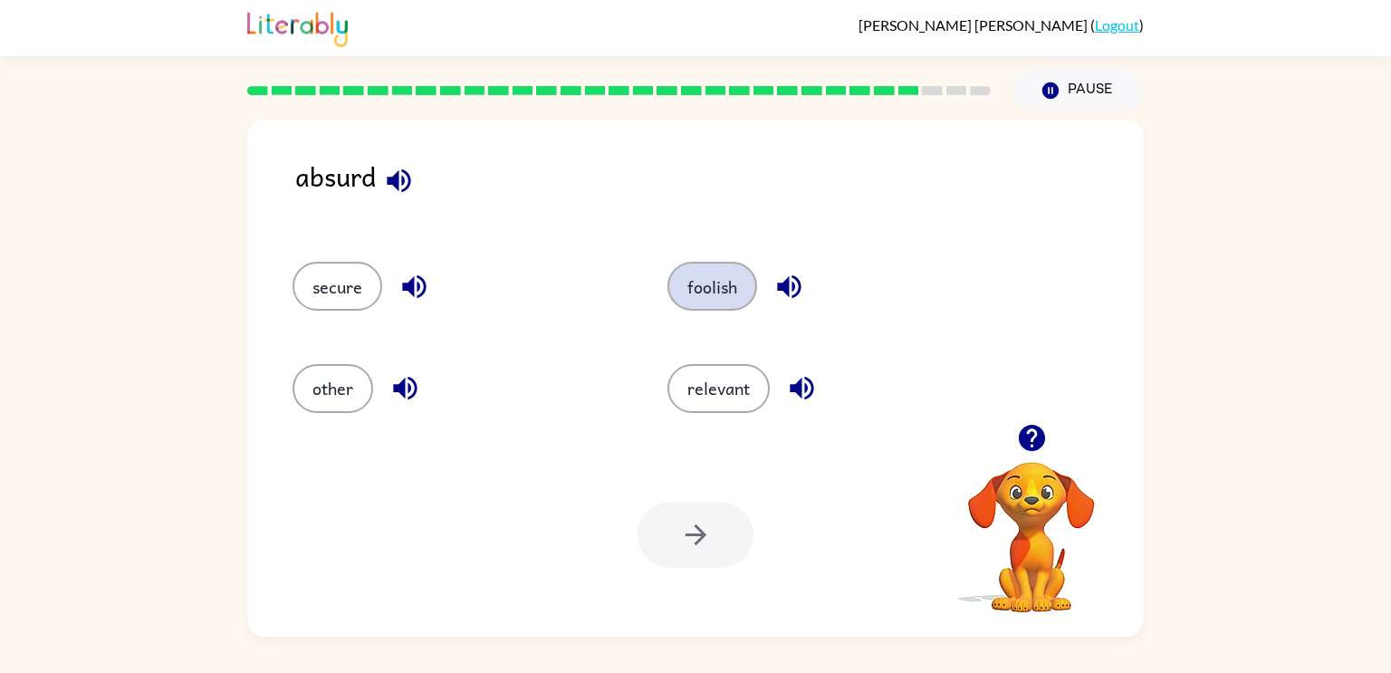
click at [693, 293] on button "foolish" at bounding box center [713, 286] width 90 height 49
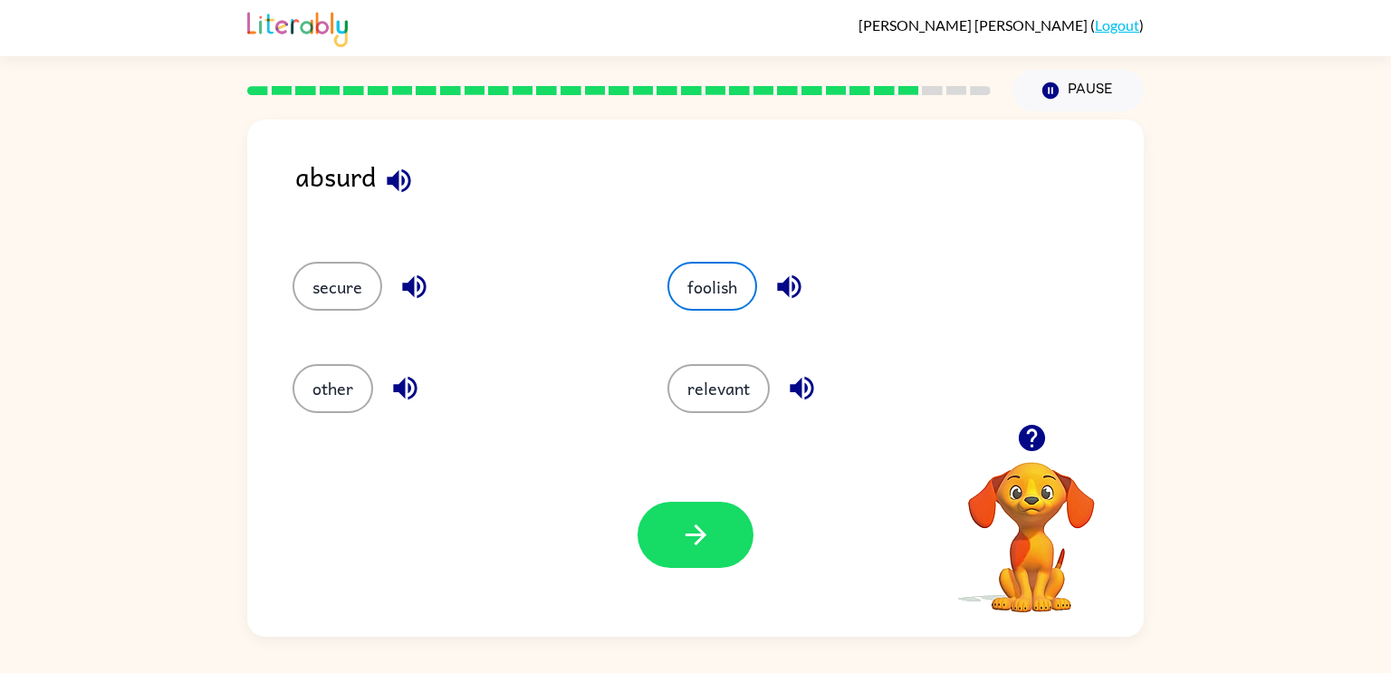
click at [694, 486] on div "Your browser must support playing .mp4 files to use Literably. Please try using…" at bounding box center [695, 535] width 897 height 204
click at [675, 561] on button "button" at bounding box center [696, 535] width 116 height 66
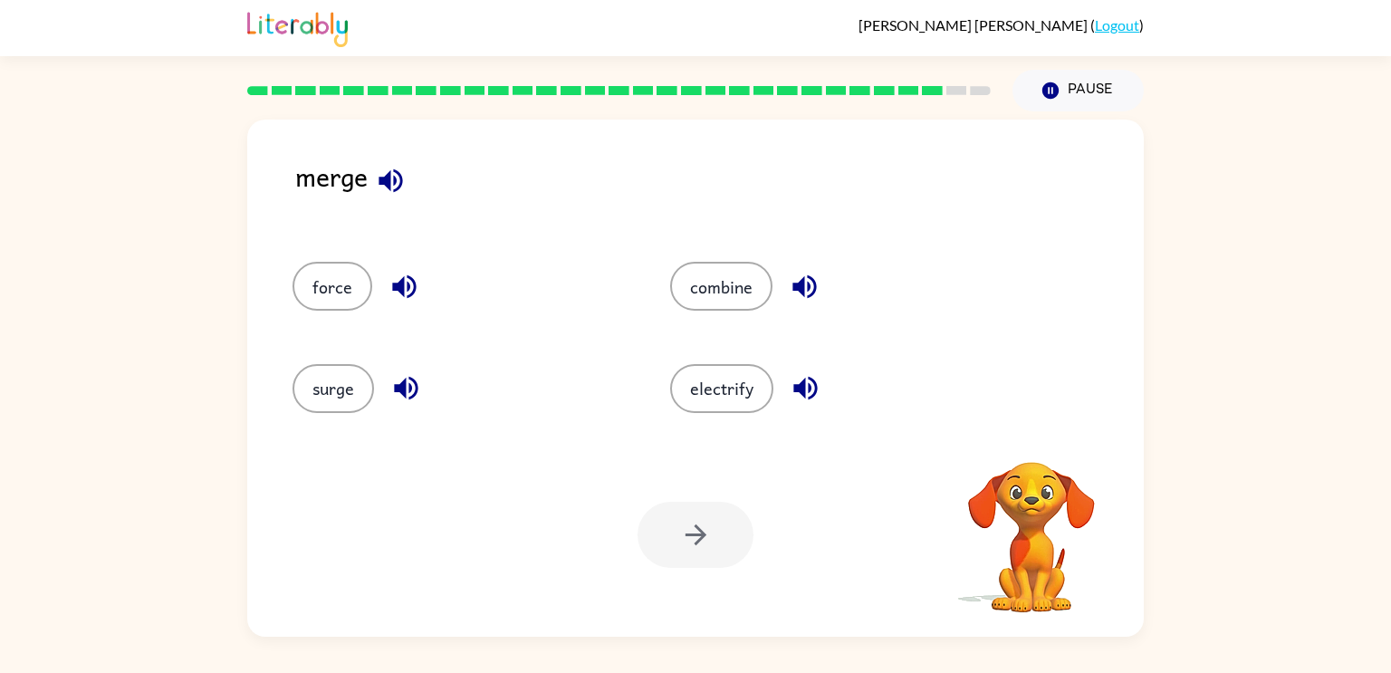
click at [675, 541] on div at bounding box center [696, 535] width 116 height 66
click at [726, 253] on div "combine" at bounding box center [825, 277] width 378 height 101
click at [729, 266] on button "combine" at bounding box center [721, 286] width 102 height 49
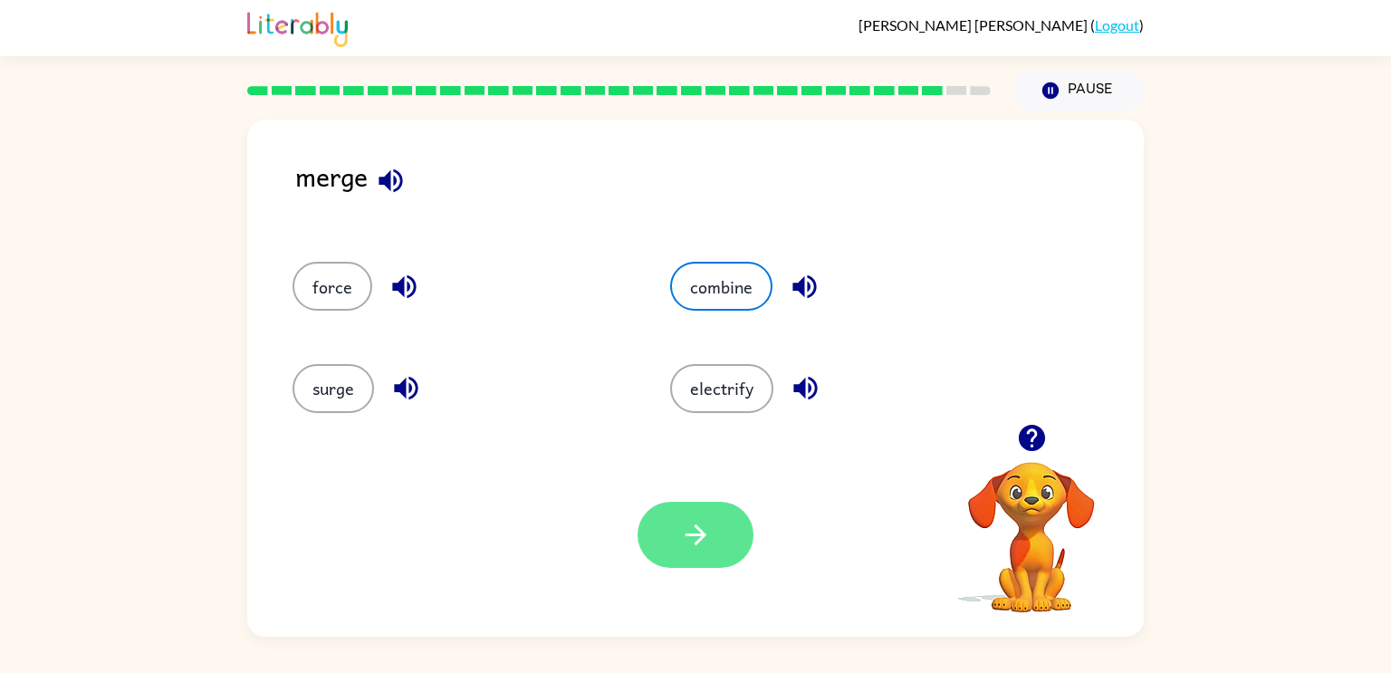
click at [665, 545] on button "button" at bounding box center [696, 535] width 116 height 66
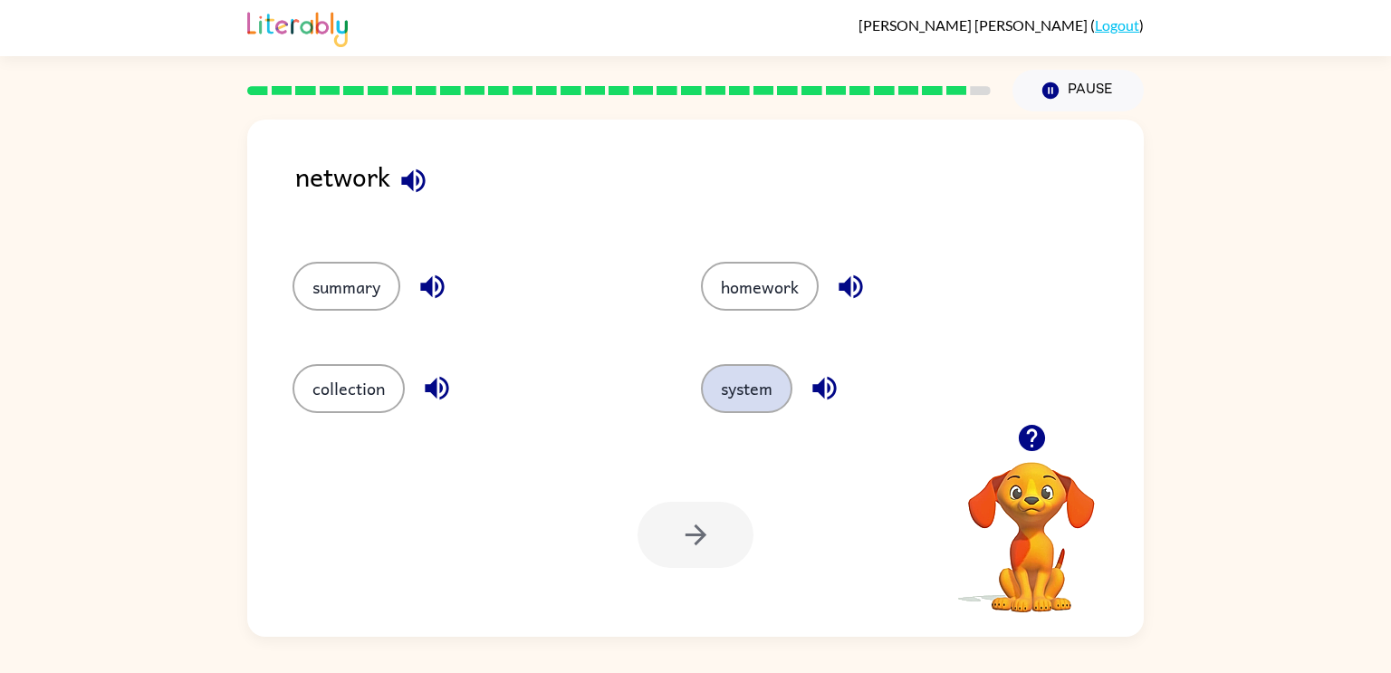
click at [745, 366] on button "system" at bounding box center [746, 388] width 91 height 49
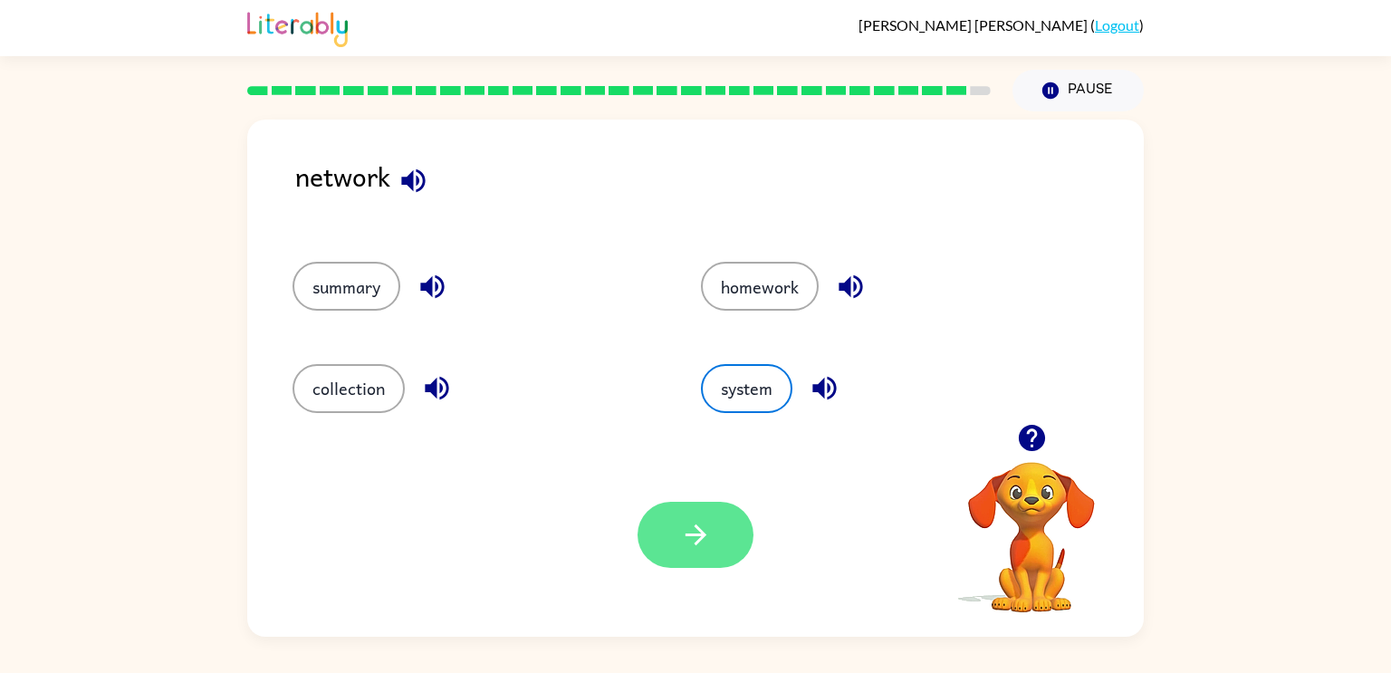
click at [686, 530] on icon "button" at bounding box center [696, 535] width 32 height 32
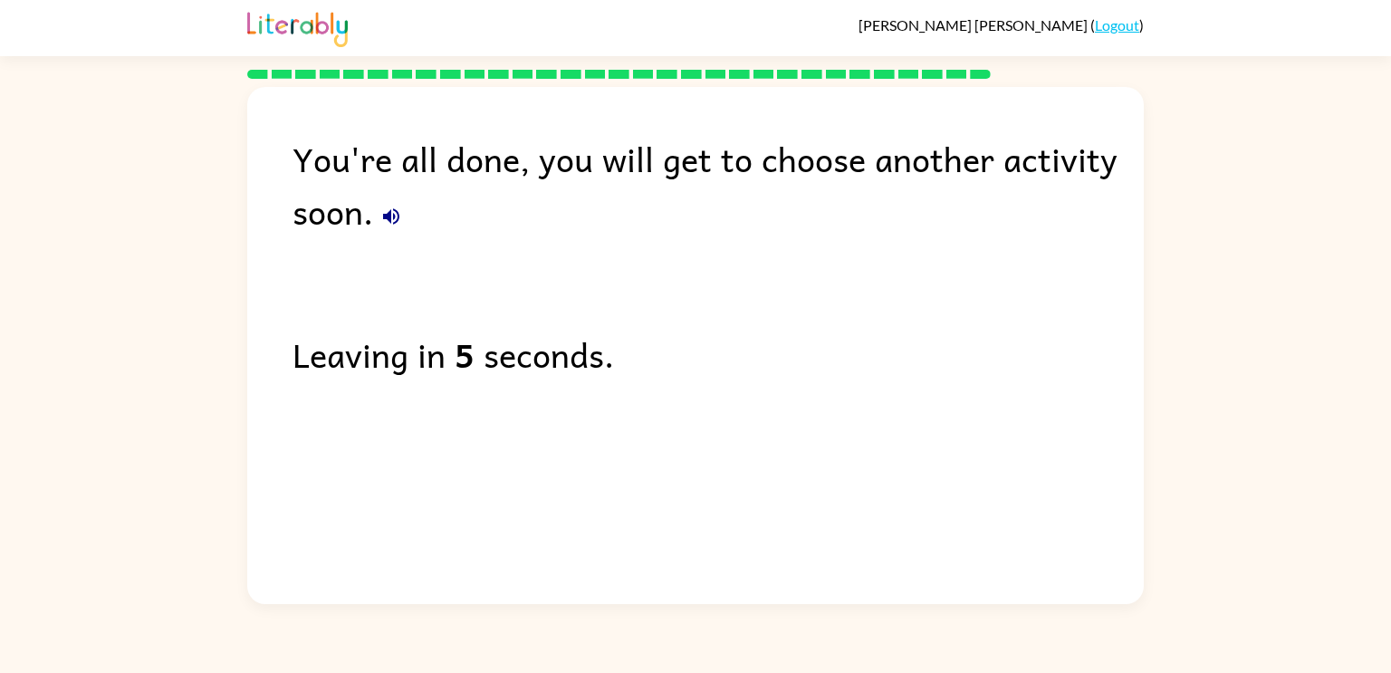
click at [686, 530] on div "You're all done, you will get to choose another activity soon. Leaving in 5 sec…" at bounding box center [695, 341] width 897 height 508
